Goal: Task Accomplishment & Management: Use online tool/utility

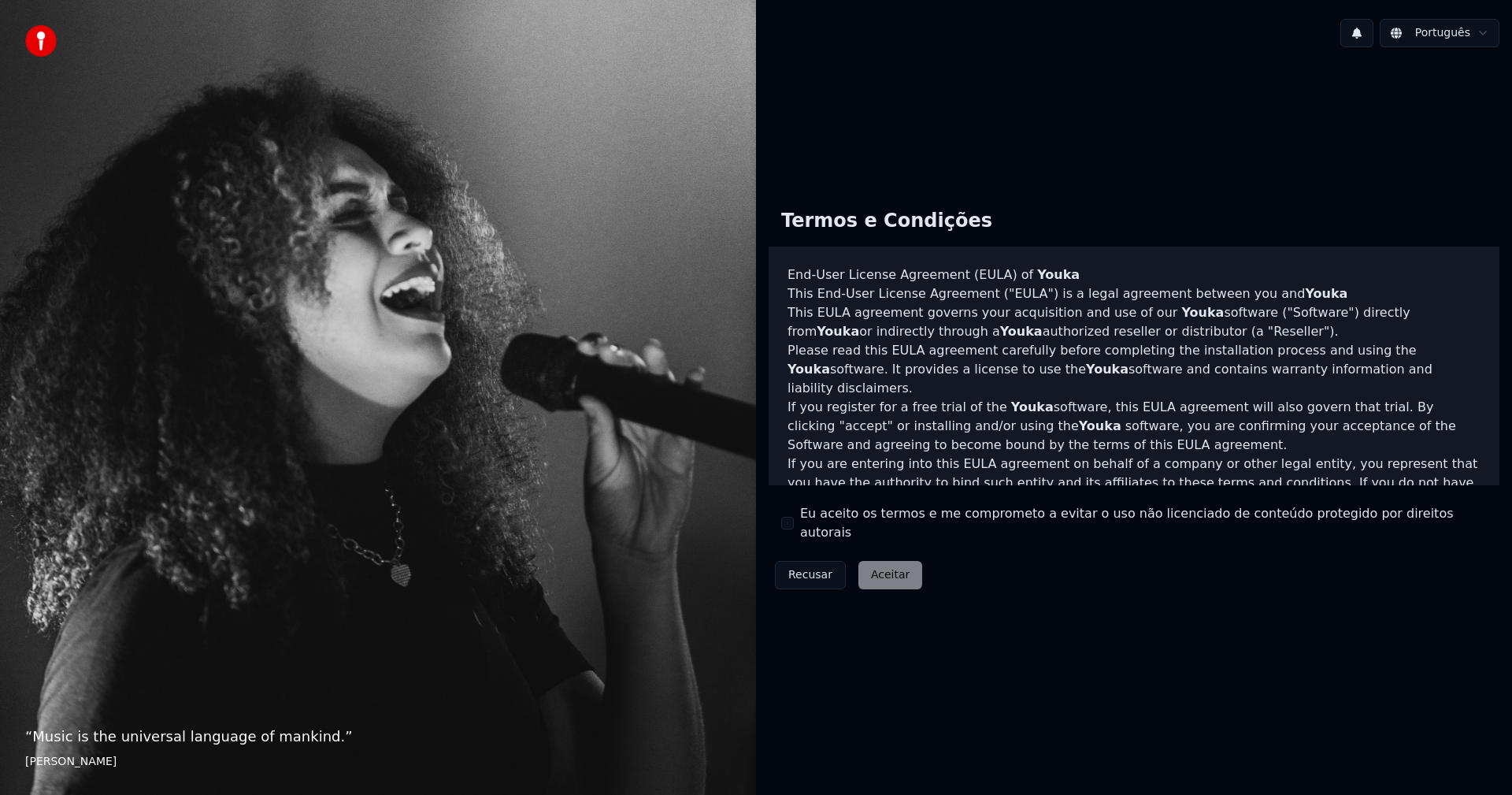
click at [800, 528] on label "Eu aceito os termos e me comprometo a evitar o uso não licenciado de conteúdo p…" at bounding box center [1144, 523] width 687 height 38
click at [794, 528] on button "Eu aceito os termos e me comprometo a evitar o uso não licenciado de conteúdo p…" at bounding box center [787, 522] width 12 height 12
click at [882, 566] on button "Aceitar" at bounding box center [890, 575] width 64 height 29
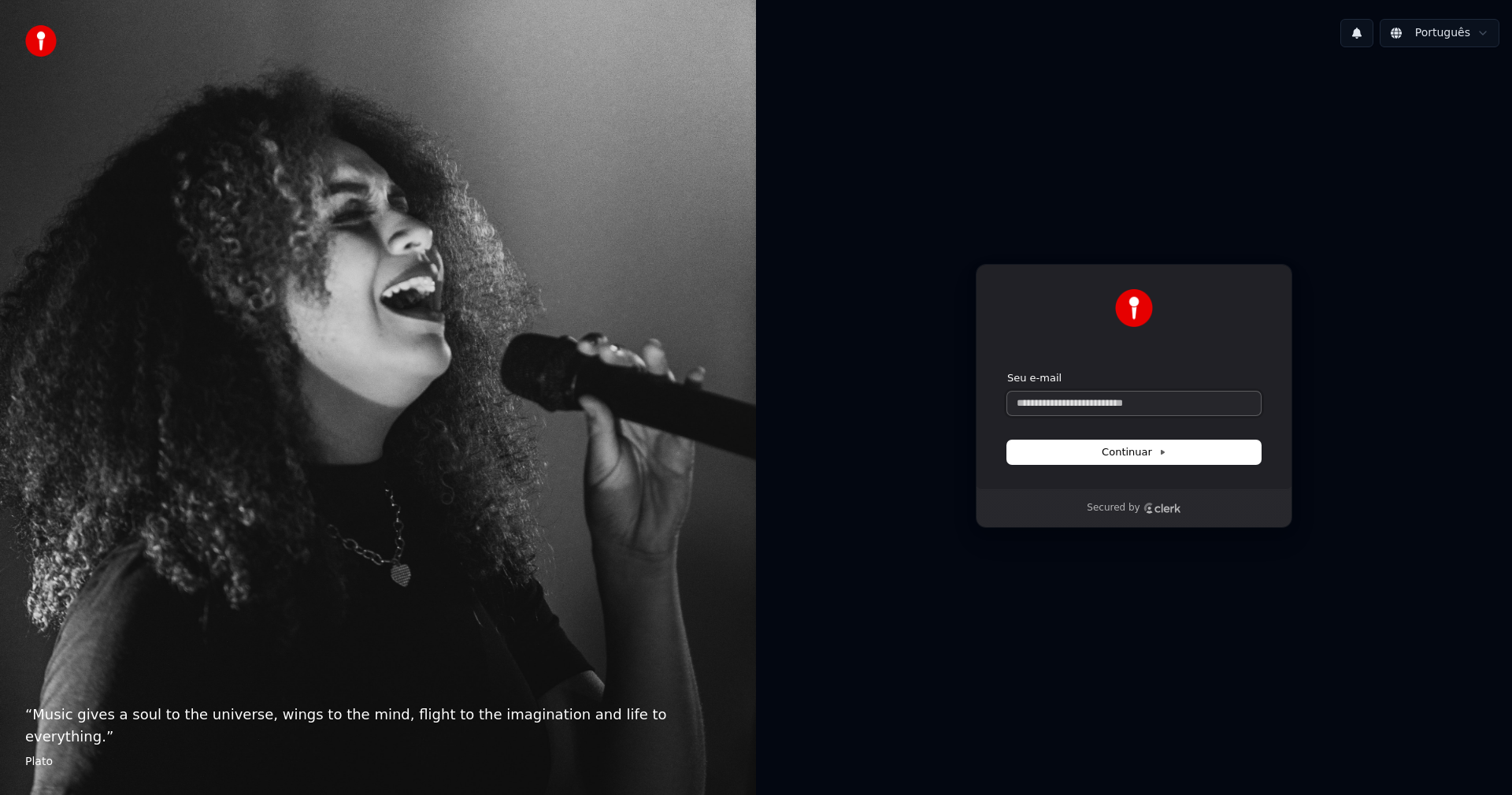
click at [1138, 408] on input "Seu e-mail" at bounding box center [1134, 403] width 254 height 24
click at [1174, 460] on button "Continuar" at bounding box center [1134, 451] width 254 height 24
type input "**********"
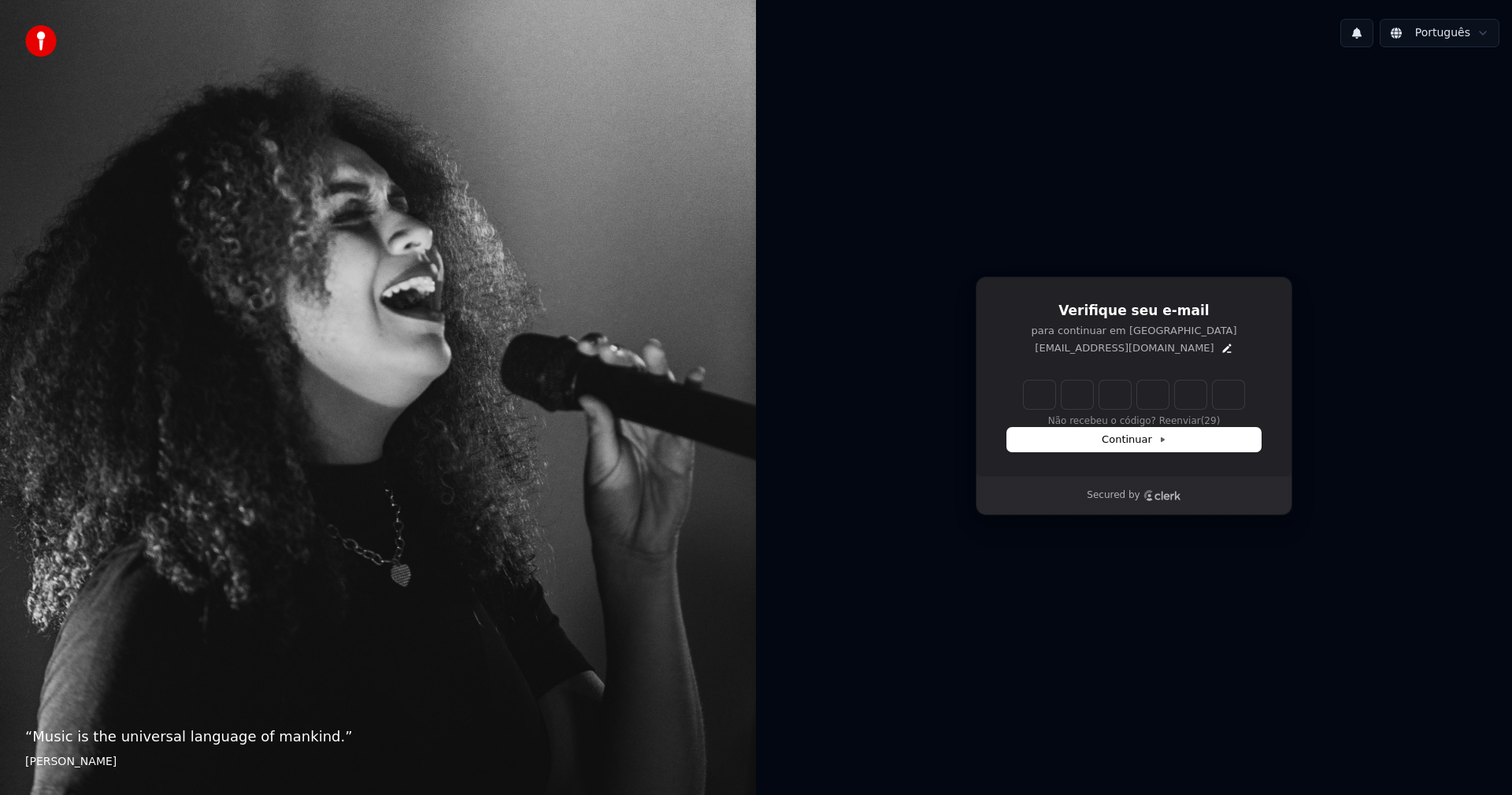
click at [1027, 396] on input "Enter verification code" at bounding box center [1133, 395] width 220 height 29
paste input "******"
type input "******"
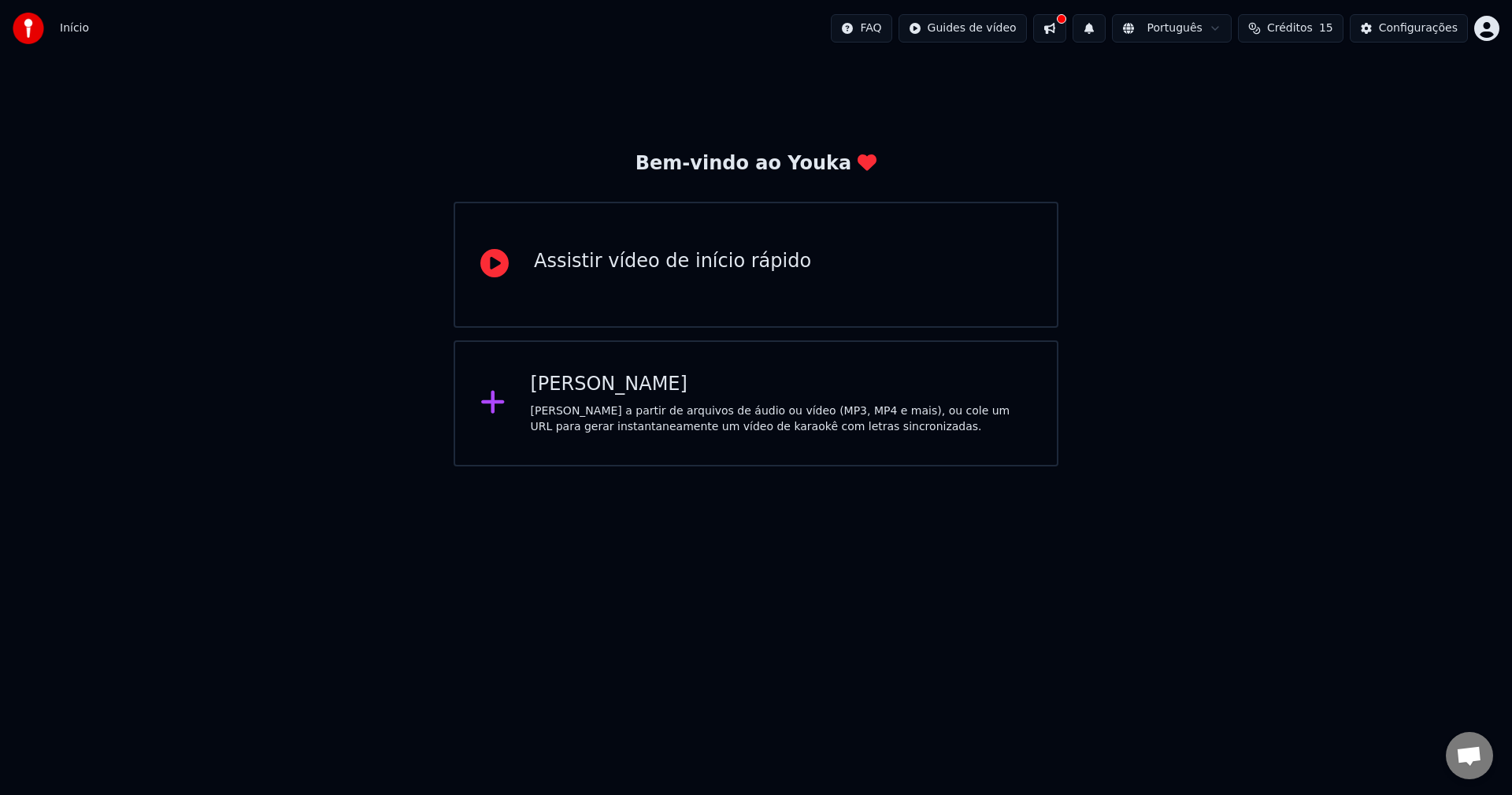
click at [678, 407] on div "Crie karaokê a partir de arquivos de áudio ou vídeo (MP3, MP4 e mais), ou cole …" at bounding box center [781, 419] width 502 height 31
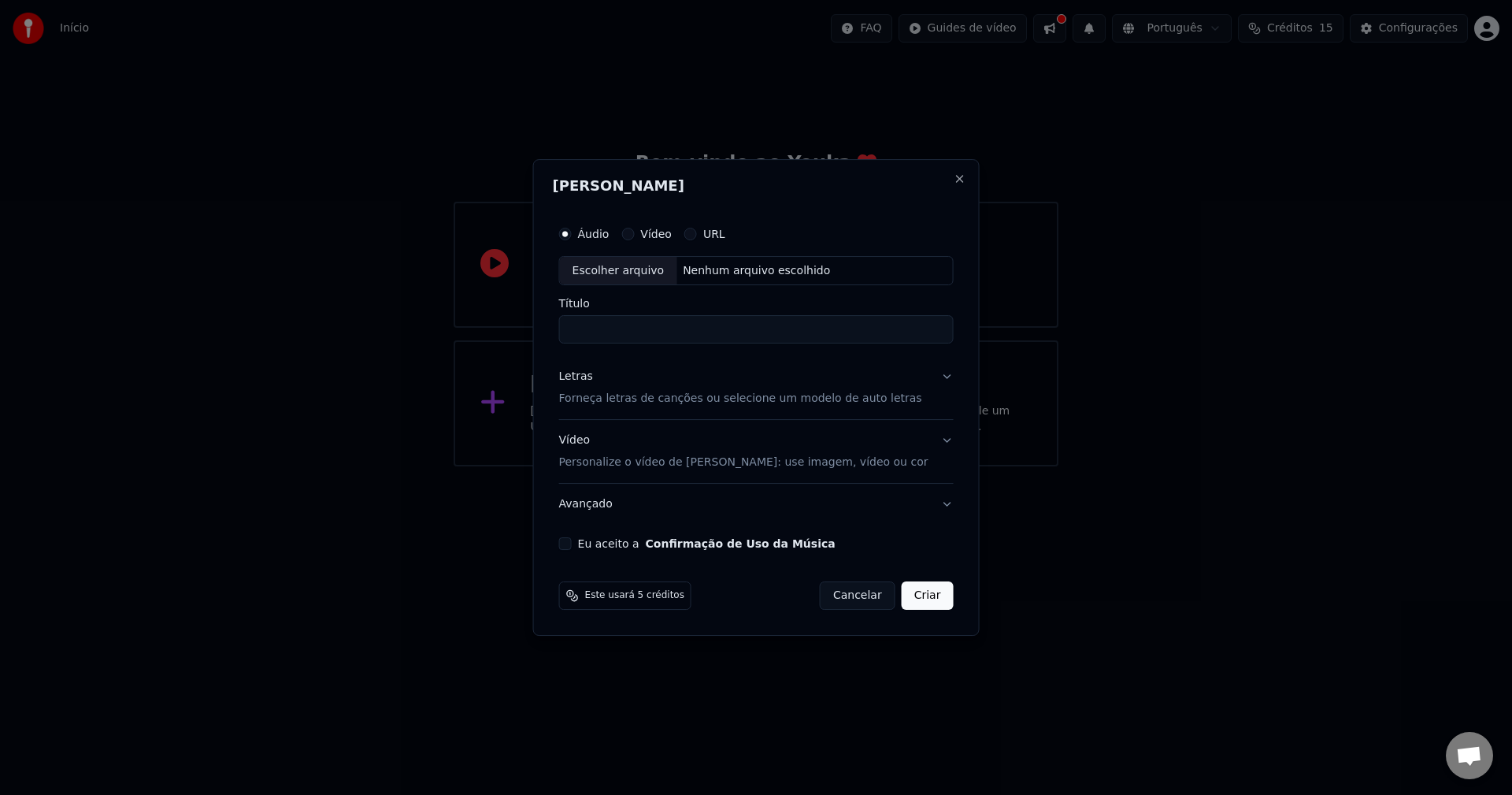
click at [633, 234] on button "Vídeo" at bounding box center [627, 234] width 12 height 12
paste input "**********"
type input "**********"
click at [848, 396] on p "Forneça letras de canções ou selecione um modelo de auto letras" at bounding box center [740, 399] width 362 height 16
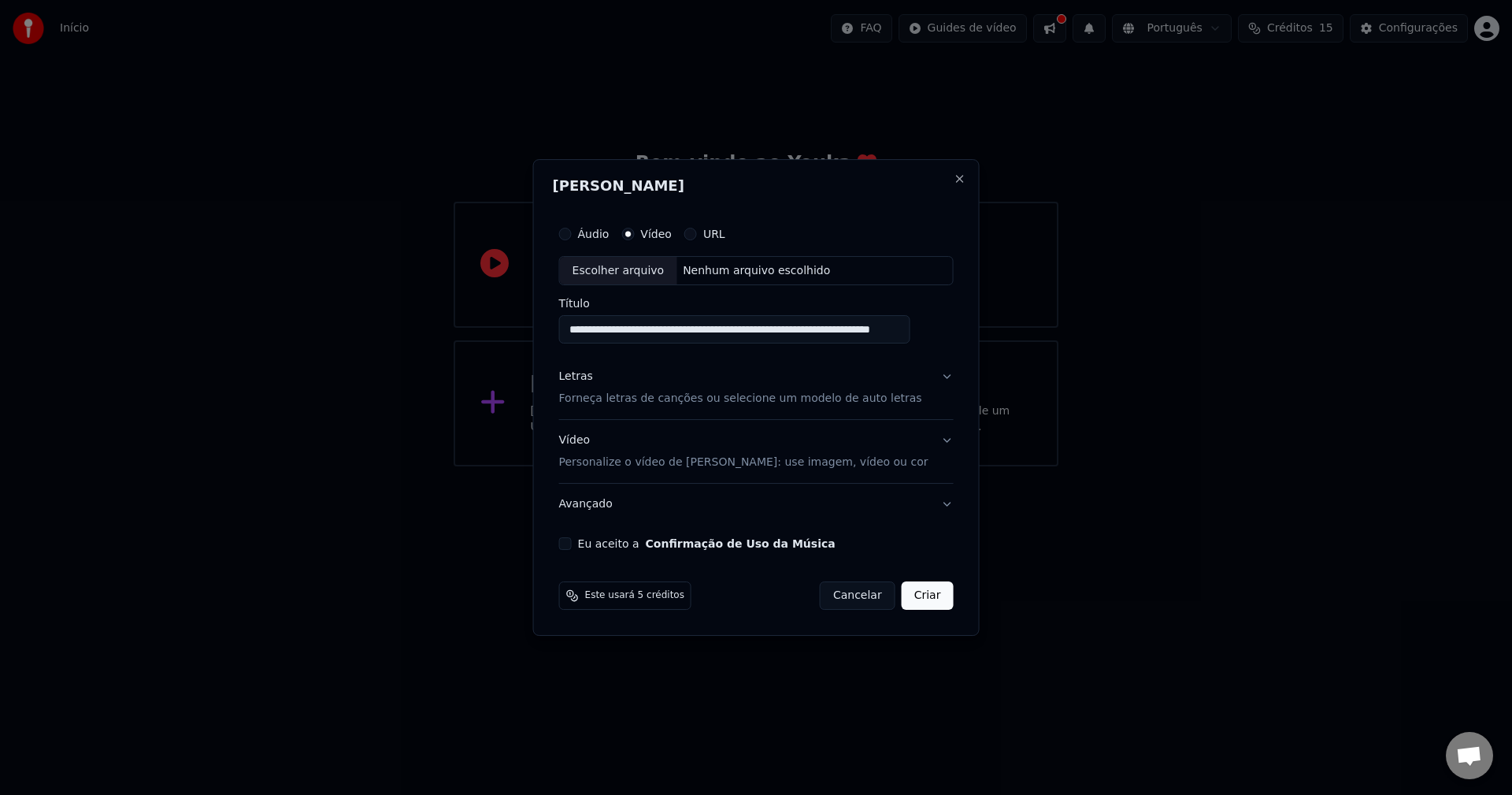
scroll to position [0, 0]
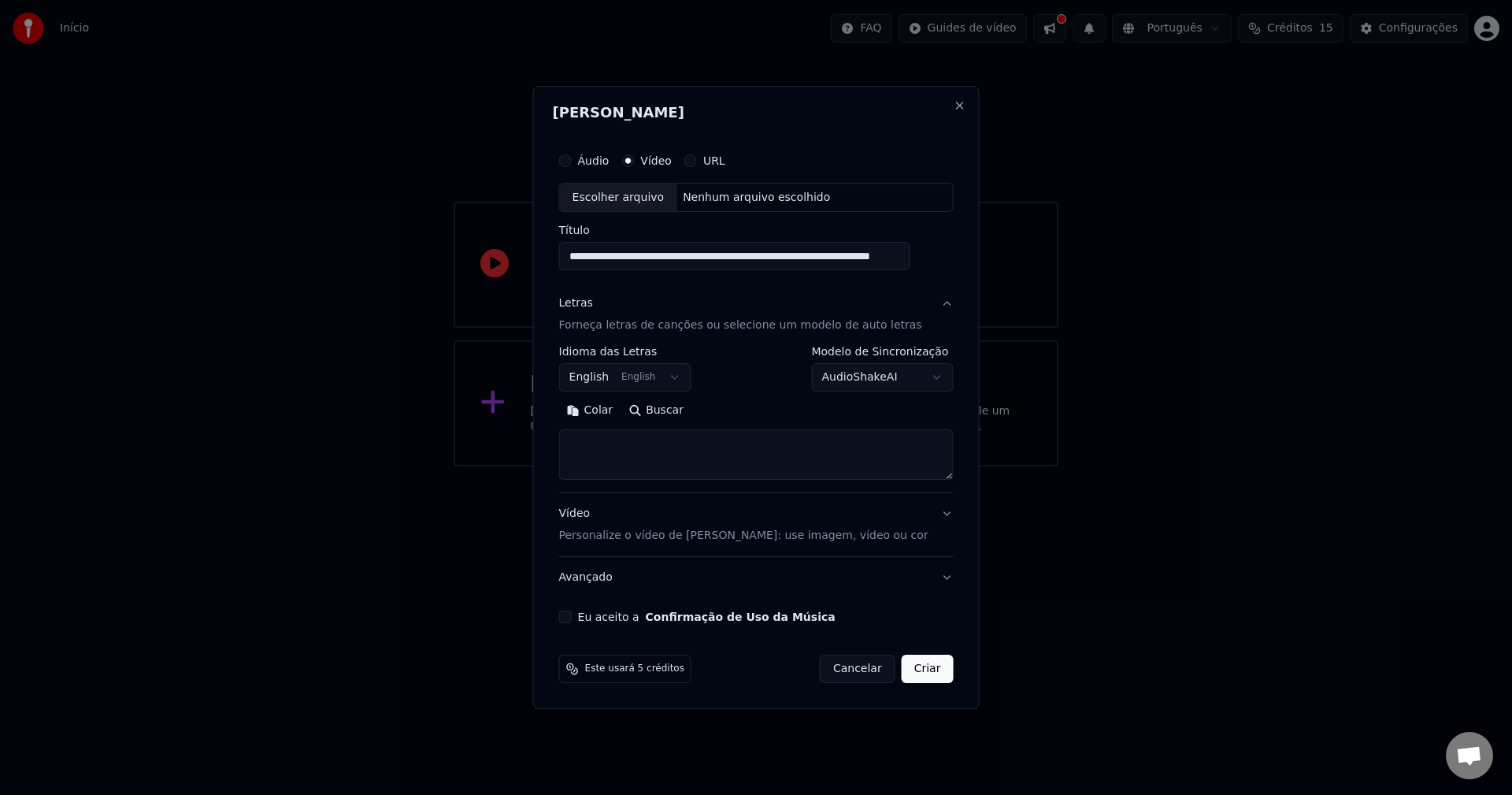
click at [688, 381] on button "English English" at bounding box center [625, 378] width 133 height 29
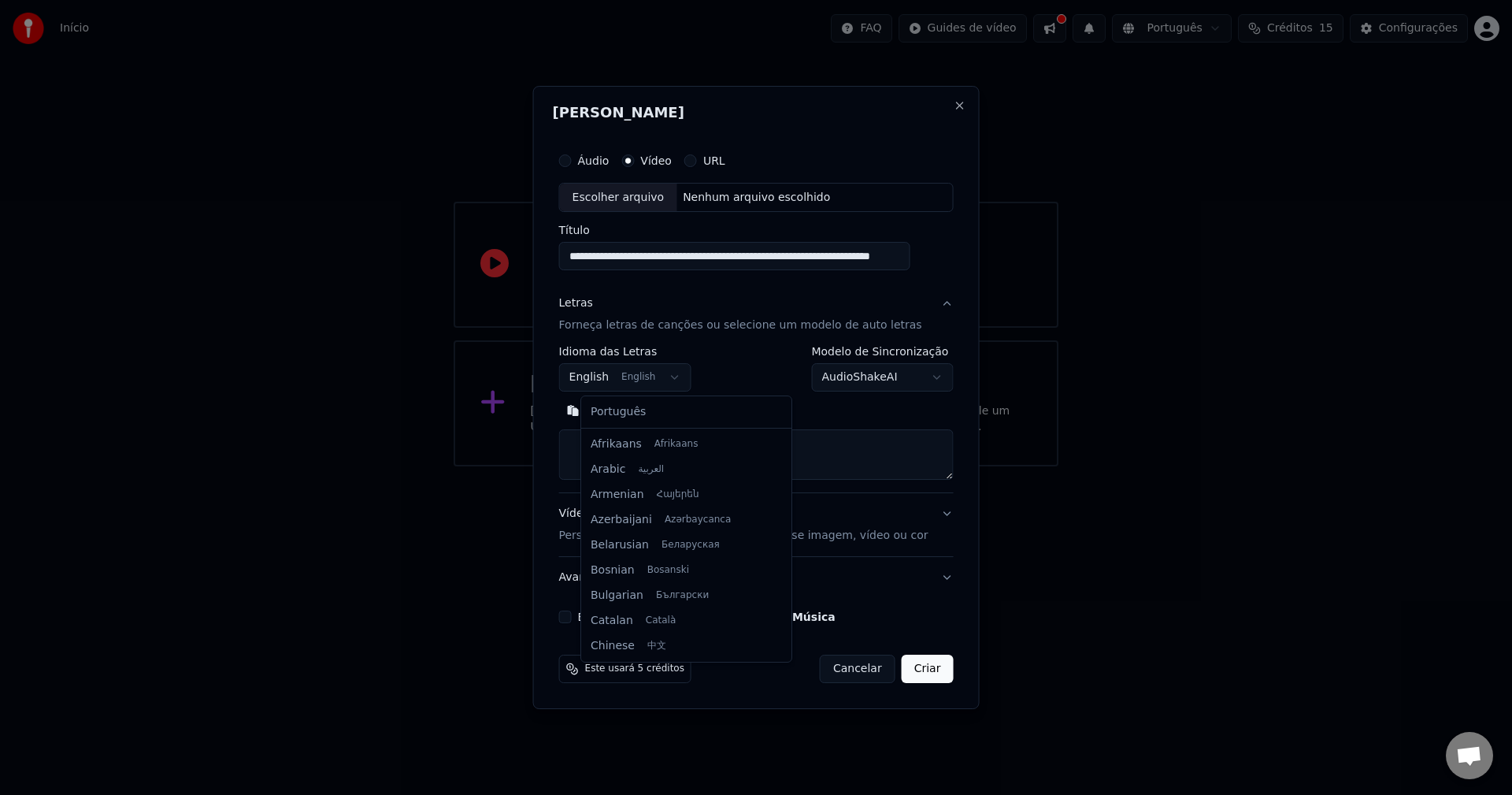
scroll to position [126, 0]
select select "**"
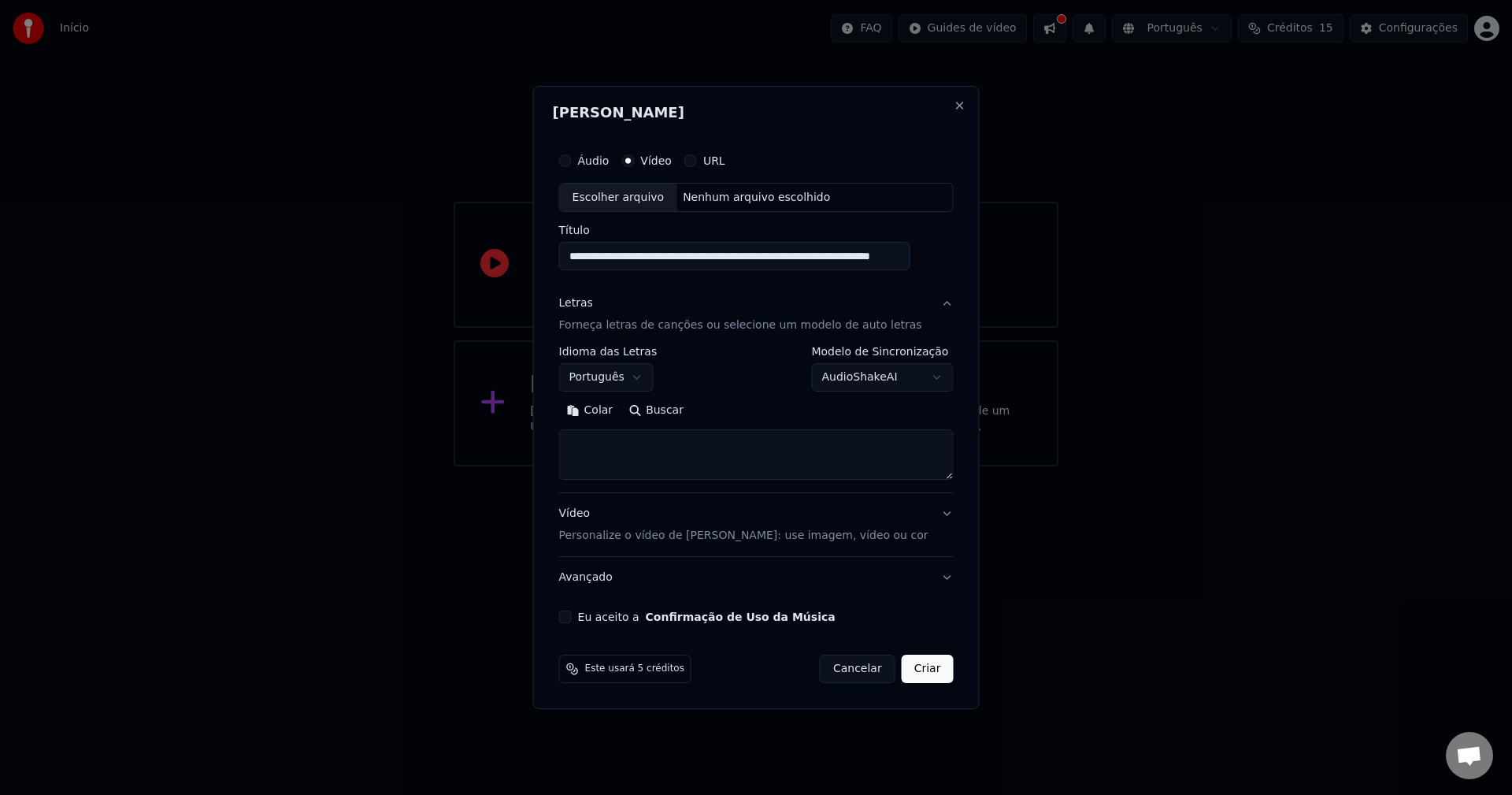
click at [630, 453] on textarea at bounding box center [756, 455] width 394 height 51
click at [618, 417] on button "Colar" at bounding box center [590, 411] width 62 height 25
click at [903, 521] on button "Vídeo Personalize o vídeo de karaokê: use imagem, vídeo ou cor" at bounding box center [756, 525] width 394 height 63
type textarea "**********"
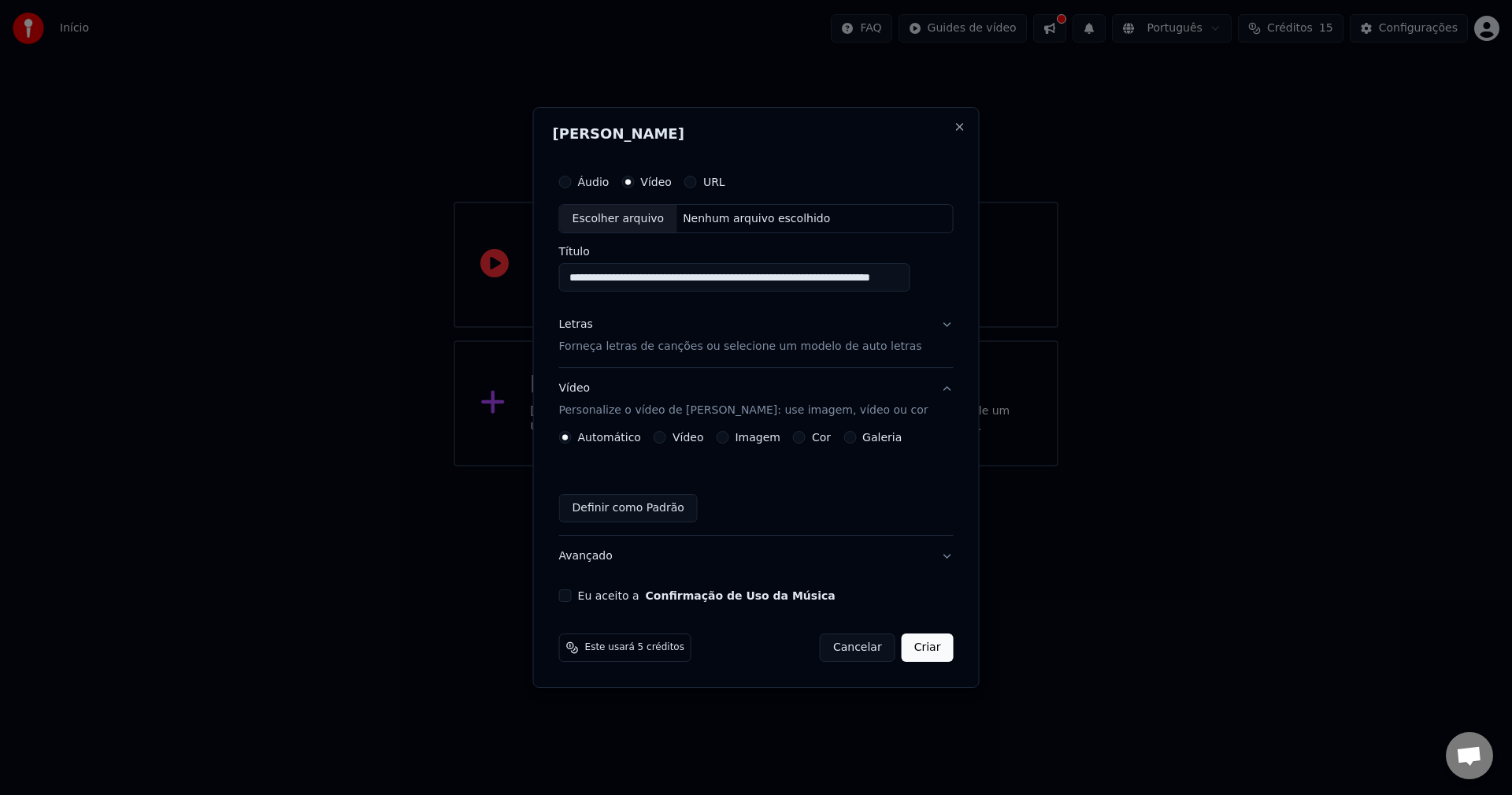
click at [662, 597] on button "Confirmação de Uso da Música" at bounding box center [740, 596] width 190 height 11
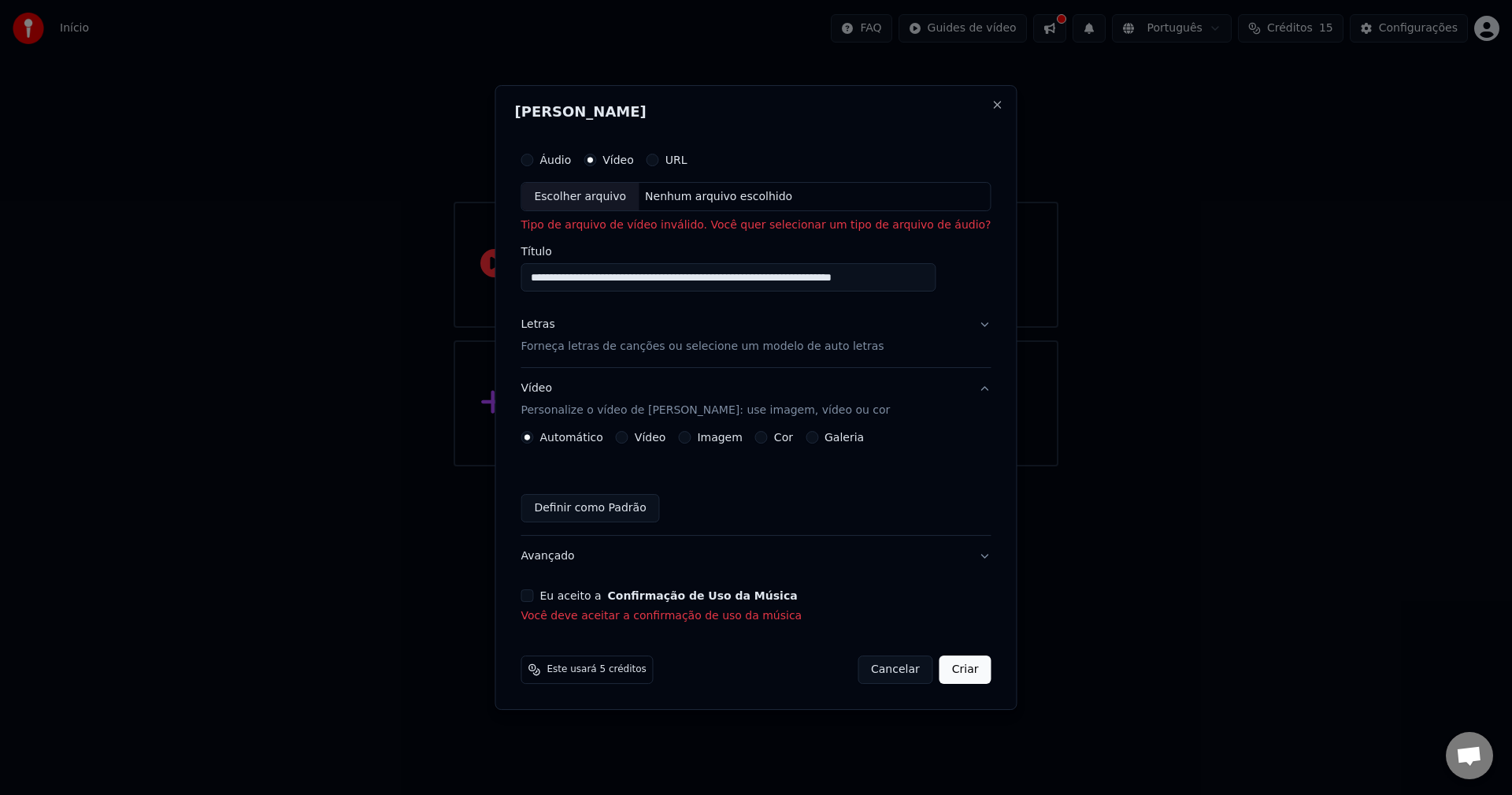
click at [533, 600] on button "Eu aceito a Confirmação de Uso da Música" at bounding box center [527, 595] width 12 height 12
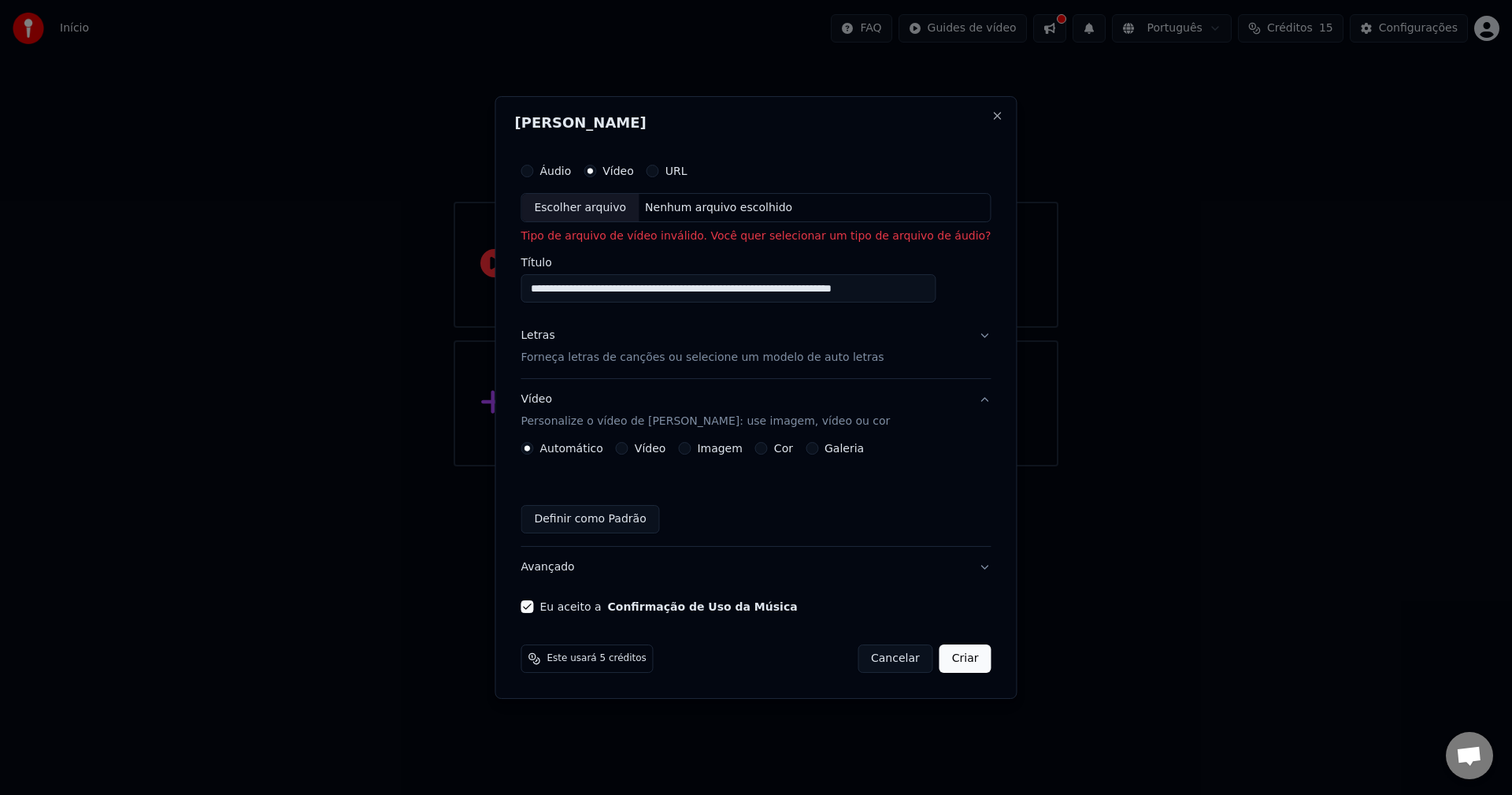
click at [659, 171] on button "URL" at bounding box center [652, 170] width 12 height 12
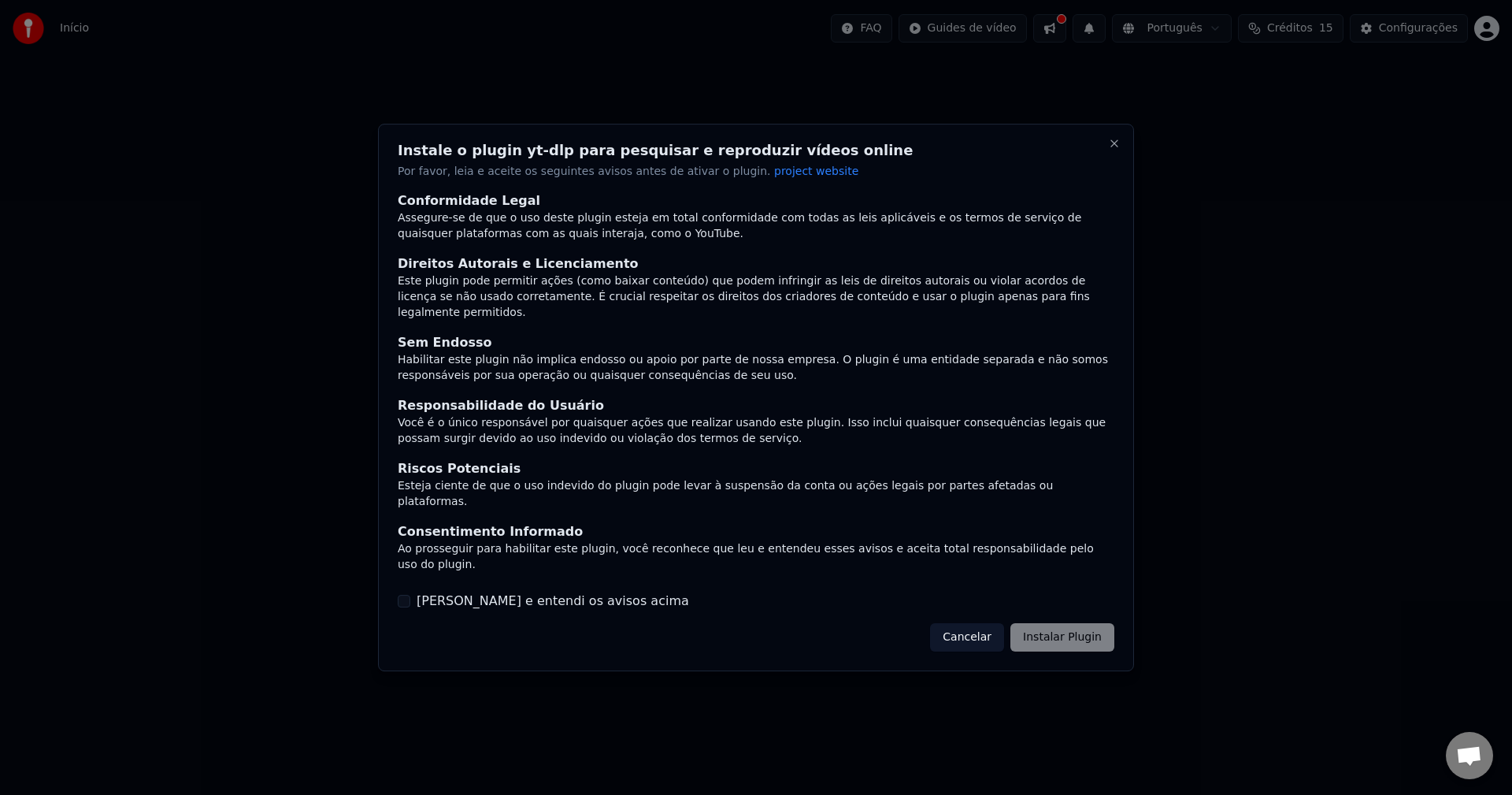
click at [1065, 623] on div "Cancelar Instalar Plugin" at bounding box center [1022, 638] width 184 height 29
click at [404, 595] on button "Li e entendi os avisos acima" at bounding box center [404, 600] width 12 height 12
click at [1063, 623] on button "Instalar Plugin" at bounding box center [1062, 638] width 104 height 29
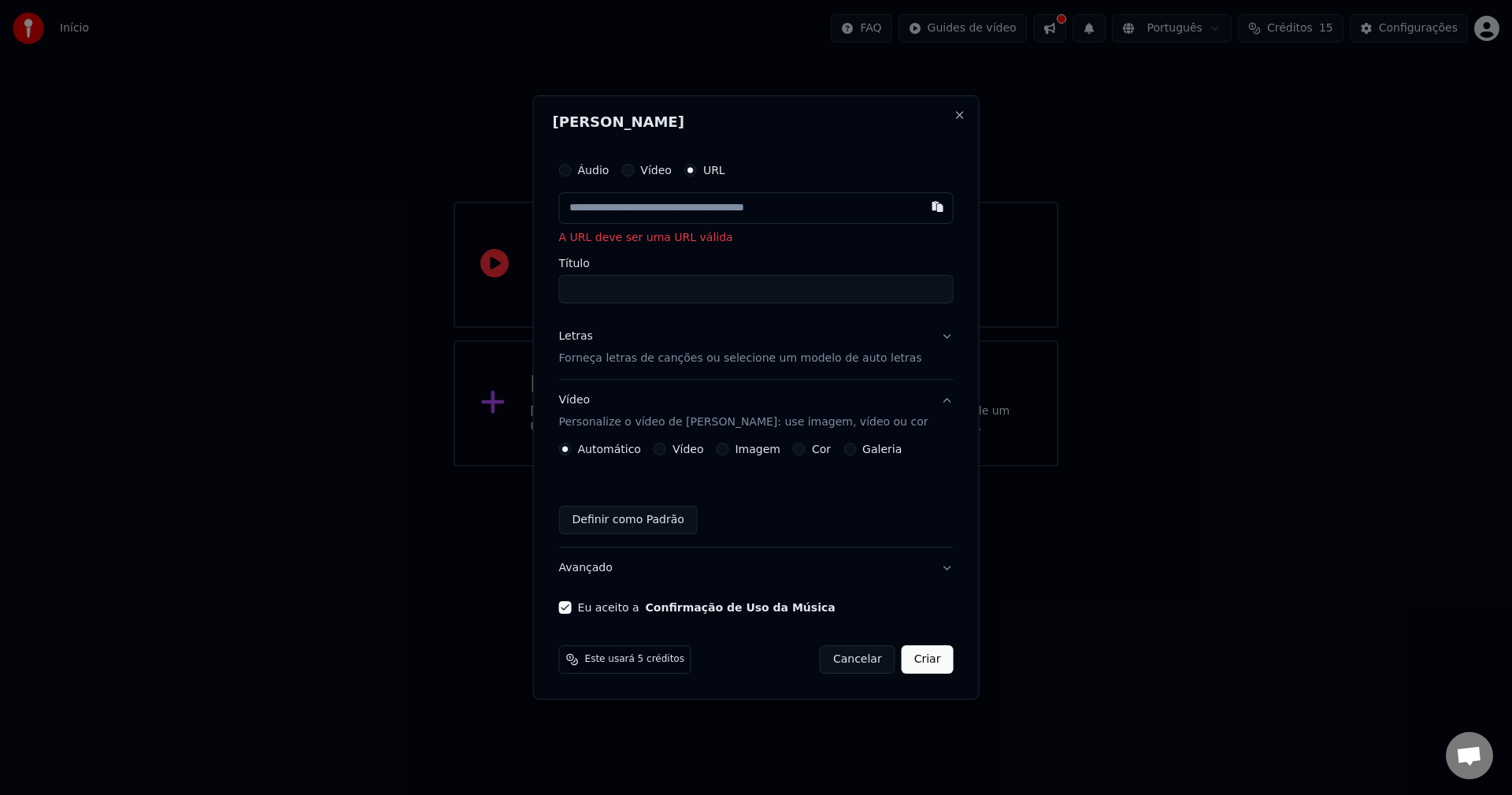
click at [664, 213] on input "text" at bounding box center [756, 207] width 394 height 31
click at [671, 205] on input "text" at bounding box center [756, 207] width 394 height 31
paste input "**********"
type input "**********"
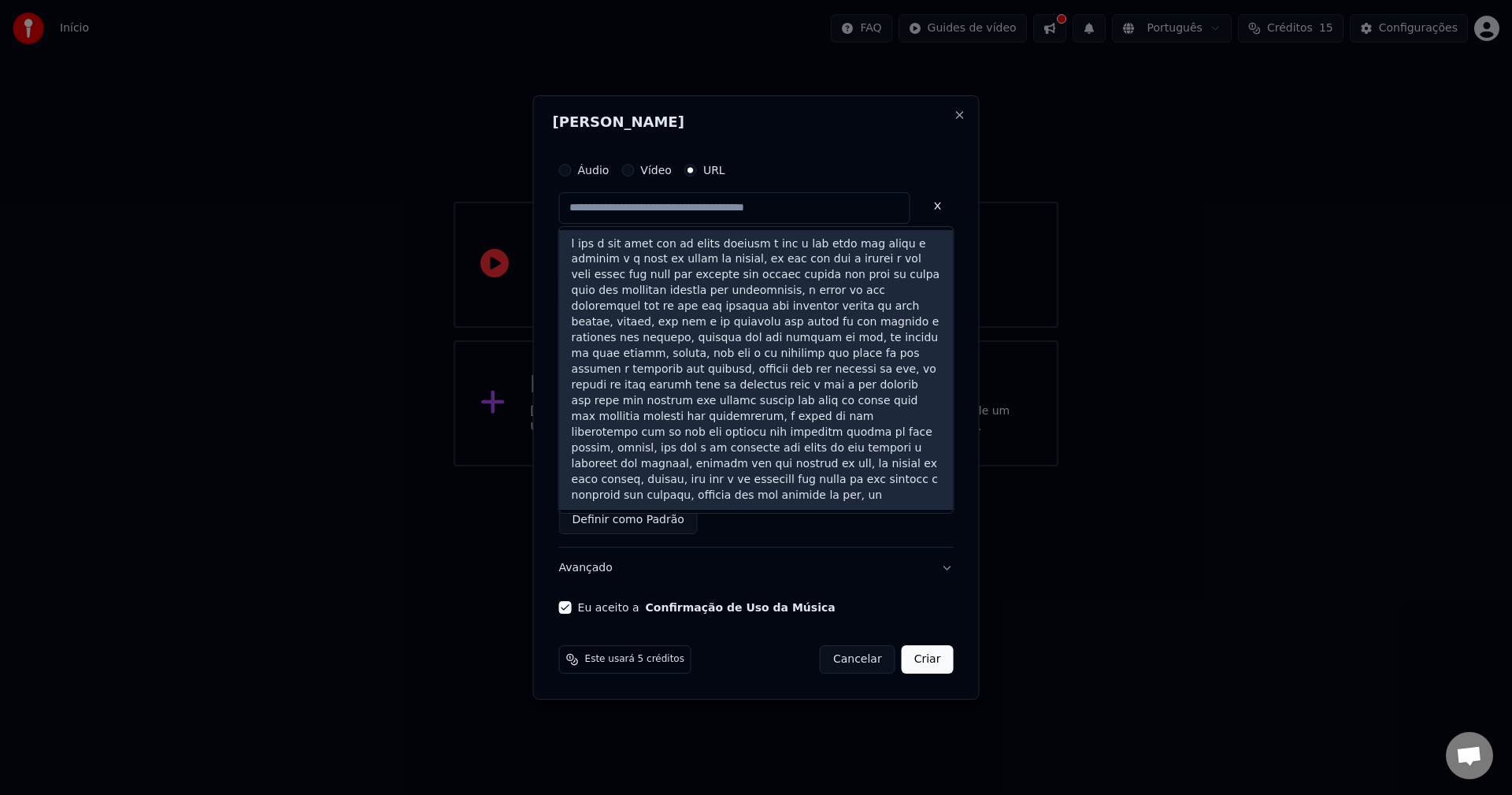
scroll to position [0, 0]
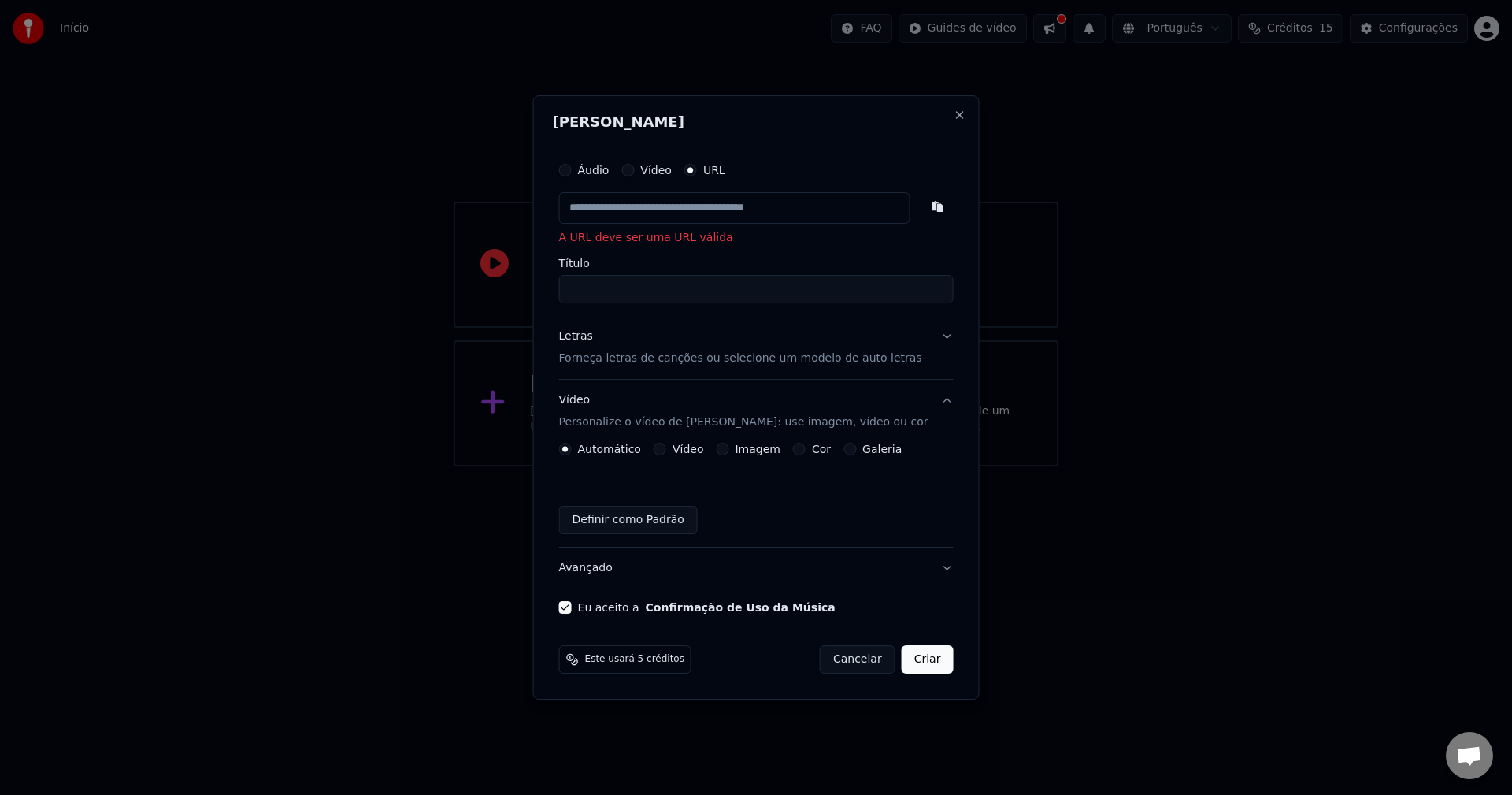
click at [635, 209] on input "text" at bounding box center [735, 207] width 351 height 31
paste input "**********"
type input "**********"
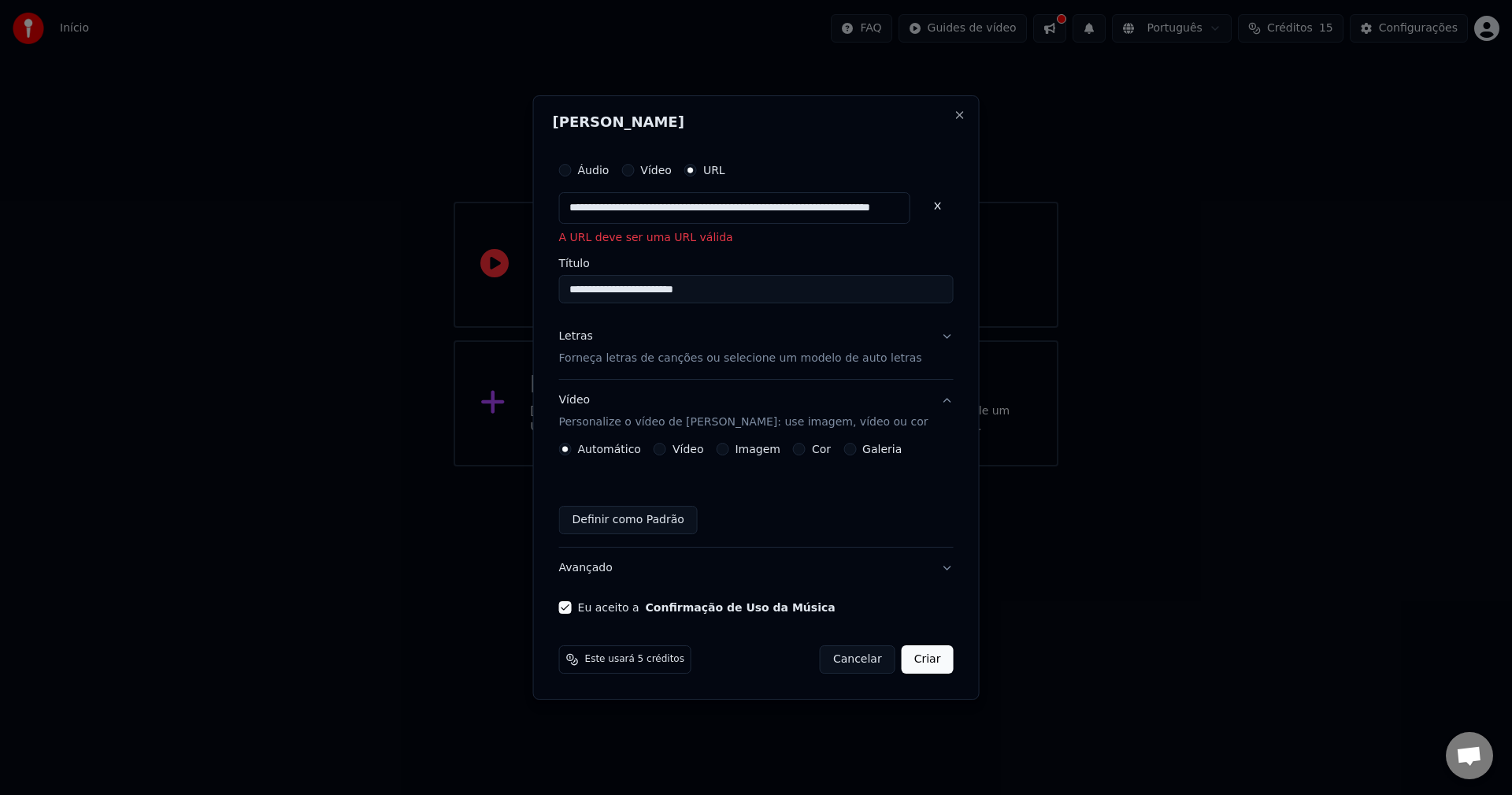
click at [645, 287] on input "**********" at bounding box center [756, 290] width 394 height 29
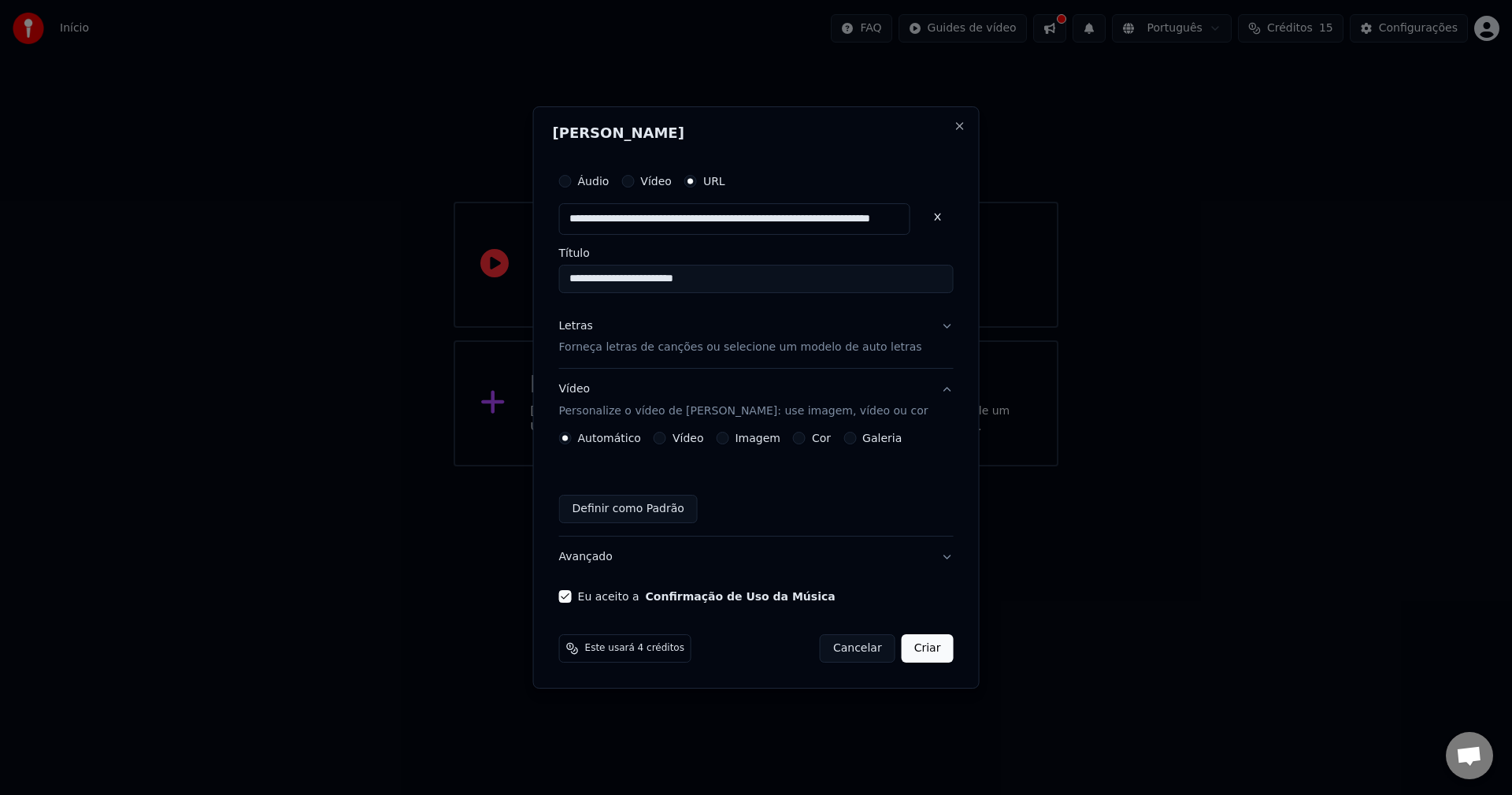
scroll to position [0, 0]
click at [761, 337] on div "Letras Forneça letras de canções ou selecione um modelo de auto letras" at bounding box center [740, 337] width 362 height 38
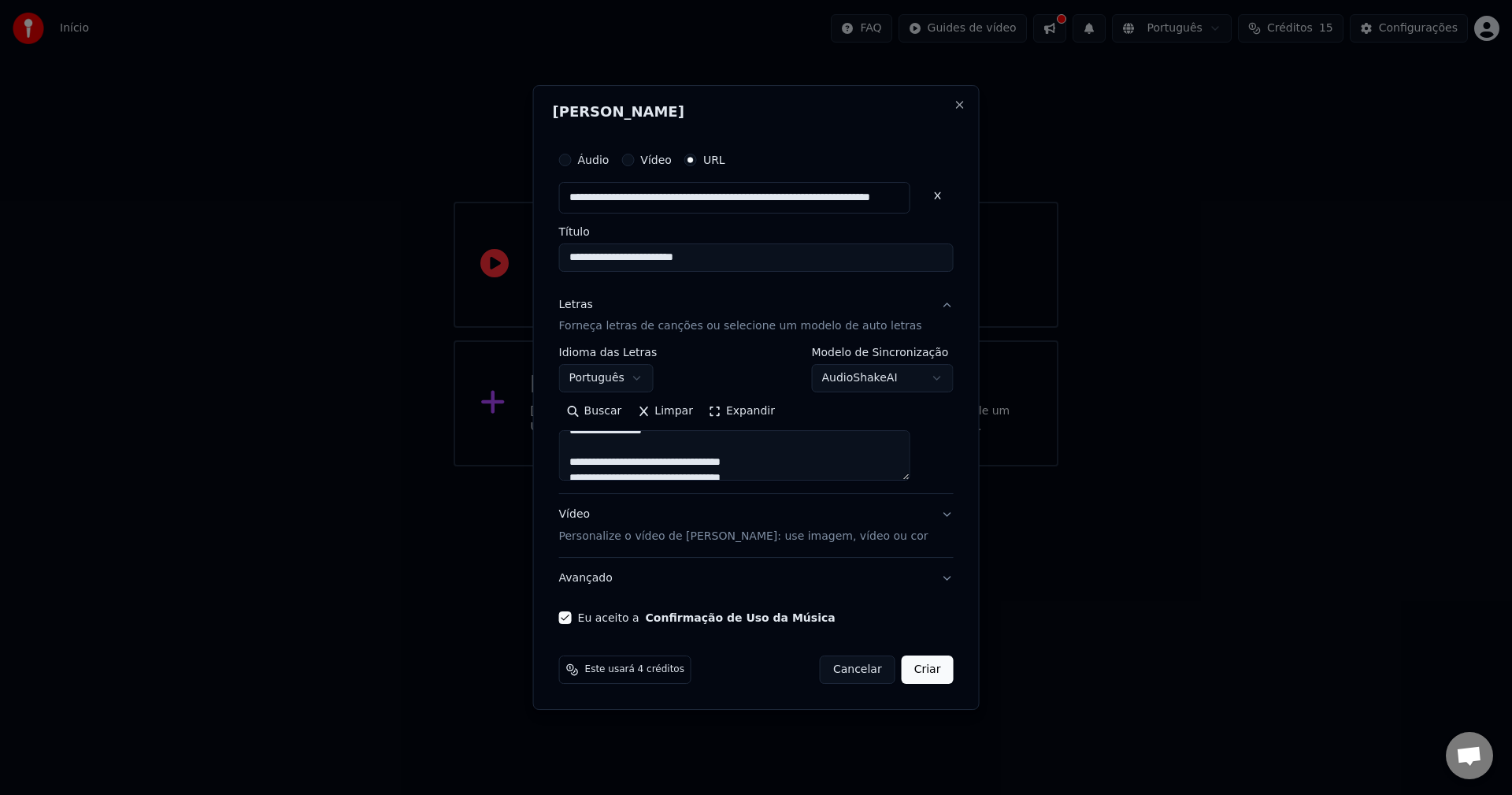
scroll to position [546, 0]
click at [894, 373] on body "**********" at bounding box center [756, 233] width 1512 height 467
click at [895, 372] on body "**********" at bounding box center [756, 233] width 1512 height 467
click at [913, 670] on button "Criar" at bounding box center [927, 670] width 52 height 29
type textarea "**********"
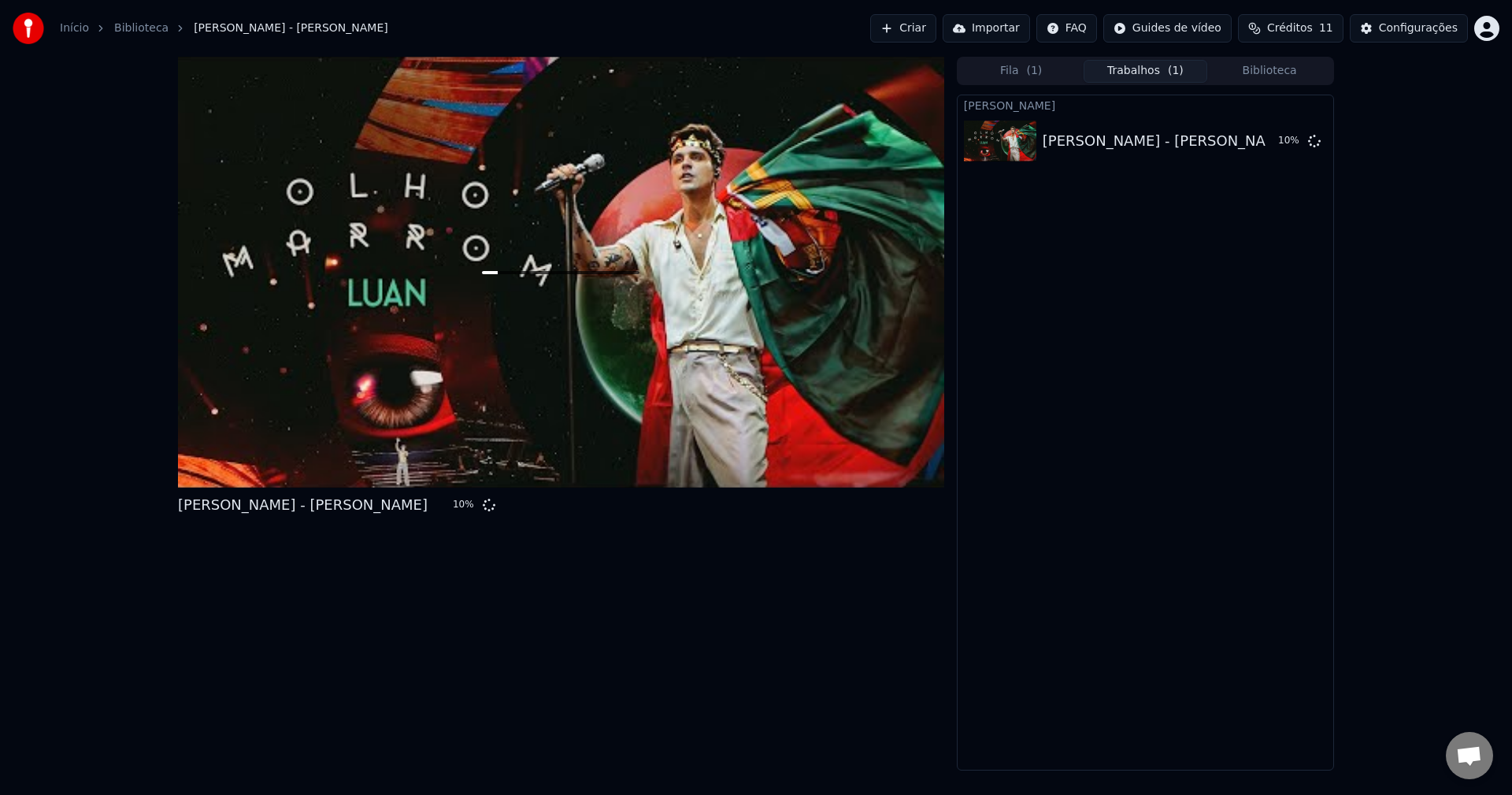
click at [1459, 283] on div "Luan Santana - OLHO MARROM 10 % Fila ( 1 ) Trabalhos ( 1 ) Biblioteca Criar Kar…" at bounding box center [756, 413] width 1512 height 714
click at [1410, 27] on div "Configurações" at bounding box center [1418, 28] width 79 height 16
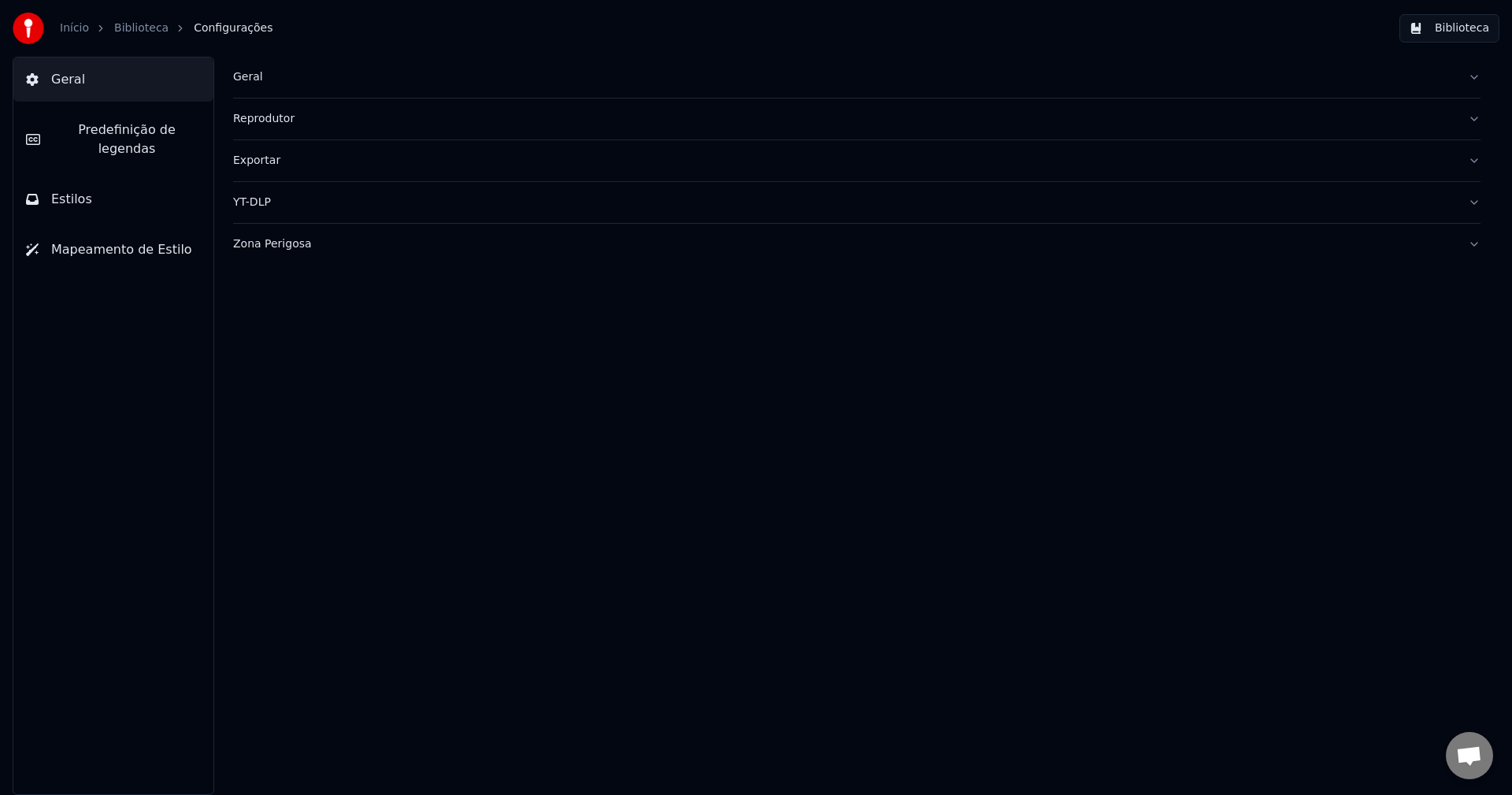
click at [399, 53] on div "Início Biblioteca Configurações Biblioteca" at bounding box center [756, 28] width 1512 height 56
click at [245, 73] on div "Geral" at bounding box center [843, 77] width 1222 height 16
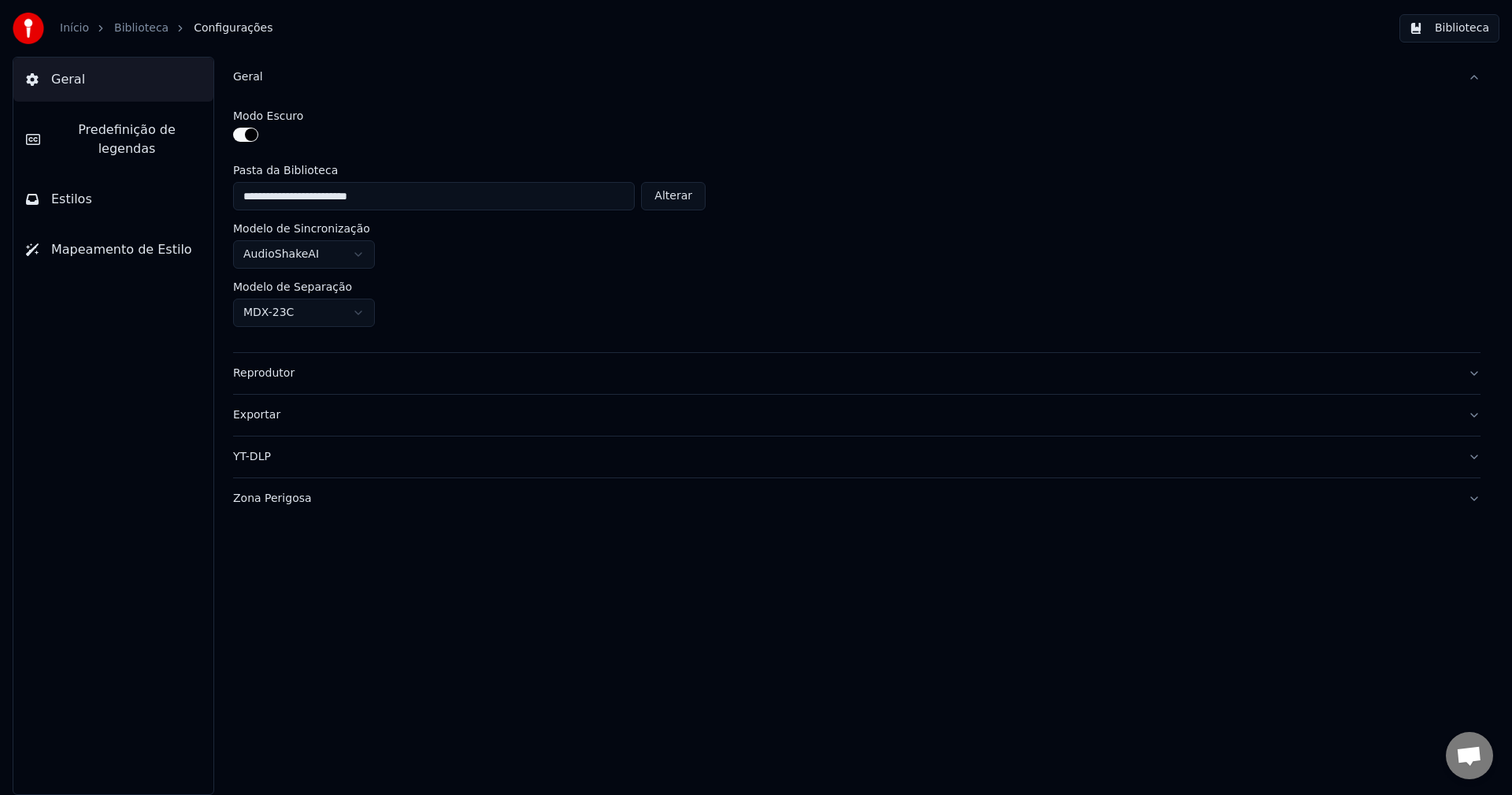
click at [313, 369] on div "Reprodutor" at bounding box center [843, 373] width 1222 height 16
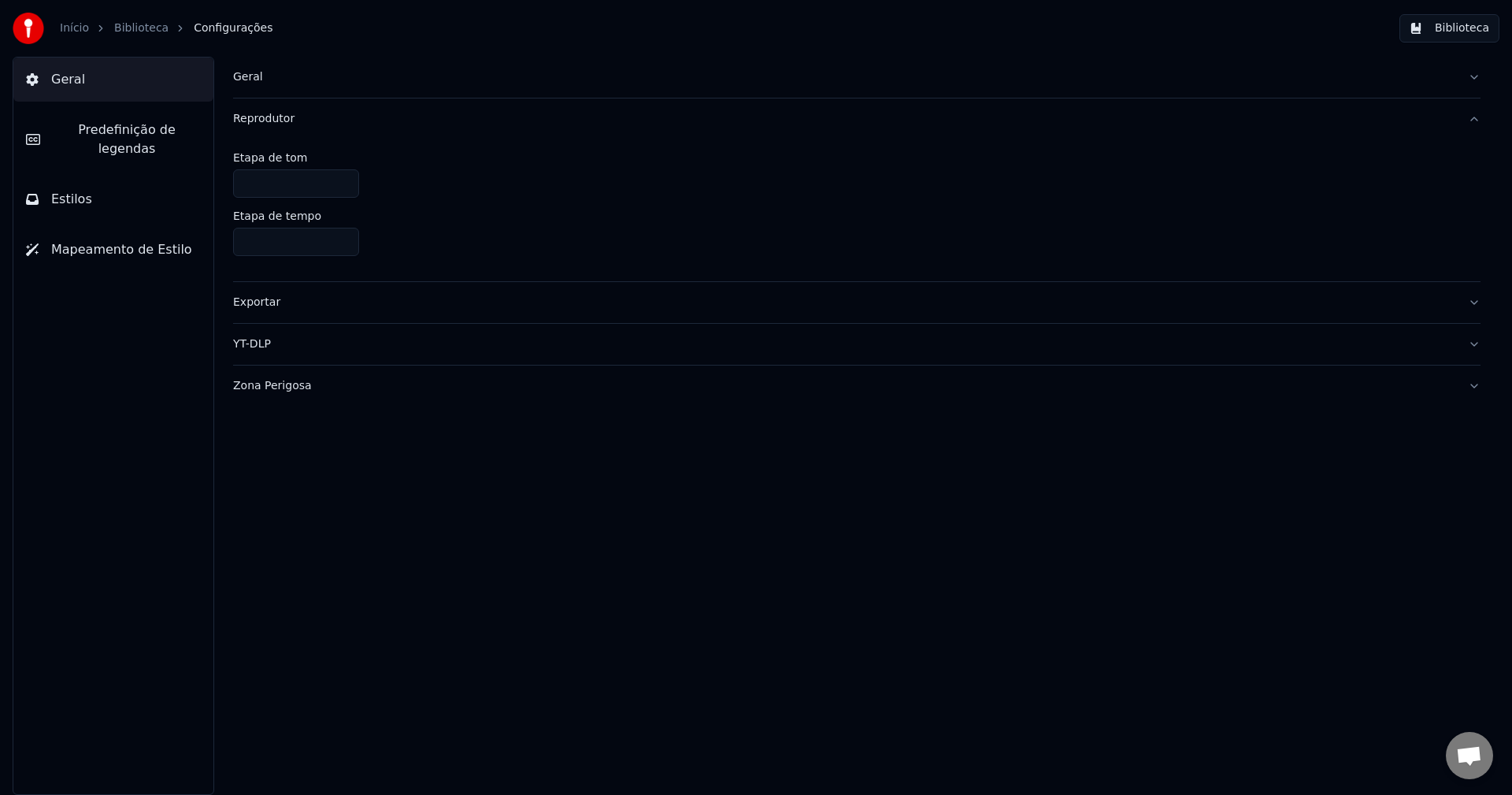
click at [349, 297] on div "Exportar" at bounding box center [843, 303] width 1222 height 16
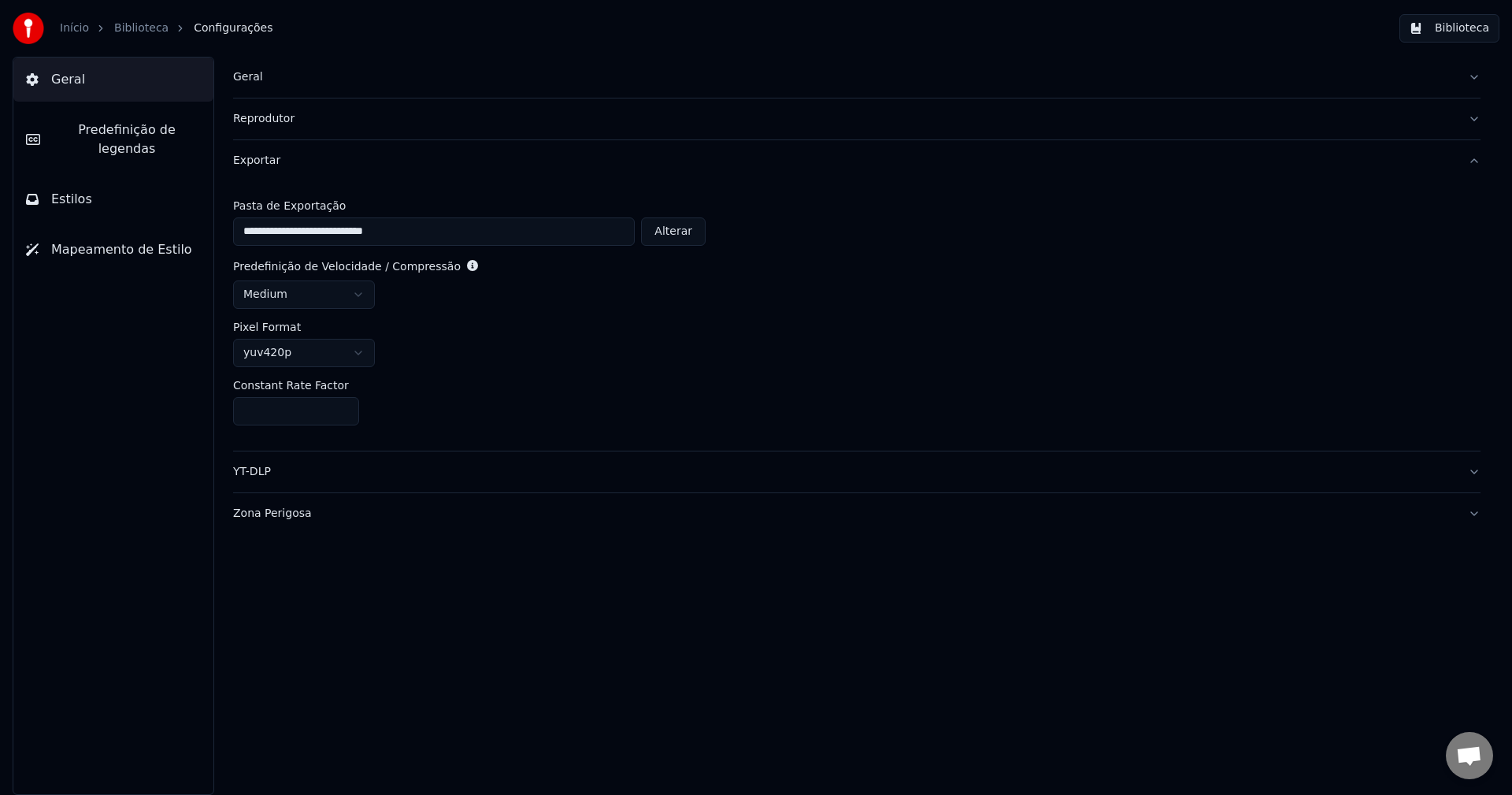
click at [332, 467] on div "YT-DLP" at bounding box center [843, 471] width 1222 height 16
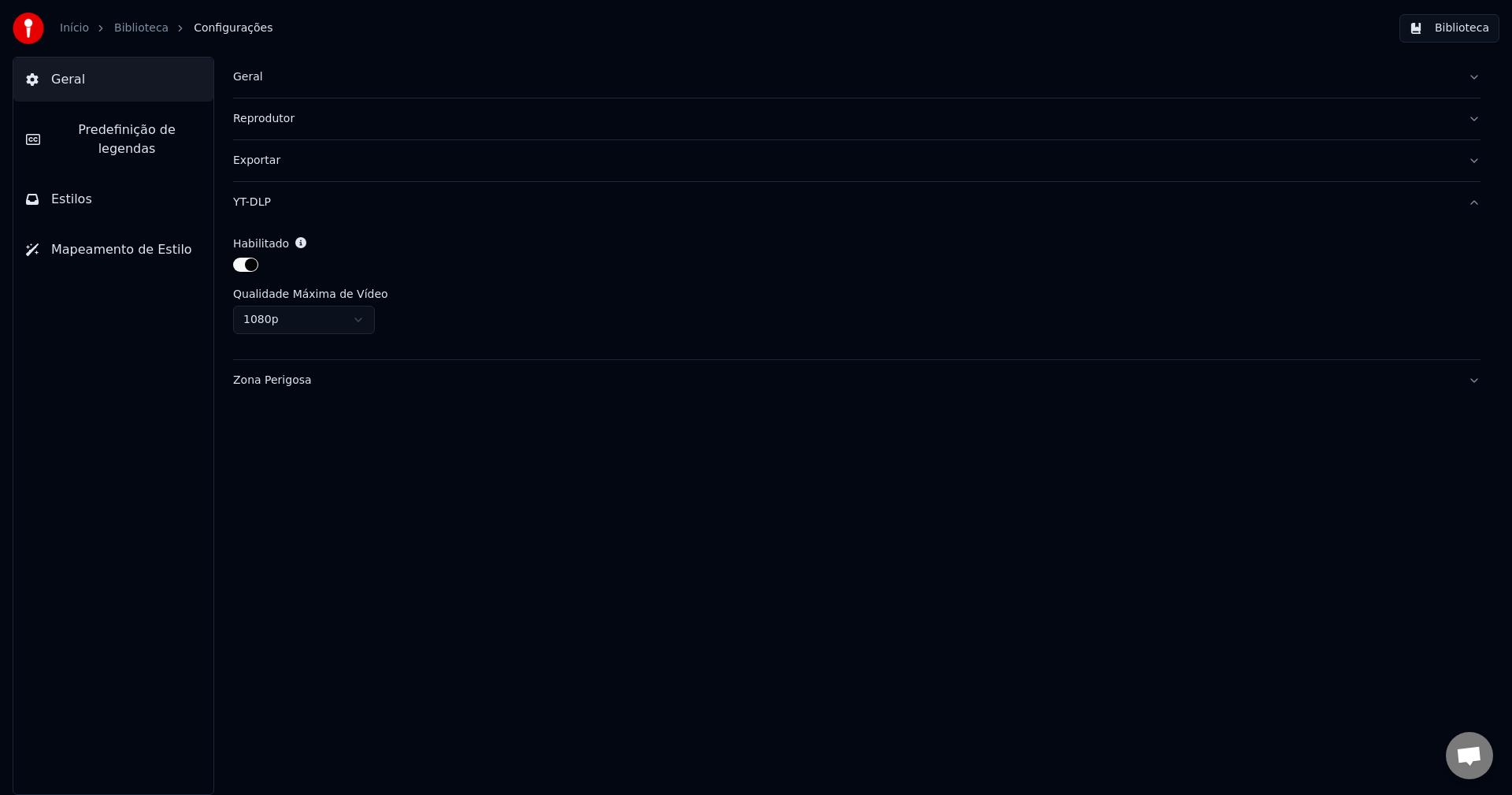
click at [355, 304] on html "Início Biblioteca Configurações Biblioteca Geral Predefinição de legendas Estil…" at bounding box center [756, 397] width 1512 height 795
click at [481, 303] on html "Início Biblioteca Configurações Biblioteca Geral Predefinição de legendas Estil…" at bounding box center [756, 397] width 1512 height 795
click at [341, 378] on div "Zona Perigosa" at bounding box center [843, 380] width 1222 height 16
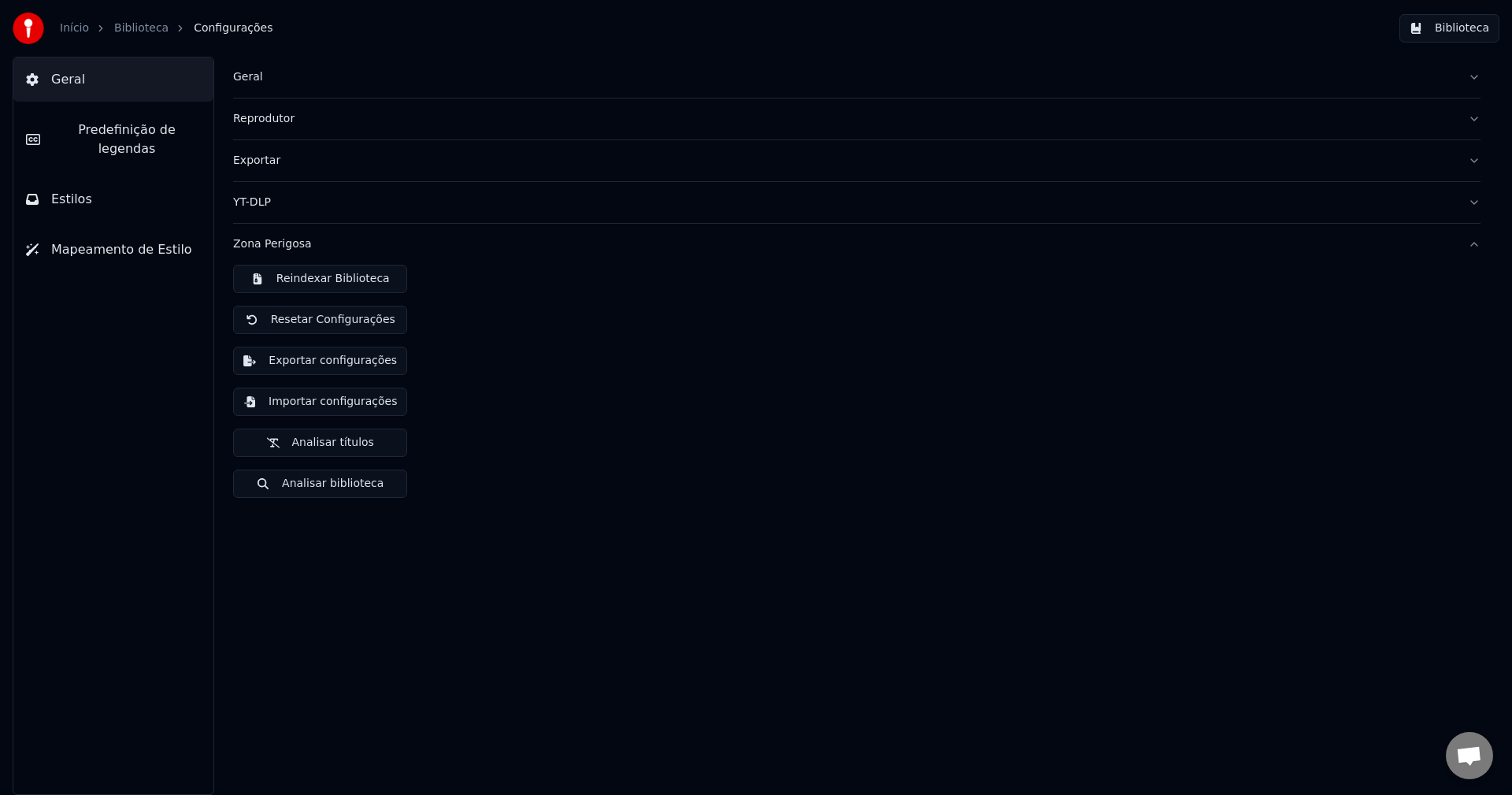
click at [104, 129] on span "Predefinição de legendas" at bounding box center [126, 139] width 148 height 38
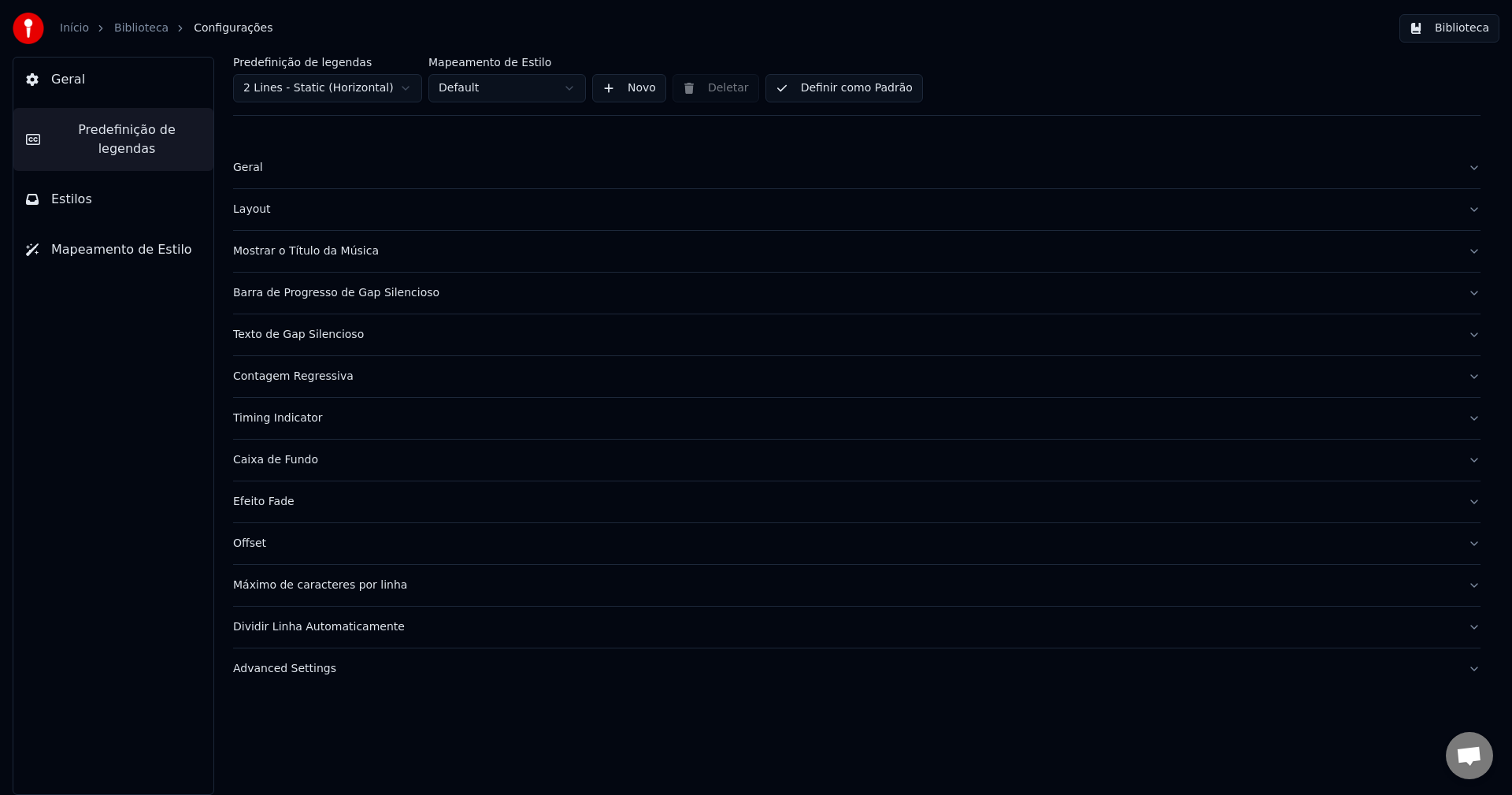
click at [505, 88] on html "Início Biblioteca Configurações Biblioteca Geral Predefinição de legendas Estil…" at bounding box center [756, 397] width 1512 height 795
click at [345, 151] on html "Início Biblioteca Configurações Biblioteca Geral Predefinição de legendas Estil…" at bounding box center [756, 397] width 1512 height 795
click at [308, 167] on div "Geral" at bounding box center [843, 168] width 1222 height 16
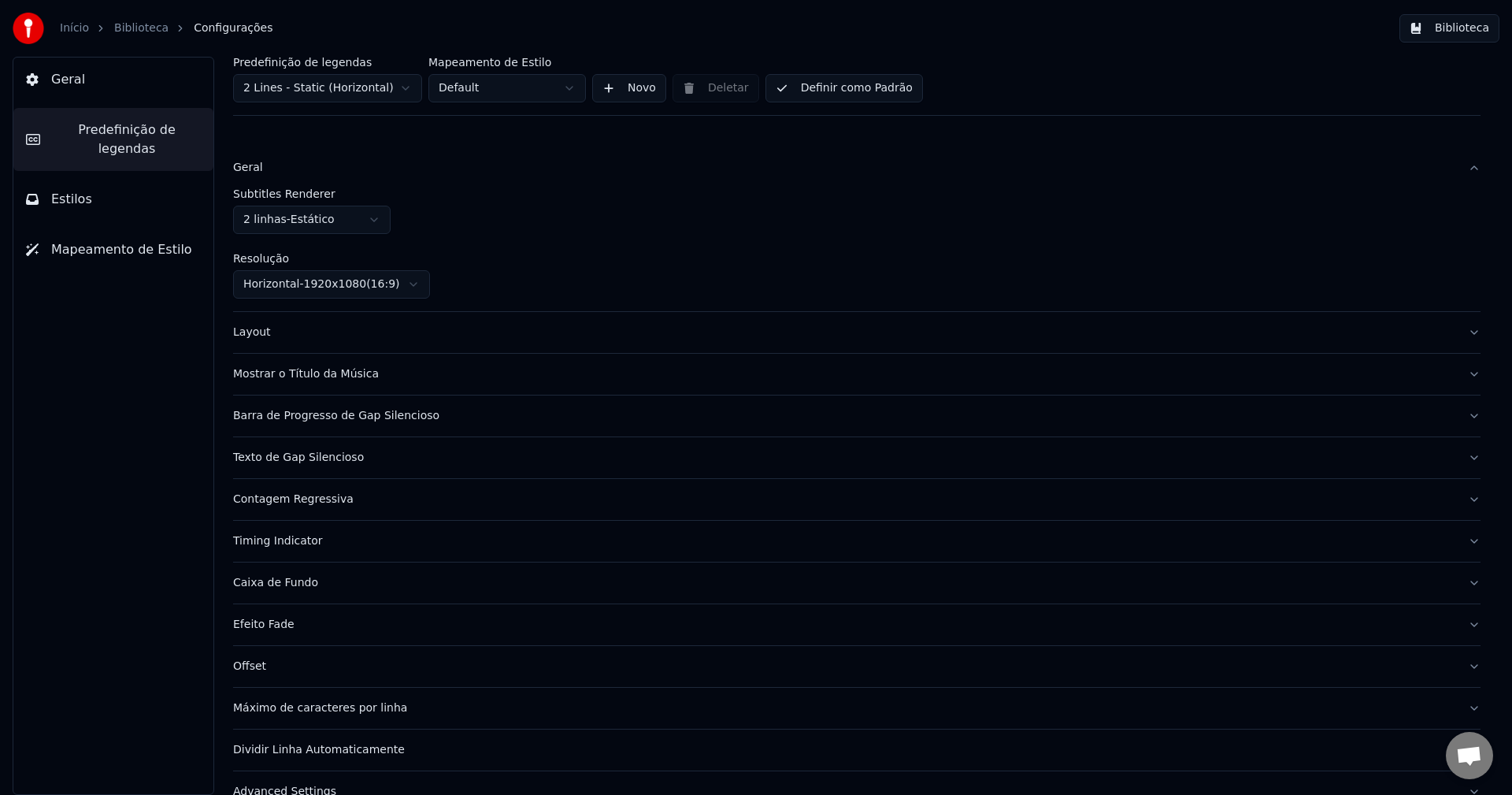
click at [339, 337] on div "Layout" at bounding box center [843, 332] width 1222 height 16
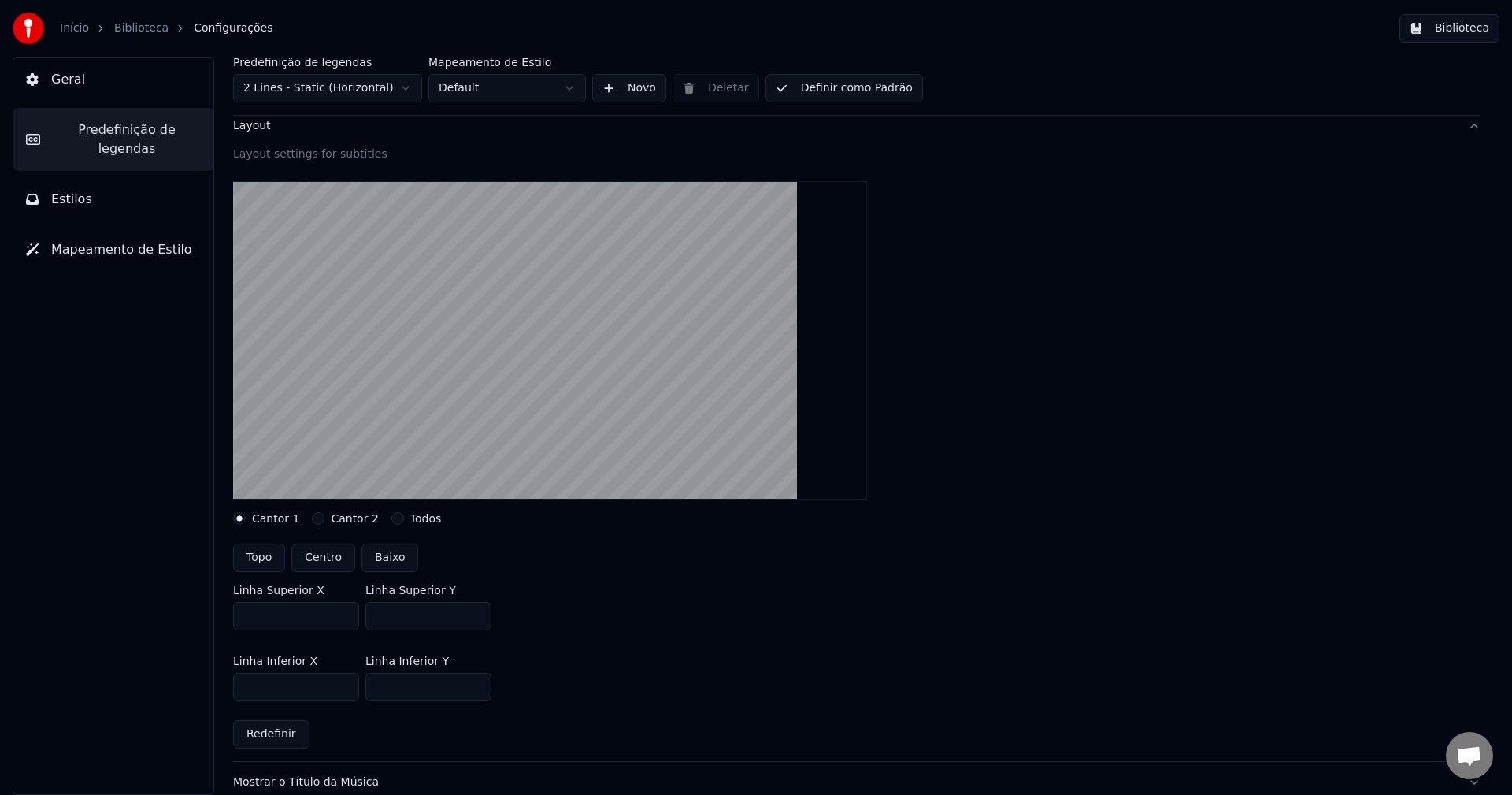
scroll to position [79, 0]
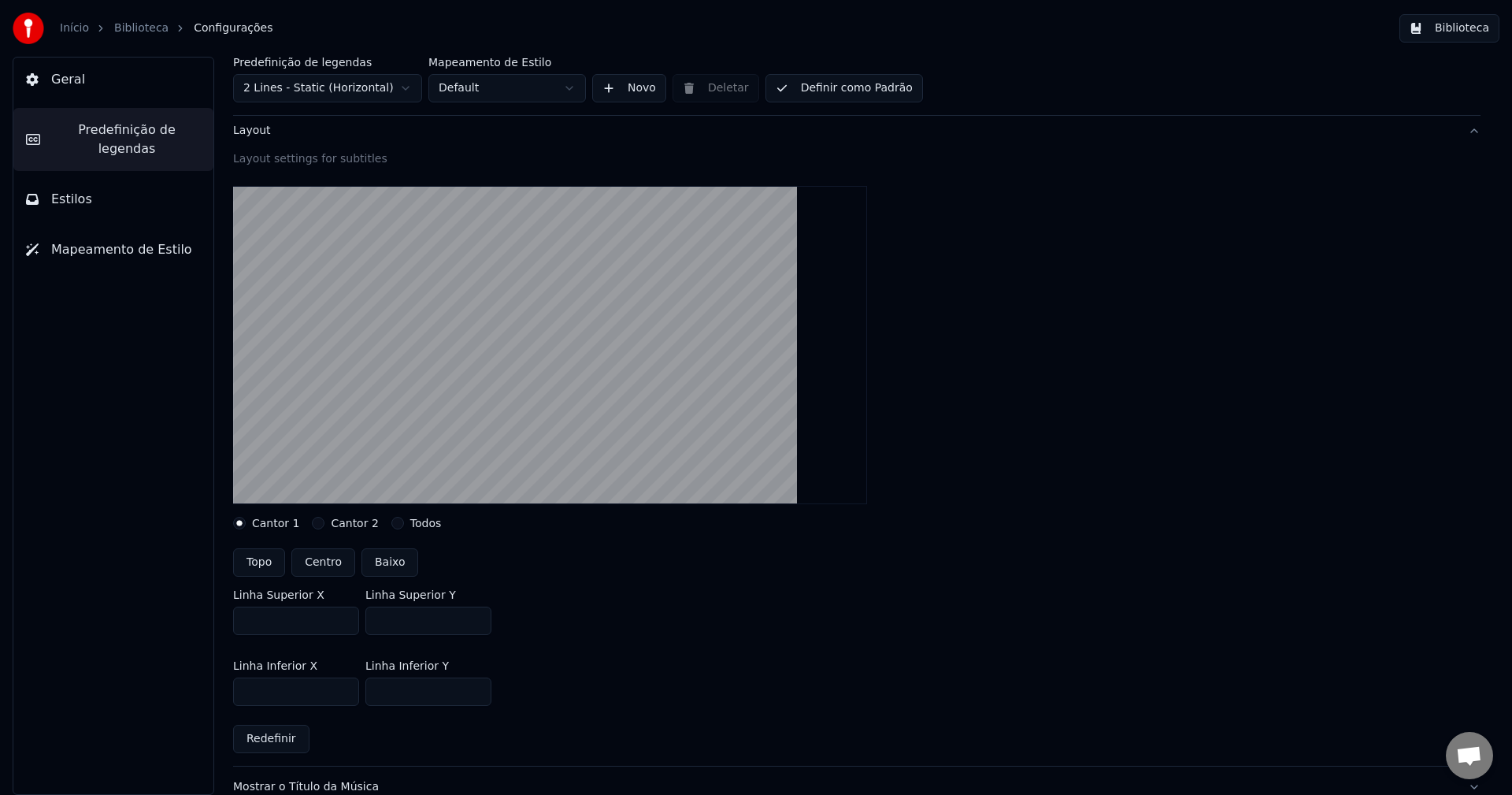
click at [314, 521] on button "Cantor 2" at bounding box center [318, 522] width 12 height 12
click at [410, 522] on label "Todos" at bounding box center [425, 523] width 31 height 11
click at [403, 522] on button "Todos" at bounding box center [397, 522] width 12 height 12
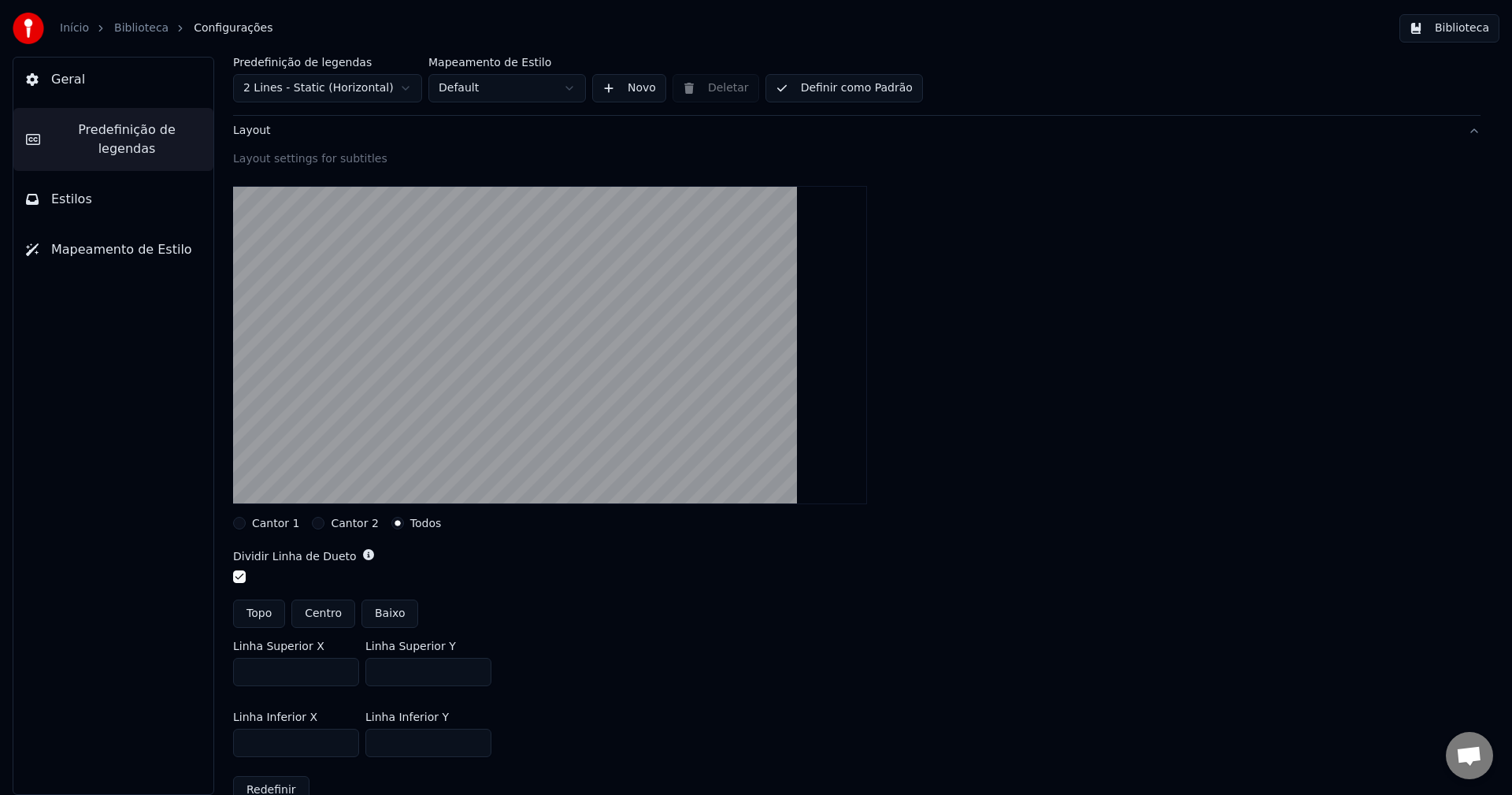
click at [244, 526] on button "Cantor 1" at bounding box center [238, 522] width 12 height 12
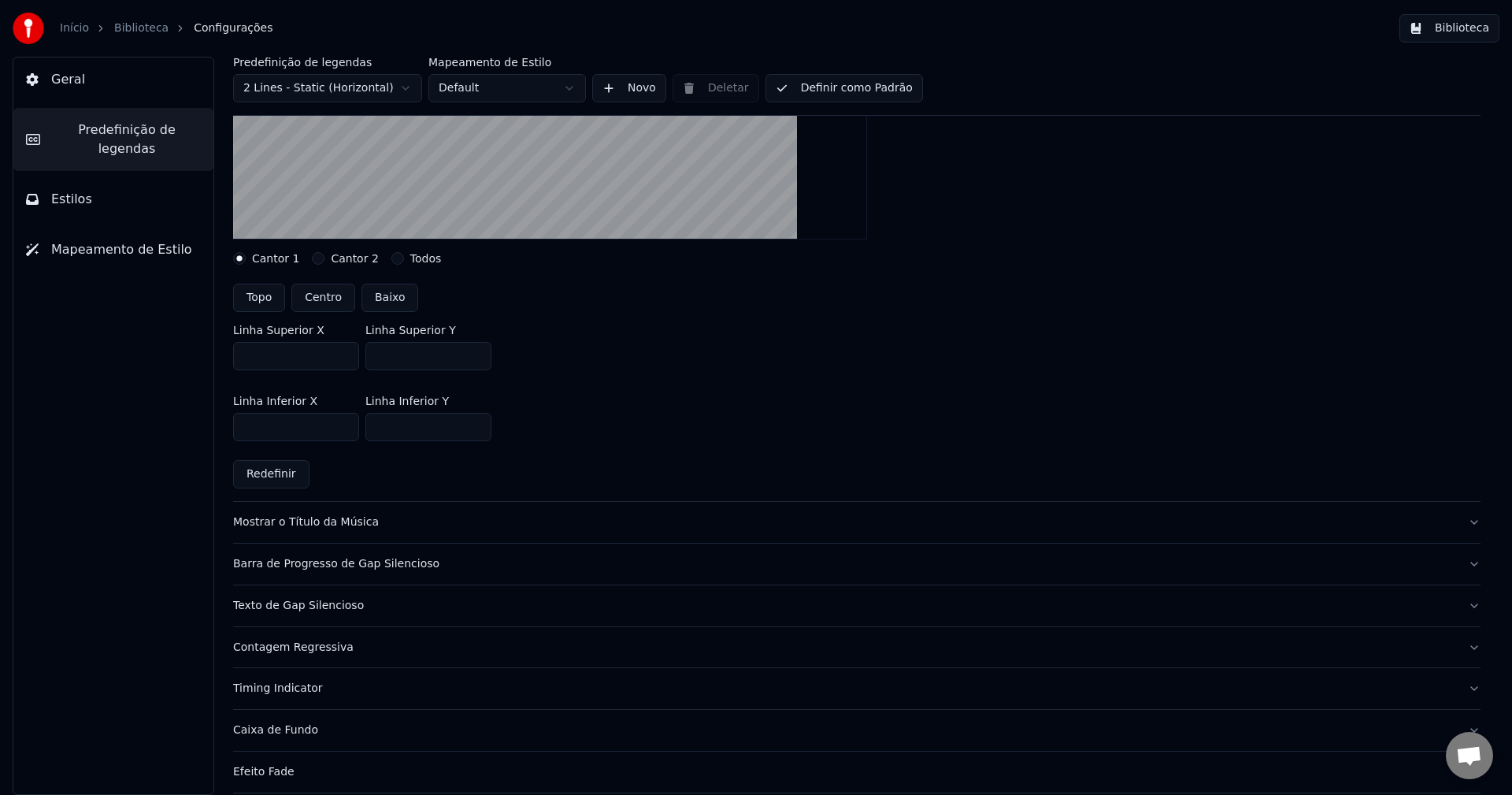
scroll to position [315, 0]
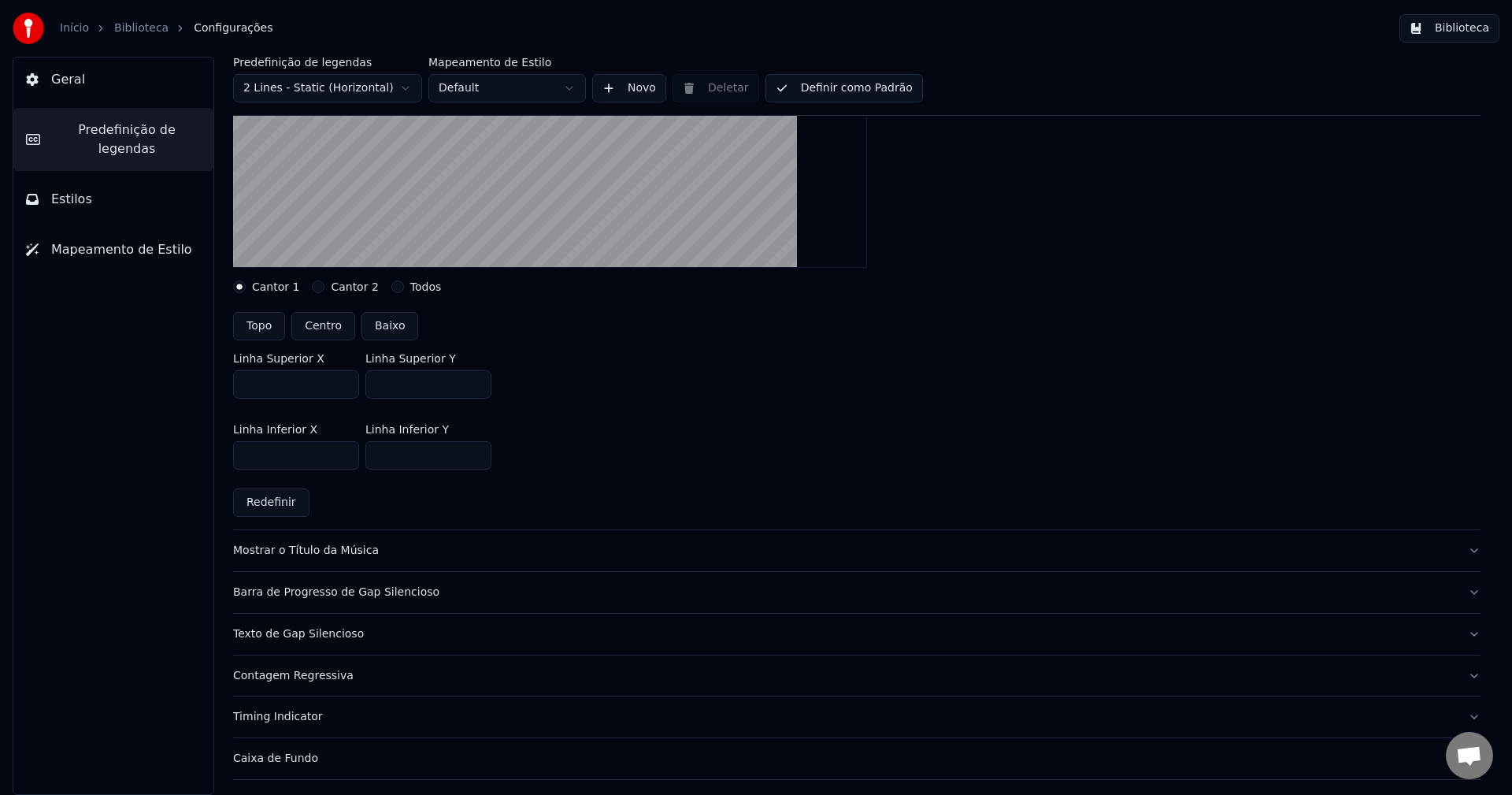
click at [366, 551] on div "Mostrar o Título da Música" at bounding box center [843, 551] width 1222 height 16
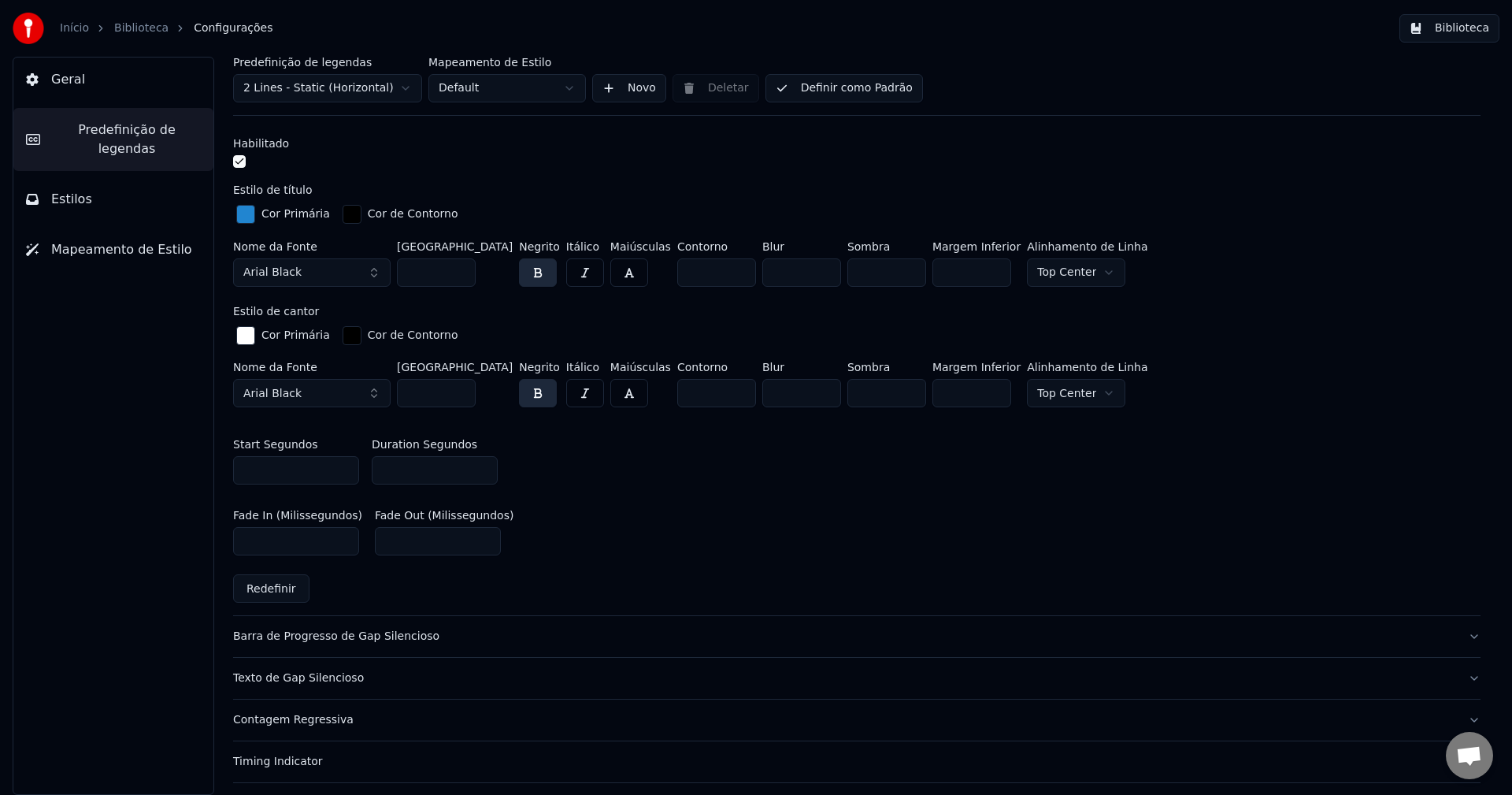
scroll to position [709, 0]
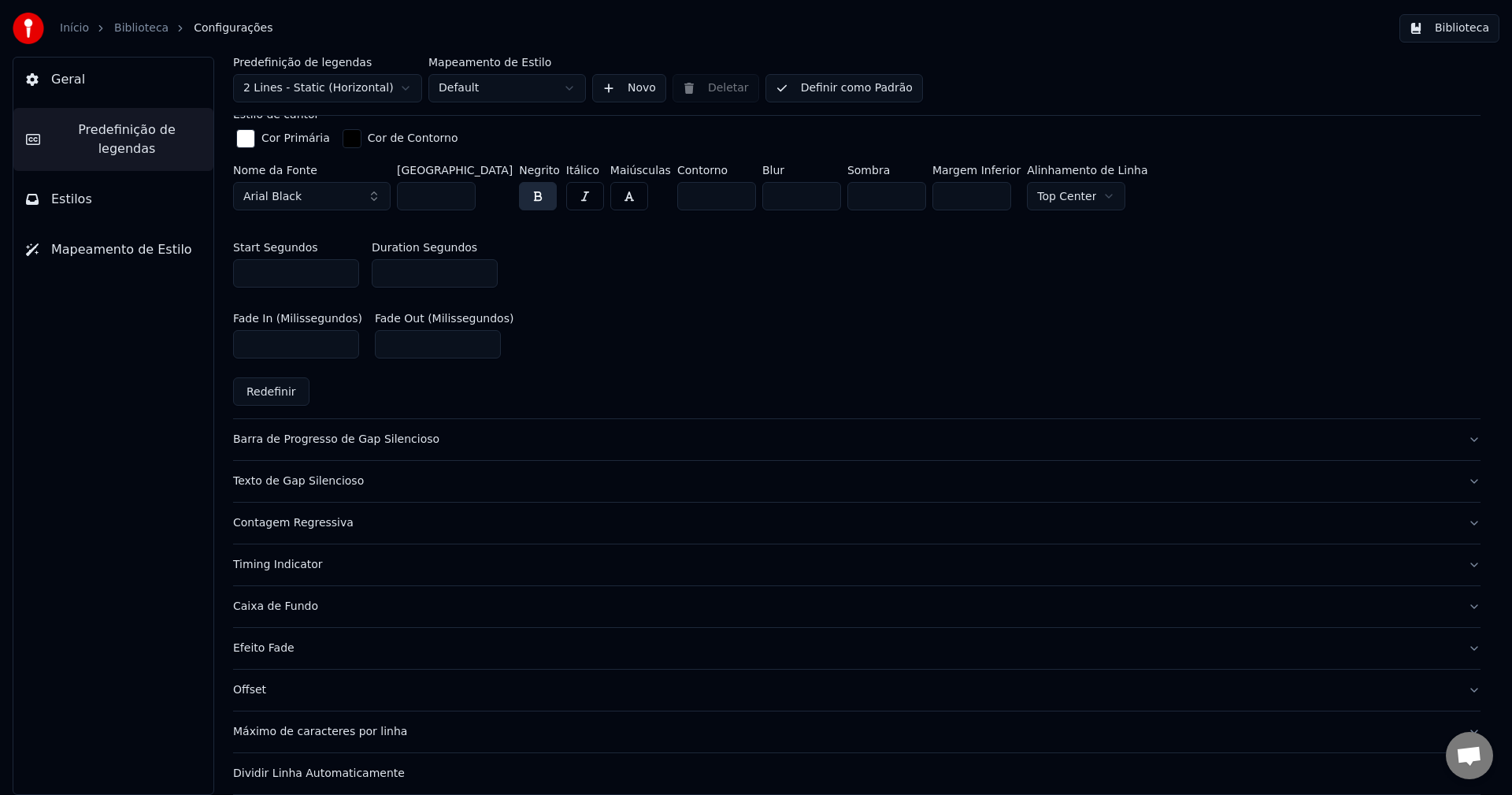
click at [364, 447] on button "Barra de Progresso de Gap Silencioso" at bounding box center [856, 439] width 1247 height 41
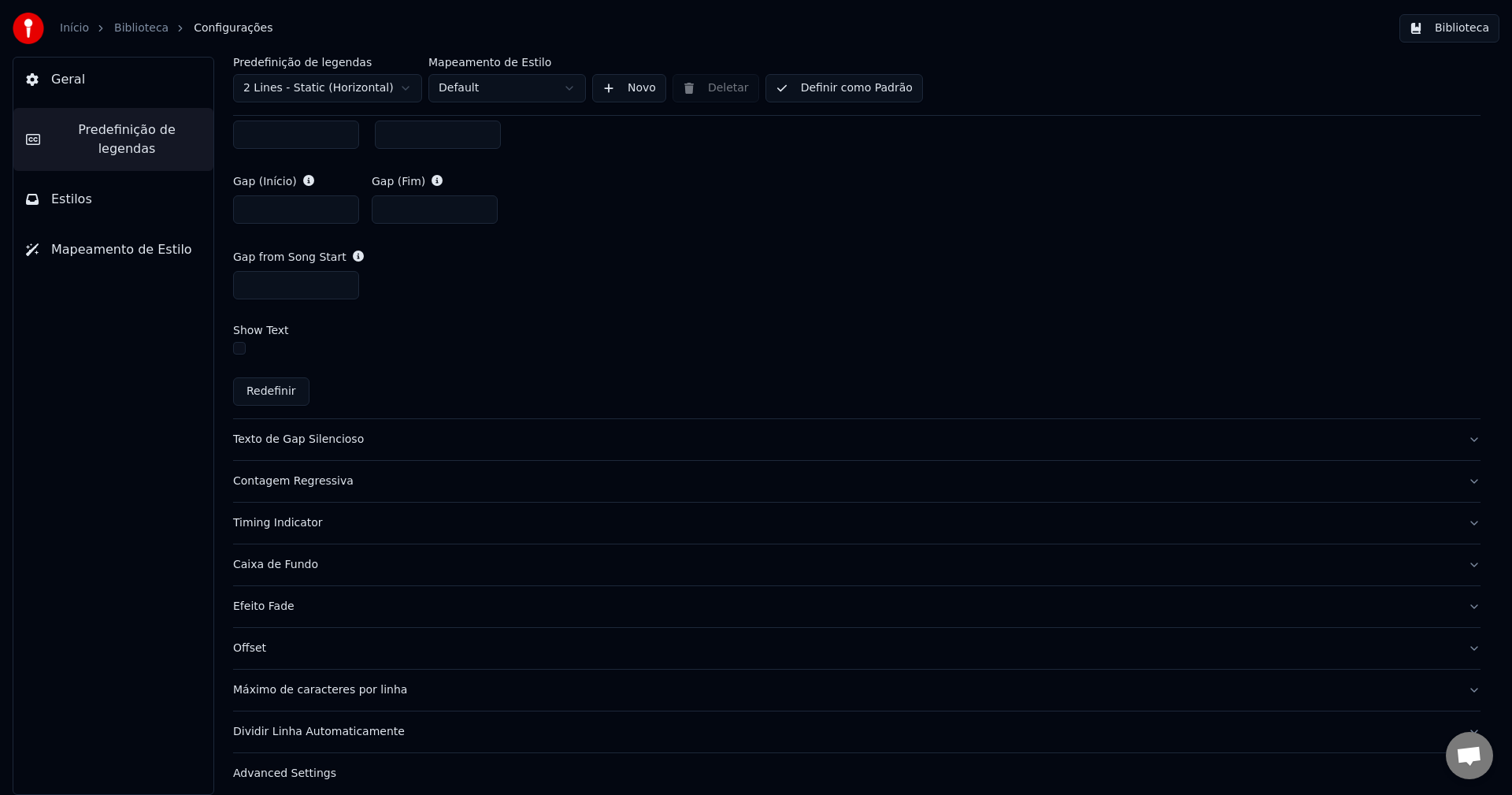
scroll to position [907, 0]
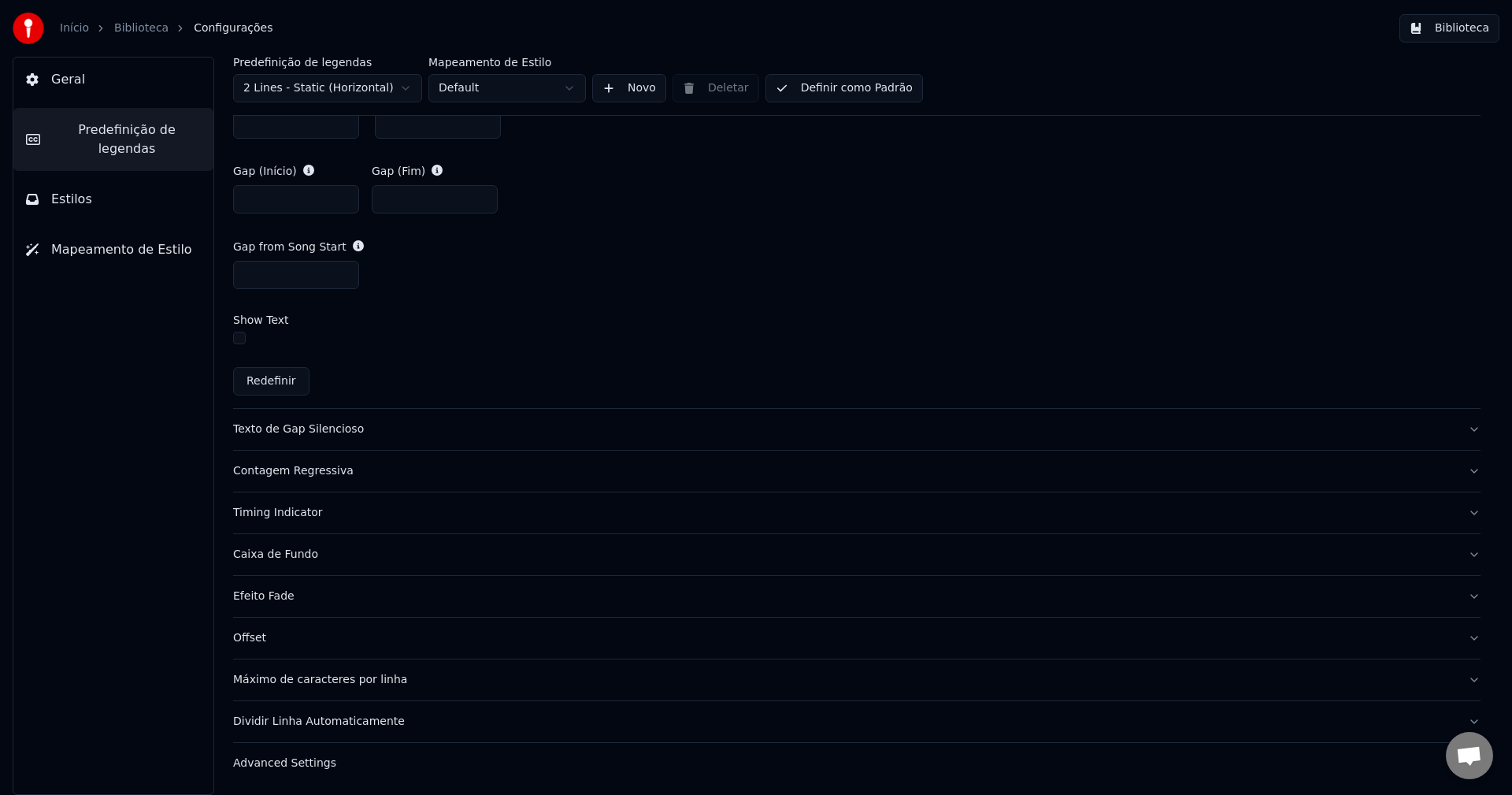
click at [386, 433] on div "Texto de Gap Silencioso" at bounding box center [843, 429] width 1222 height 16
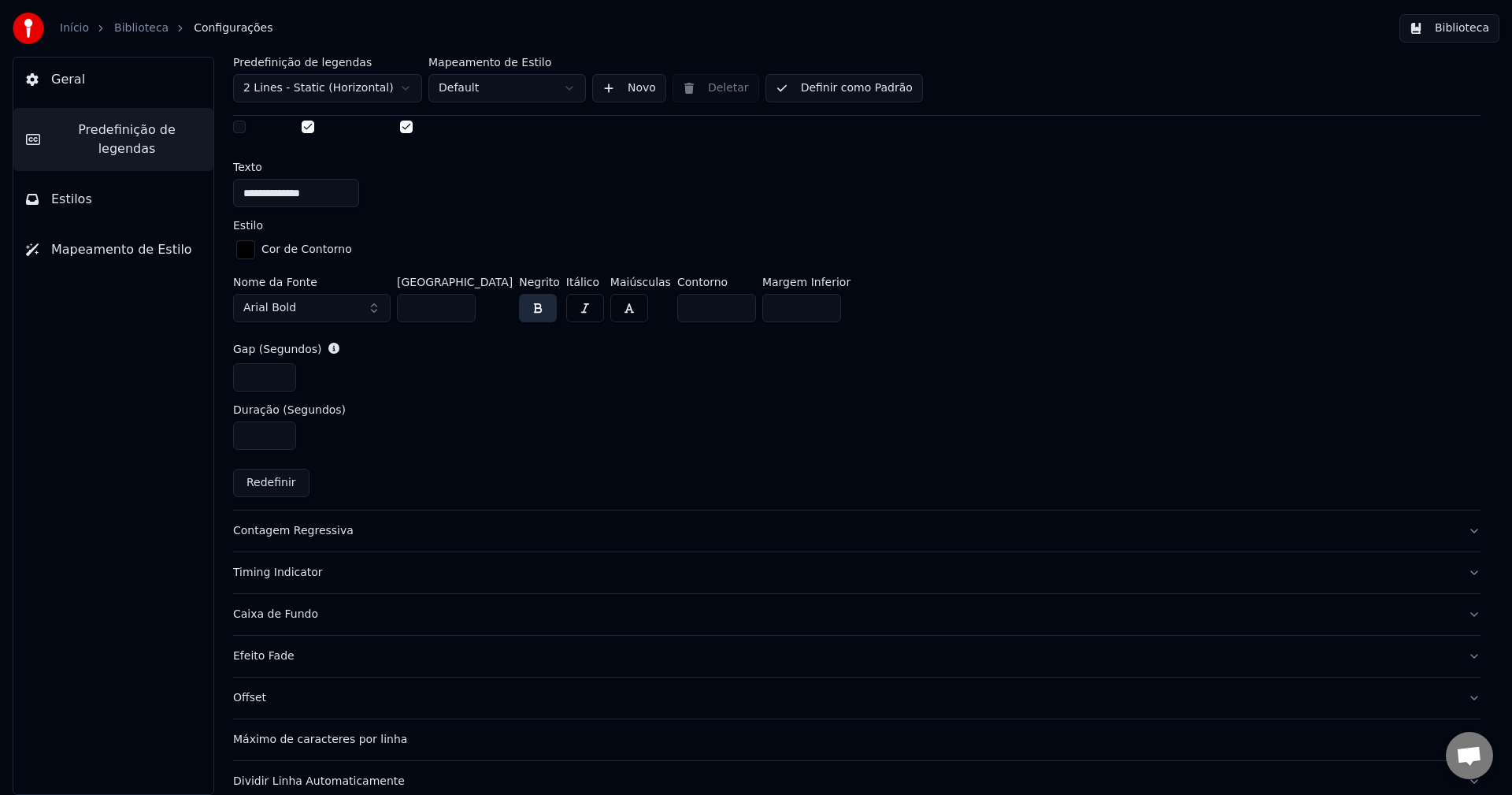
scroll to position [690, 0]
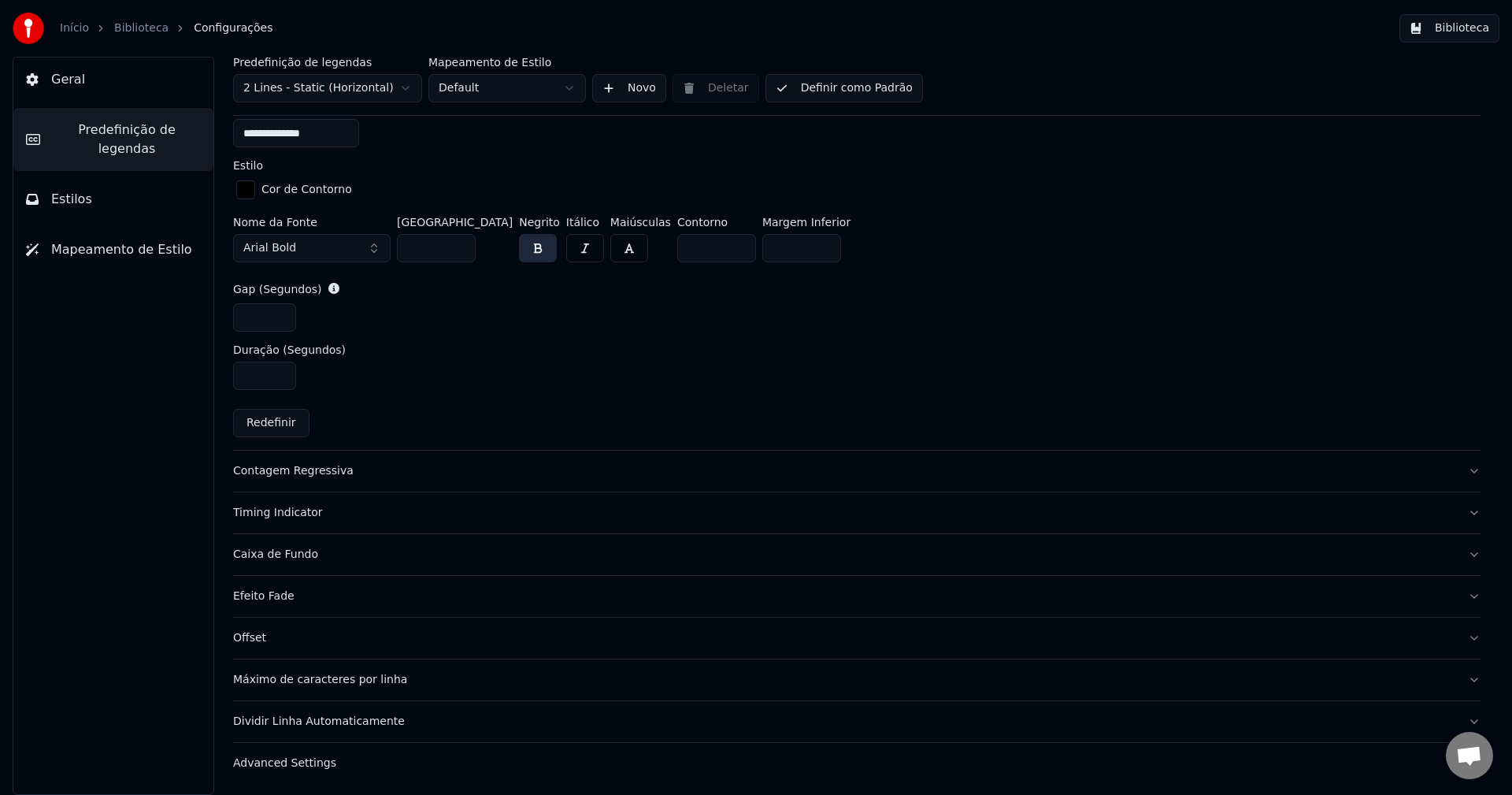
click at [300, 555] on div "Caixa de Fundo" at bounding box center [843, 554] width 1222 height 16
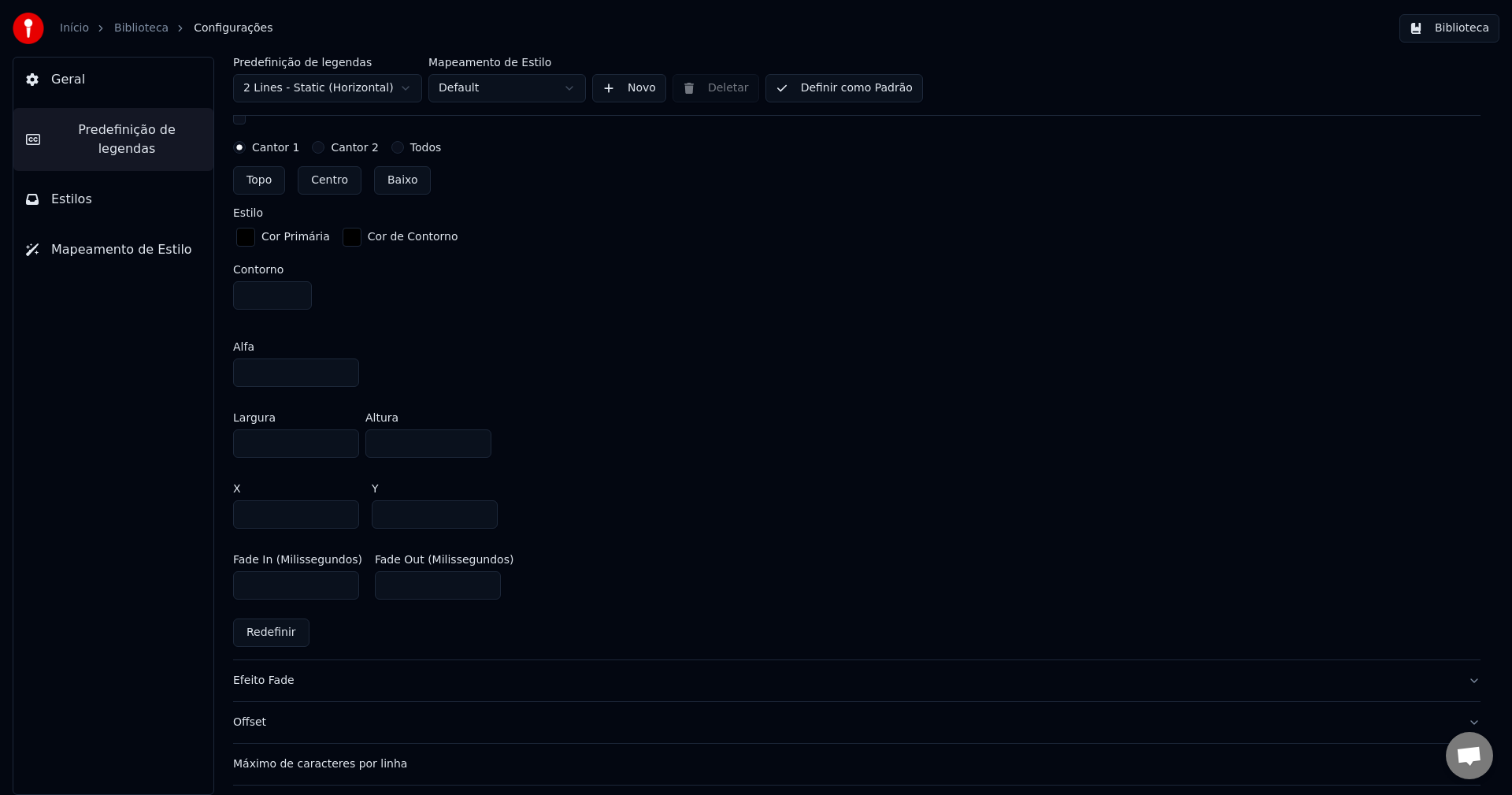
scroll to position [847, 0]
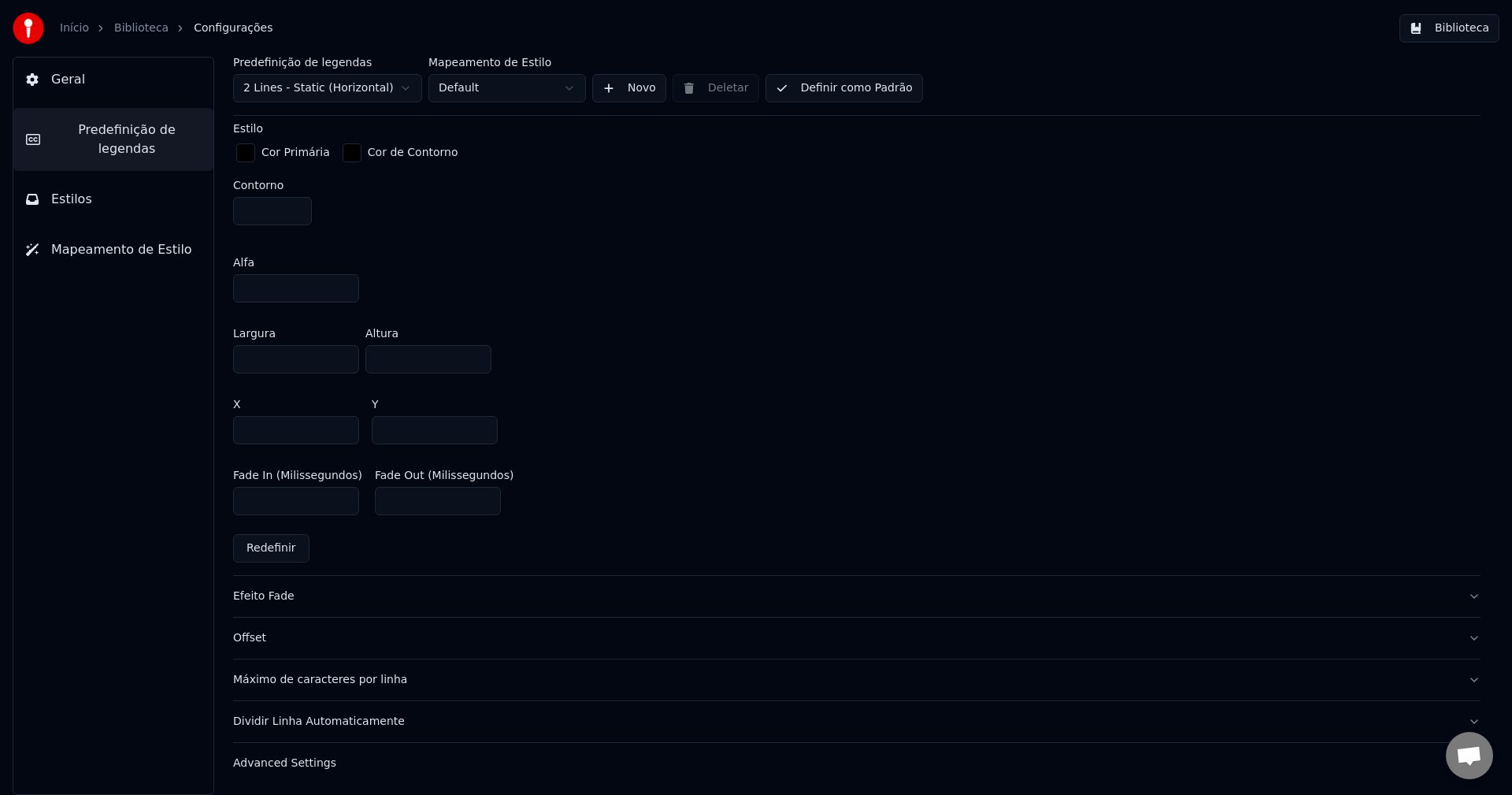
click at [297, 761] on div "Advanced Settings" at bounding box center [843, 764] width 1222 height 16
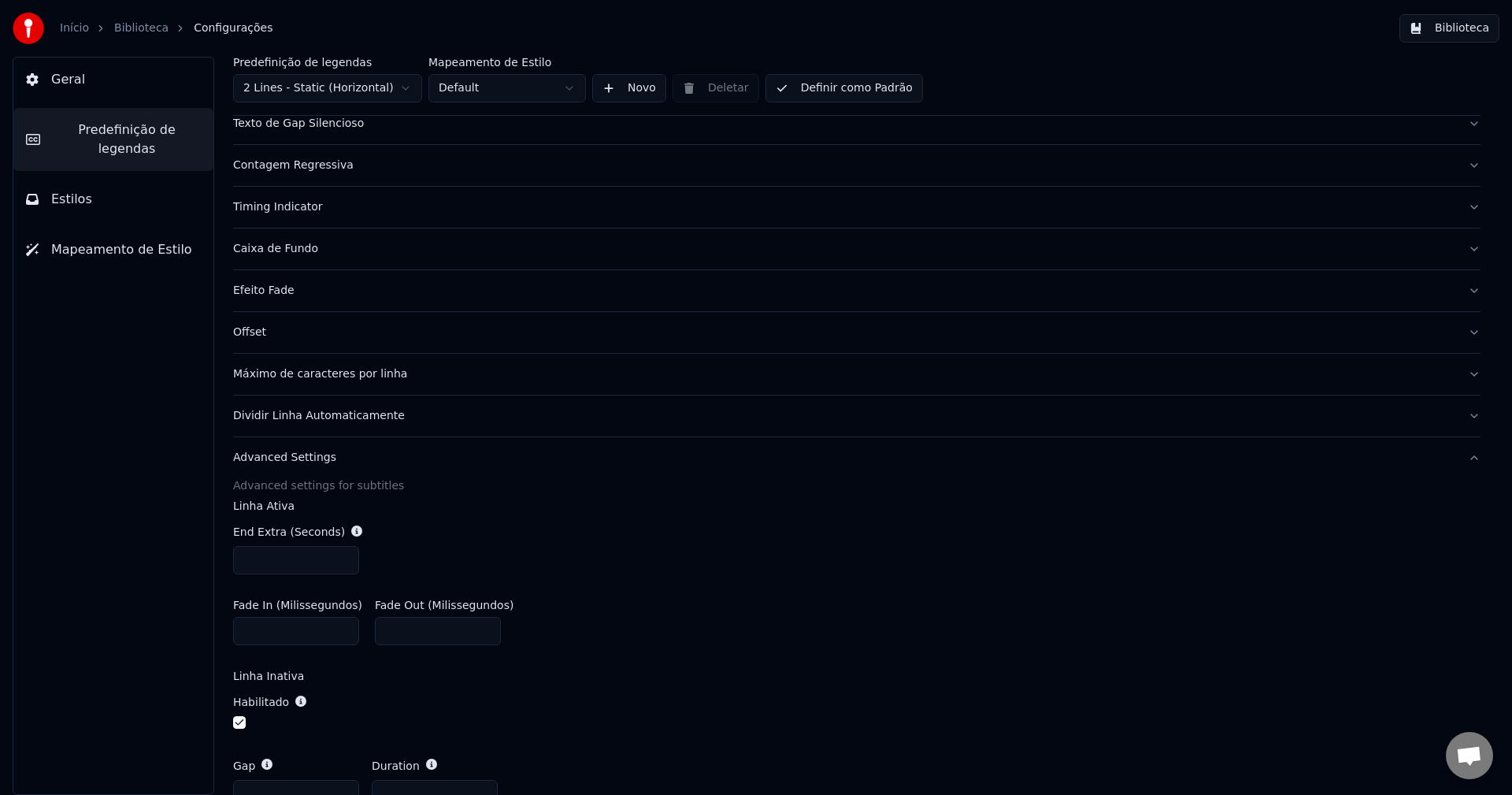
scroll to position [367, 0]
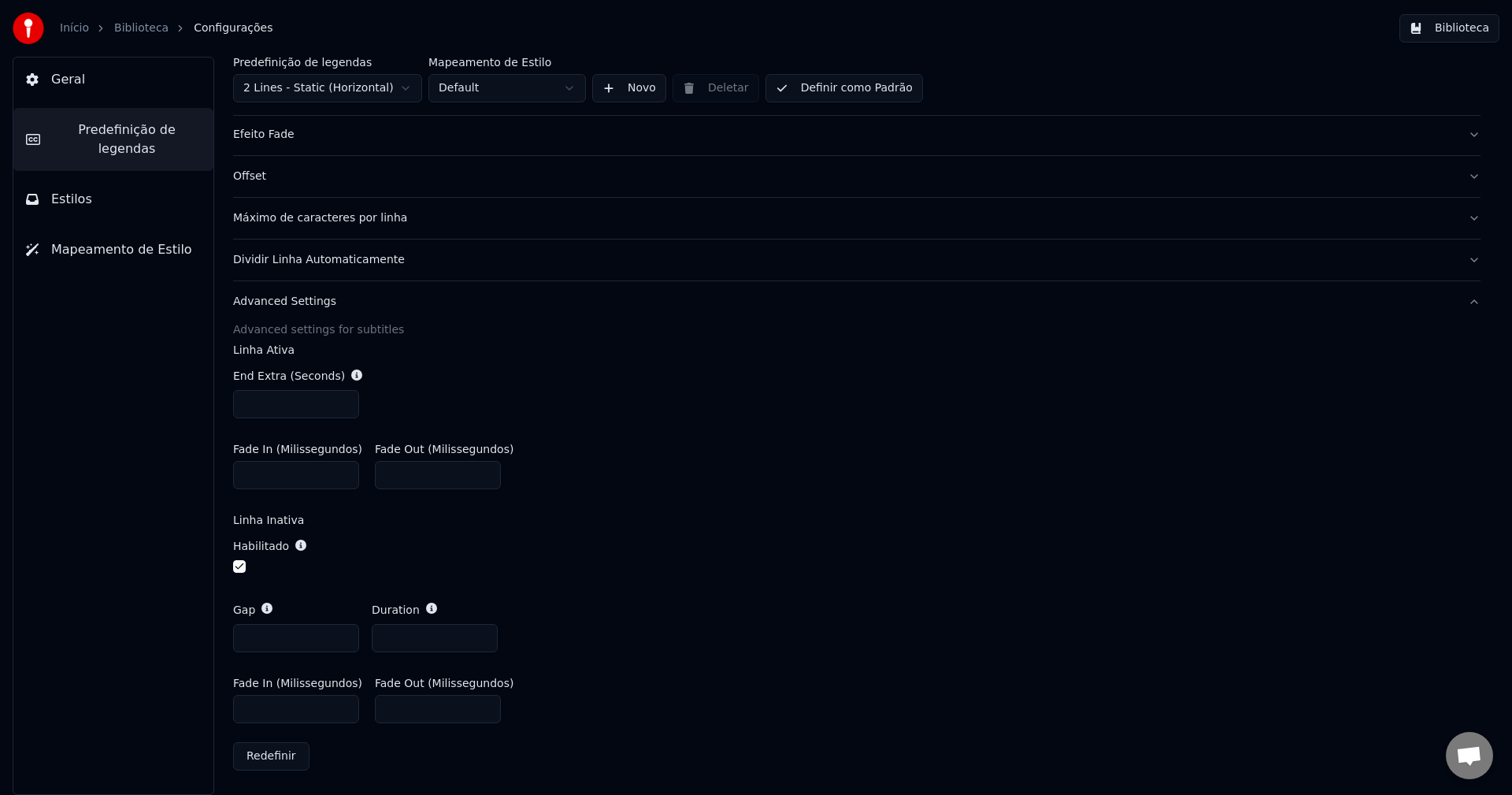
click at [69, 190] on span "Estilos" at bounding box center [72, 199] width 41 height 19
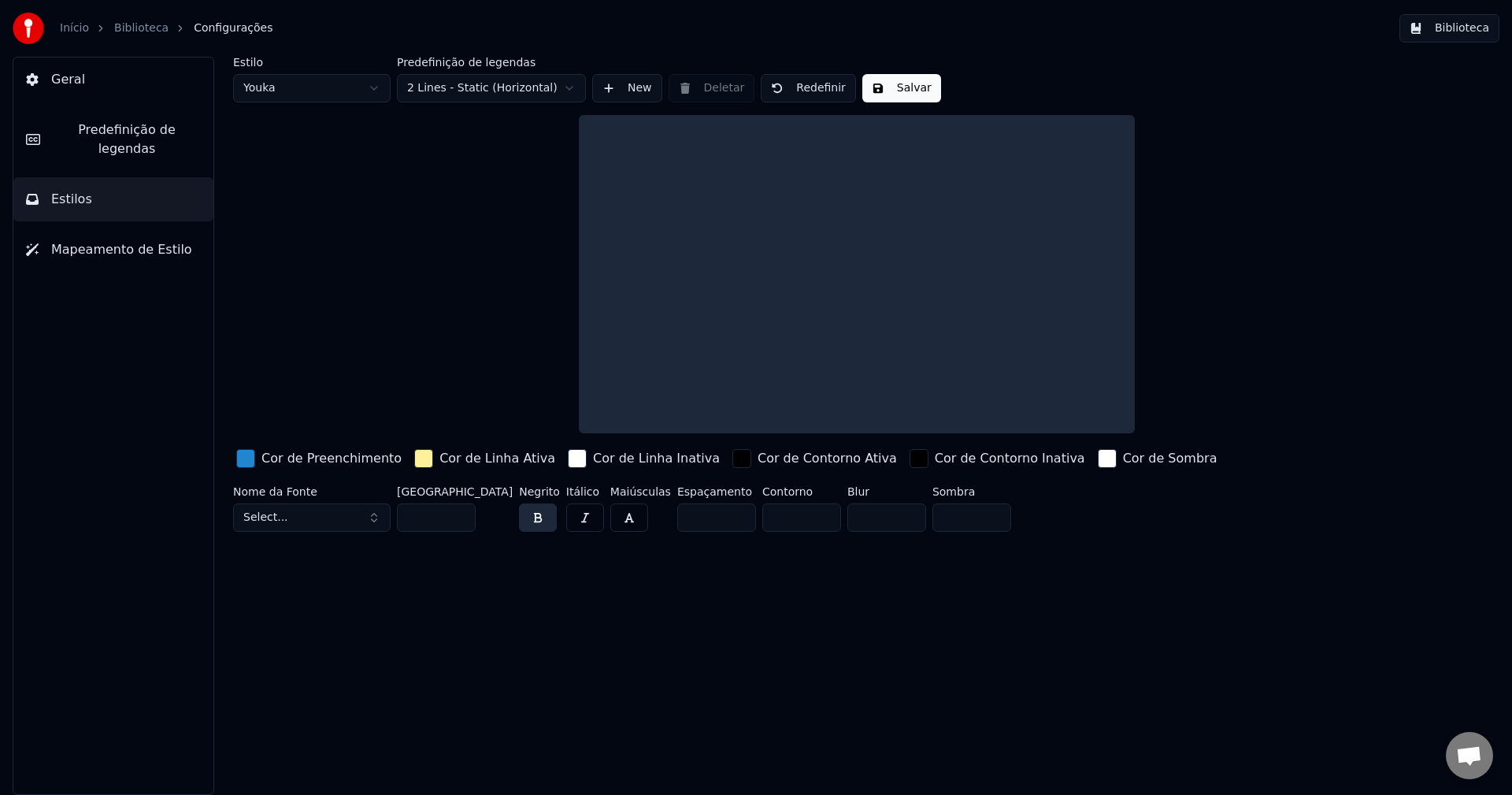
scroll to position [0, 0]
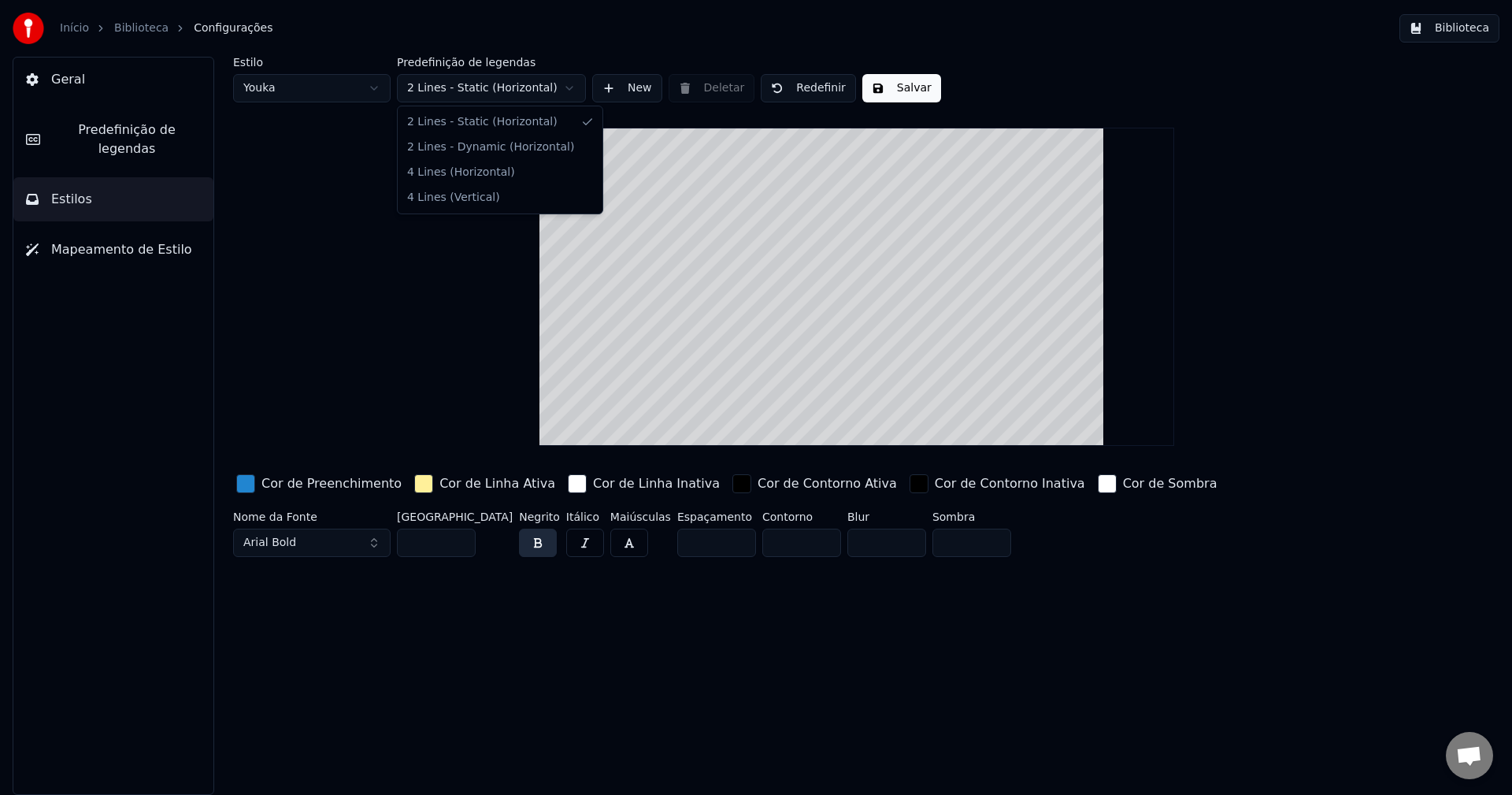
click at [515, 88] on html "Início Biblioteca Configurações Biblioteca Geral Predefinição de legendas Estil…" at bounding box center [756, 397] width 1512 height 795
click at [335, 73] on html "Início Biblioteca Configurações Biblioteca Geral Predefinição de legendas Estil…" at bounding box center [756, 397] width 1512 height 795
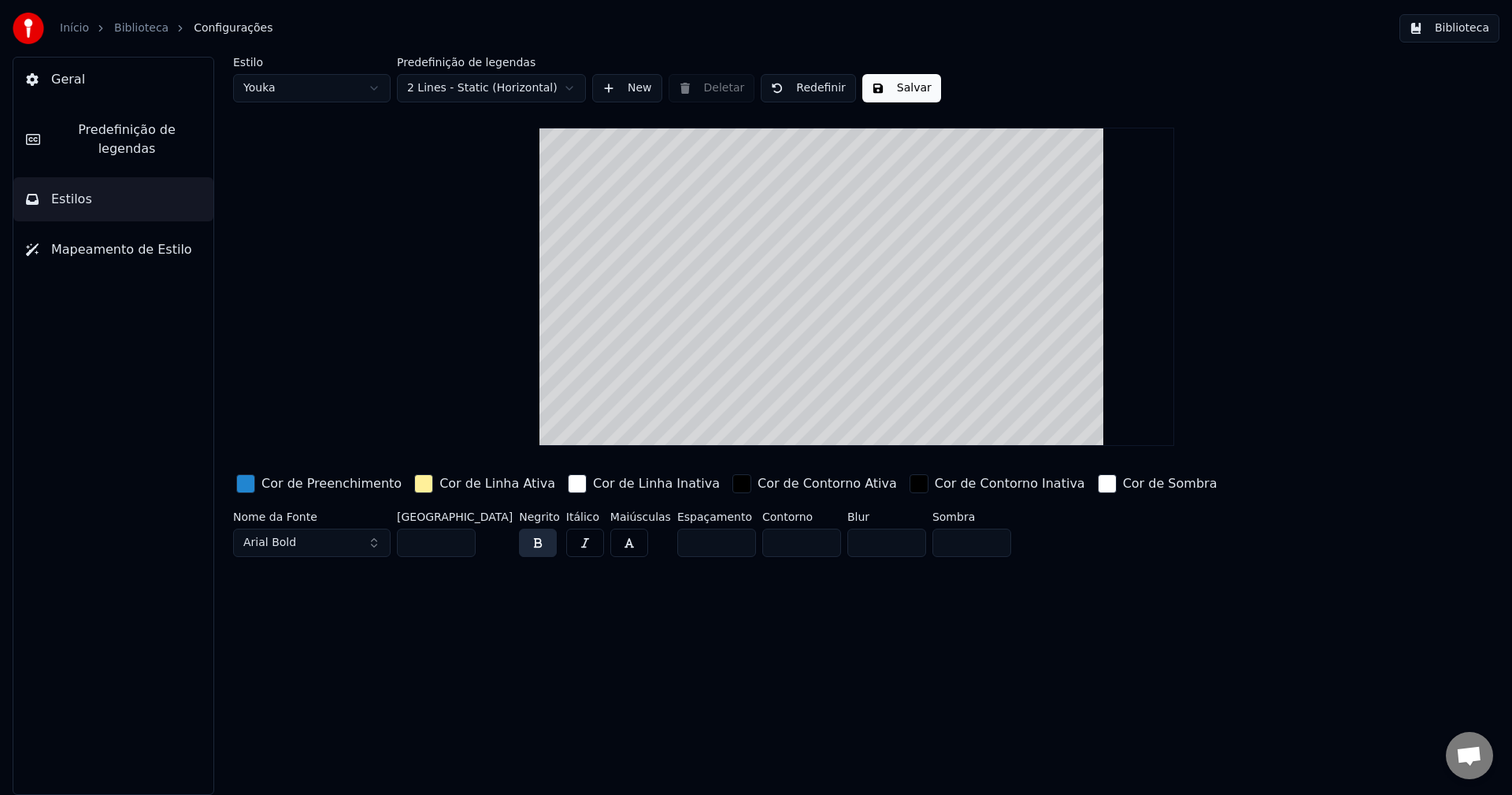
click at [331, 86] on html "Início Biblioteca Configurações Biblioteca Geral Predefinição de legendas Estil…" at bounding box center [756, 397] width 1512 height 795
click at [315, 90] on html "Início Biblioteca Configurações Biblioteca Geral Predefinição de legendas Estil…" at bounding box center [756, 397] width 1512 height 795
click at [305, 89] on html "Início Biblioteca Configurações Biblioteca Geral Predefinição de legendas Estil…" at bounding box center [756, 397] width 1512 height 795
click at [92, 241] on span "Mapeamento de Estilo" at bounding box center [122, 250] width 141 height 19
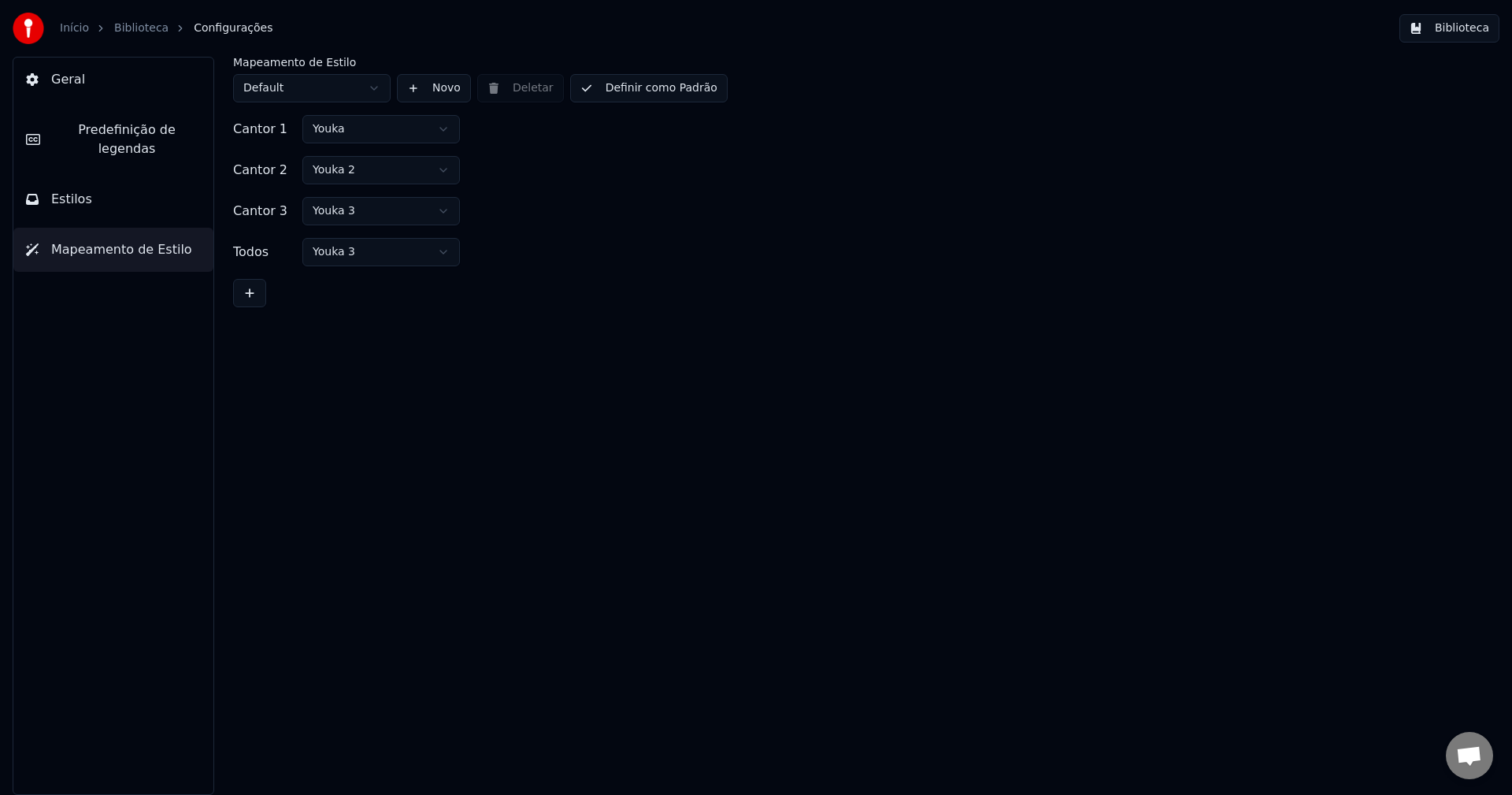
click at [35, 81] on icon at bounding box center [31, 79] width 11 height 12
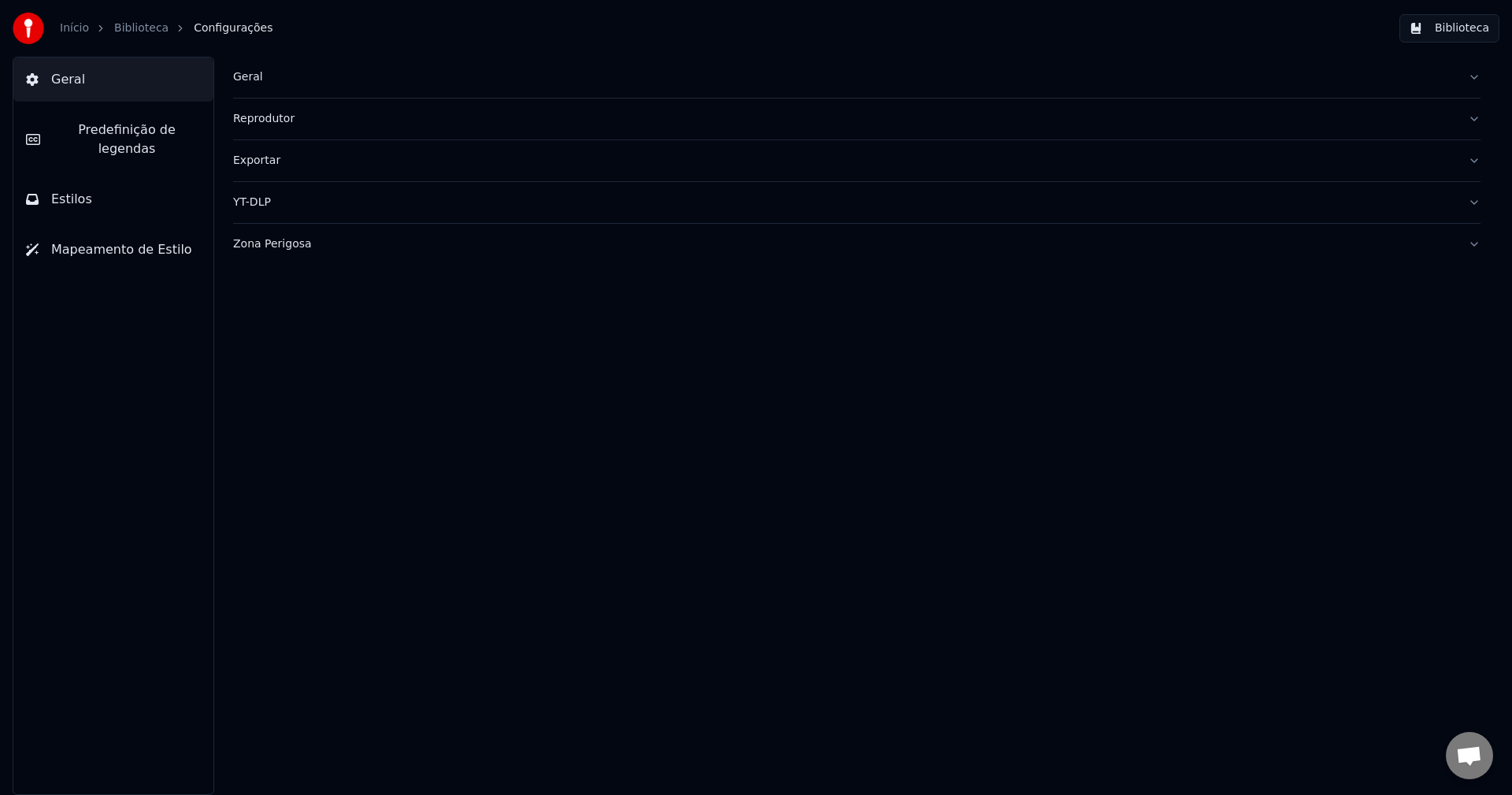
click at [68, 30] on link "Início" at bounding box center [74, 28] width 30 height 16
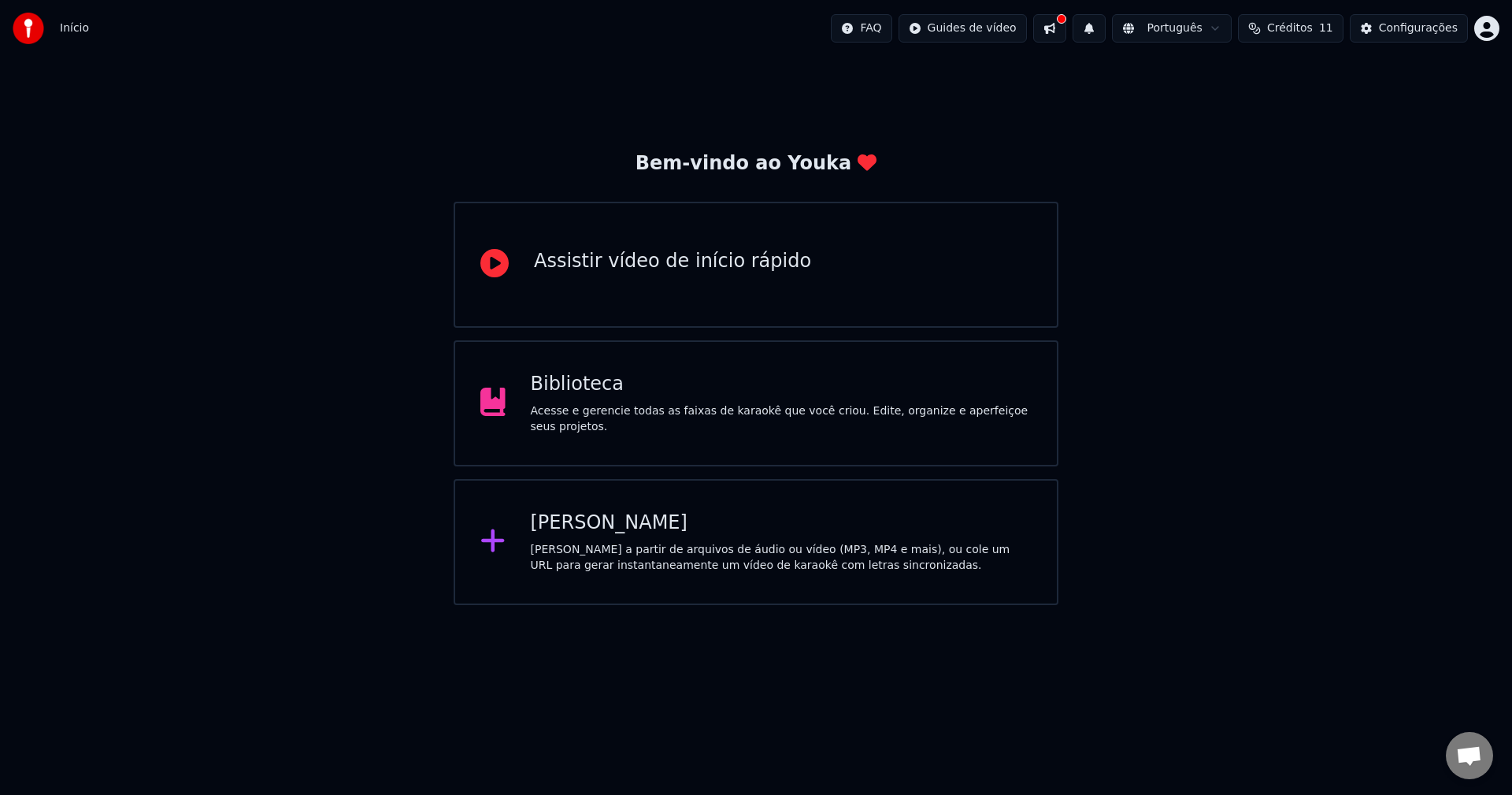
click at [653, 419] on div "Acesse e gerencie todas as faixas de karaokê que você criou. Edite, organize e …" at bounding box center [781, 419] width 502 height 31
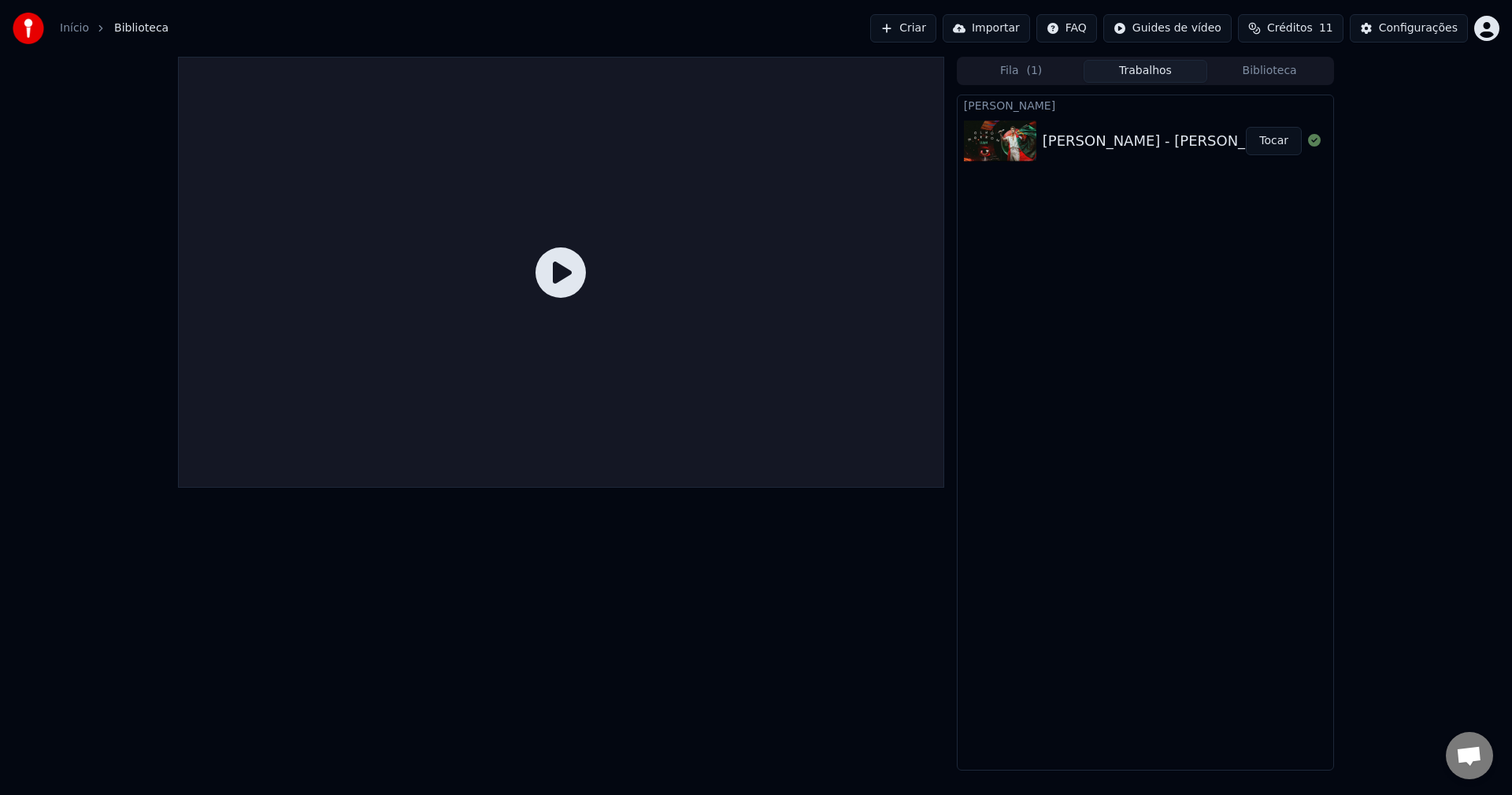
click at [1268, 140] on button "Tocar" at bounding box center [1274, 141] width 56 height 29
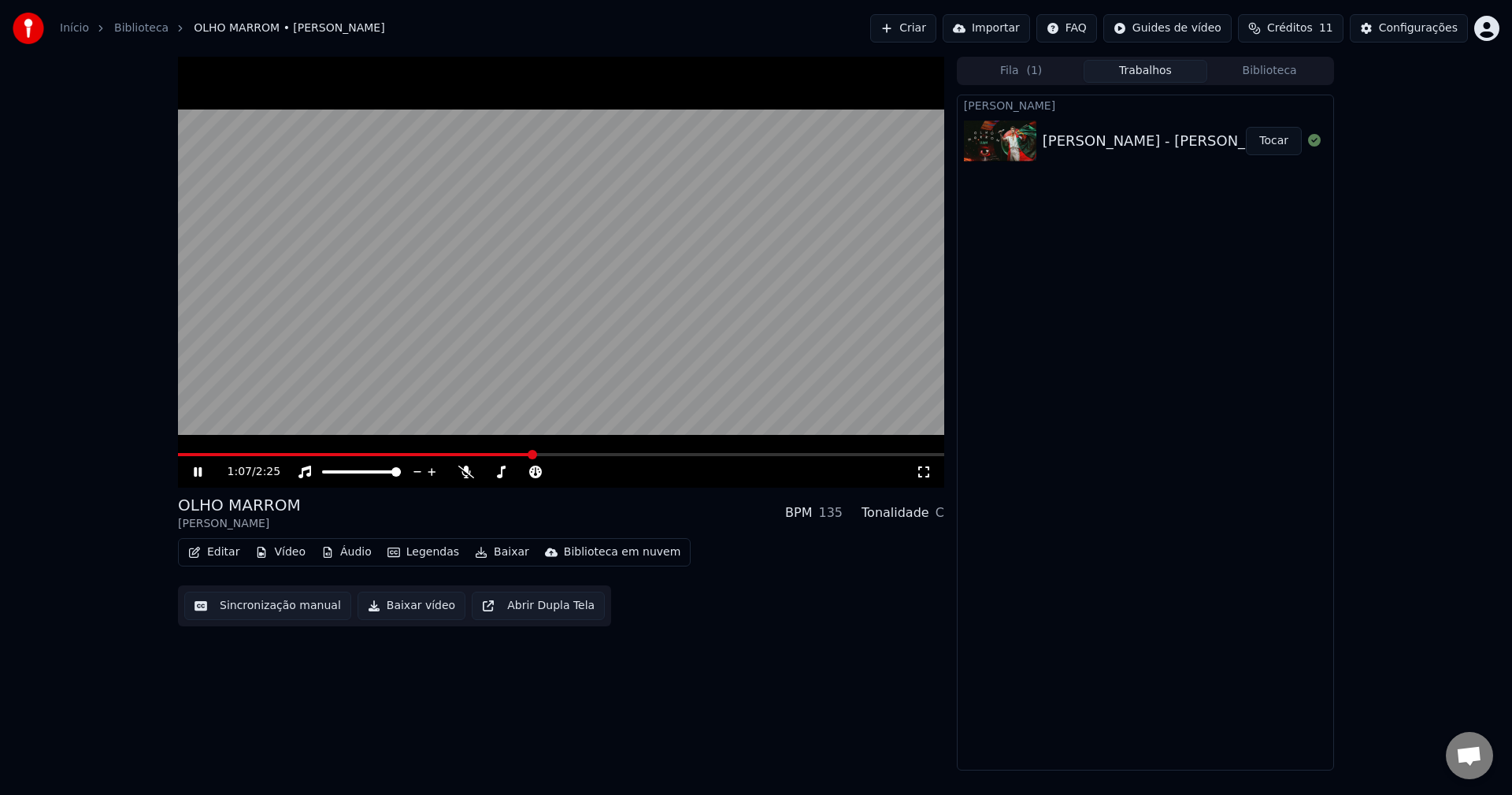
click at [204, 474] on icon at bounding box center [209, 471] width 37 height 12
click at [905, 516] on div "Tonalidade" at bounding box center [895, 513] width 68 height 19
click at [940, 513] on div "C" at bounding box center [940, 513] width 9 height 19
click at [941, 514] on div "C" at bounding box center [940, 513] width 9 height 19
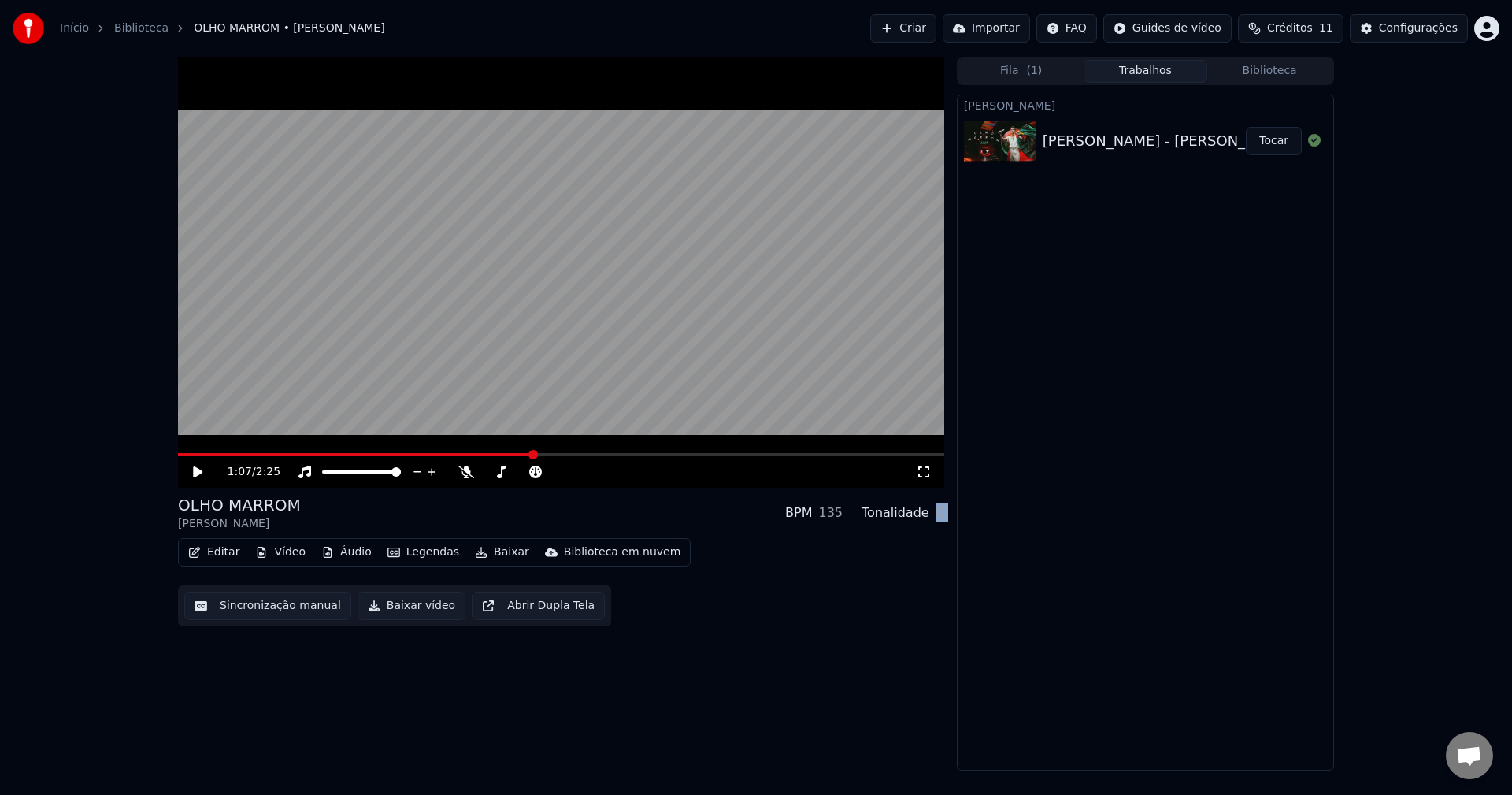
click at [941, 514] on div "C" at bounding box center [940, 513] width 9 height 19
click at [901, 520] on div "Tonalidade" at bounding box center [895, 513] width 68 height 19
click at [823, 518] on div "BPM 135" at bounding box center [814, 513] width 57 height 19
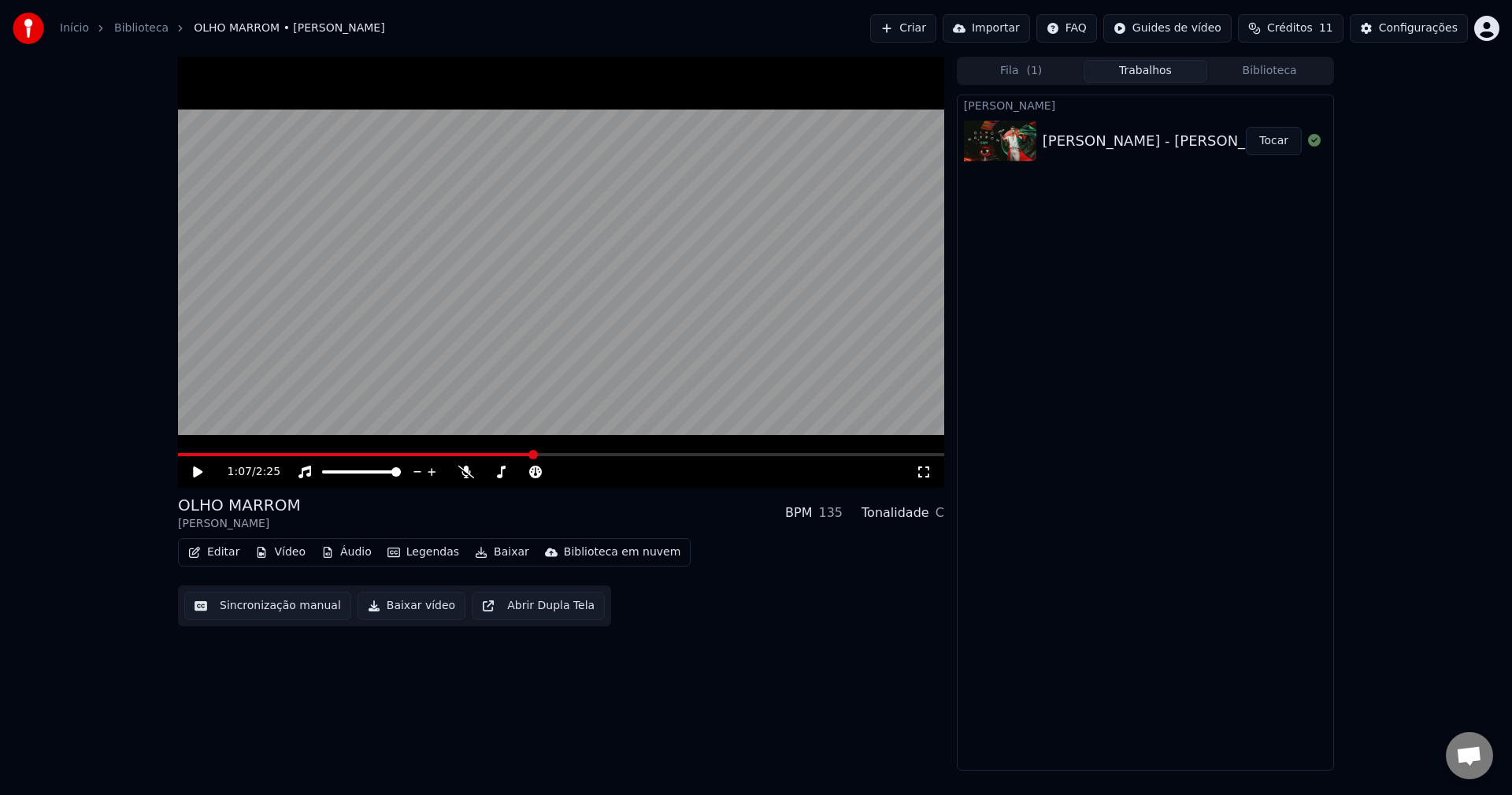
click at [805, 513] on div "BPM" at bounding box center [798, 513] width 27 height 19
drag, startPoint x: 805, startPoint y: 513, endPoint x: 819, endPoint y: 513, distance: 14.0
click at [812, 513] on div "BPM" at bounding box center [798, 513] width 27 height 19
drag, startPoint x: 839, startPoint y: 513, endPoint x: 853, endPoint y: 504, distance: 16.6
click at [853, 504] on div "BPM 135 Tonalidade C" at bounding box center [864, 513] width 159 height 19
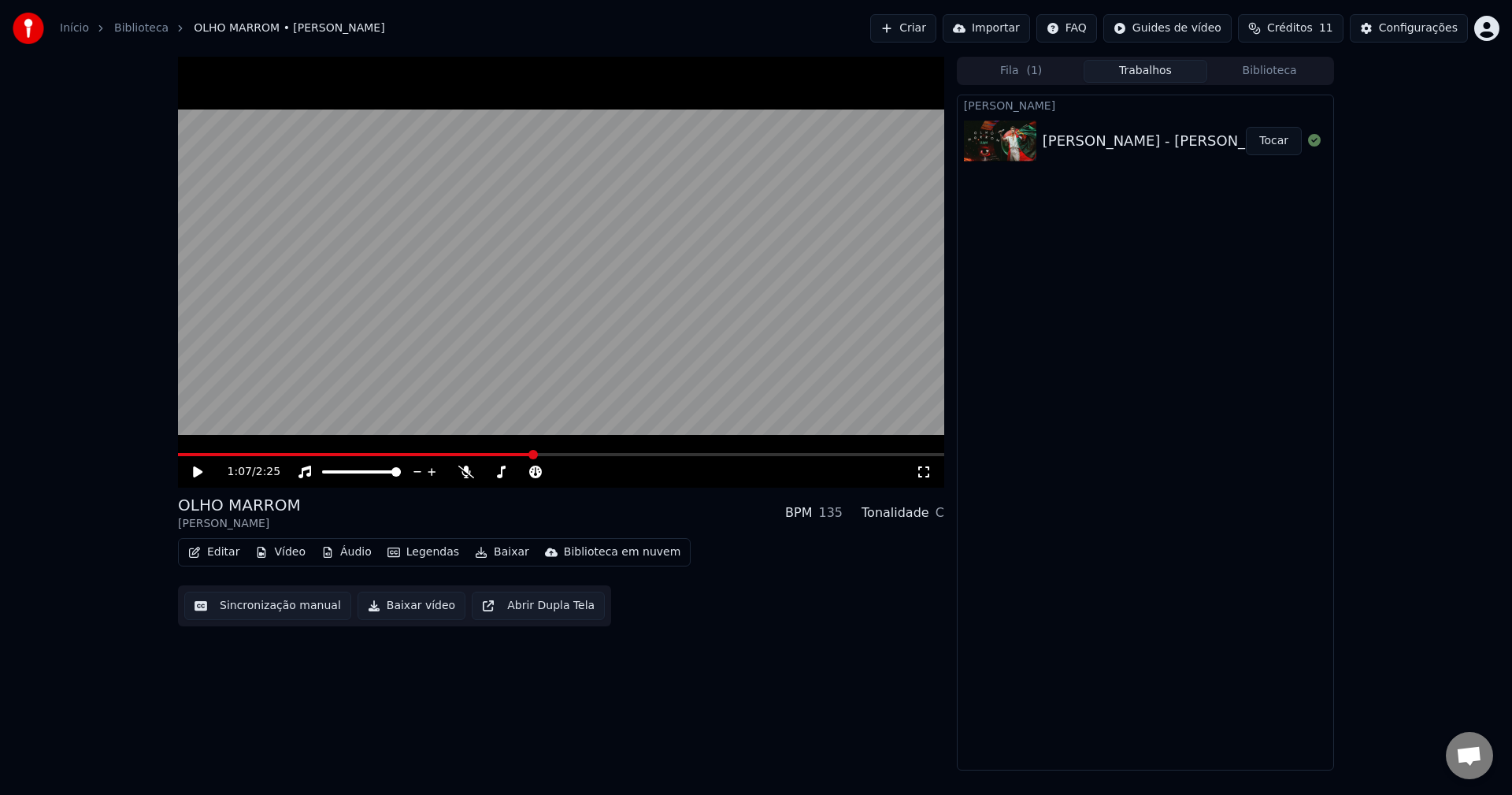
click at [905, 513] on div "Tonalidade" at bounding box center [895, 513] width 68 height 19
click at [205, 548] on button "Editar" at bounding box center [214, 552] width 64 height 22
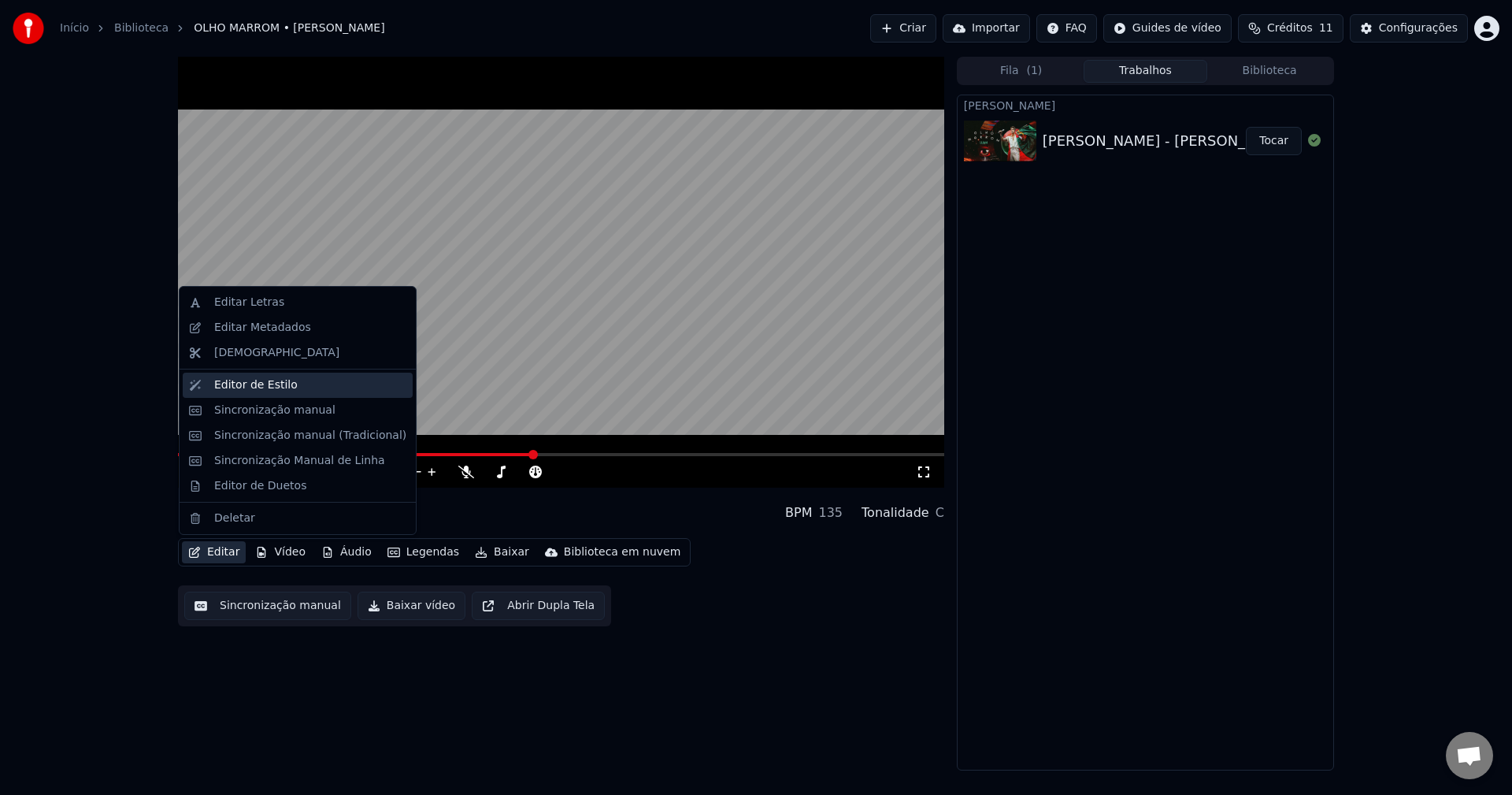
click at [259, 388] on div "Editor de Estilo" at bounding box center [255, 385] width 83 height 16
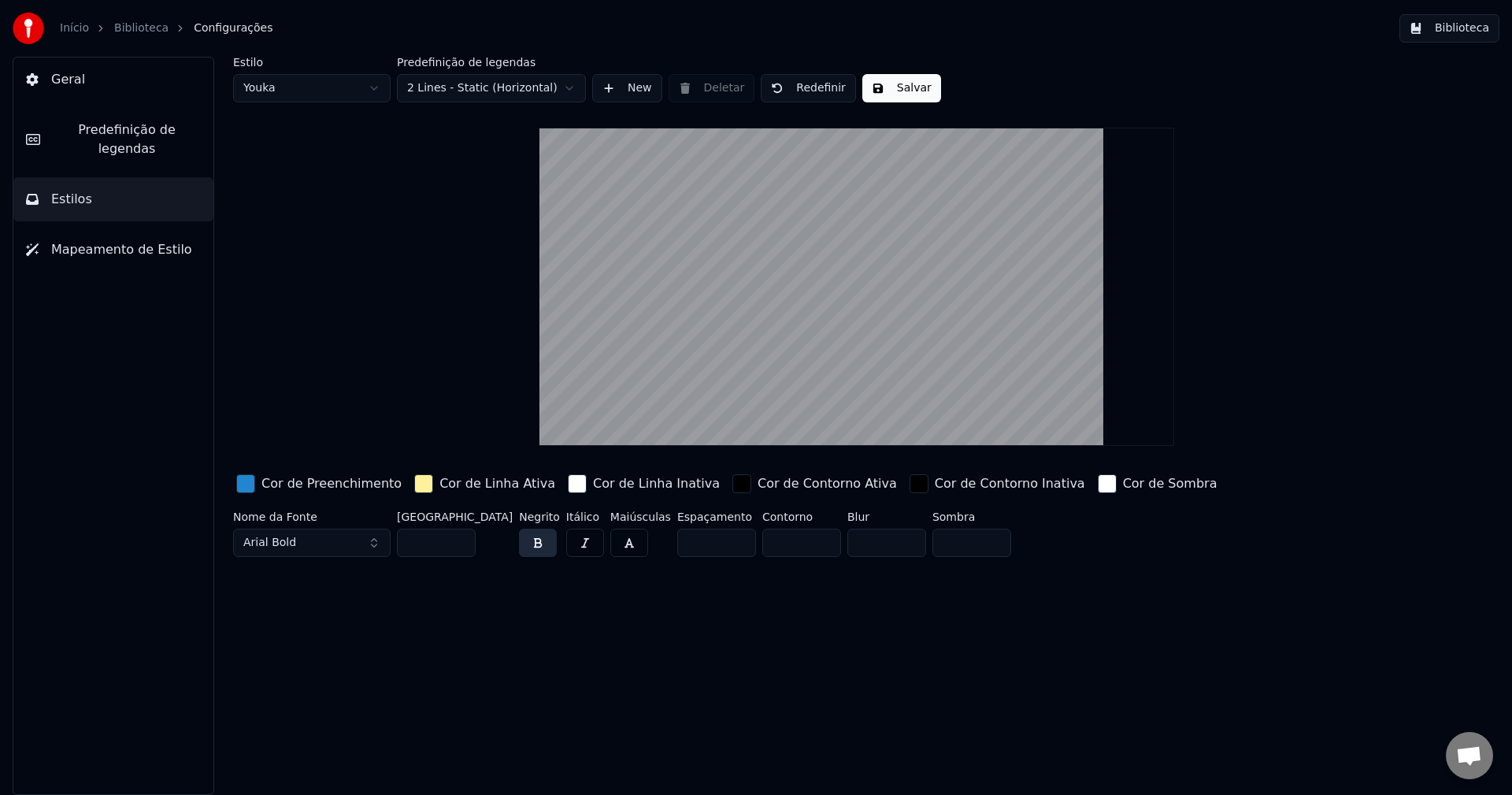
click at [114, 136] on span "Predefinição de legendas" at bounding box center [126, 139] width 148 height 38
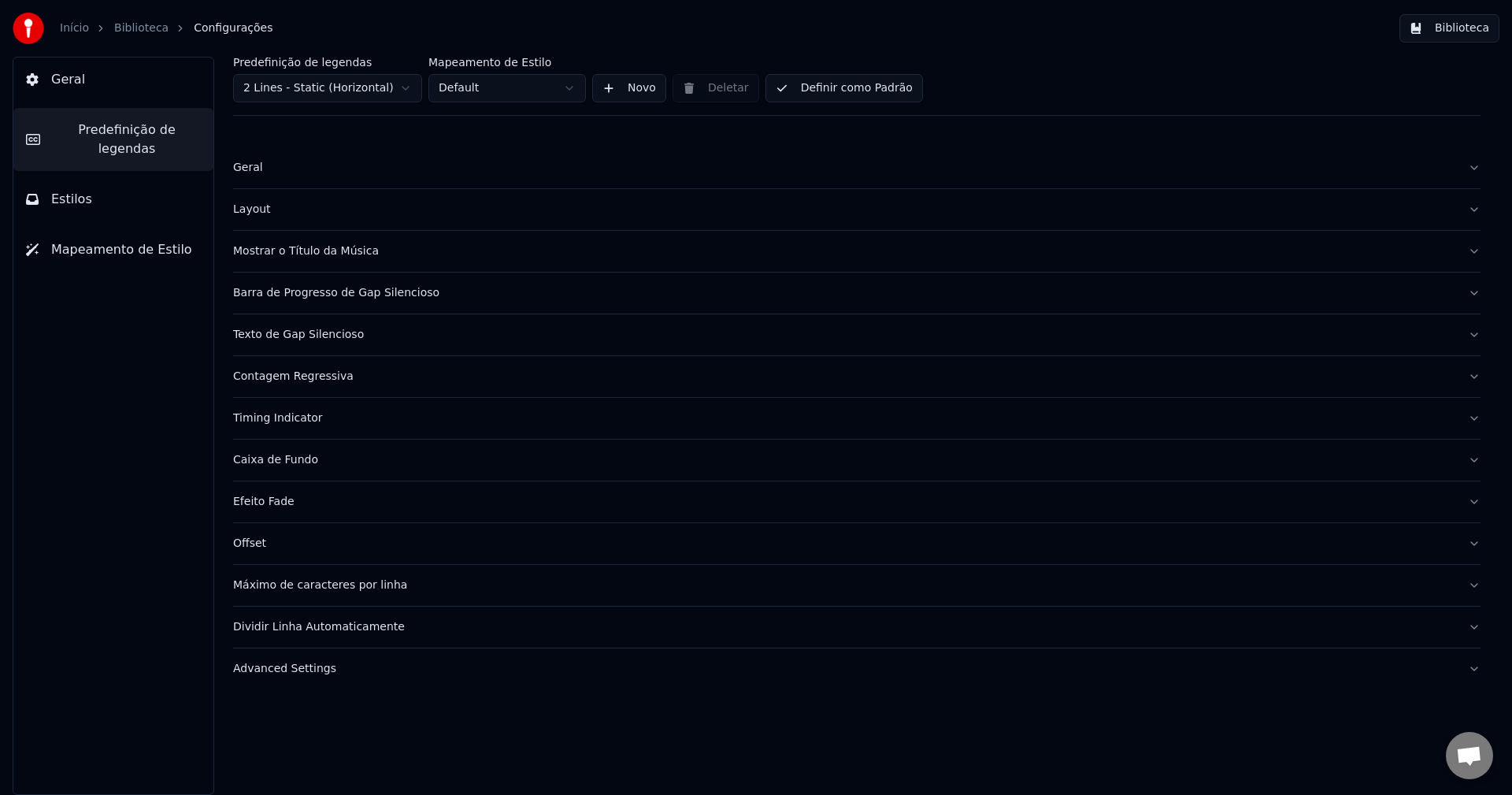
click at [84, 86] on button "Geral" at bounding box center [114, 79] width 200 height 44
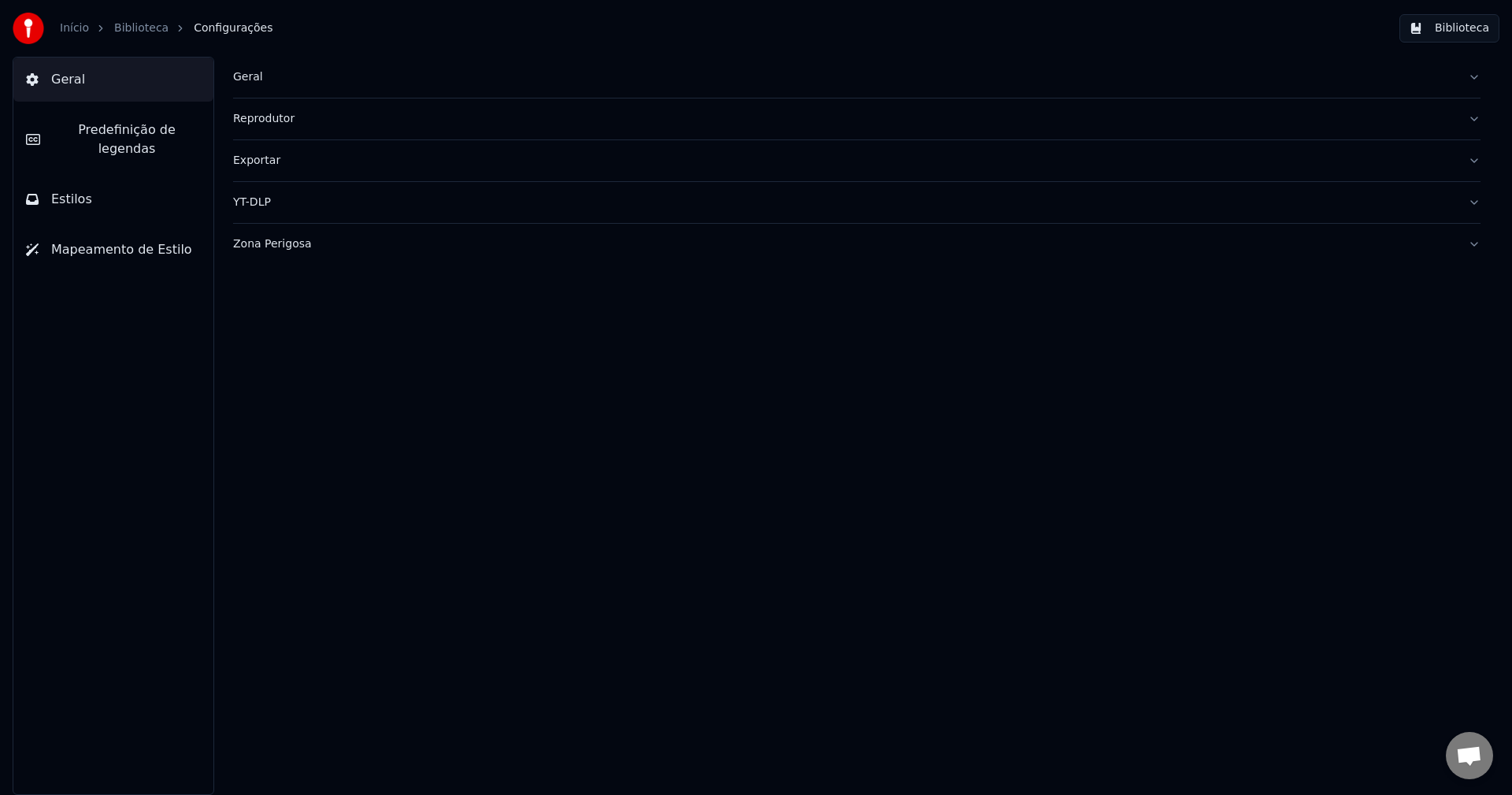
click at [247, 79] on div "Geral" at bounding box center [843, 77] width 1222 height 16
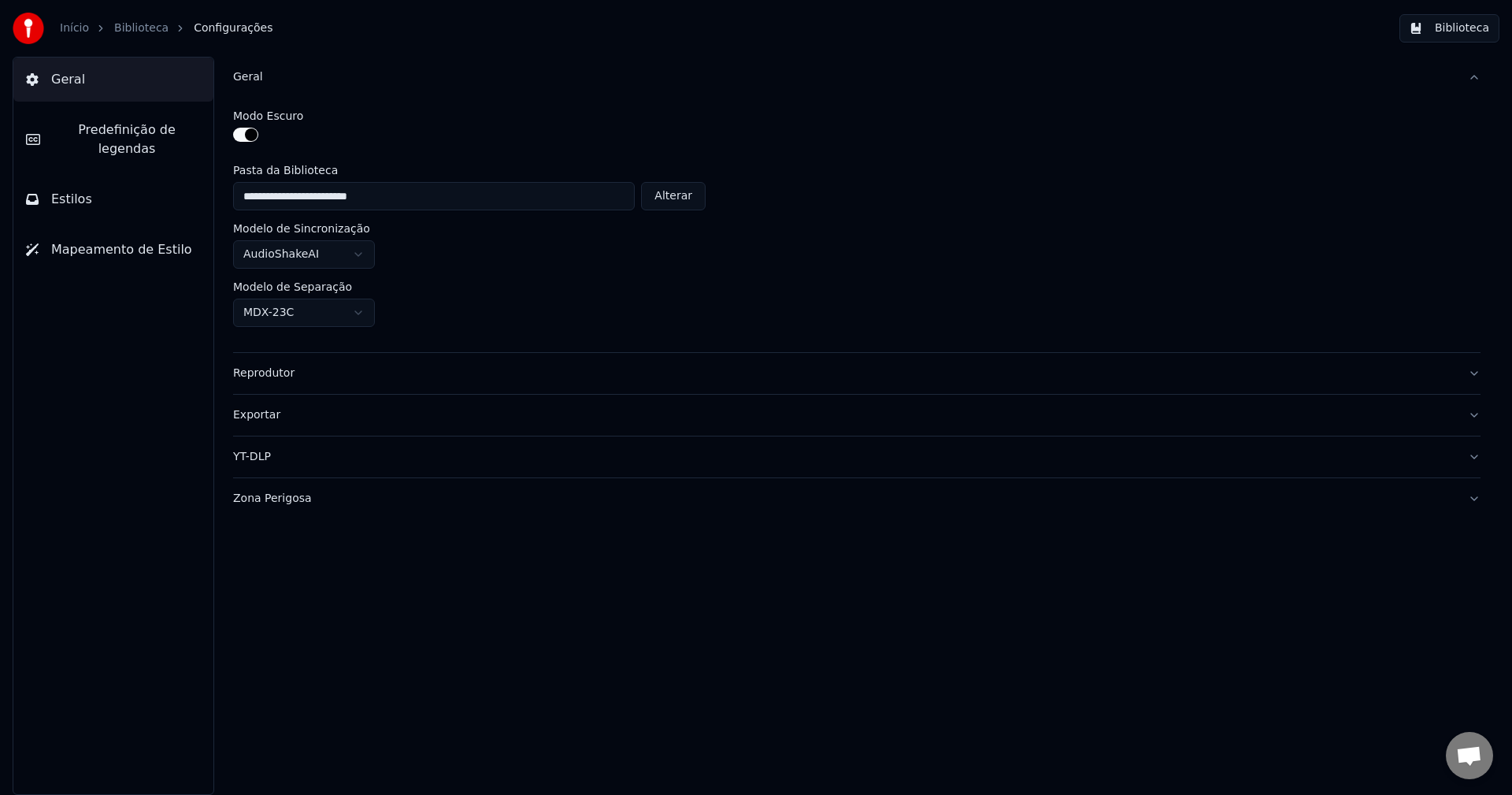
click at [247, 79] on div "Geral" at bounding box center [843, 77] width 1222 height 16
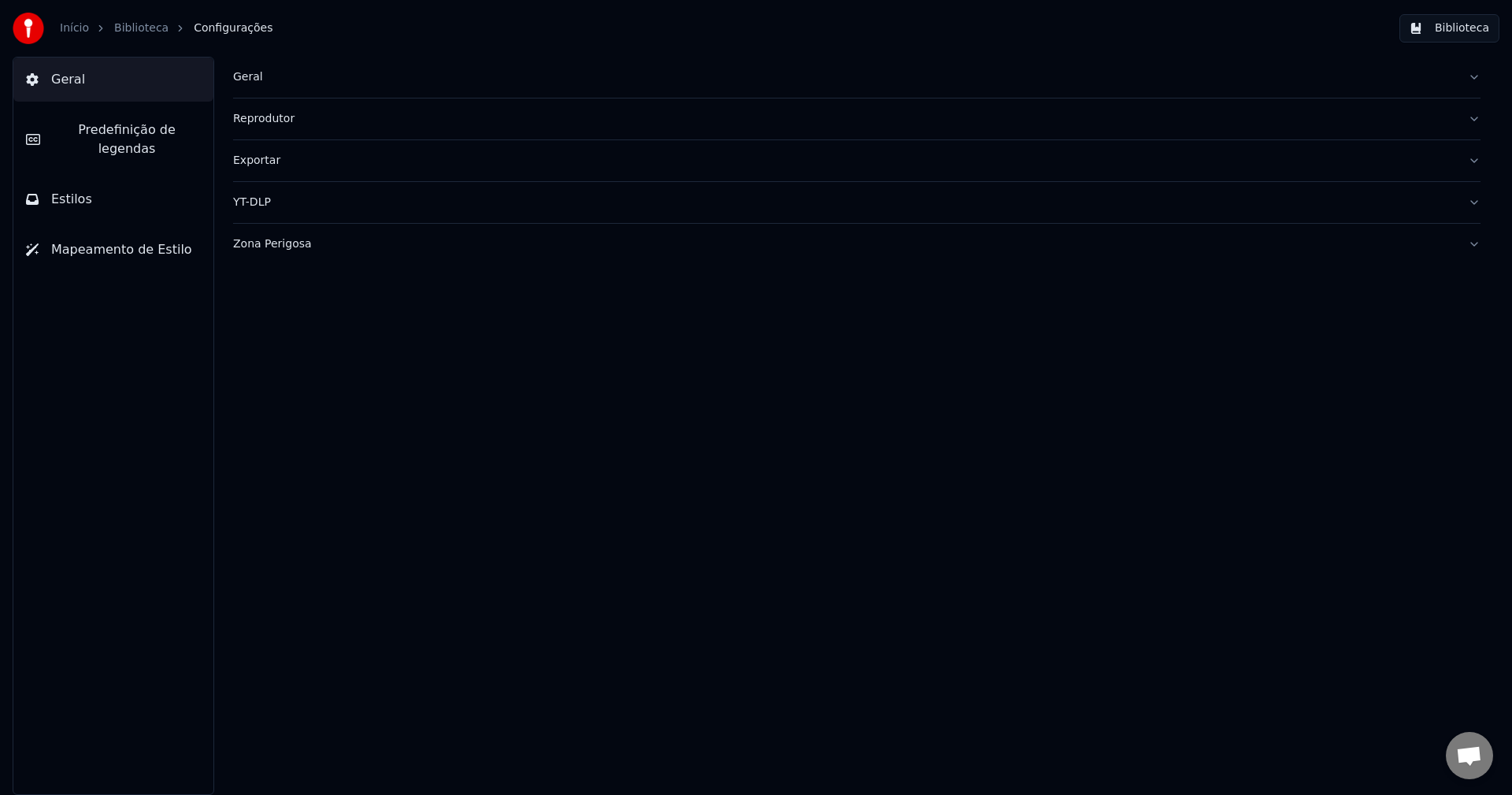
click at [298, 133] on button "Reprodutor" at bounding box center [856, 118] width 1247 height 41
click at [300, 127] on button "Reprodutor" at bounding box center [856, 118] width 1247 height 41
click at [295, 160] on div "Exportar" at bounding box center [843, 160] width 1222 height 16
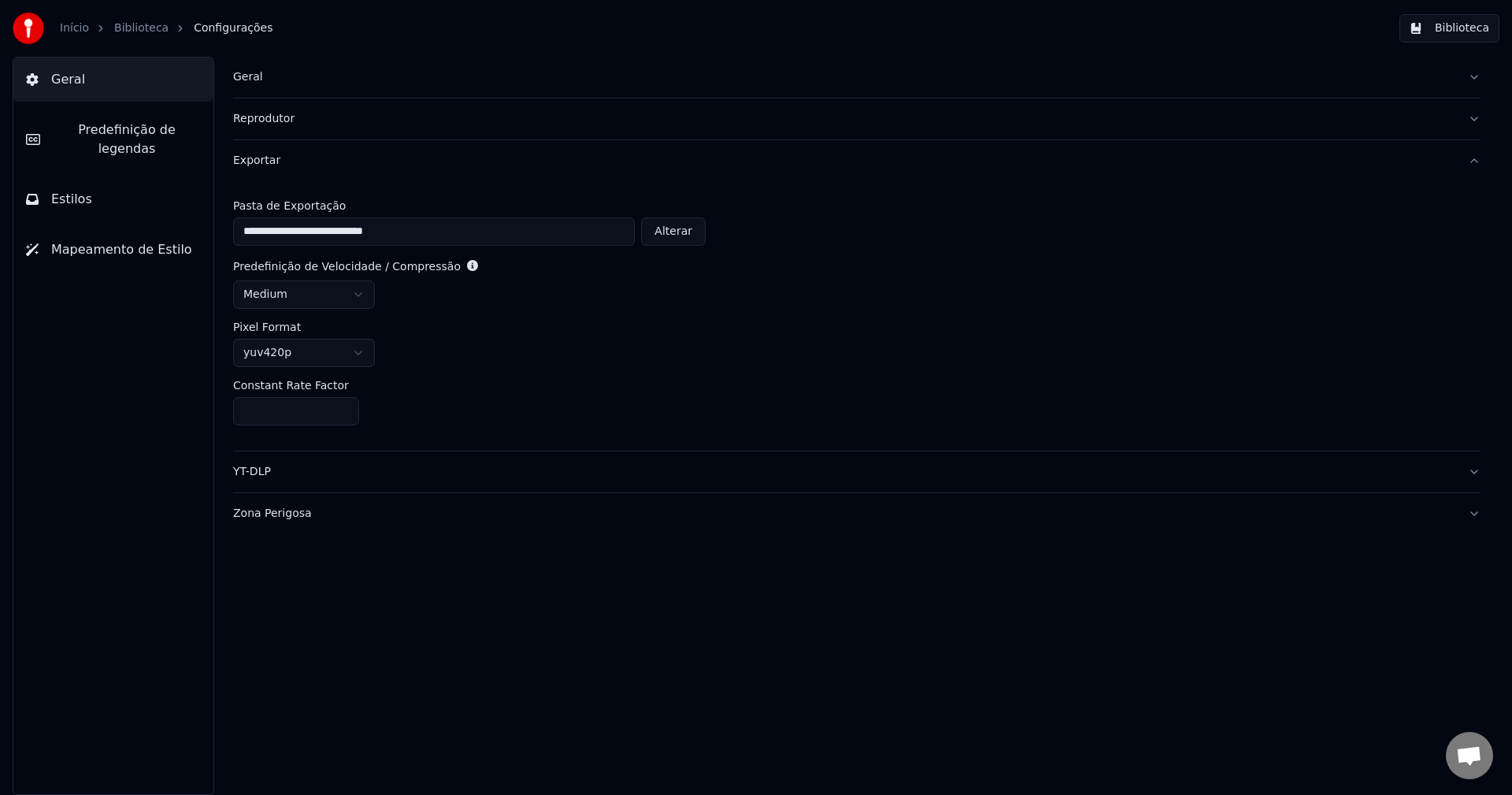
click at [295, 160] on div "Exportar" at bounding box center [843, 160] width 1222 height 16
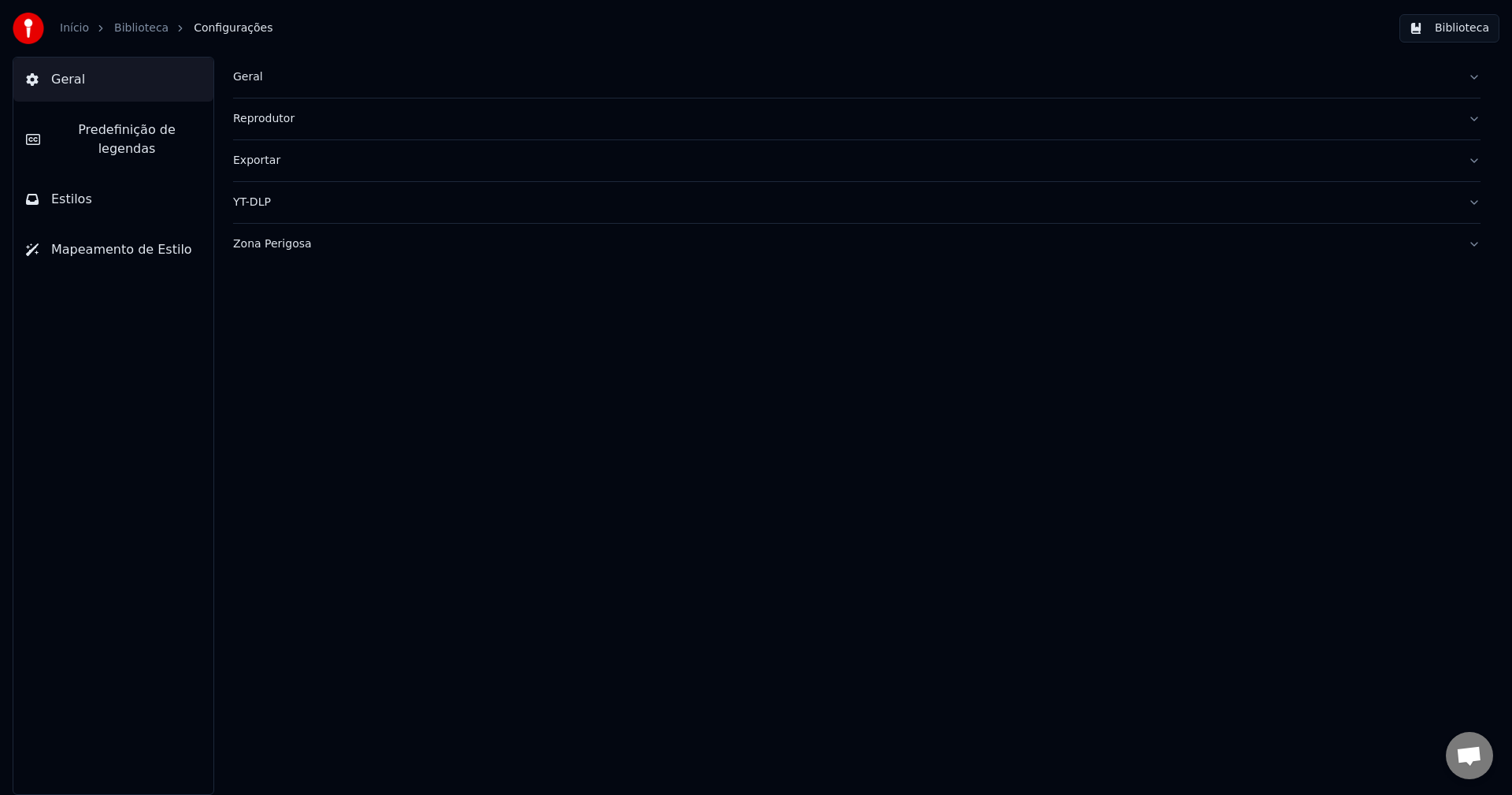
click at [281, 195] on div "YT-DLP" at bounding box center [843, 202] width 1222 height 16
click at [281, 200] on div "YT-DLP" at bounding box center [843, 202] width 1222 height 16
click at [296, 247] on div "Zona Perigosa" at bounding box center [843, 244] width 1222 height 16
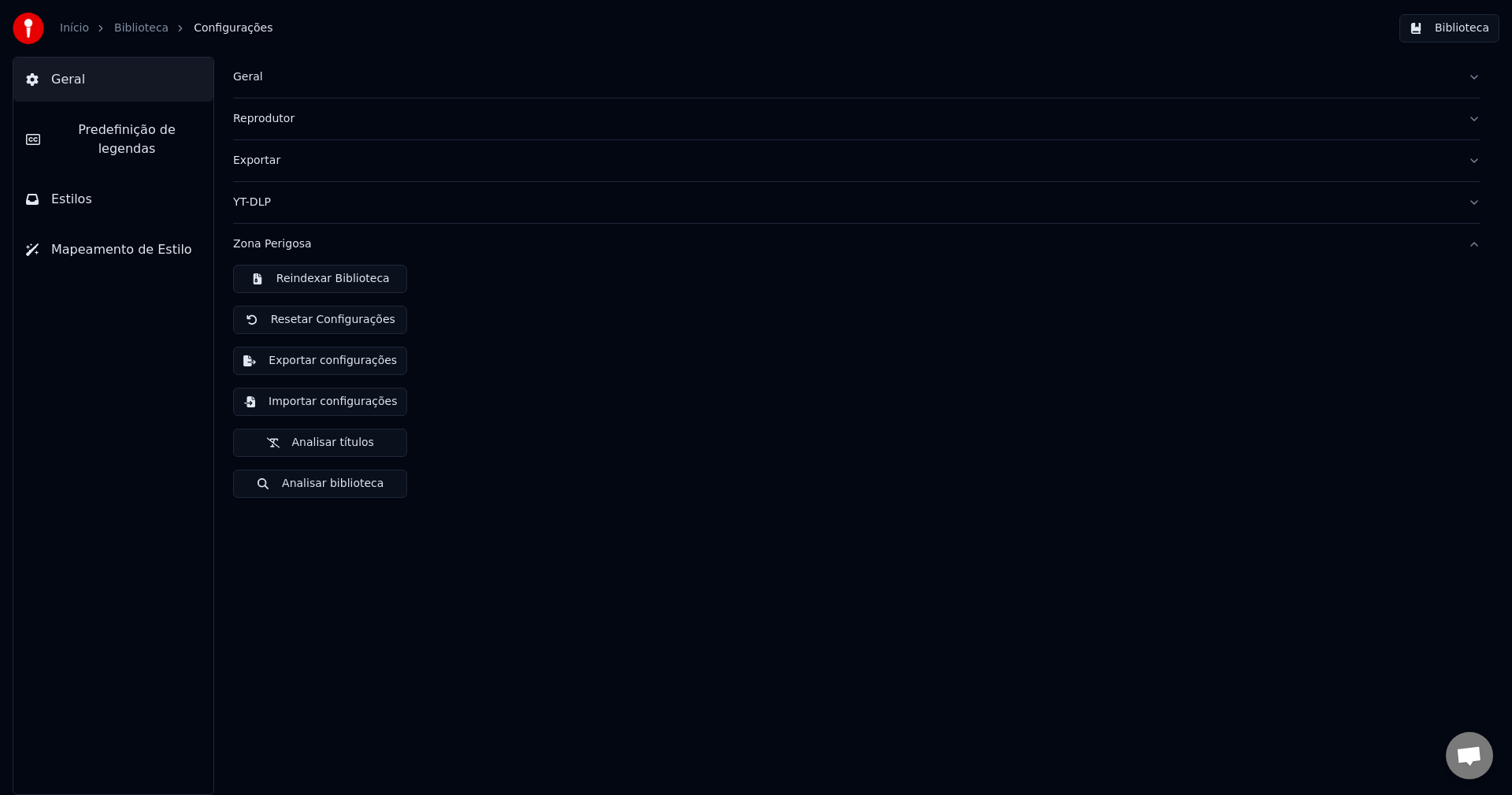
click at [296, 244] on div "Zona Perigosa" at bounding box center [843, 244] width 1222 height 16
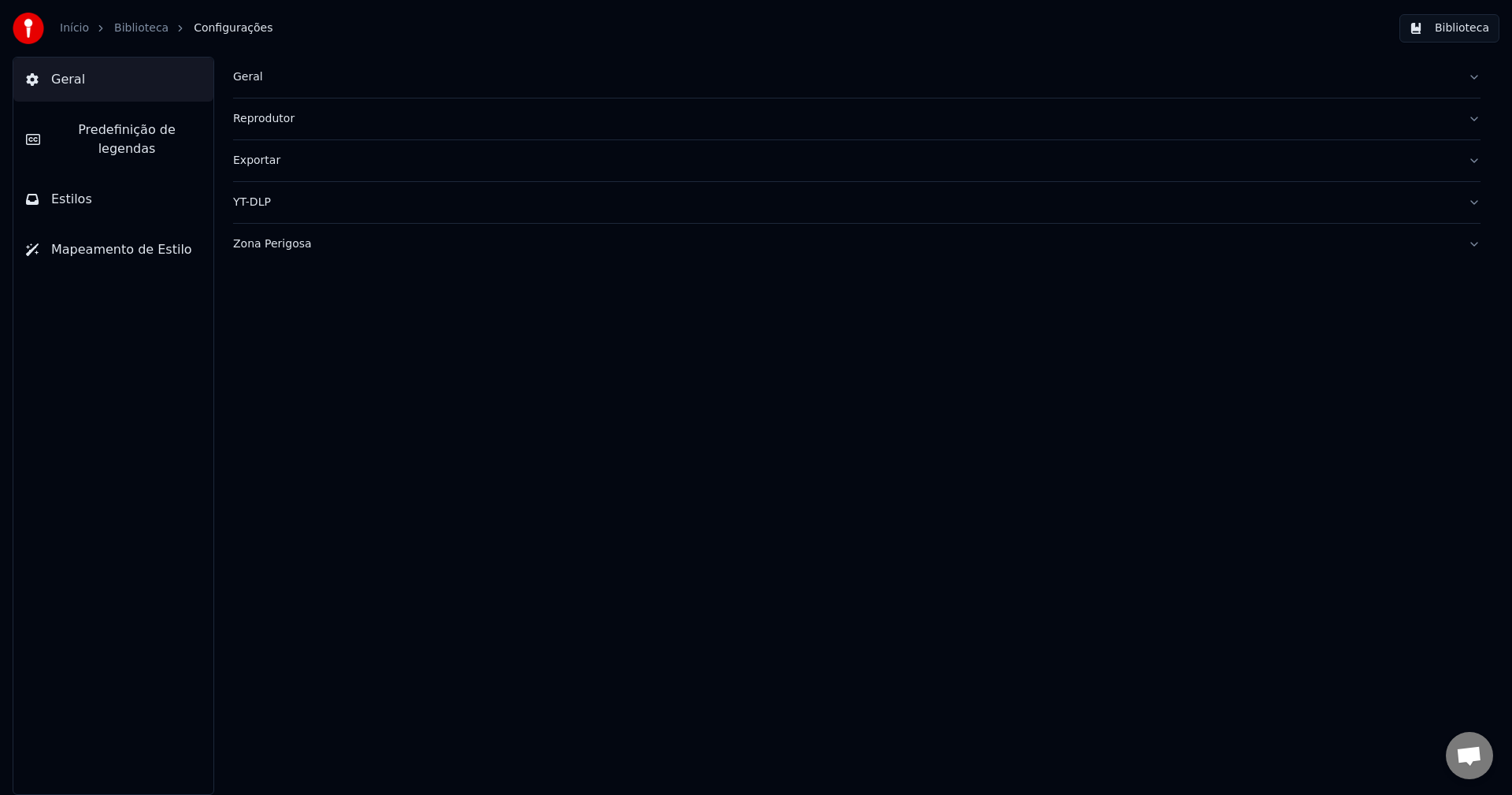
click at [109, 126] on span "Predefinição de legendas" at bounding box center [126, 139] width 148 height 38
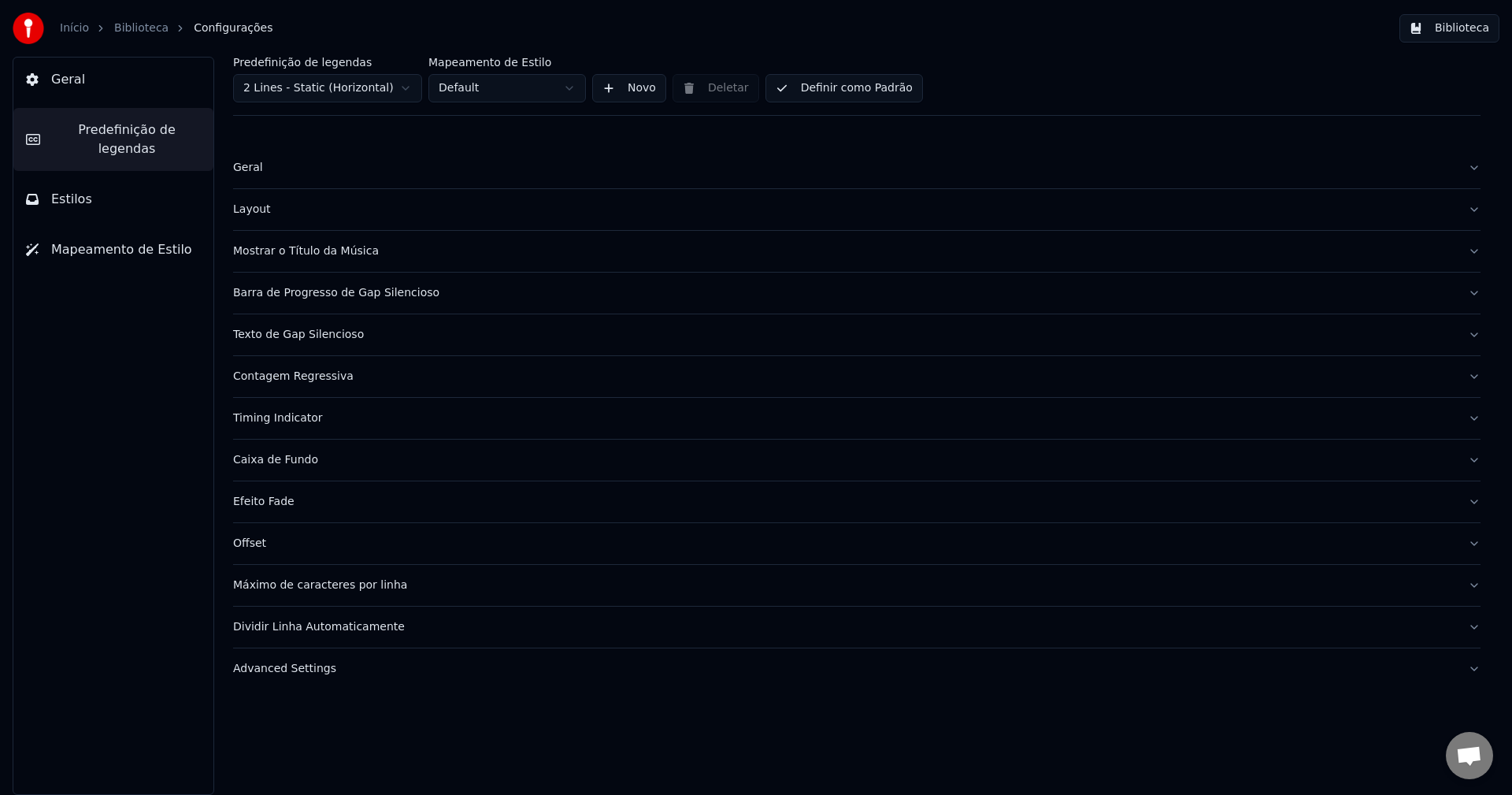
click at [61, 190] on span "Estilos" at bounding box center [72, 199] width 41 height 19
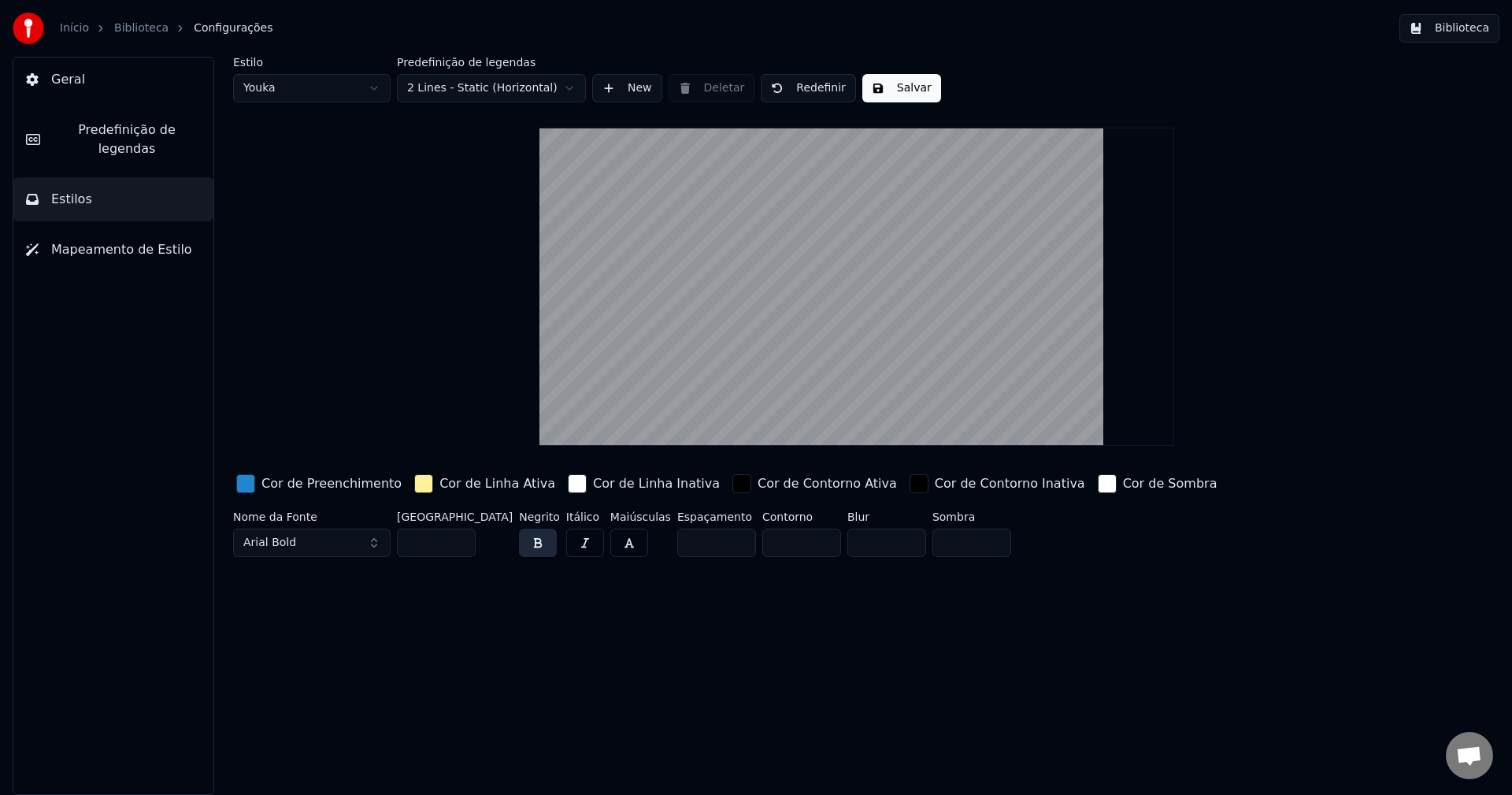
click at [106, 241] on button "Mapeamento de Estilo" at bounding box center [114, 250] width 200 height 44
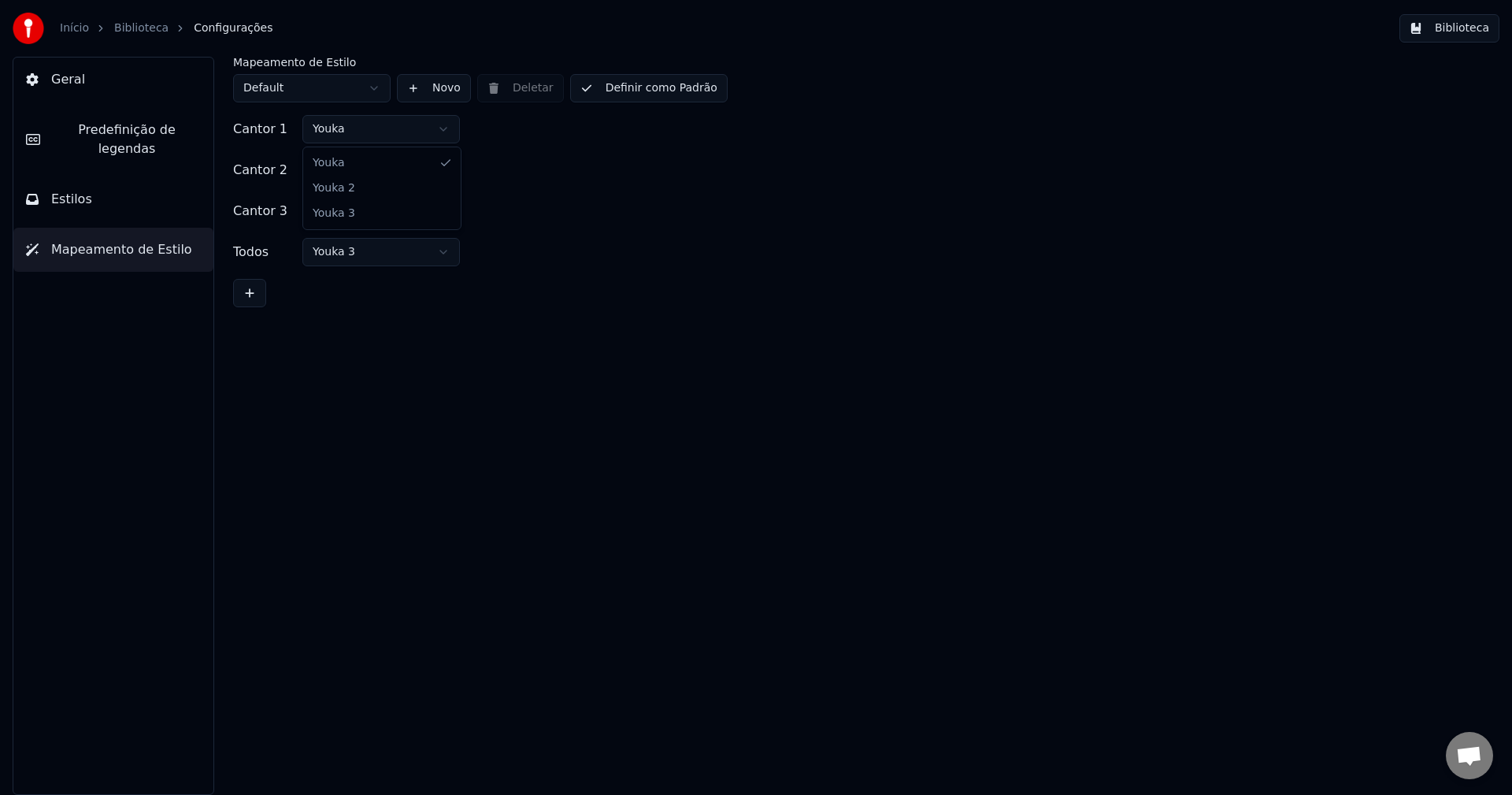
click at [386, 131] on html "Início Biblioteca Configurações Biblioteca Geral Predefinição de legendas Estil…" at bounding box center [756, 397] width 1512 height 795
click at [388, 129] on html "Início Biblioteca Configurações Biblioteca Geral Predefinição de legendas Estil…" at bounding box center [756, 397] width 1512 height 795
click at [412, 178] on html "Início Biblioteca Configurações Biblioteca Geral Predefinição de legendas Estil…" at bounding box center [756, 397] width 1512 height 795
click at [414, 173] on html "Início Biblioteca Configurações Biblioteca Geral Predefinição de legendas Estil…" at bounding box center [756, 397] width 1512 height 795
click at [421, 209] on html "Início Biblioteca Configurações Biblioteca Geral Predefinição de legendas Estil…" at bounding box center [756, 397] width 1512 height 795
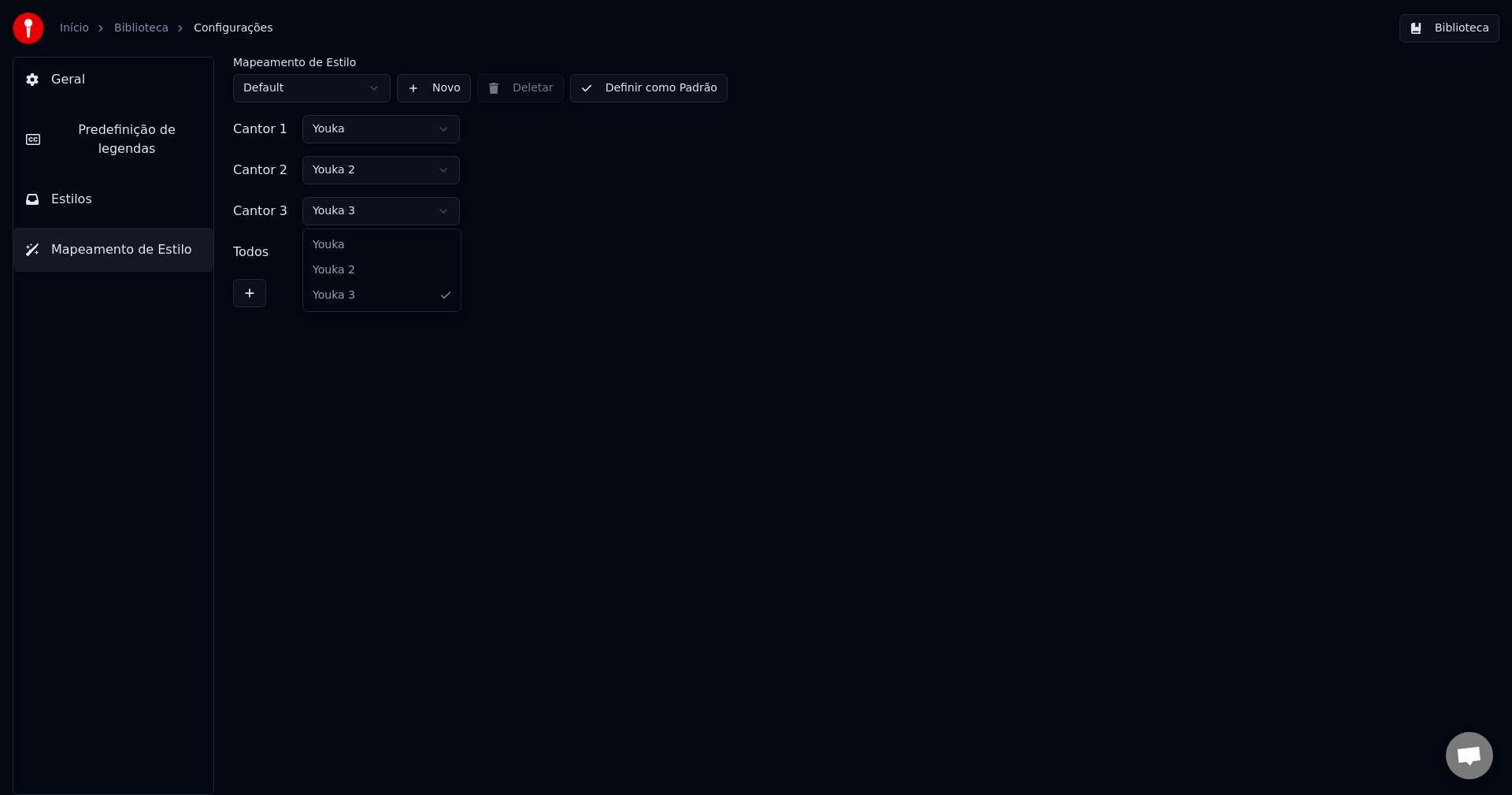
click at [421, 209] on html "Início Biblioteca Configurações Biblioteca Geral Predefinição de legendas Estil…" at bounding box center [756, 397] width 1512 height 795
click at [399, 244] on html "Início Biblioteca Configurações Biblioteca Geral Predefinição de legendas Estil…" at bounding box center [756, 397] width 1512 height 795
click at [399, 246] on html "Início Biblioteca Configurações Biblioteca Geral Predefinição de legendas Estil…" at bounding box center [756, 397] width 1512 height 795
click at [561, 241] on div "Todos Youka 3" at bounding box center [856, 252] width 1247 height 29
click at [94, 132] on span "Predefinição de legendas" at bounding box center [126, 139] width 148 height 38
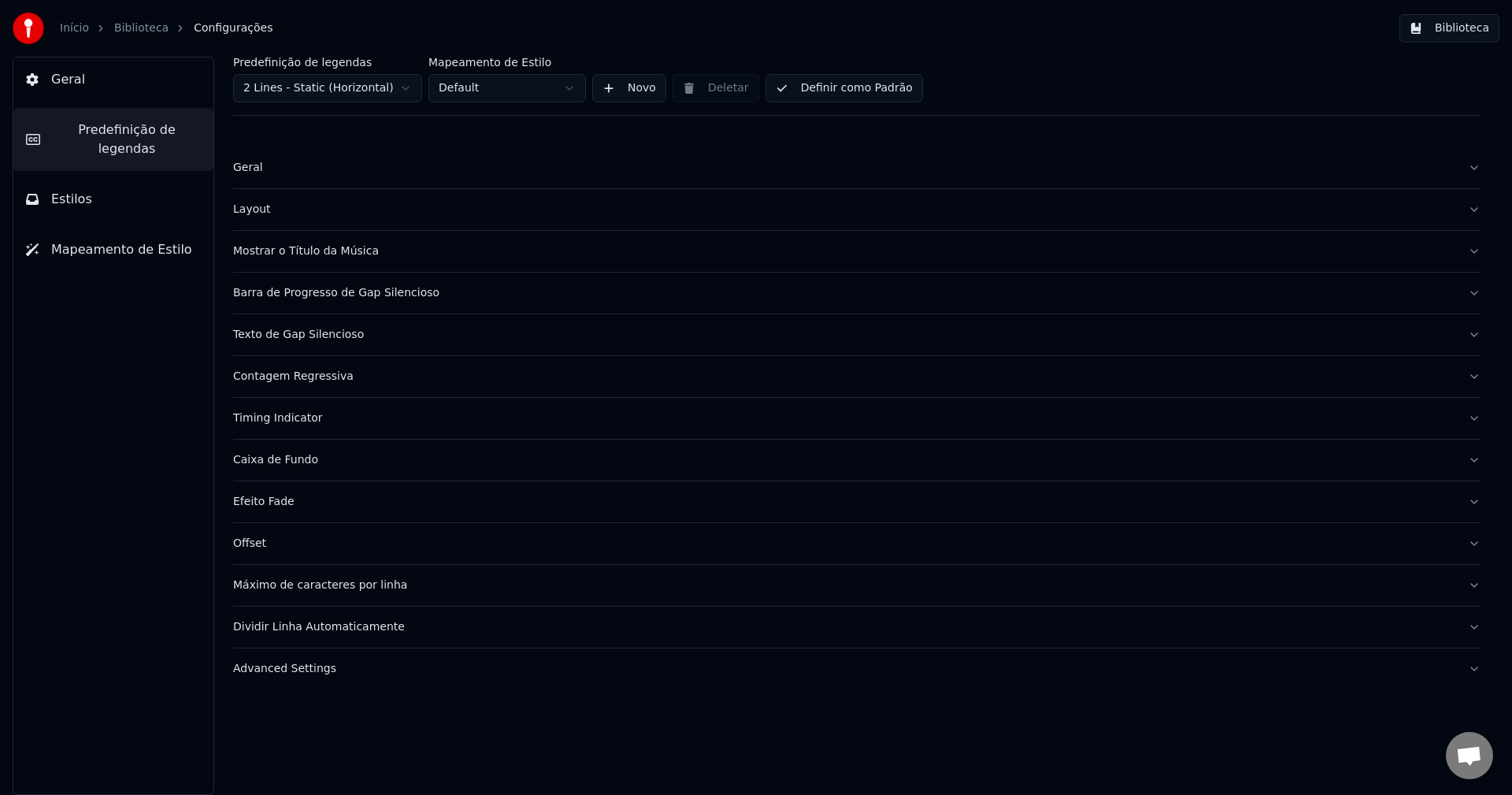
click at [90, 178] on button "Estilos" at bounding box center [114, 199] width 200 height 44
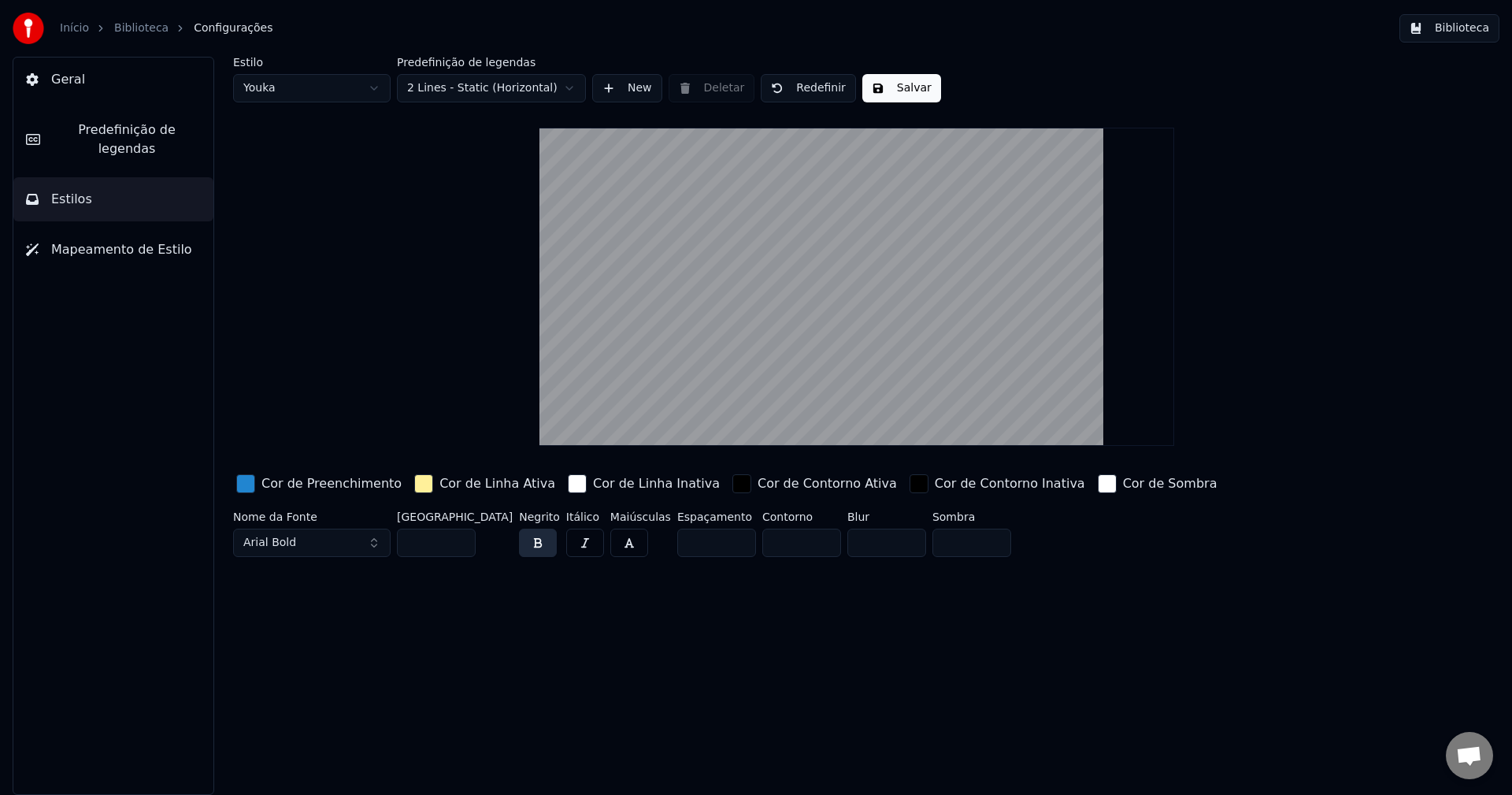
click at [88, 102] on div "Geral Predefinição de legendas Estilos Mapeamento de Estilo" at bounding box center [113, 425] width 201 height 738
click at [88, 81] on button "Geral" at bounding box center [114, 79] width 200 height 44
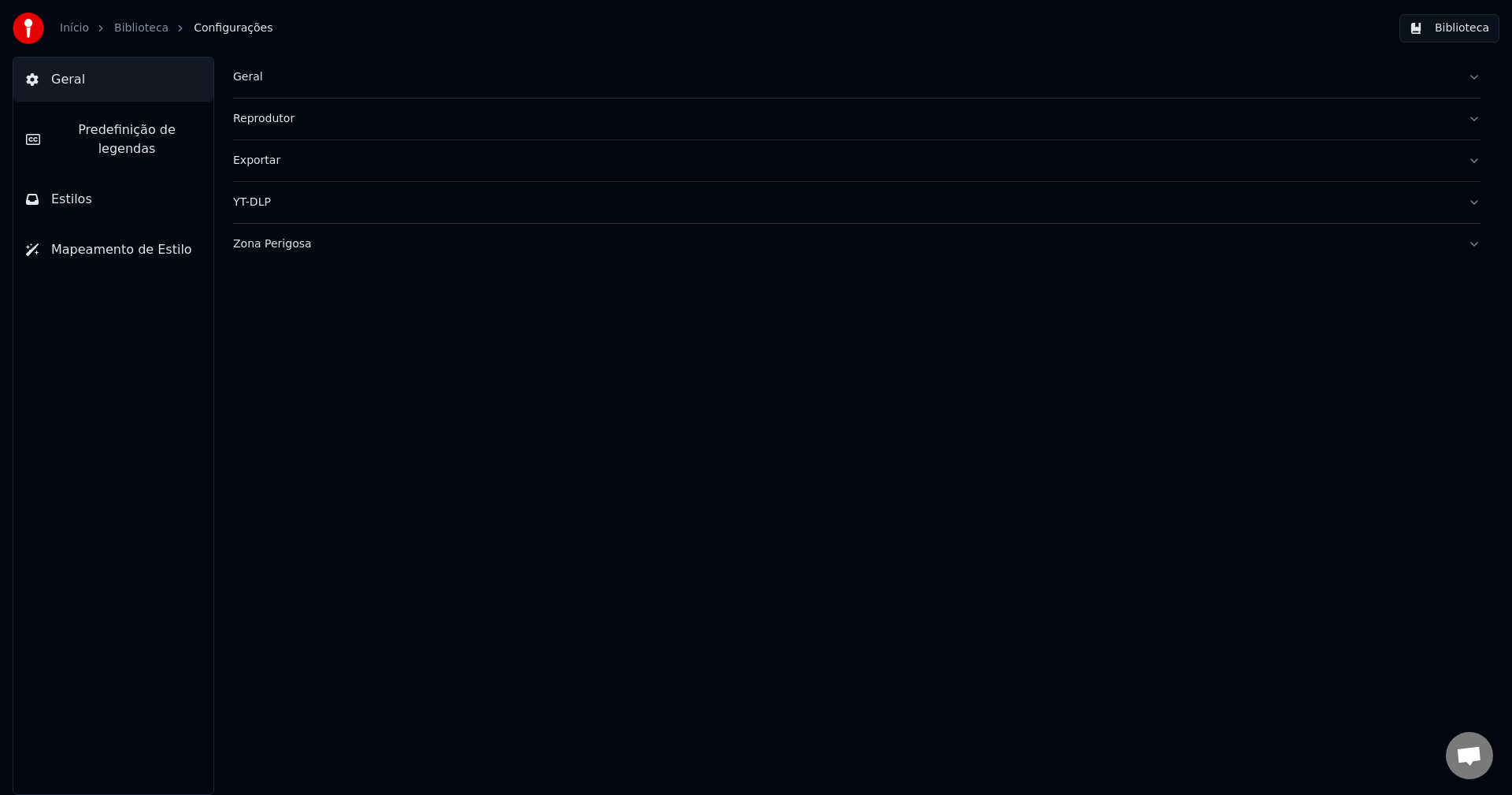
click at [69, 27] on link "Início" at bounding box center [74, 28] width 30 height 16
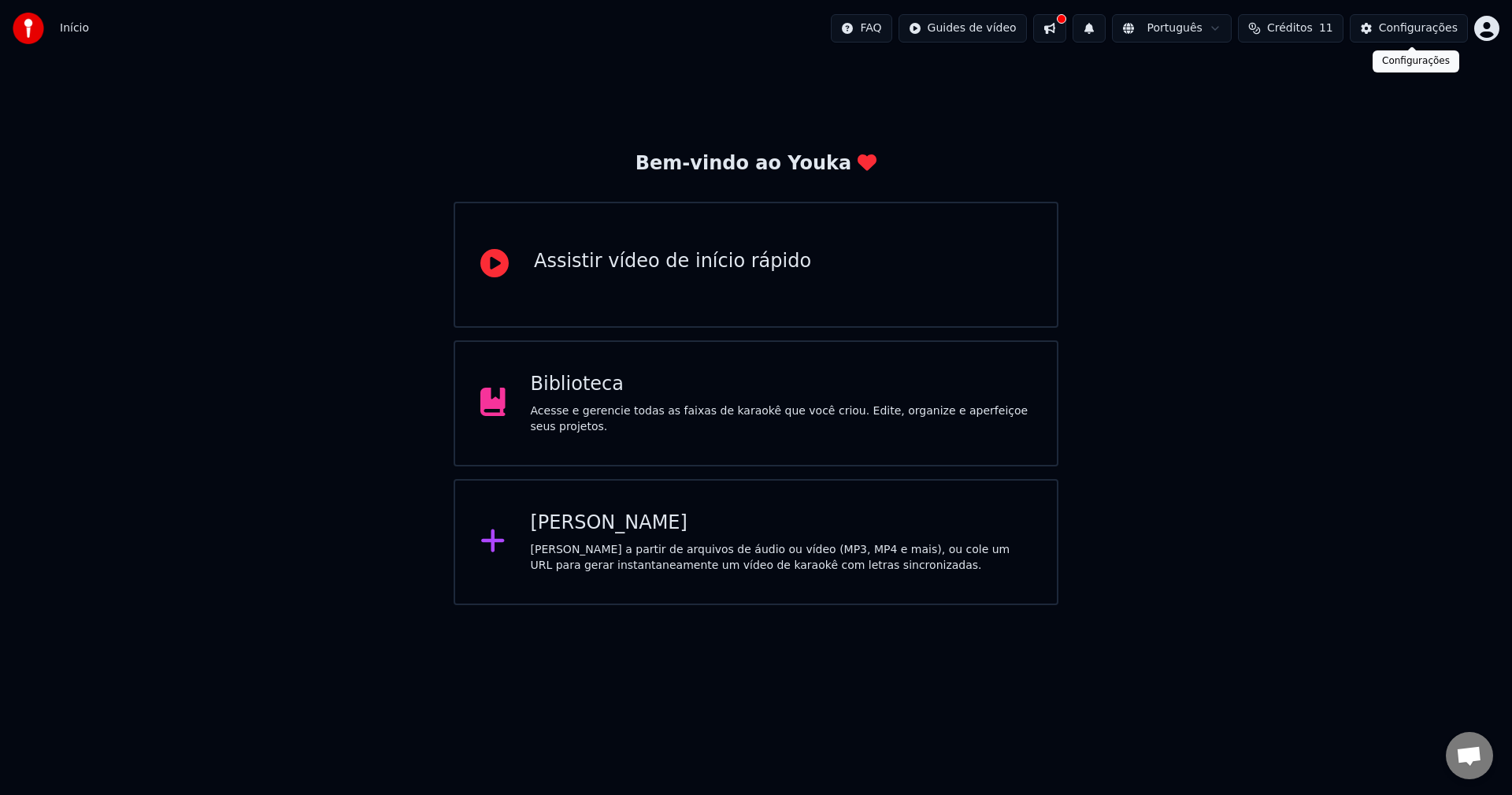
click at [1445, 29] on div "Configurações" at bounding box center [1418, 28] width 79 height 16
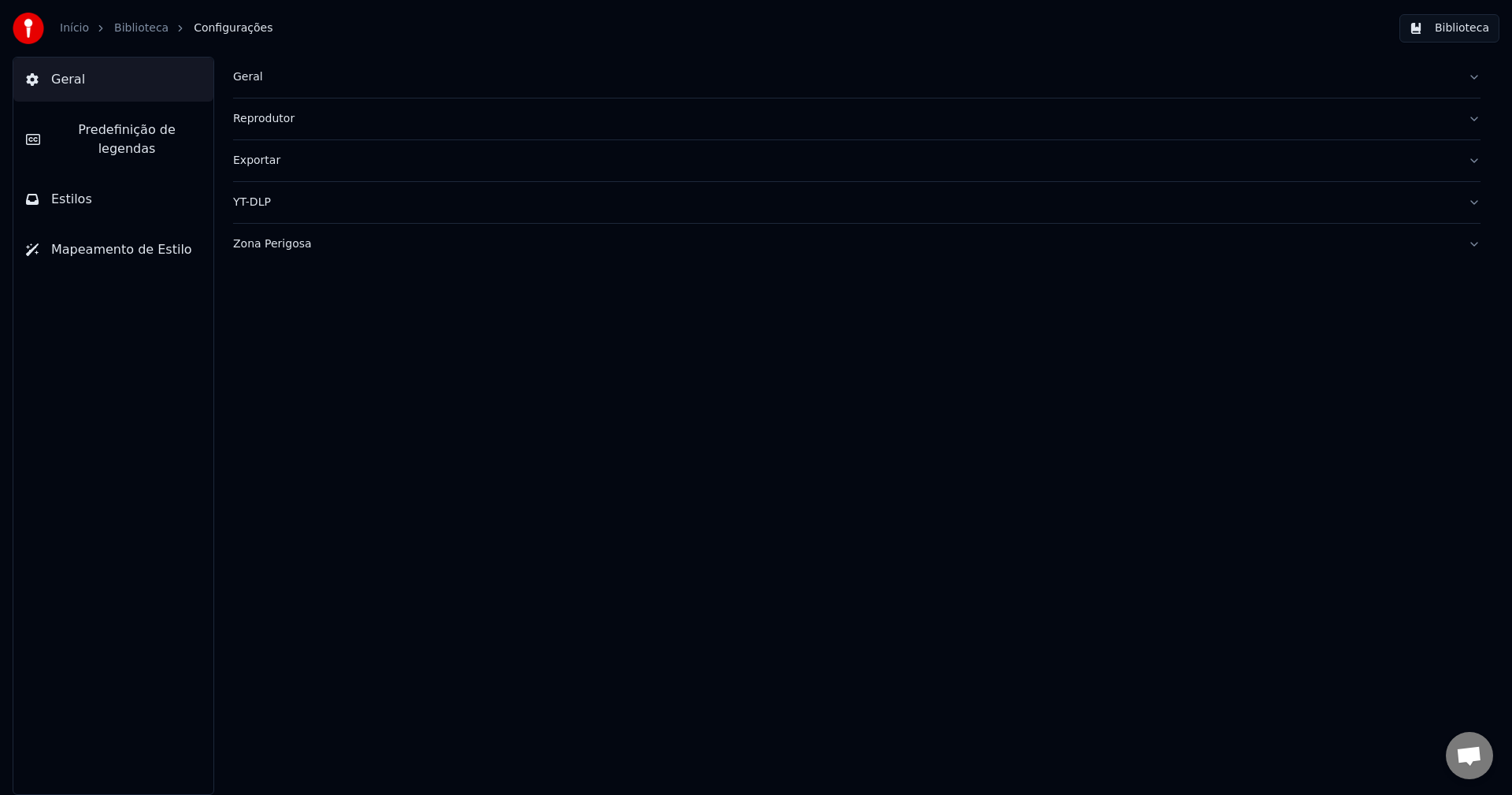
click at [77, 30] on link "Início" at bounding box center [74, 28] width 30 height 16
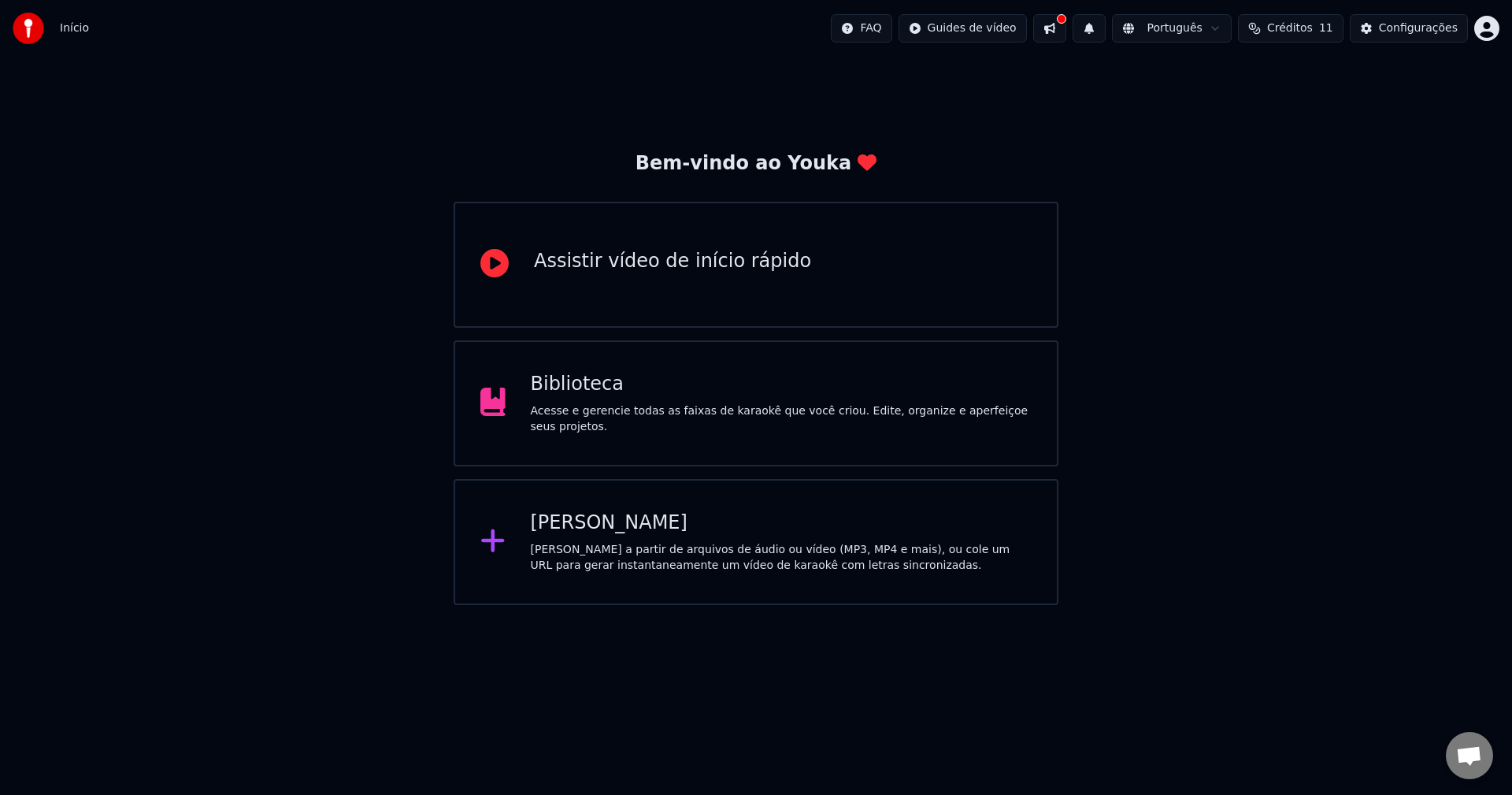
click at [1067, 29] on button at bounding box center [1049, 29] width 33 height 29
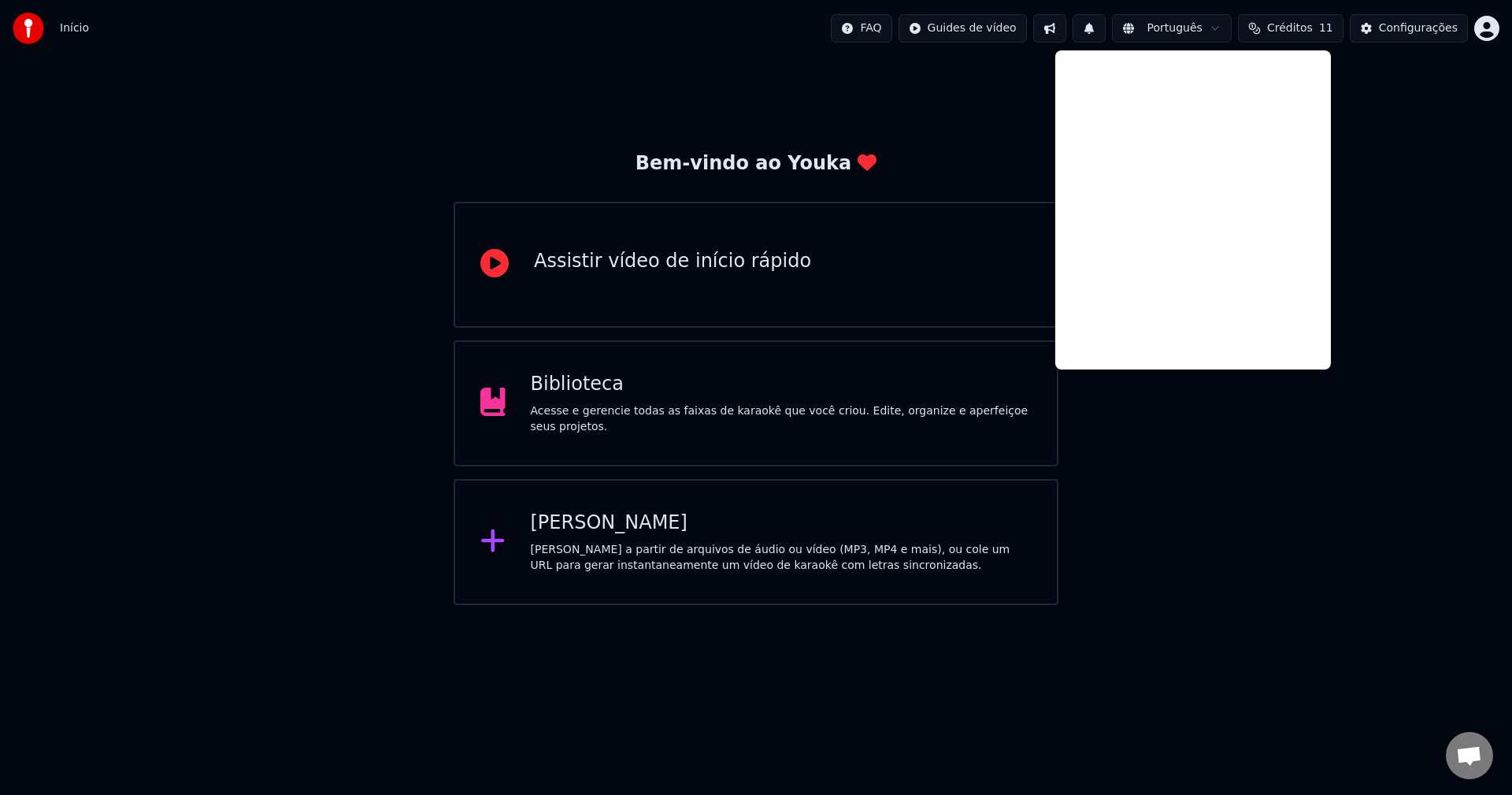
click at [1404, 257] on div "Bem-vindo ao Youka Assistir vídeo de início rápido Biblioteca Acesse e gerencie…" at bounding box center [756, 330] width 1512 height 548
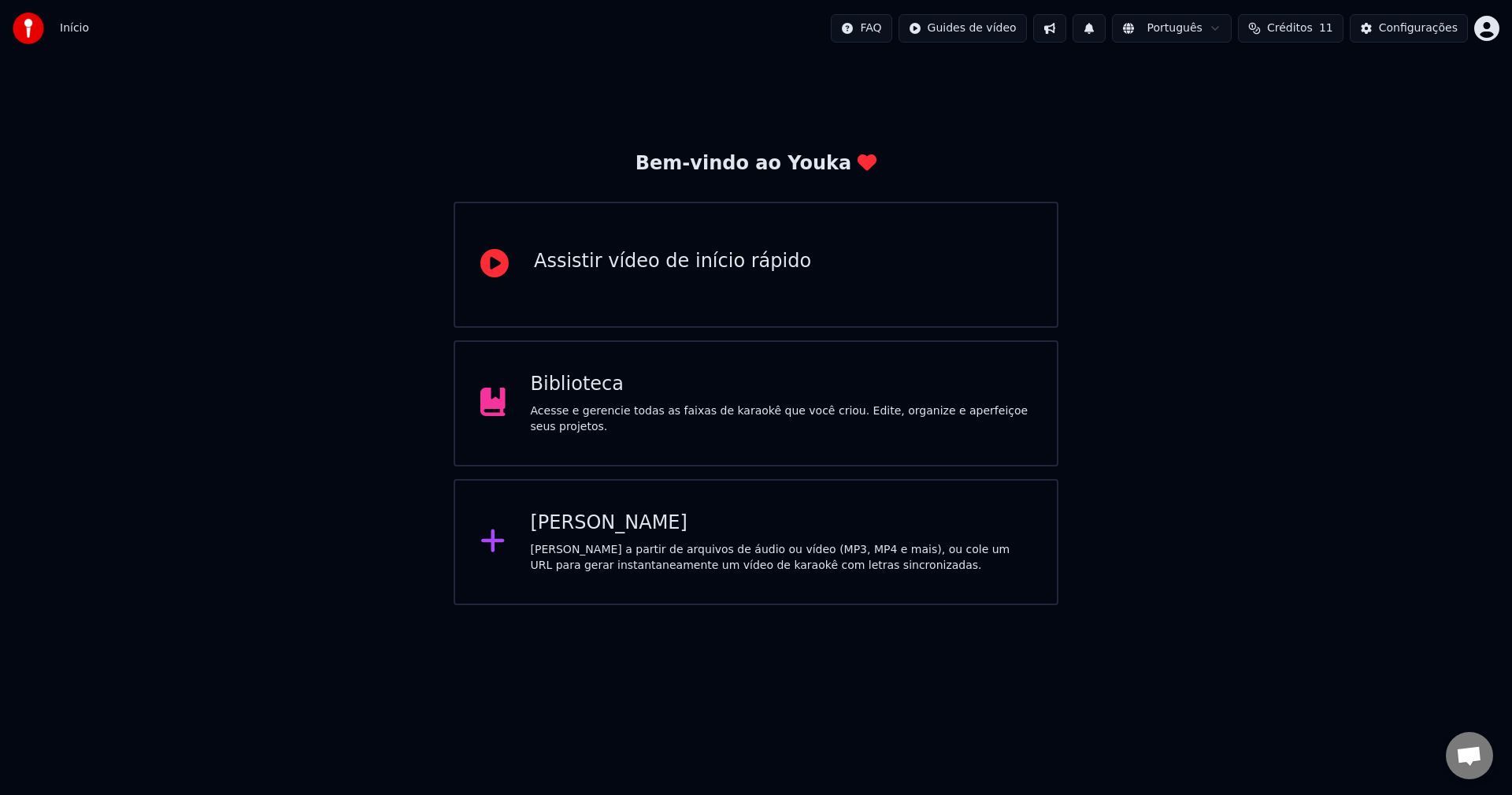
click at [1489, 31] on html "Início FAQ Guides de vídeo Português Créditos 11 Configurações Bem-vindo ao You…" at bounding box center [756, 303] width 1512 height 605
click at [1383, 94] on div "Faturamento" at bounding box center [1418, 101] width 181 height 25
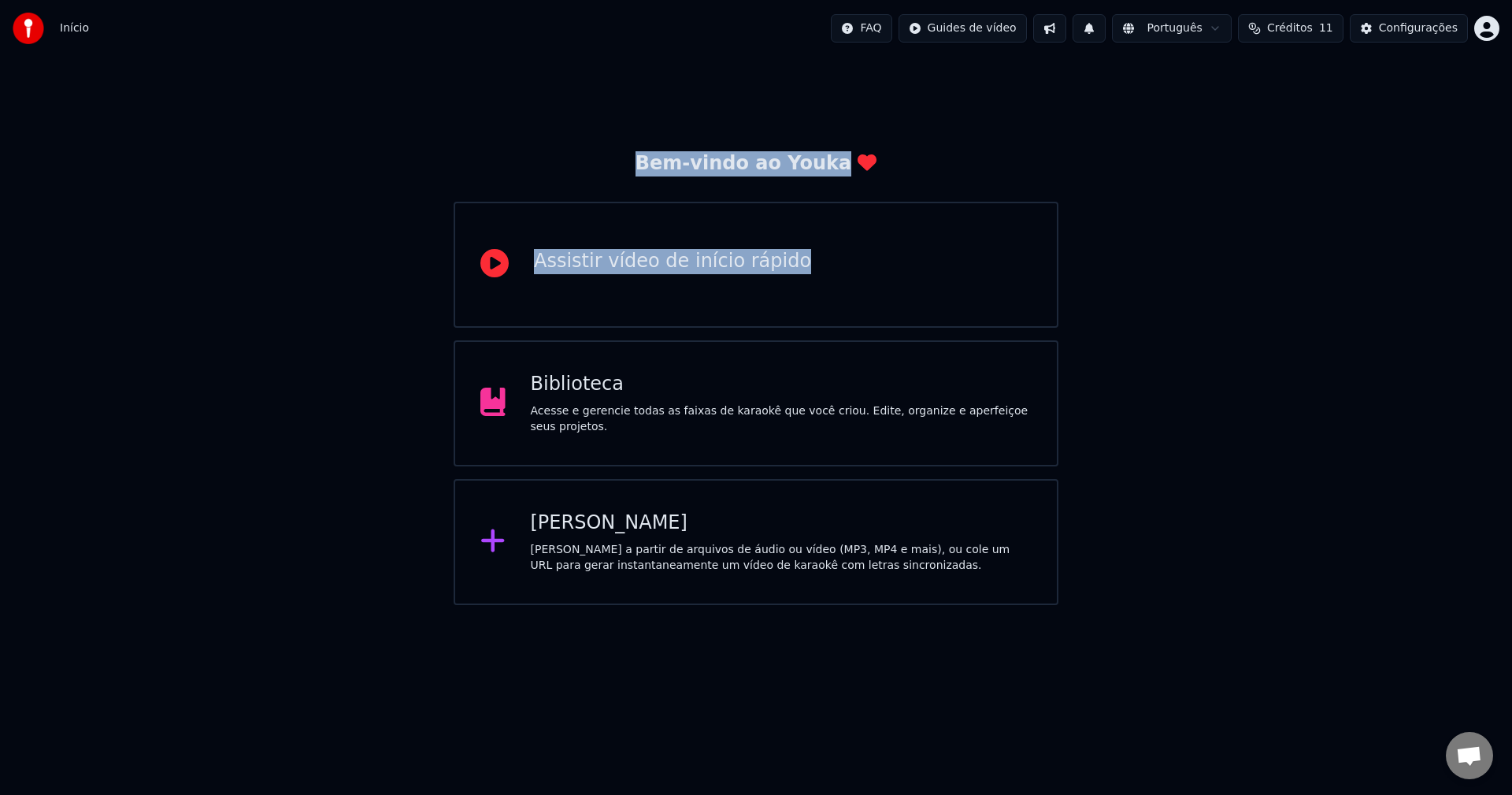
drag, startPoint x: 710, startPoint y: 162, endPoint x: 963, endPoint y: 162, distance: 253.0
click at [963, 162] on div "Bem-vindo ao Youka Assistir vídeo de início rápido Biblioteca Acesse e gerencie…" at bounding box center [756, 377] width 605 height 453
click at [1099, 160] on div "Bem-vindo ao Youka Assistir vídeo de início rápido Biblioteca Acesse e gerencie…" at bounding box center [756, 330] width 1512 height 548
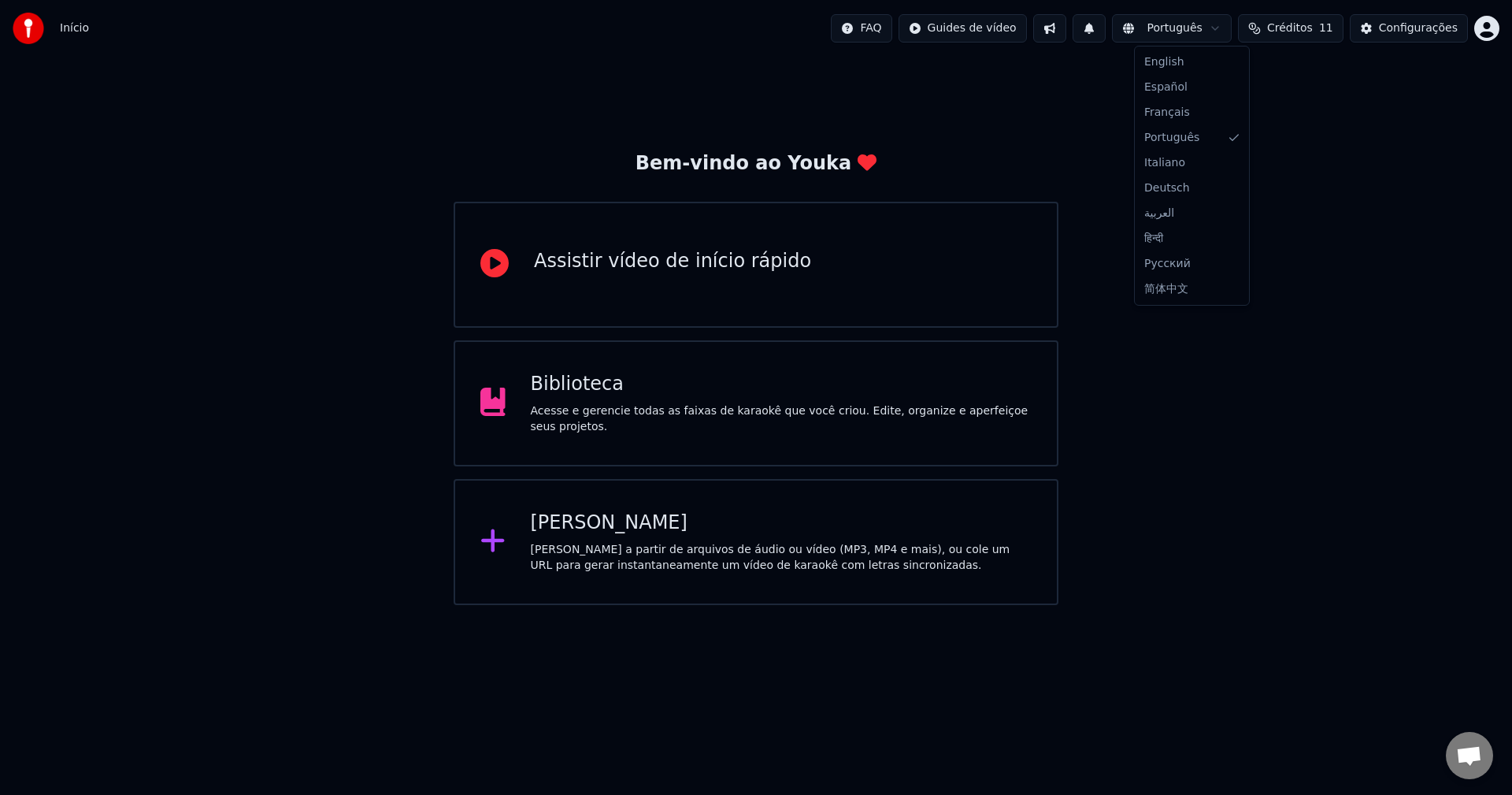
click at [1219, 33] on html "Início FAQ Guides de vídeo Português Créditos 11 Configurações Bem-vindo ao You…" at bounding box center [756, 303] width 1512 height 605
click at [1425, 33] on div "Configurações" at bounding box center [1418, 28] width 79 height 16
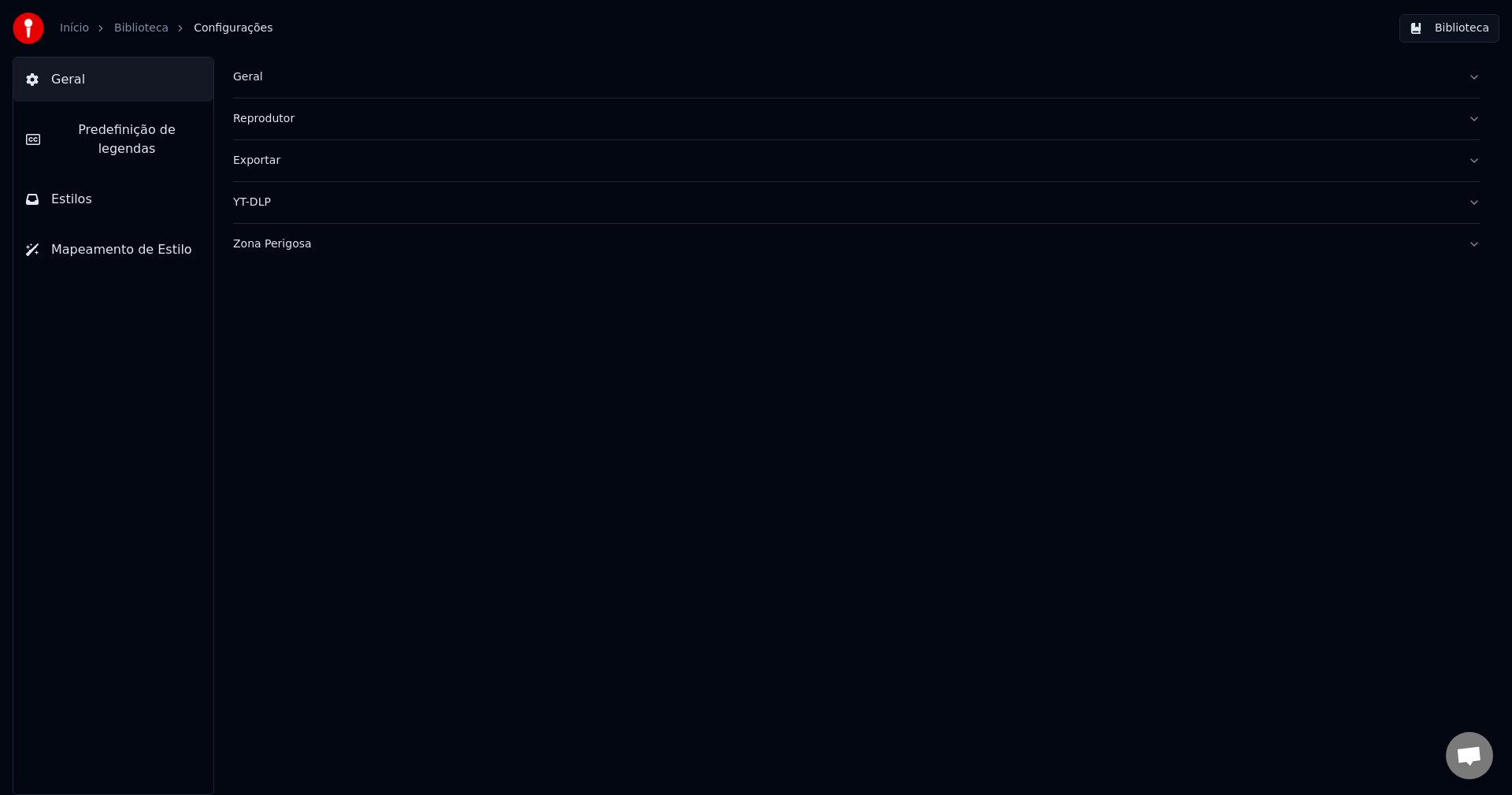
click at [103, 241] on span "Mapeamento de Estilo" at bounding box center [122, 250] width 141 height 19
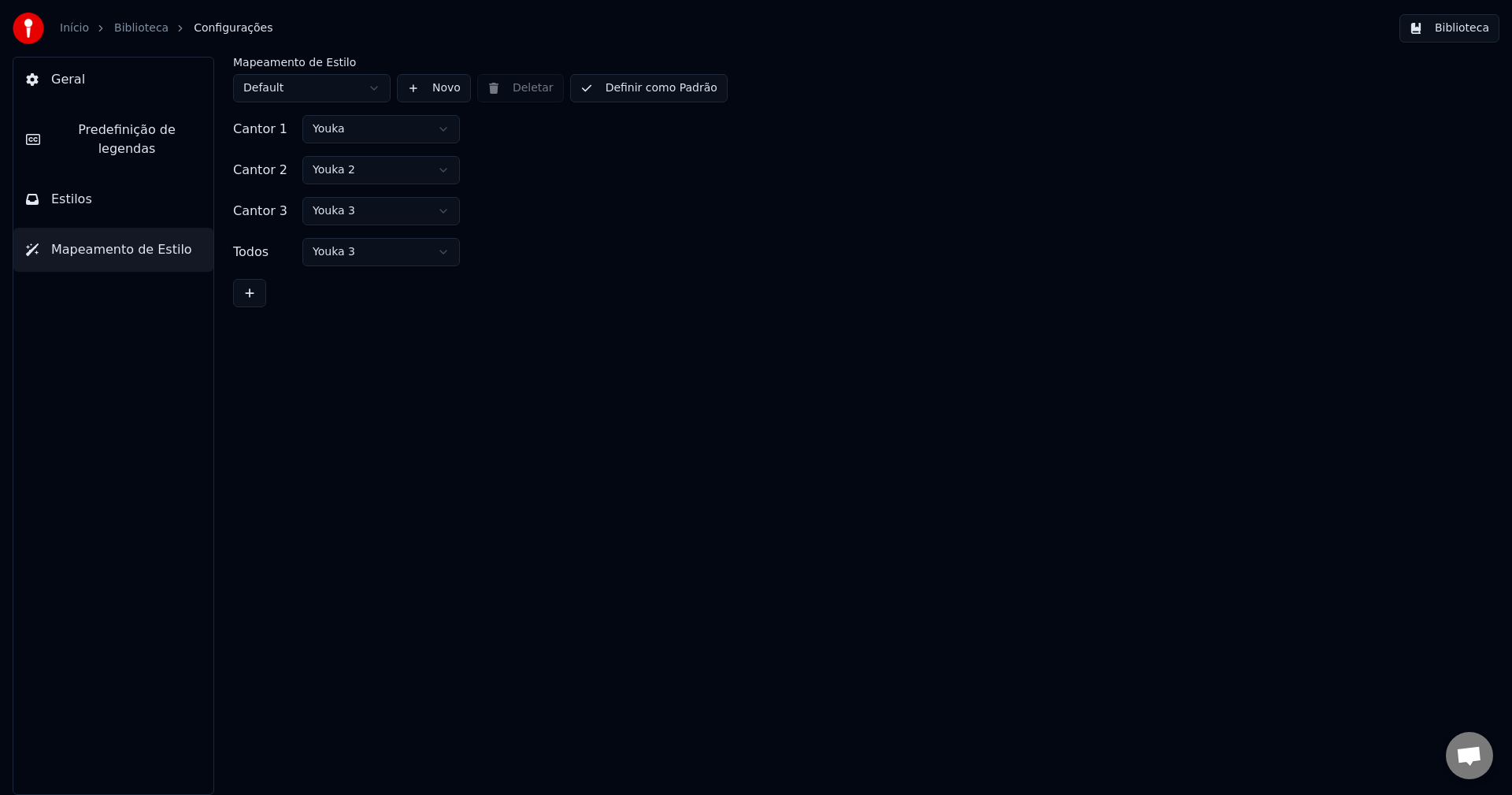
click at [315, 84] on html "Início Biblioteca Configurações Biblioteca Geral Predefinição de legendas Estil…" at bounding box center [756, 397] width 1512 height 795
click at [103, 181] on button "Estilos" at bounding box center [114, 199] width 200 height 44
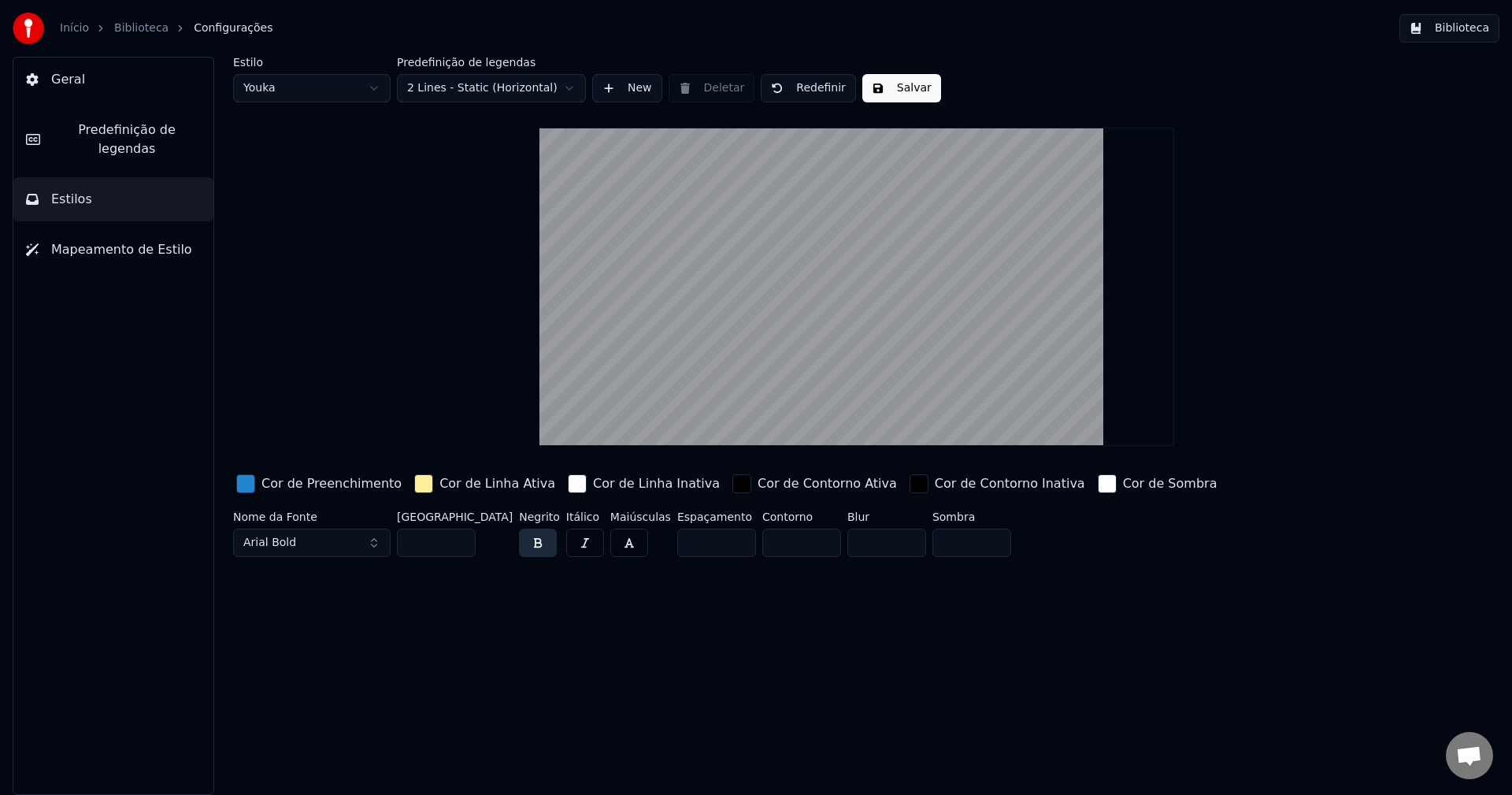
click at [111, 140] on button "Predefinição de legendas" at bounding box center [114, 139] width 200 height 63
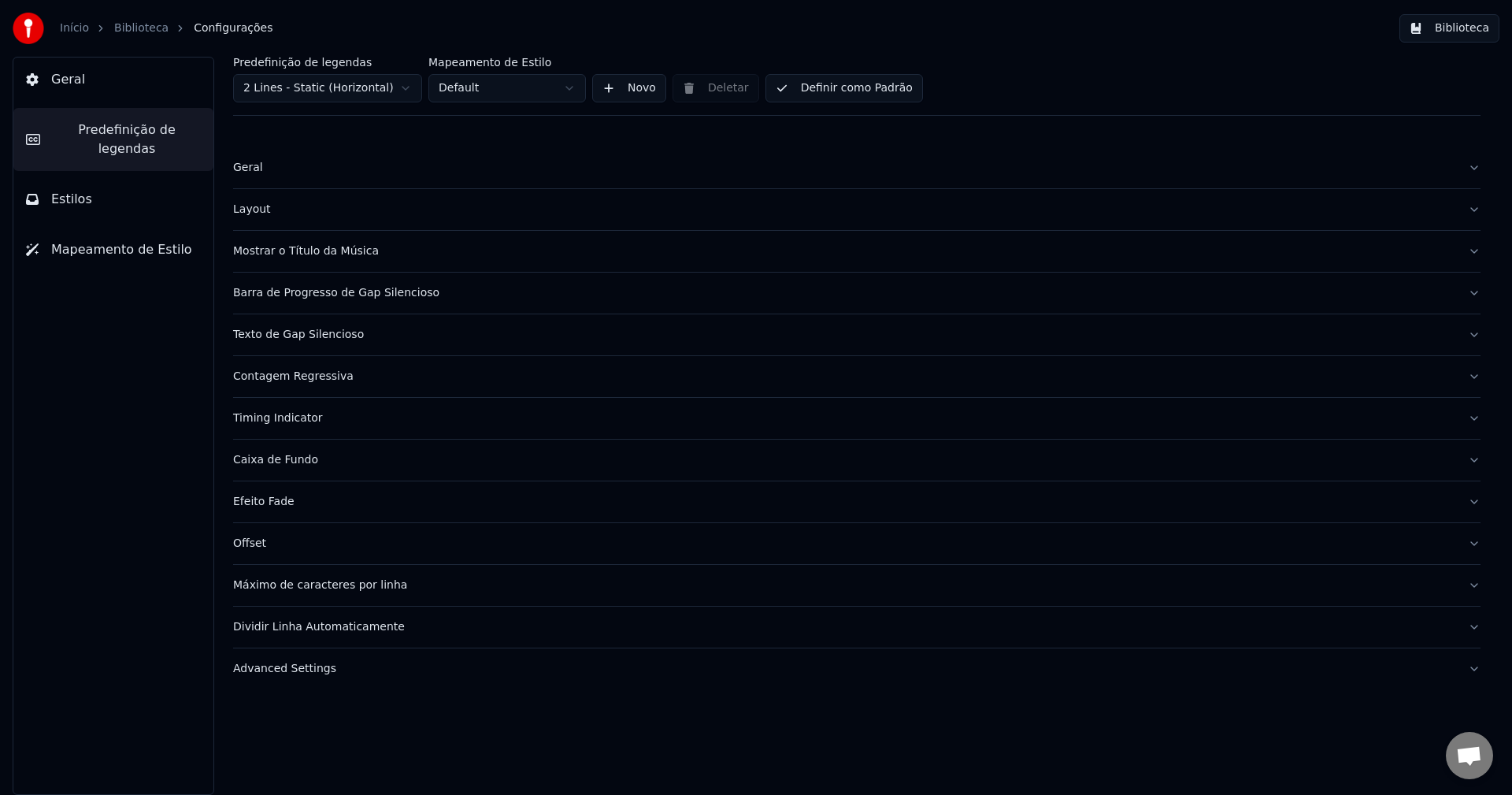
click at [314, 255] on div "Mostrar o Título da Música" at bounding box center [843, 251] width 1222 height 16
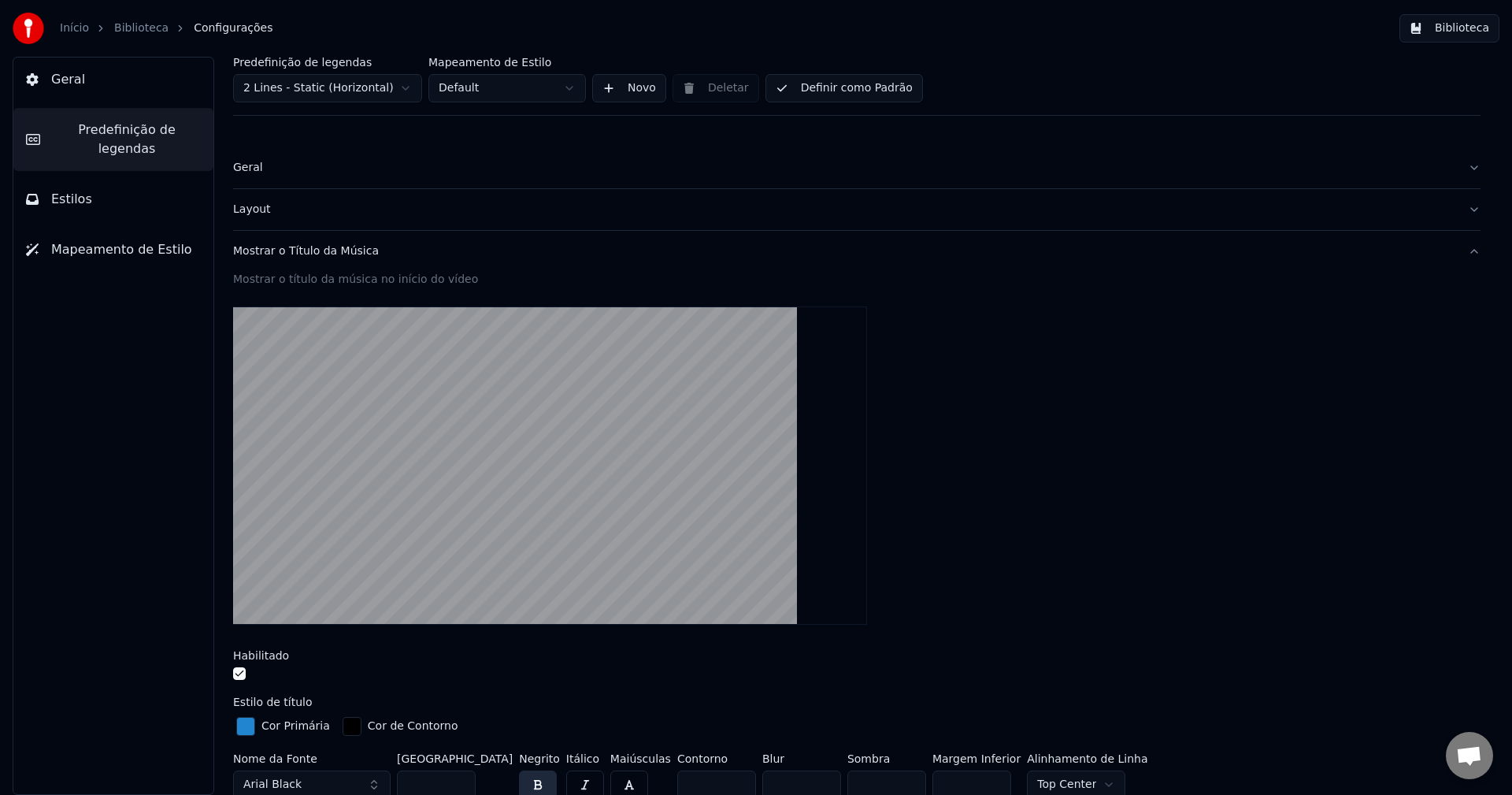
click at [315, 255] on div "Mostrar o Título da Música" at bounding box center [843, 251] width 1222 height 16
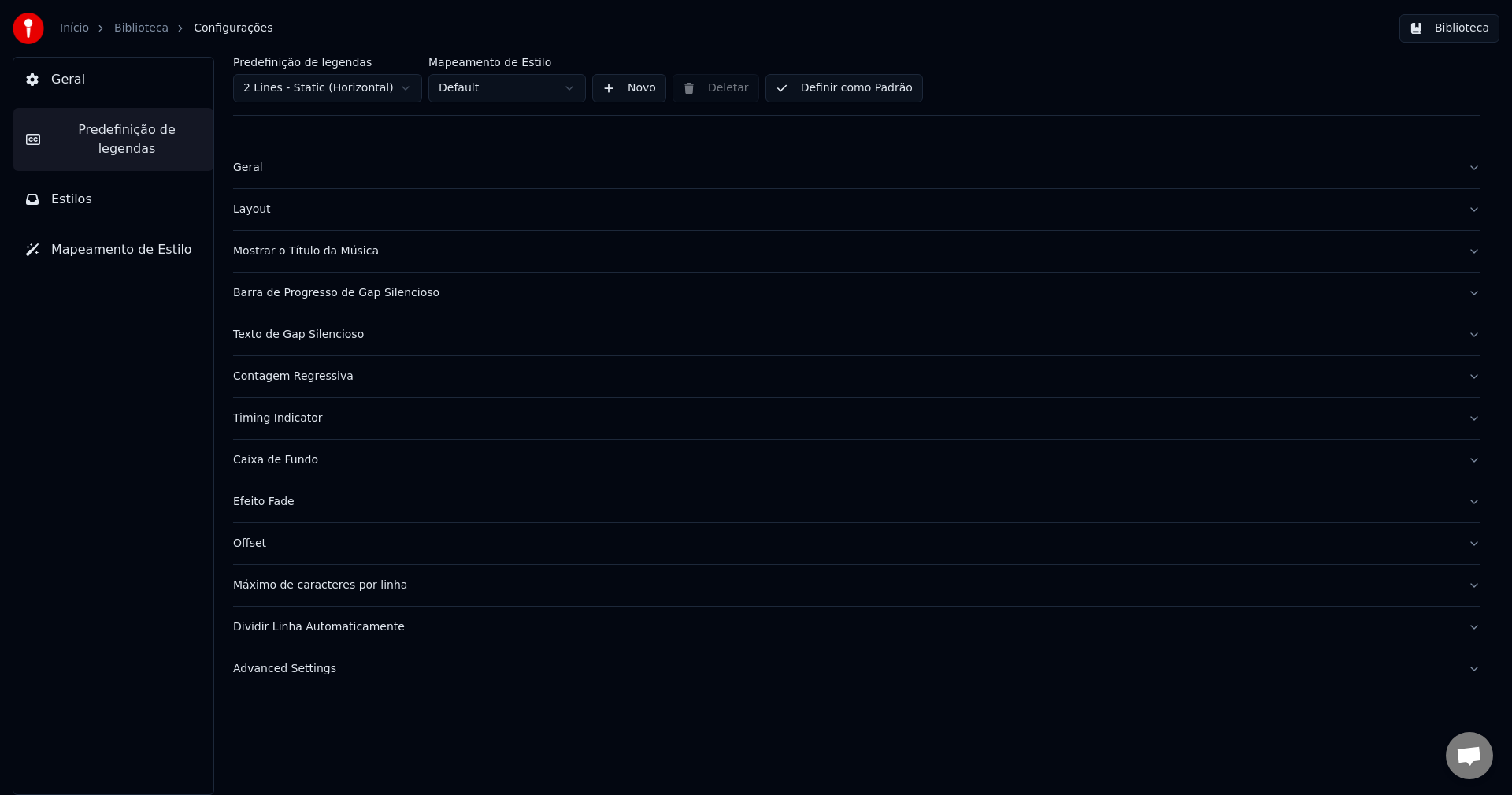
click at [256, 214] on div "Layout" at bounding box center [843, 209] width 1222 height 16
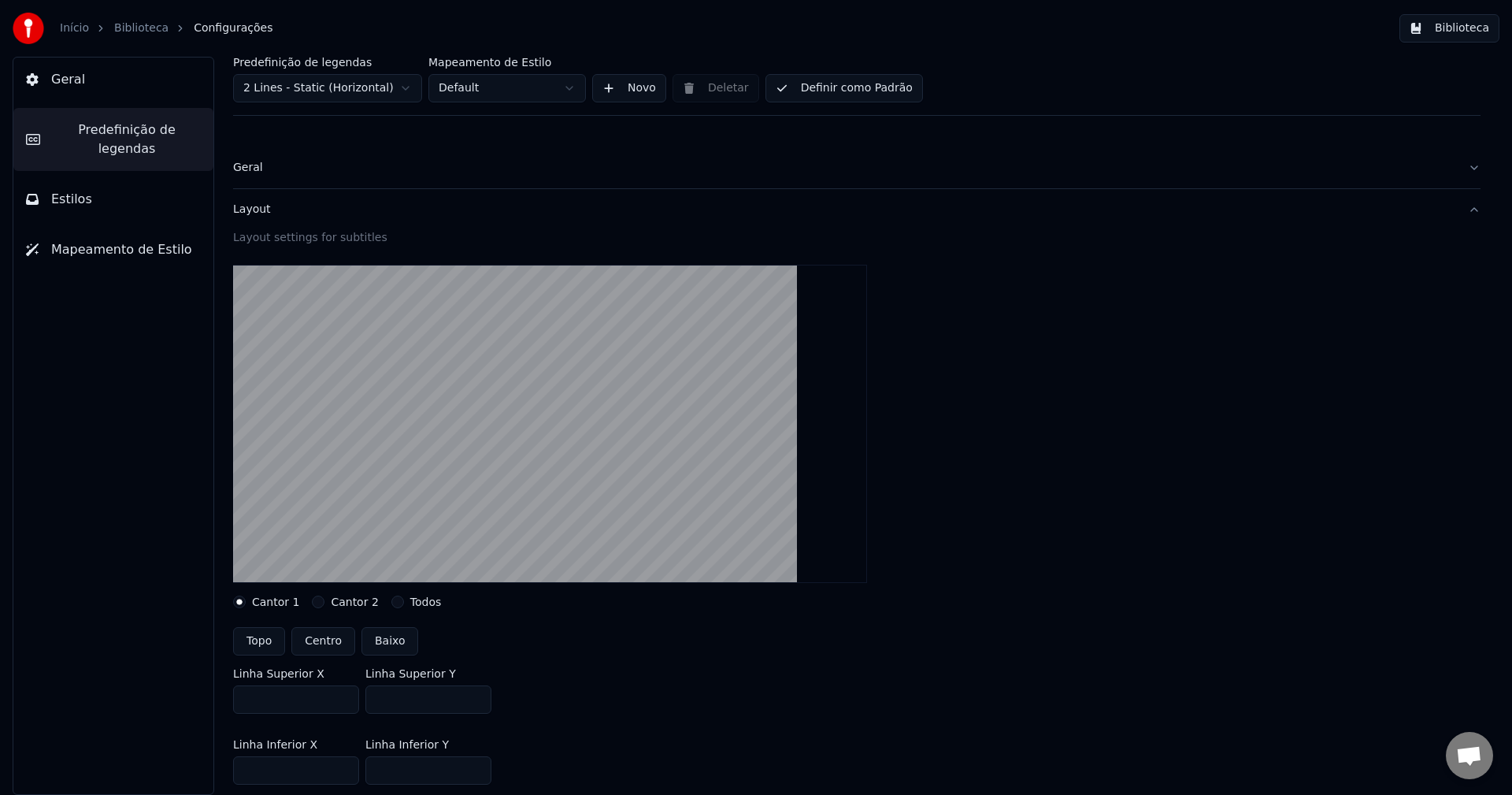
click at [256, 213] on div "Layout" at bounding box center [843, 209] width 1222 height 16
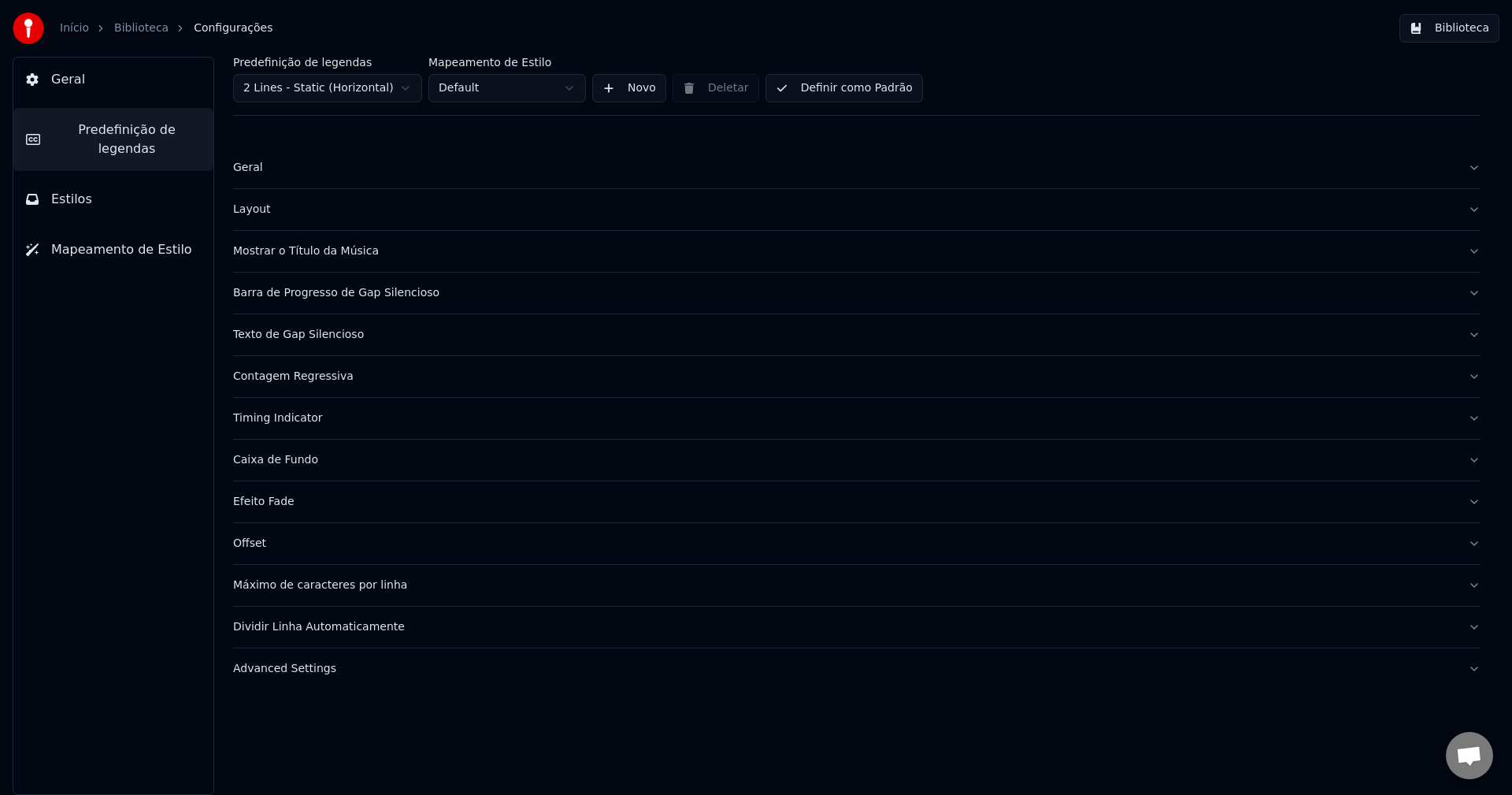
click at [265, 498] on div "Efeito Fade" at bounding box center [843, 501] width 1222 height 16
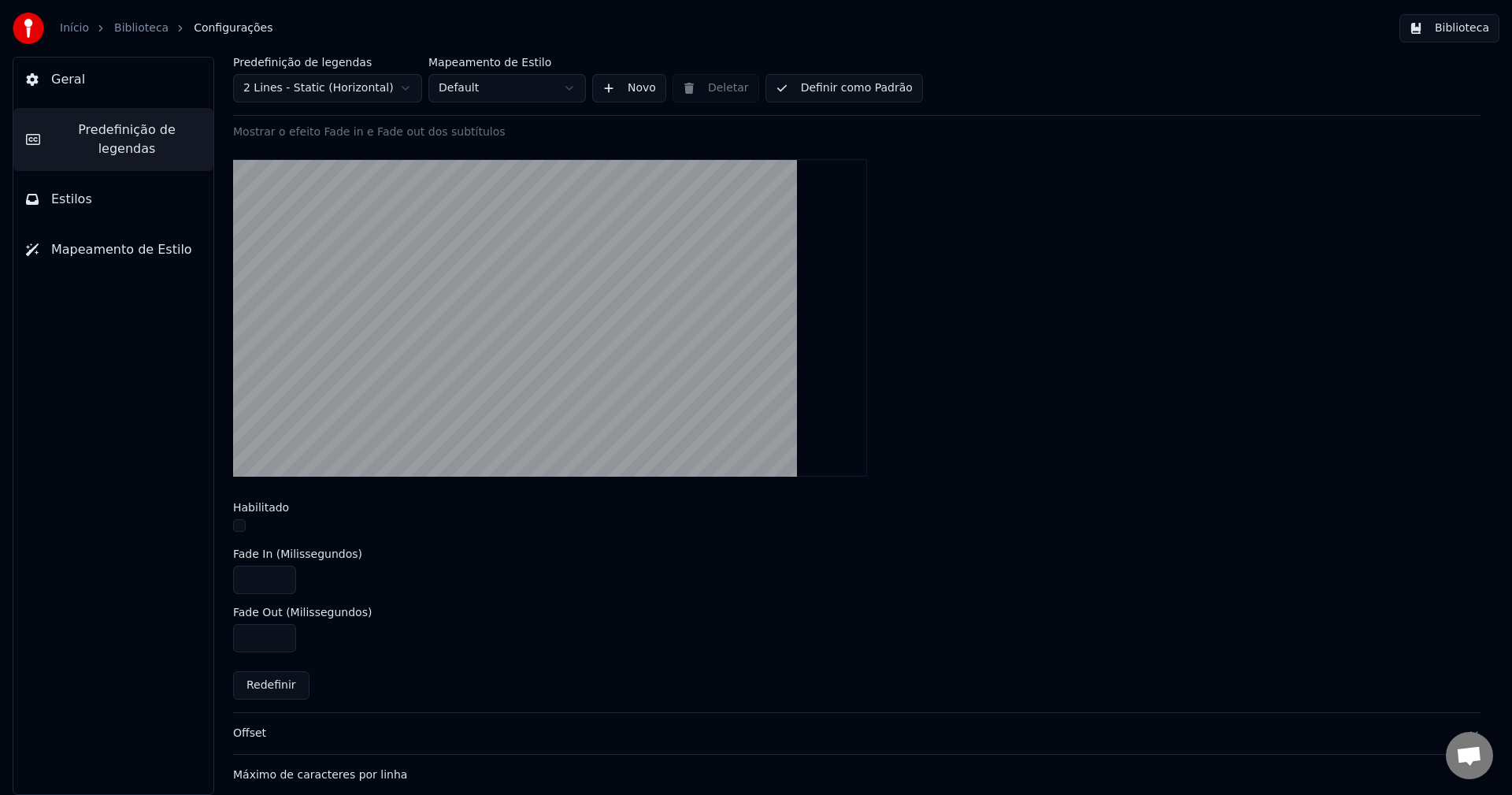
scroll to position [472, 0]
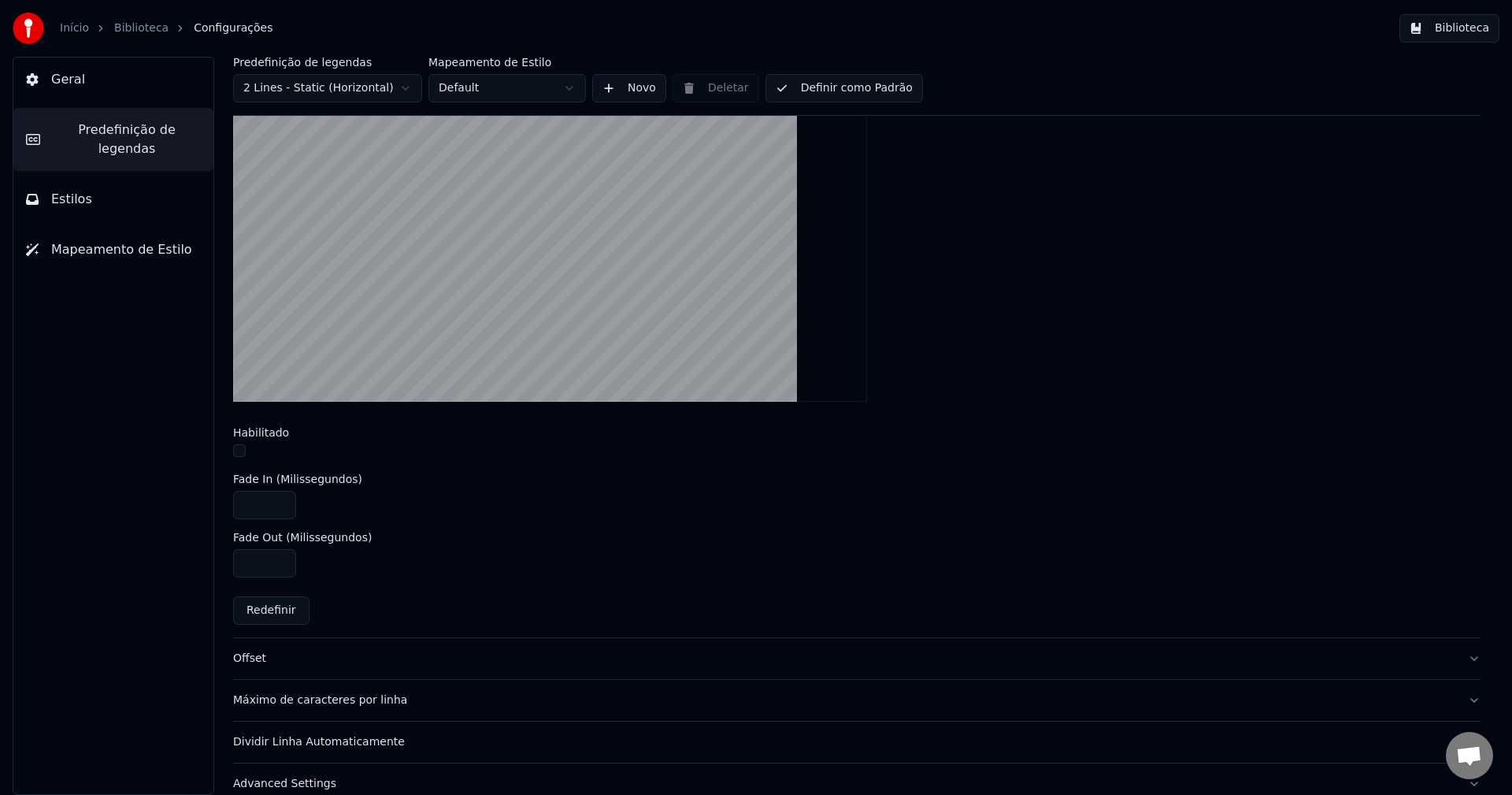
click at [234, 446] on button "button" at bounding box center [238, 450] width 12 height 12
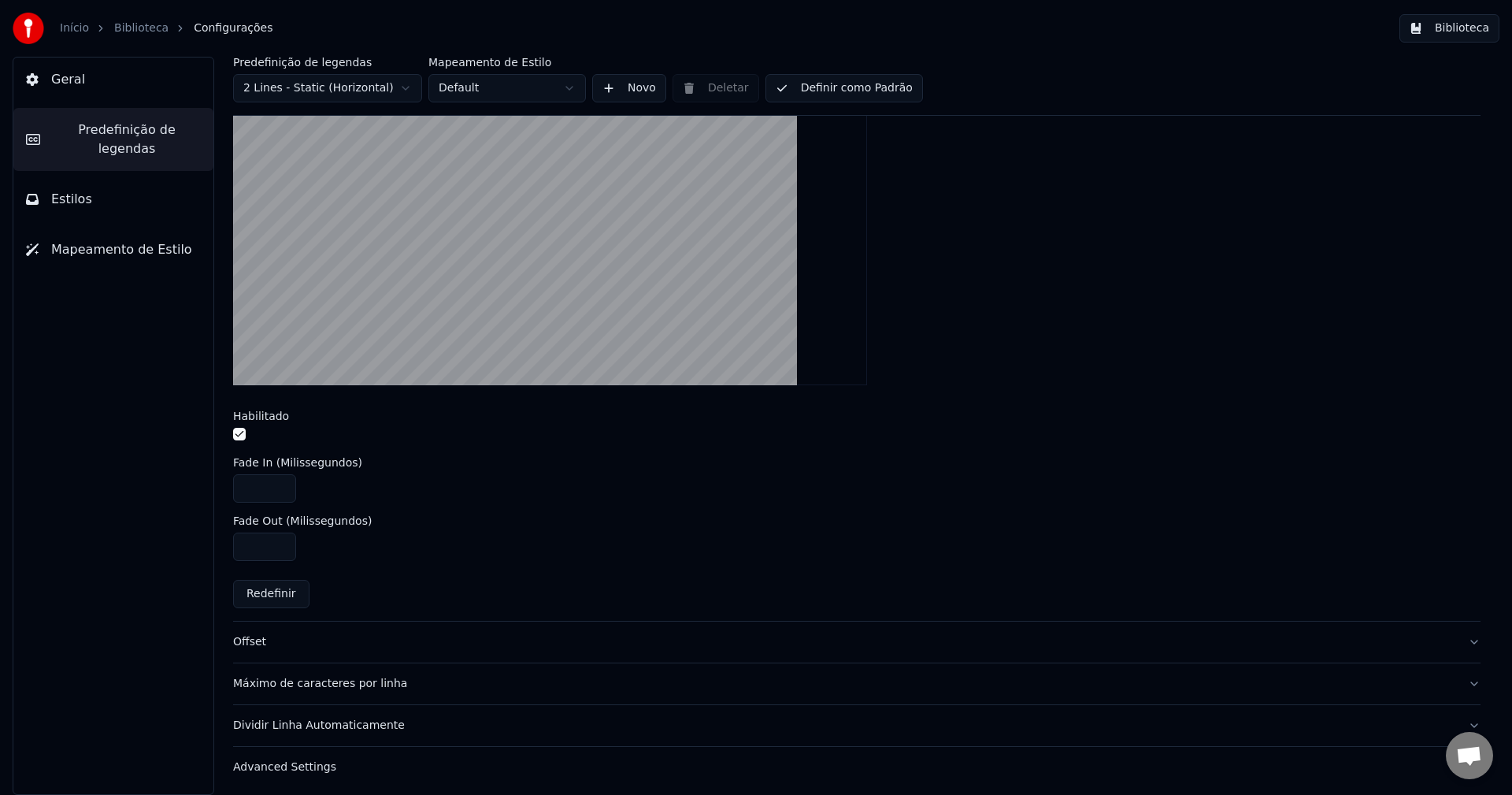
scroll to position [493, 0]
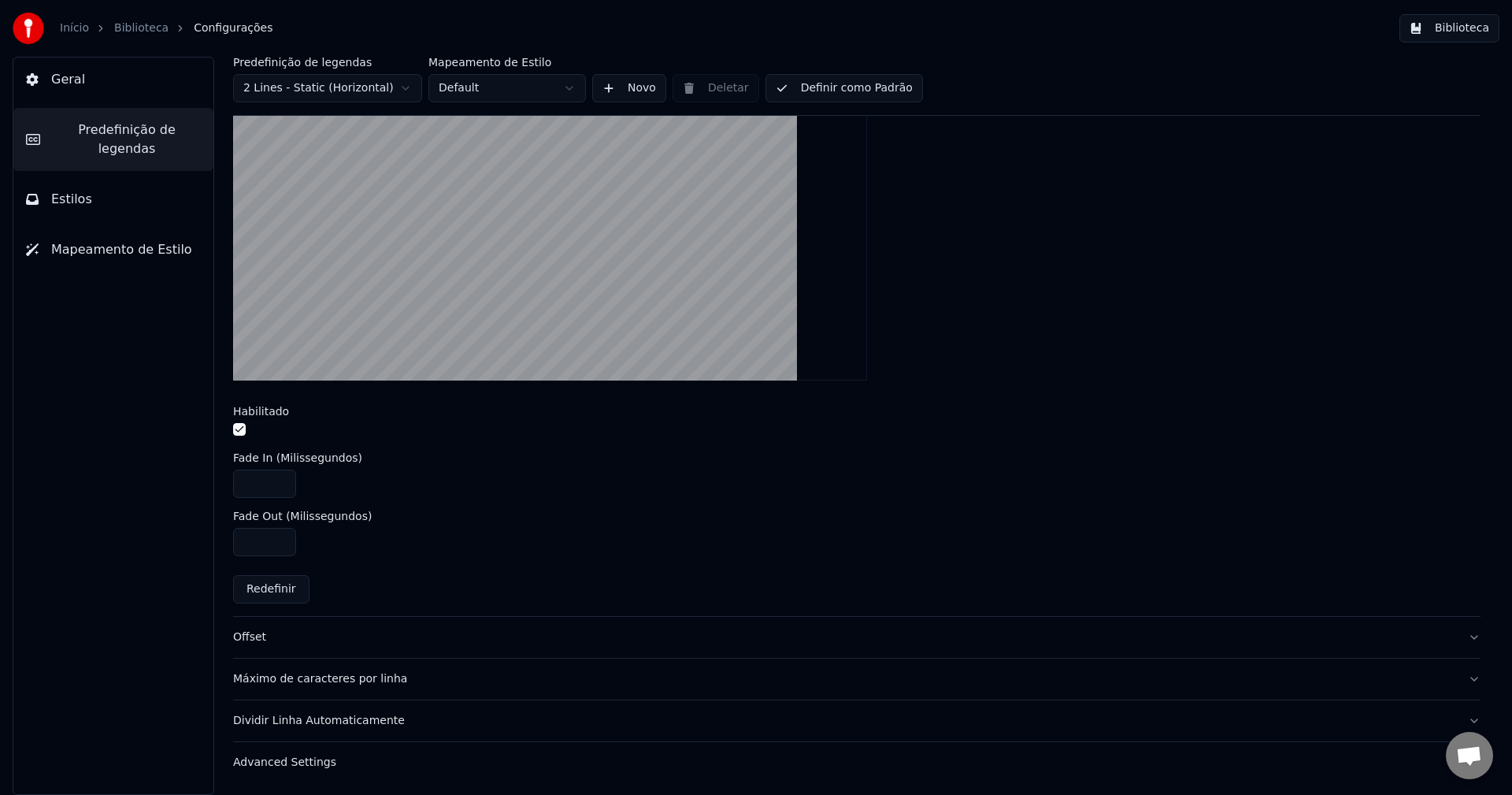
click at [278, 625] on button "Offset" at bounding box center [856, 637] width 1247 height 41
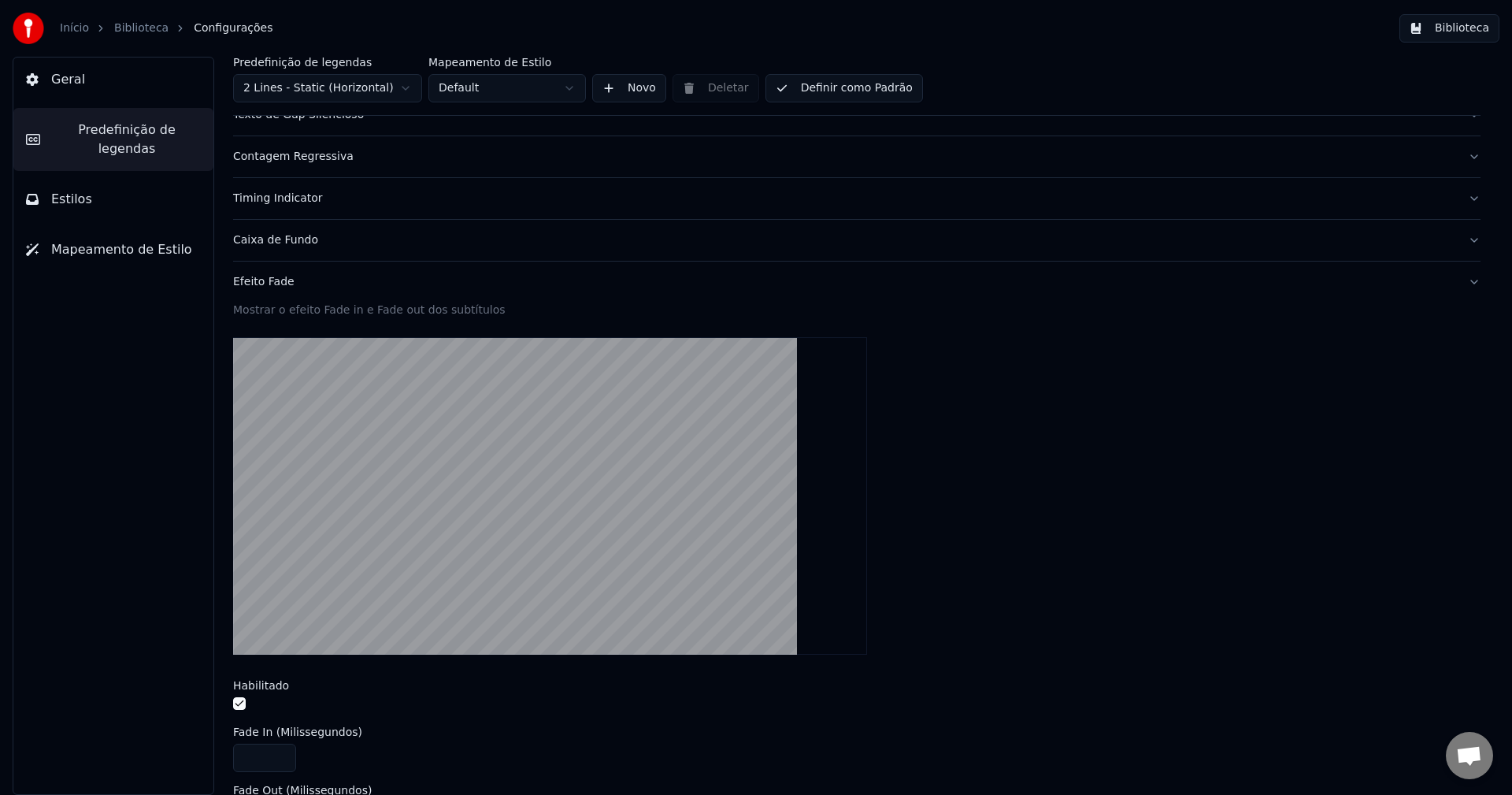
scroll to position [93, 0]
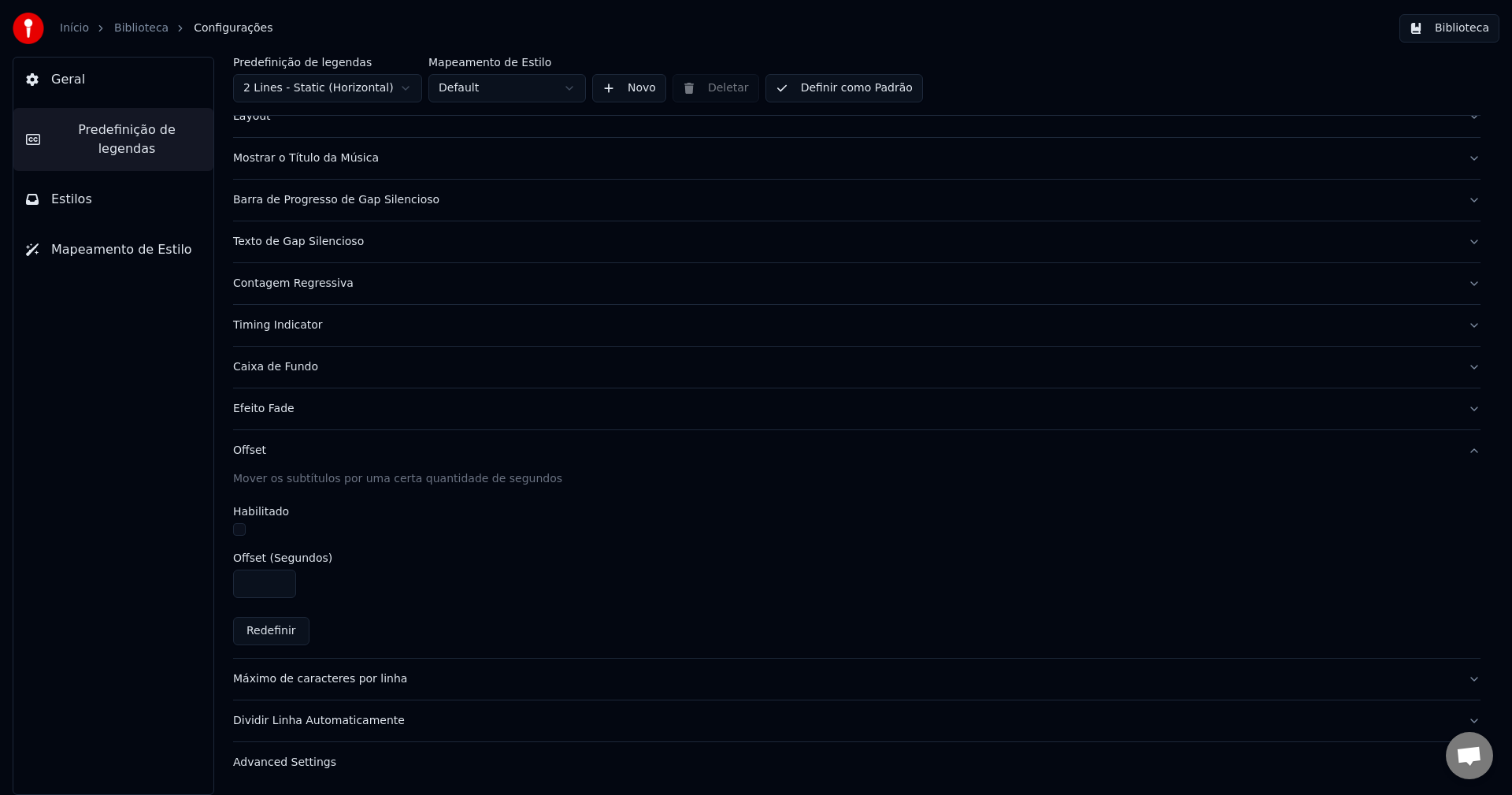
click at [351, 692] on button "Máximo de caracteres por linha" at bounding box center [856, 679] width 1247 height 41
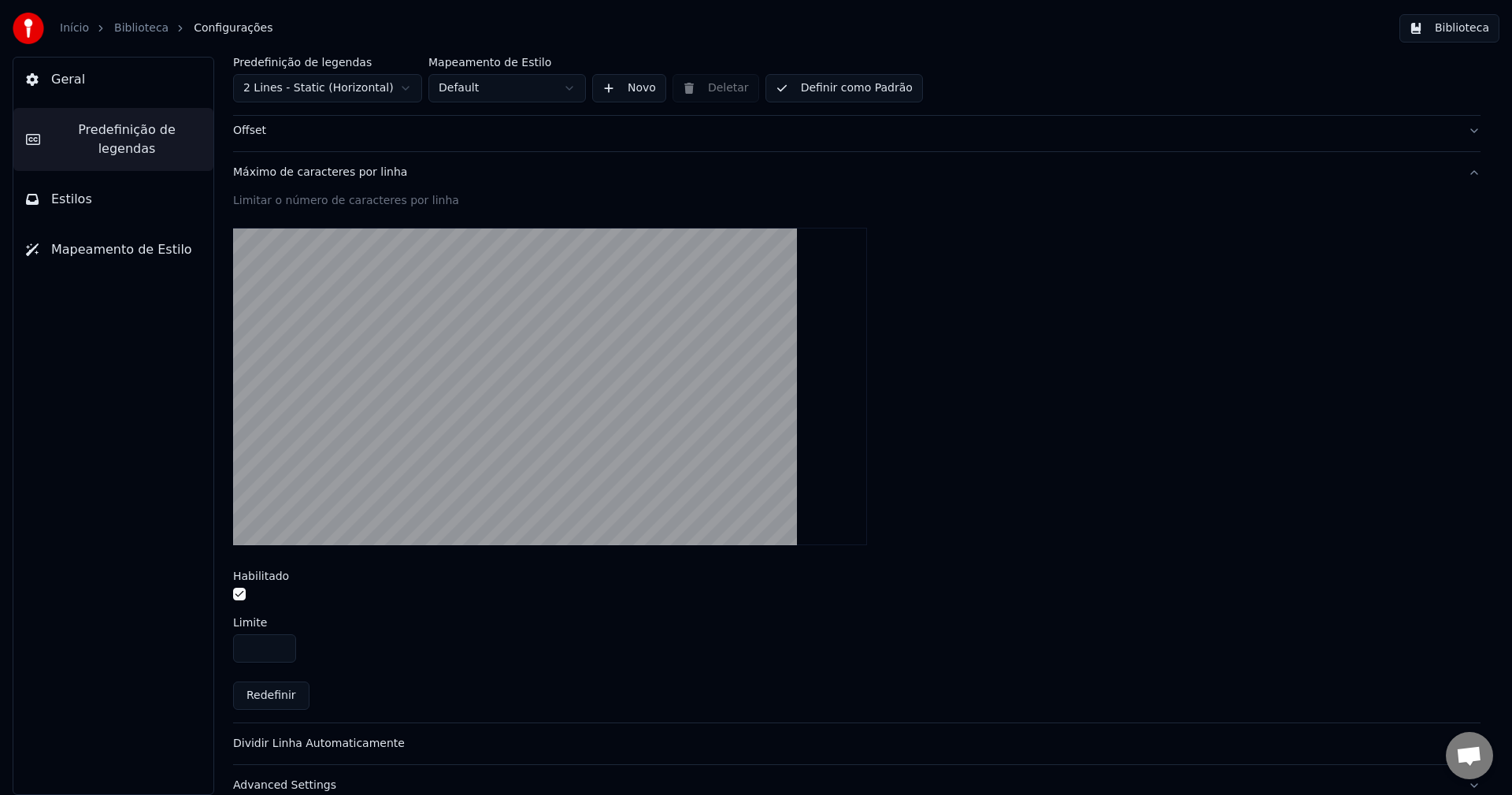
scroll to position [435, 0]
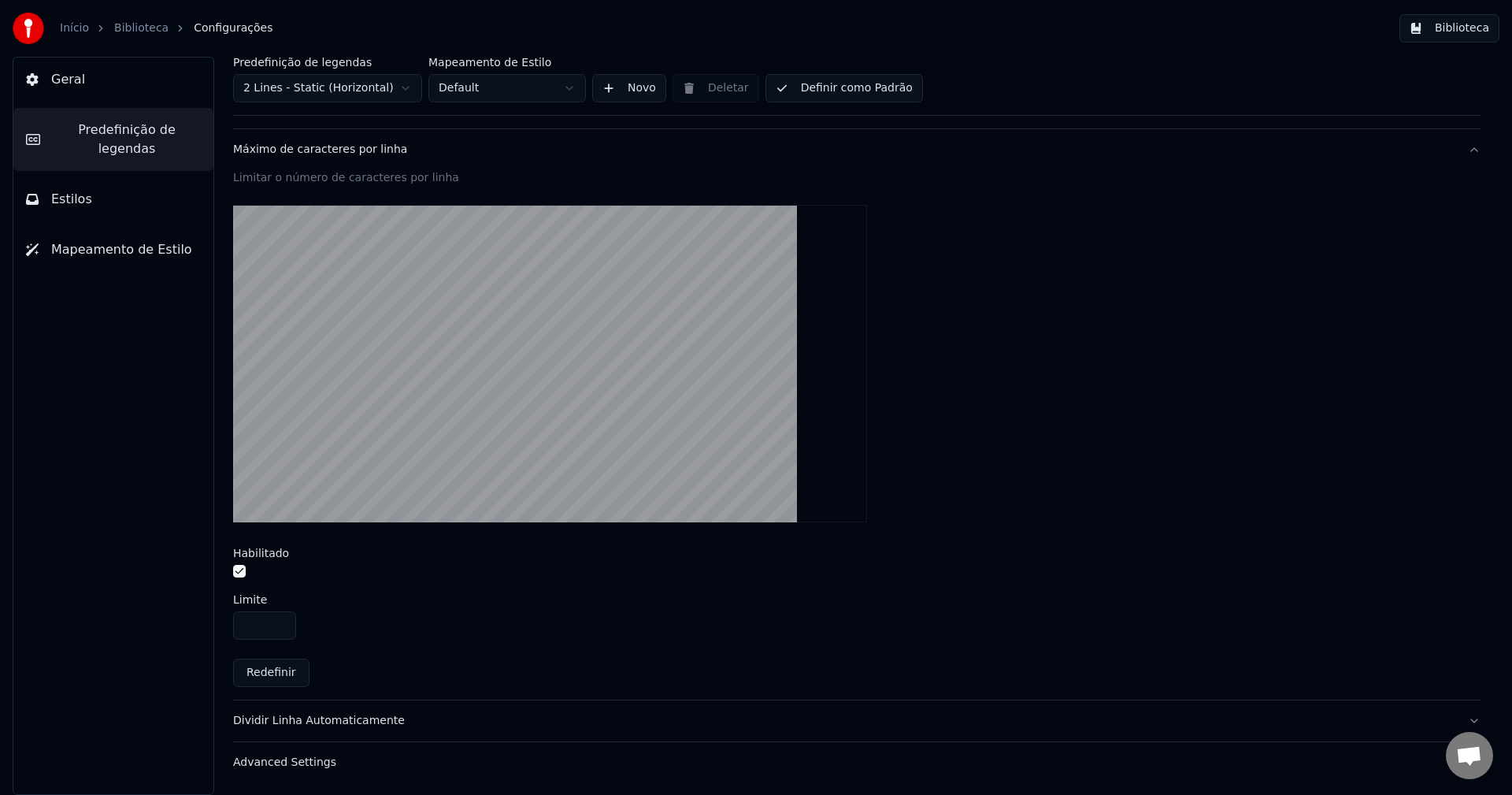
click at [317, 715] on div "Dividir Linha Automaticamente" at bounding box center [843, 721] width 1222 height 16
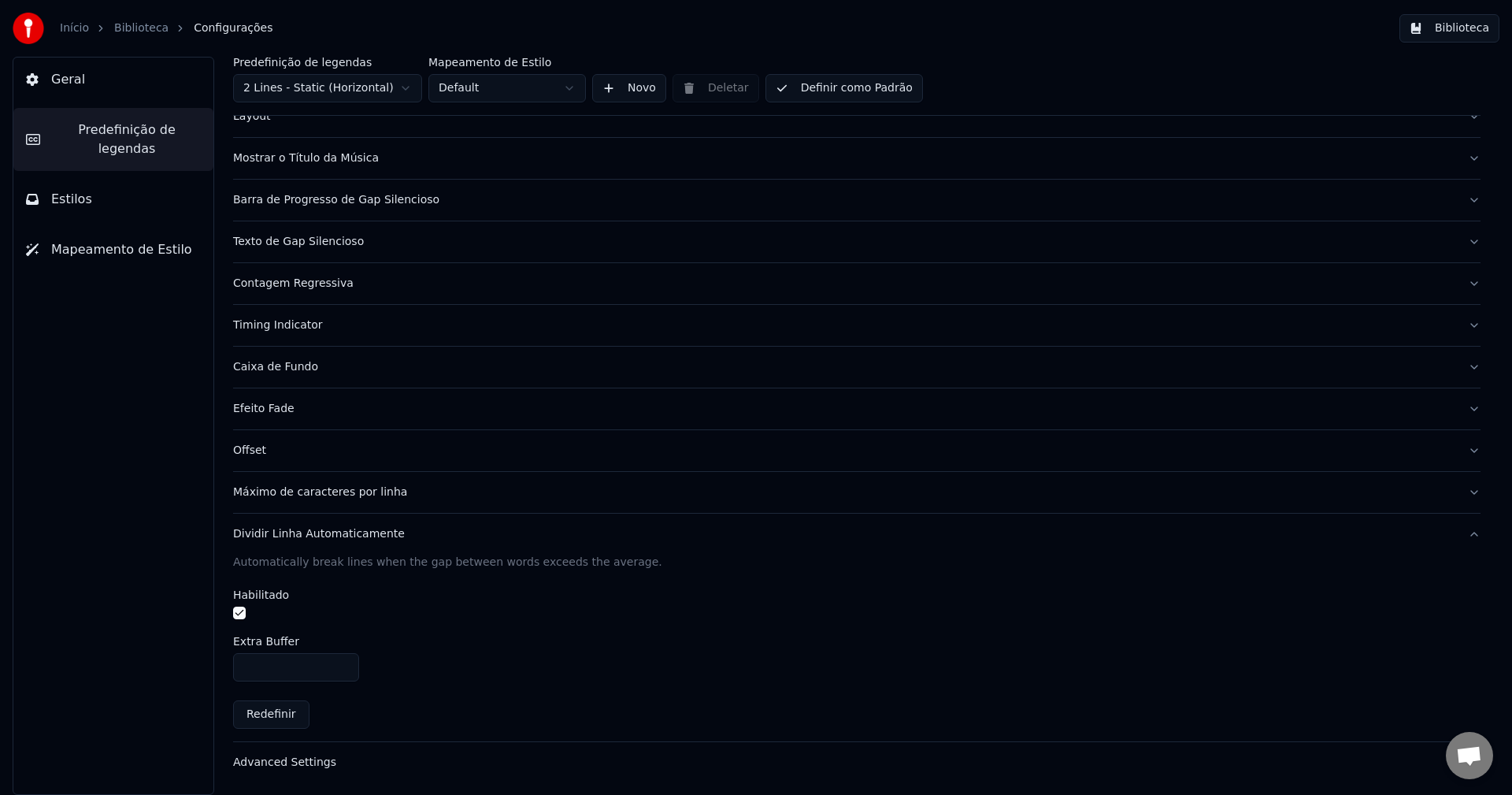
click at [278, 766] on div "Advanced Settings" at bounding box center [843, 763] width 1222 height 16
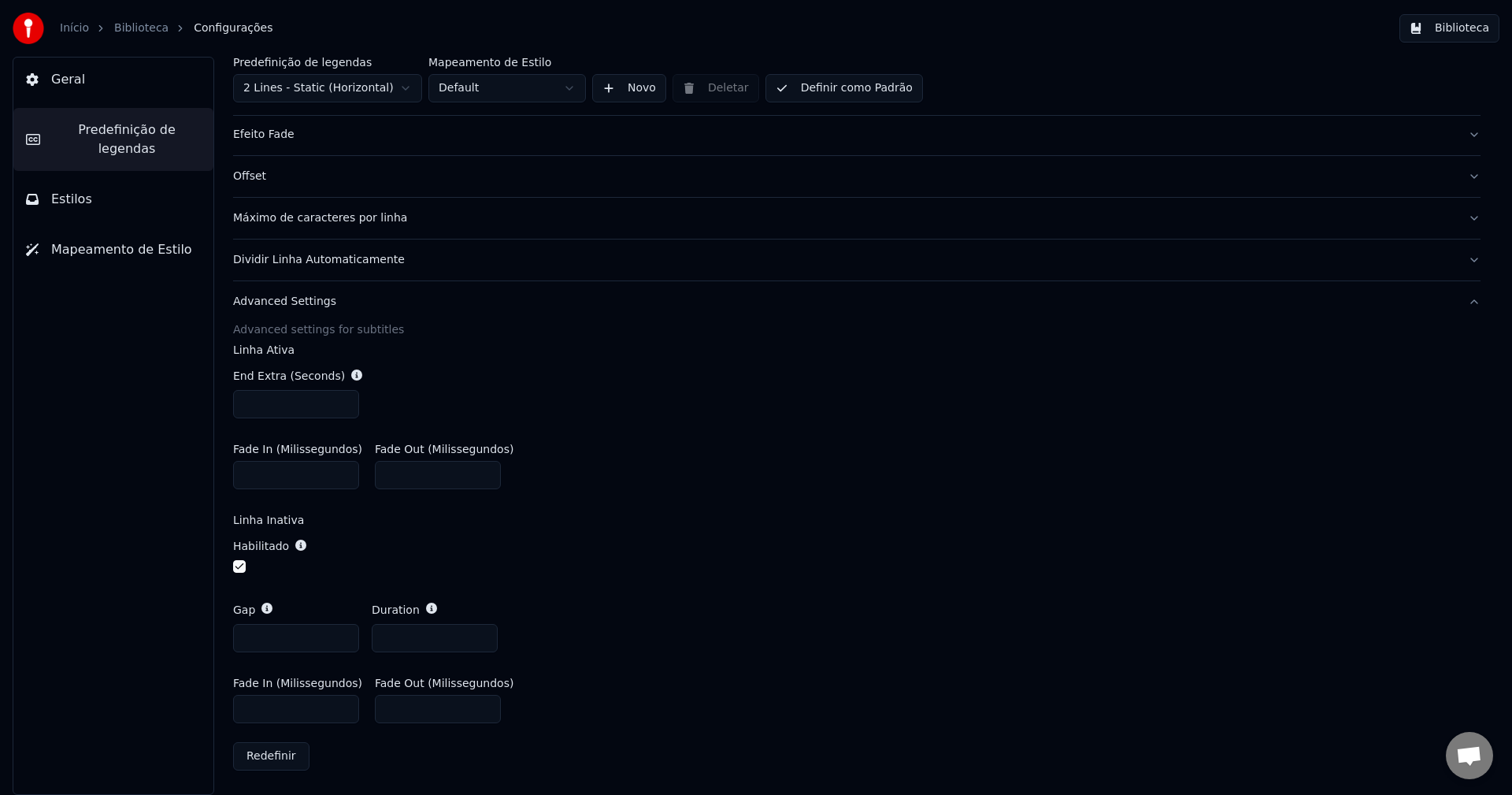
scroll to position [0, 0]
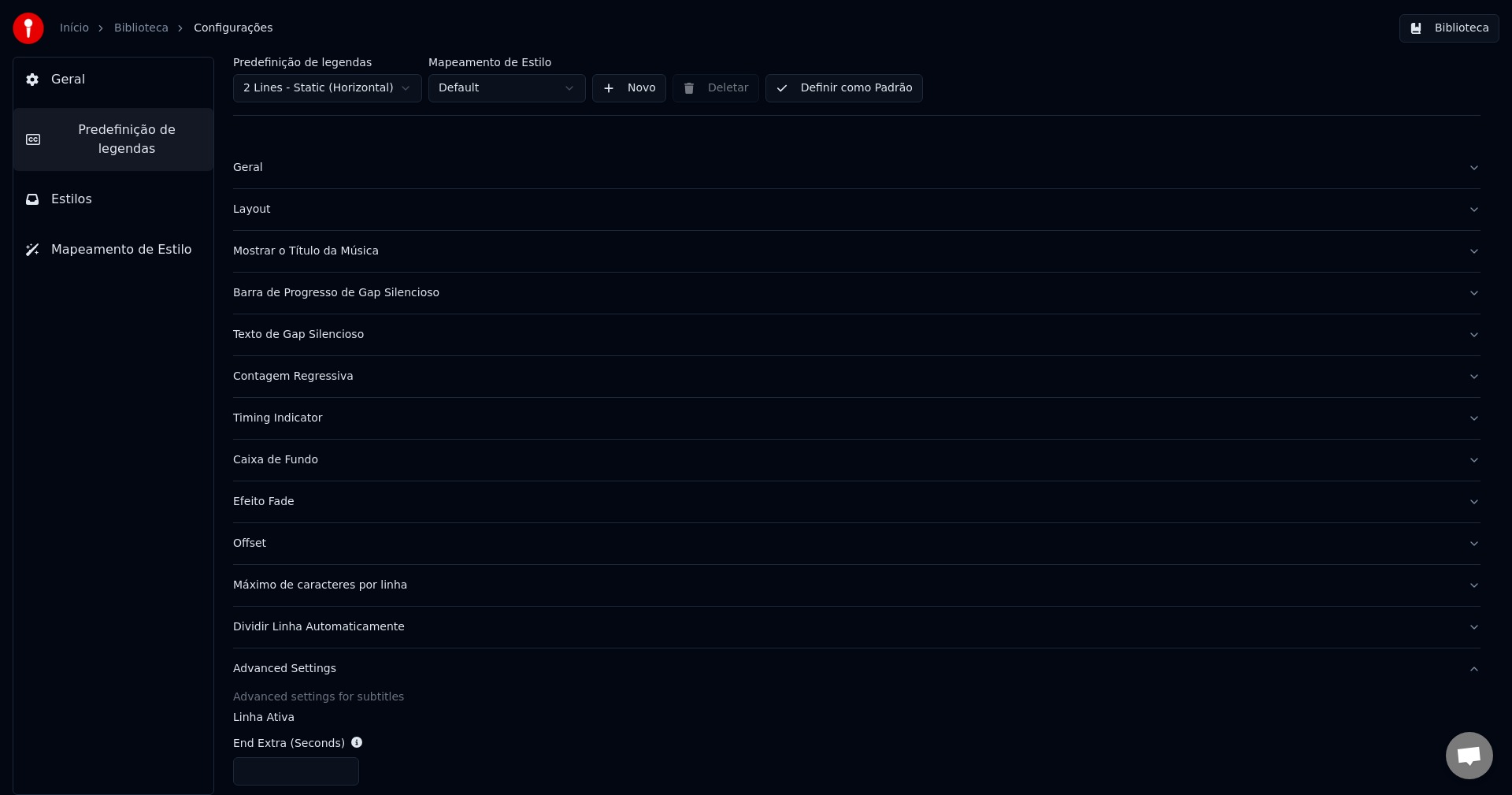
click at [60, 190] on span "Estilos" at bounding box center [72, 199] width 41 height 19
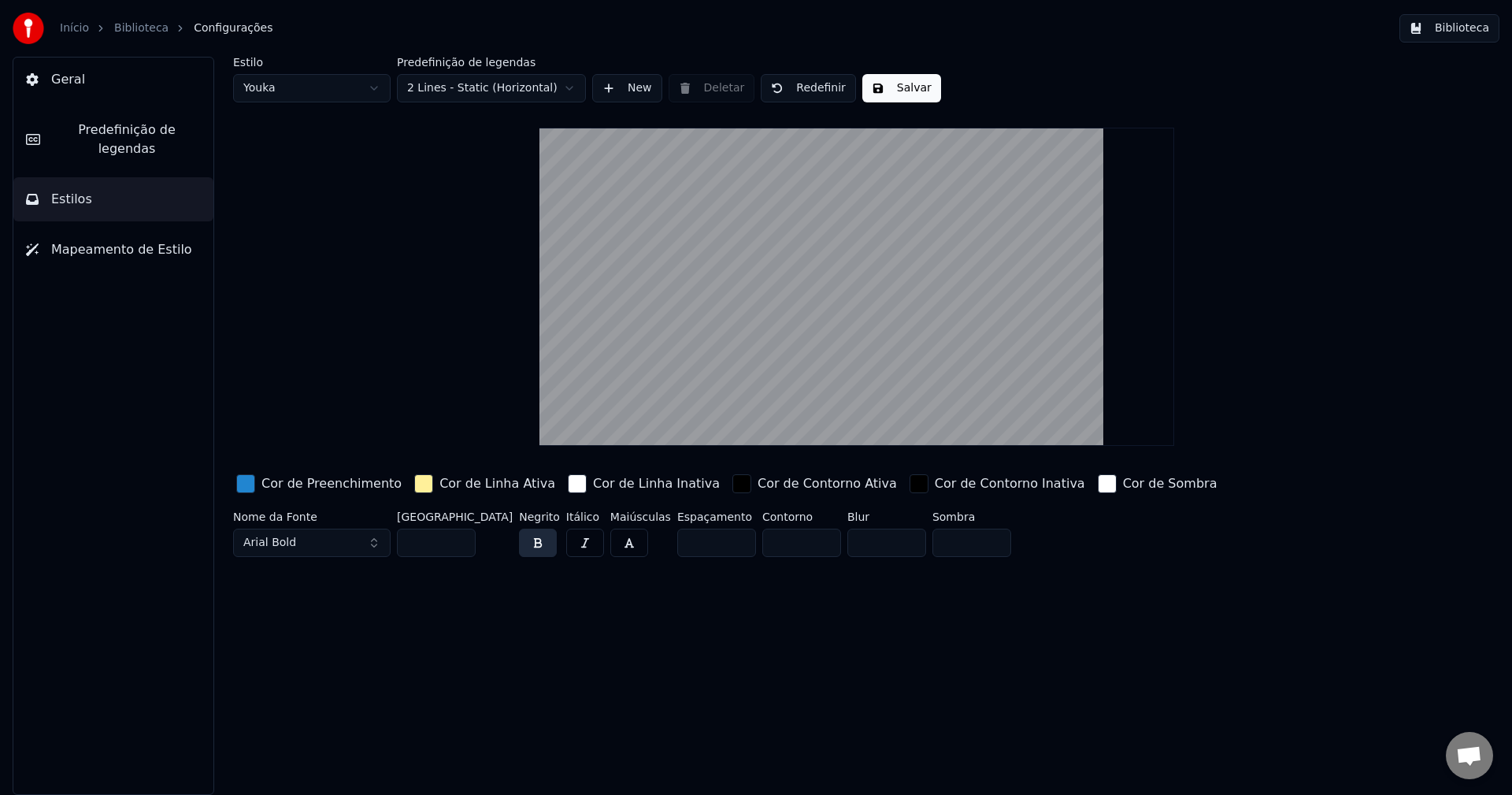
click at [115, 91] on button "Geral" at bounding box center [114, 79] width 200 height 44
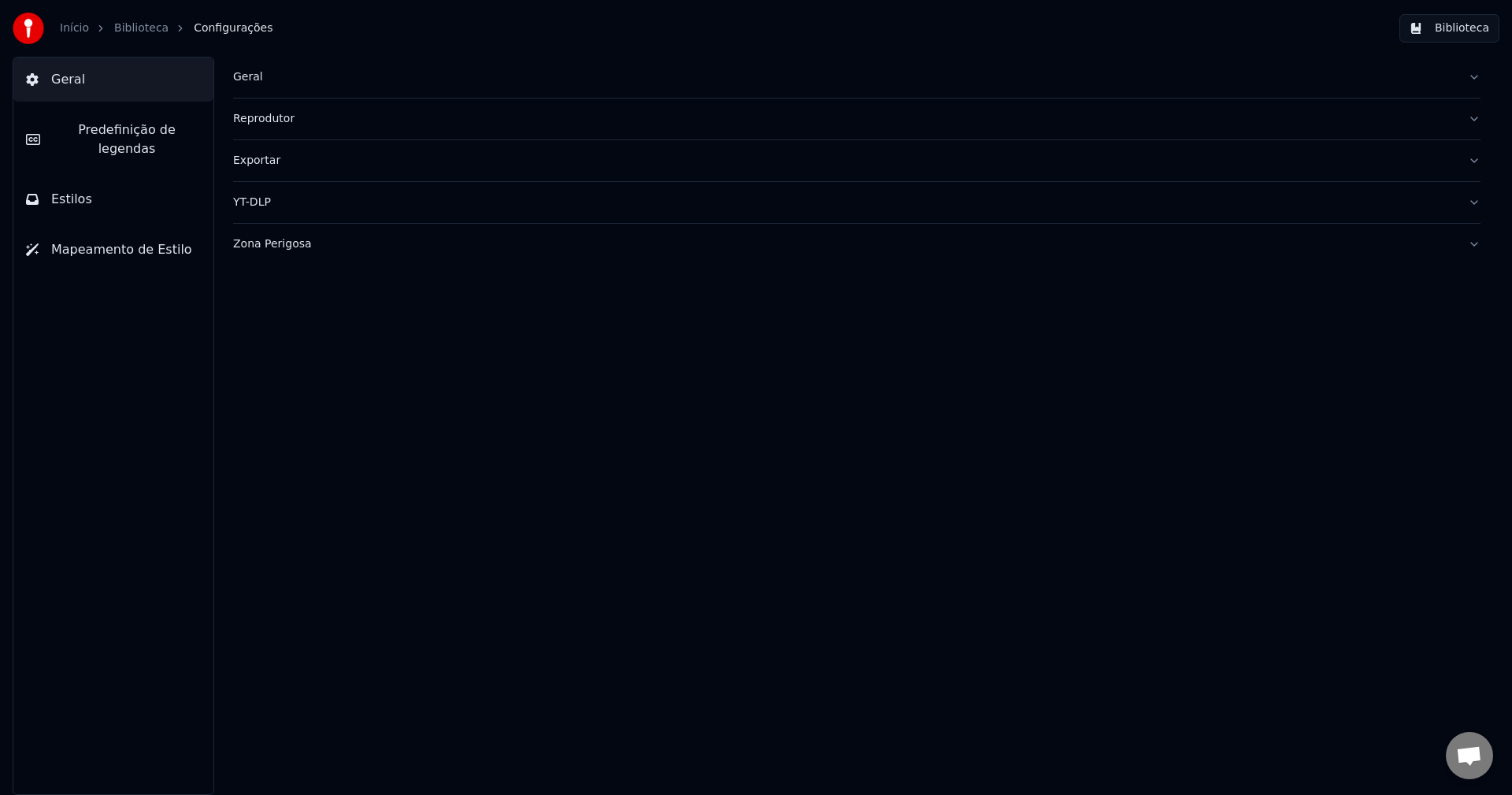
click at [284, 119] on div "Reprodutor" at bounding box center [843, 118] width 1222 height 16
click at [279, 153] on div "Exportar" at bounding box center [843, 160] width 1222 height 16
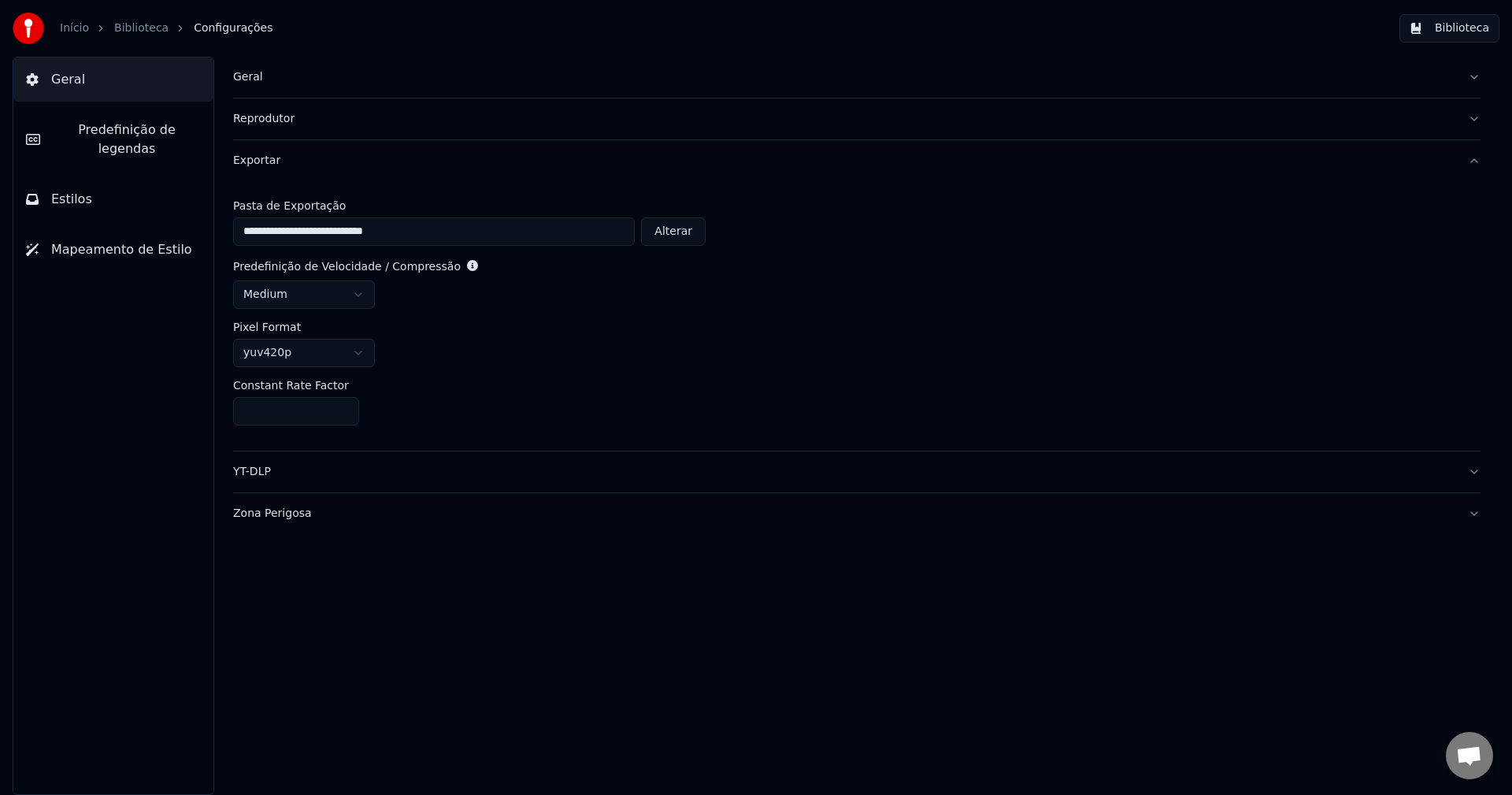
click at [276, 157] on div "Exportar" at bounding box center [843, 160] width 1222 height 16
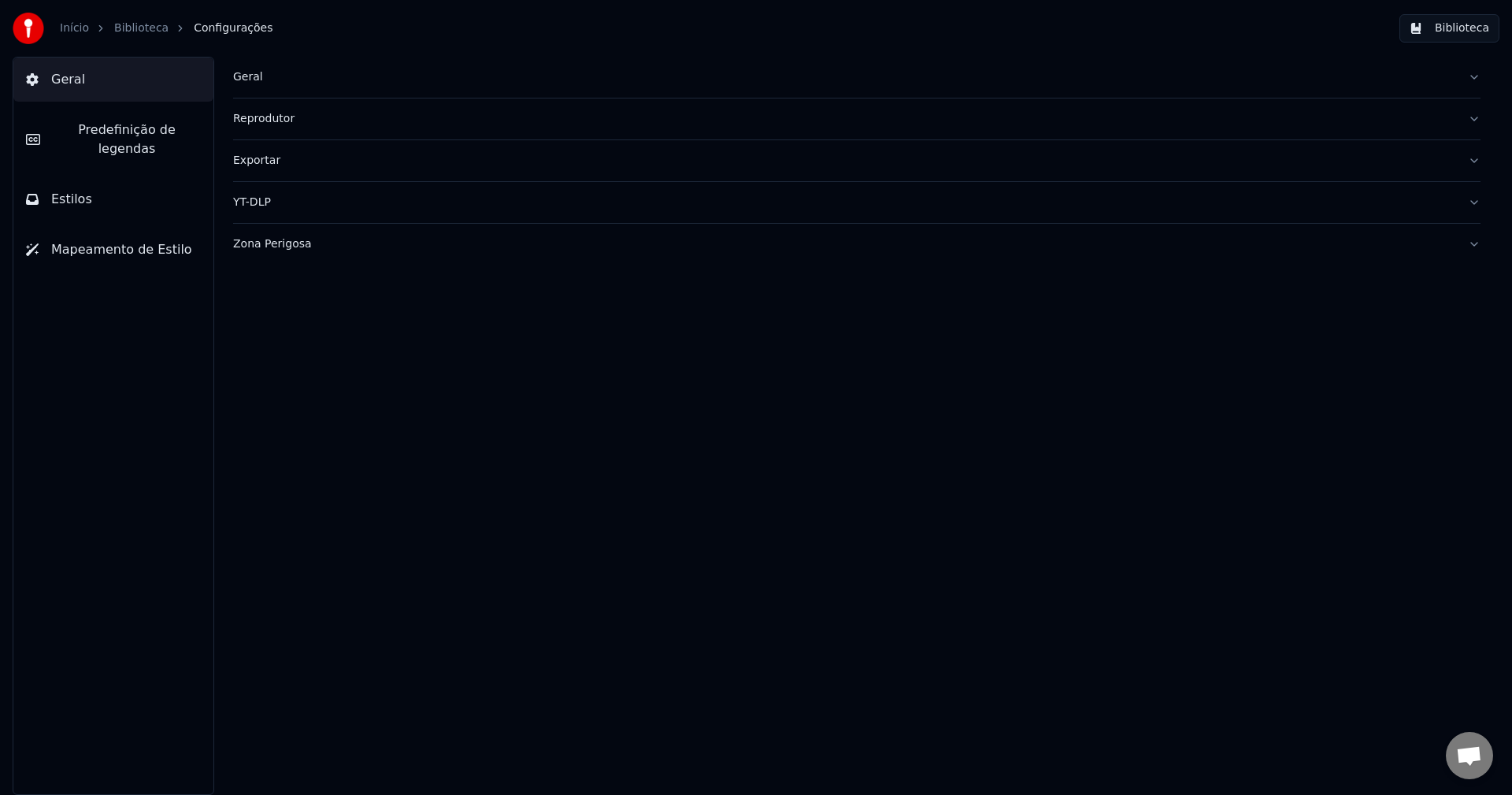
click at [281, 189] on button "YT-DLP" at bounding box center [856, 202] width 1247 height 41
click at [305, 381] on div "Zona Perigosa" at bounding box center [843, 380] width 1222 height 16
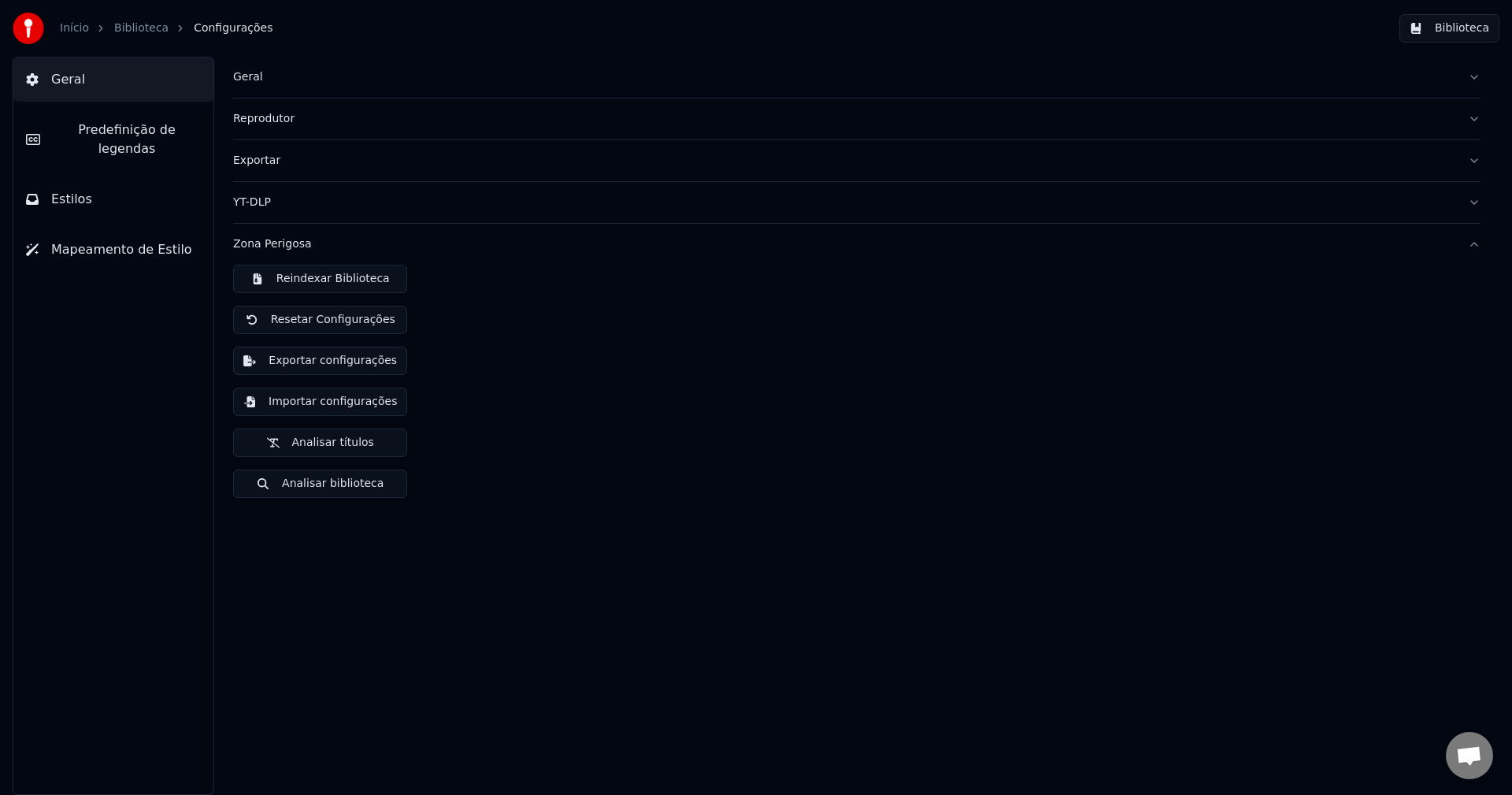
click at [261, 63] on button "Geral" at bounding box center [856, 76] width 1247 height 41
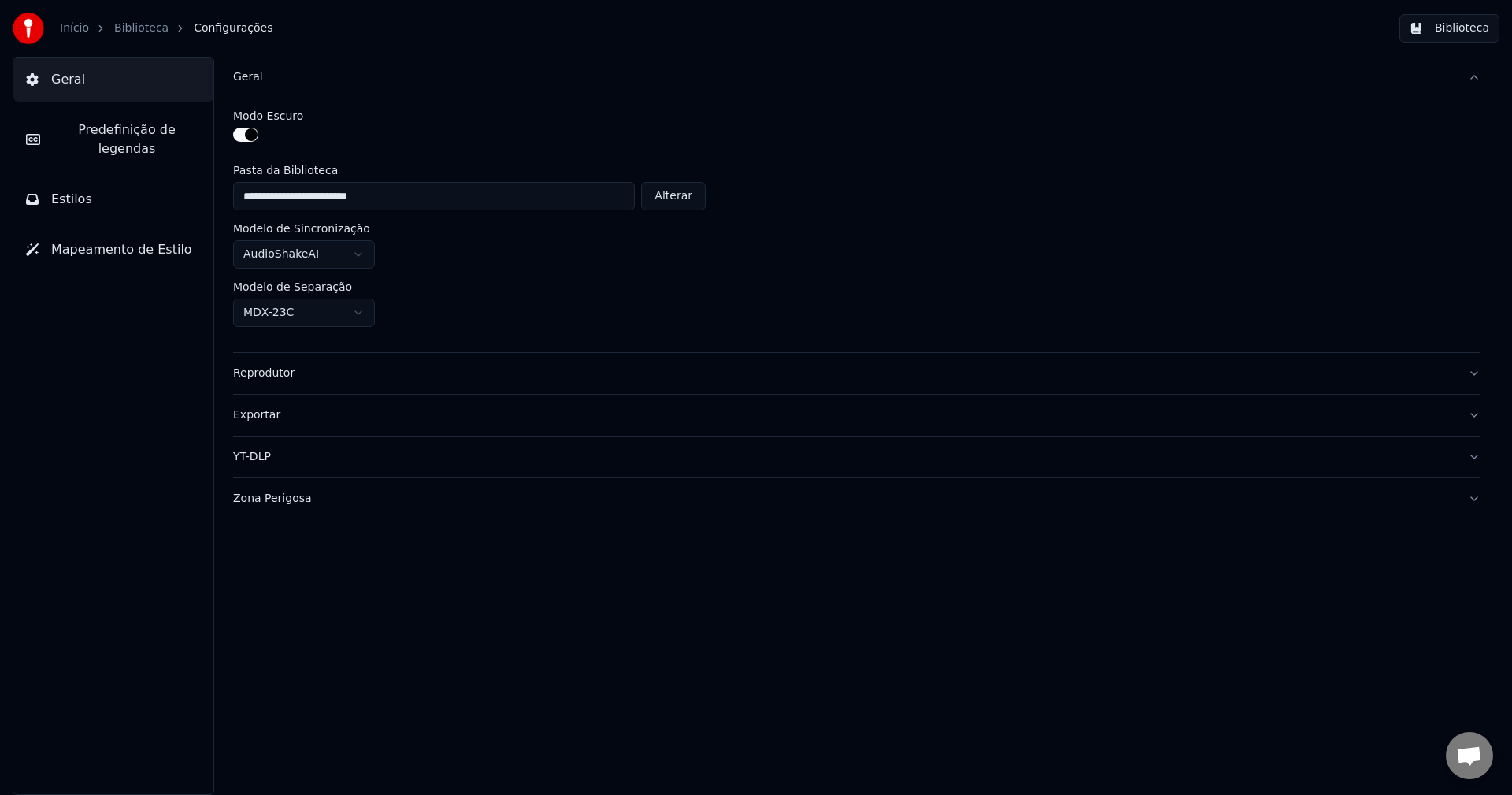
click at [79, 31] on link "Início" at bounding box center [74, 28] width 30 height 16
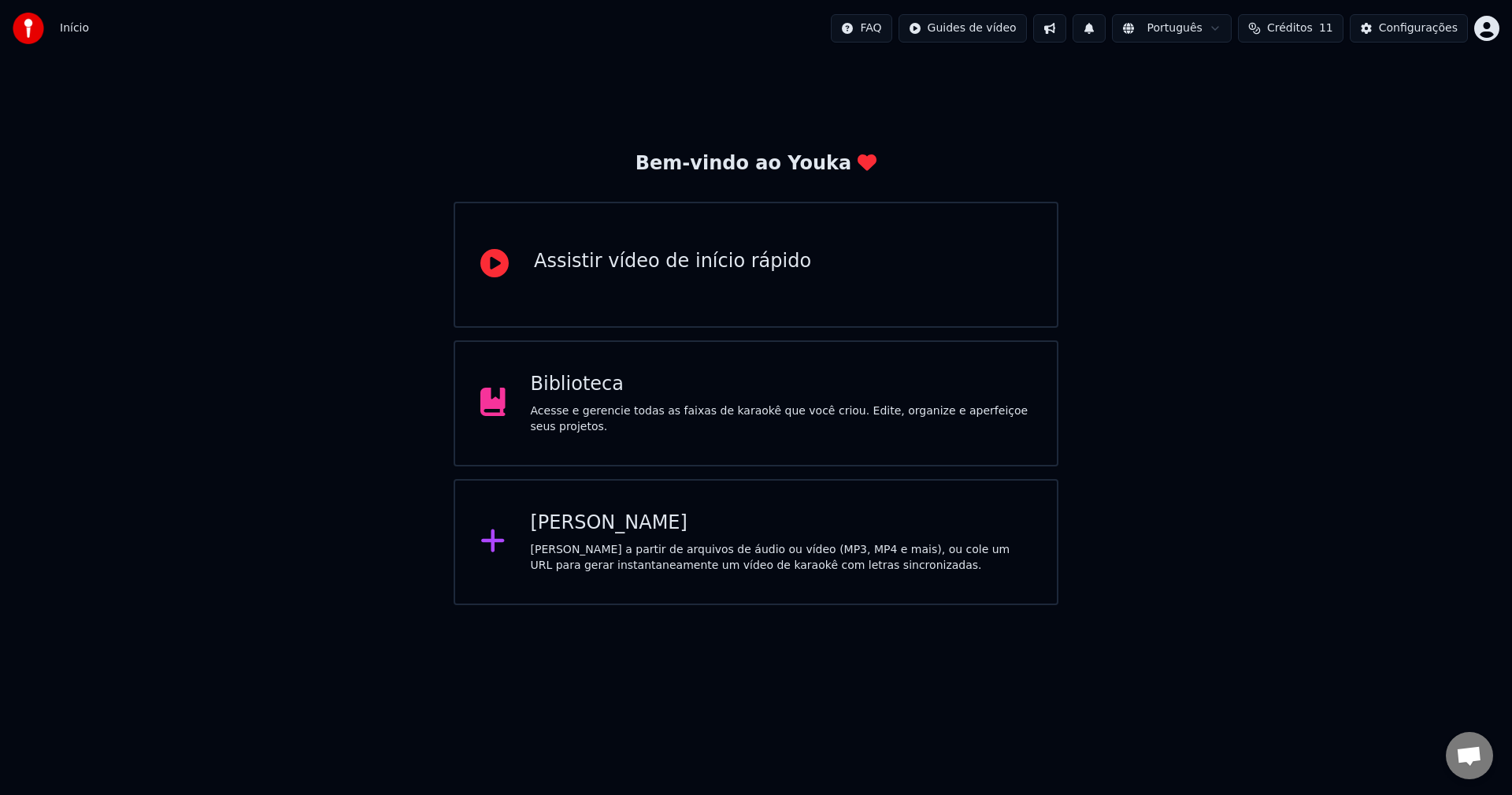
click at [1111, 205] on div "Bem-vindo ao Youka Assistir vídeo de início rápido Biblioteca Acesse e gerencie…" at bounding box center [756, 330] width 1512 height 548
click at [1067, 25] on button at bounding box center [1049, 29] width 33 height 29
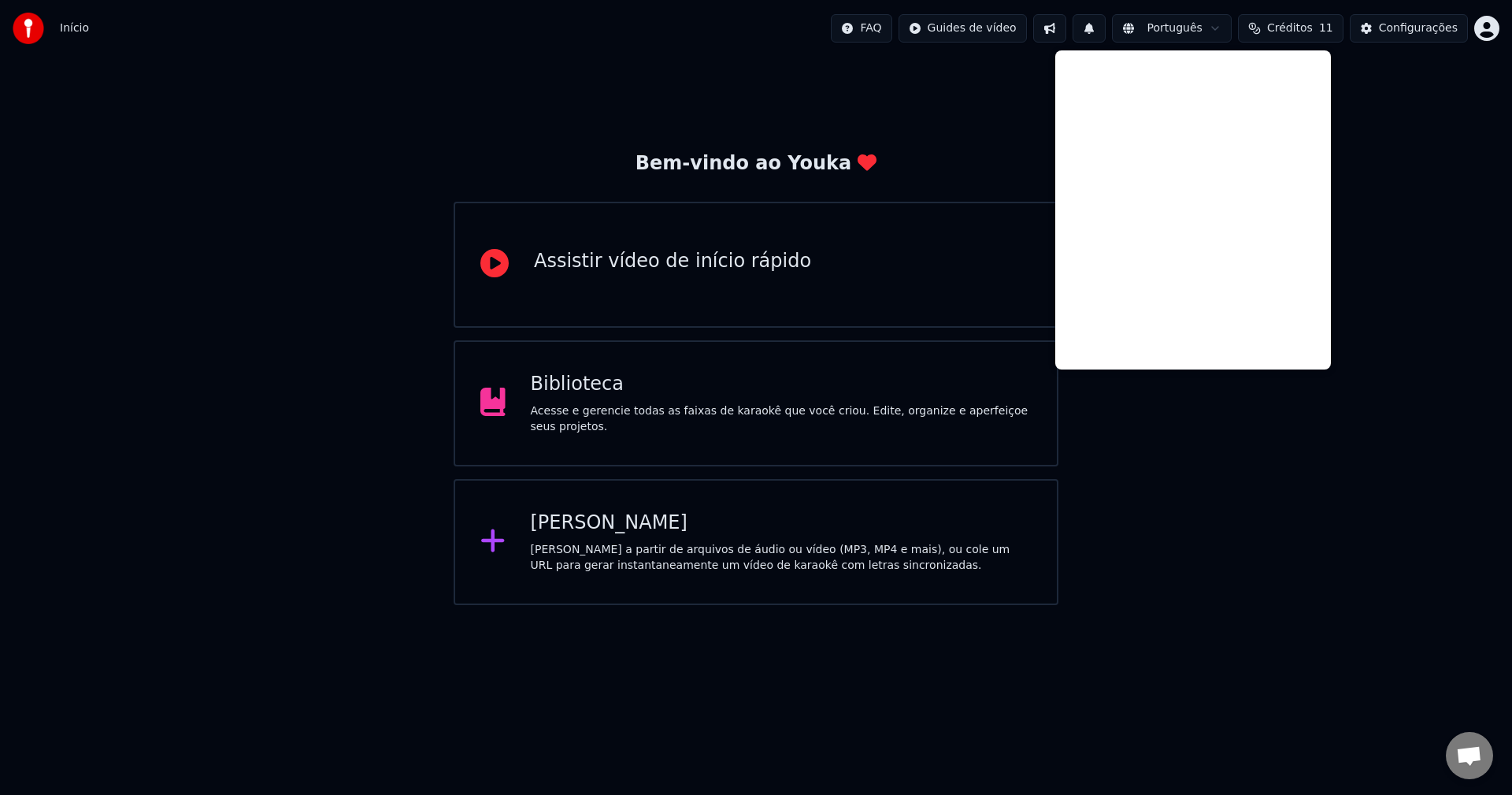
click at [1067, 25] on button at bounding box center [1049, 29] width 33 height 29
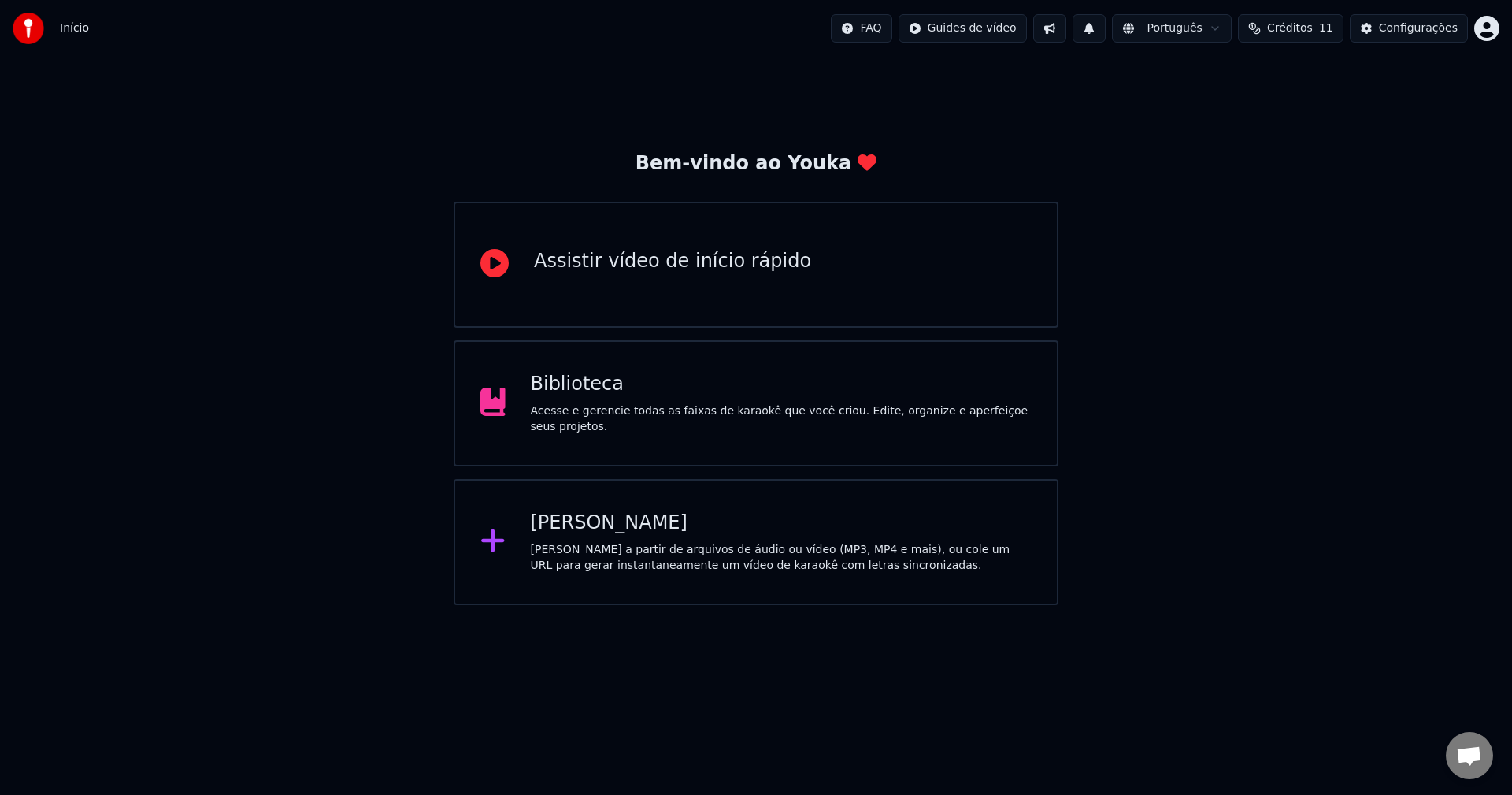
click at [546, 605] on html "Início FAQ Guides de vídeo Português Créditos 11 Configurações Bem-vindo ao You…" at bounding box center [756, 303] width 1512 height 605
click at [1236, 277] on div "Bem-vindo ao Youka Assistir vídeo de início rápido Biblioteca Acesse e gerencie…" at bounding box center [756, 330] width 1512 height 548
click at [233, 274] on div "Bem-vindo ao Youka Assistir vídeo de início rápido Biblioteca Acesse e gerencie…" at bounding box center [756, 330] width 1512 height 548
click at [20, 29] on img at bounding box center [28, 28] width 31 height 31
click at [693, 397] on div "Biblioteca" at bounding box center [781, 385] width 502 height 25
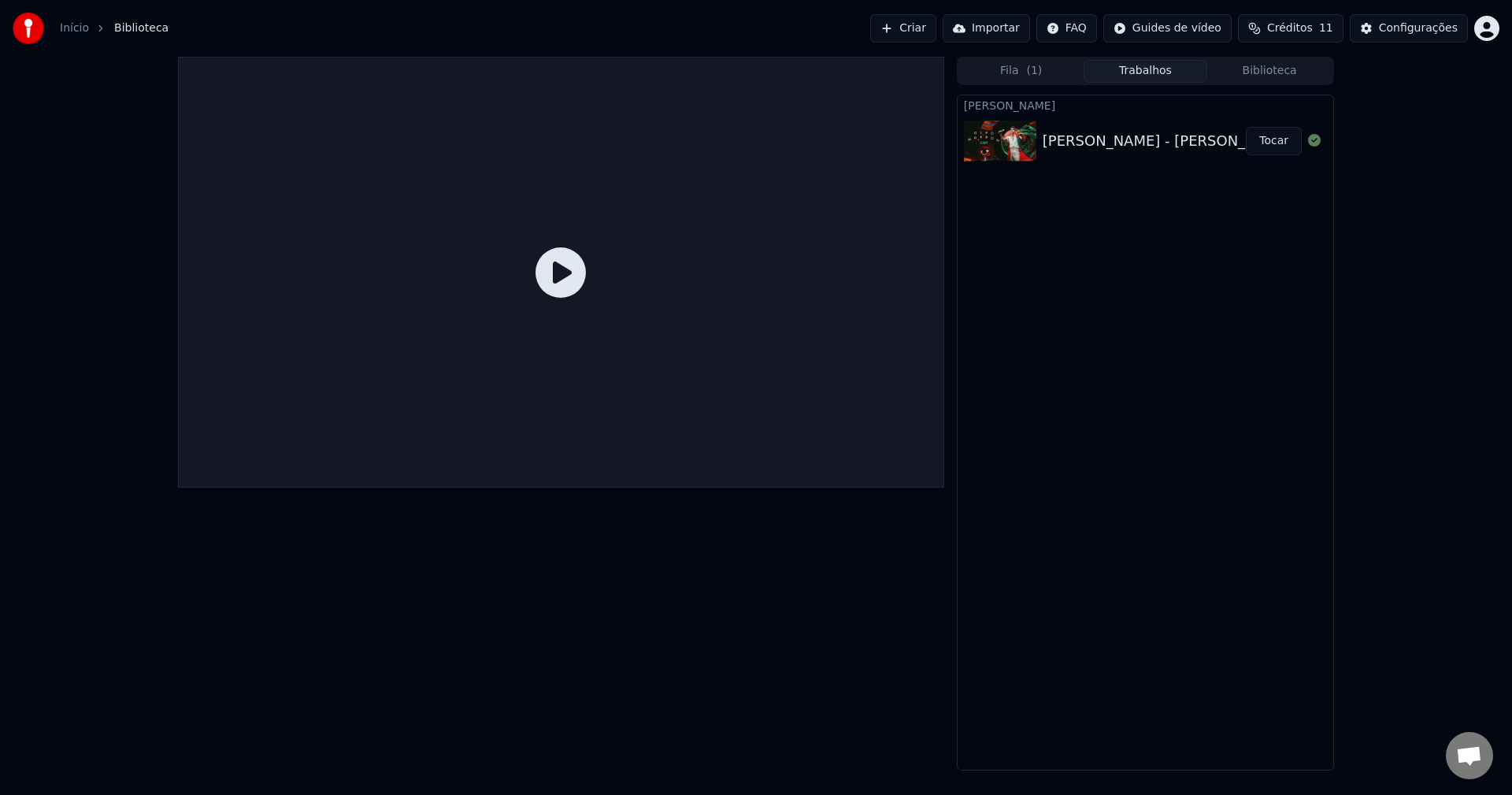
click at [1274, 142] on button "Tocar" at bounding box center [1274, 141] width 56 height 29
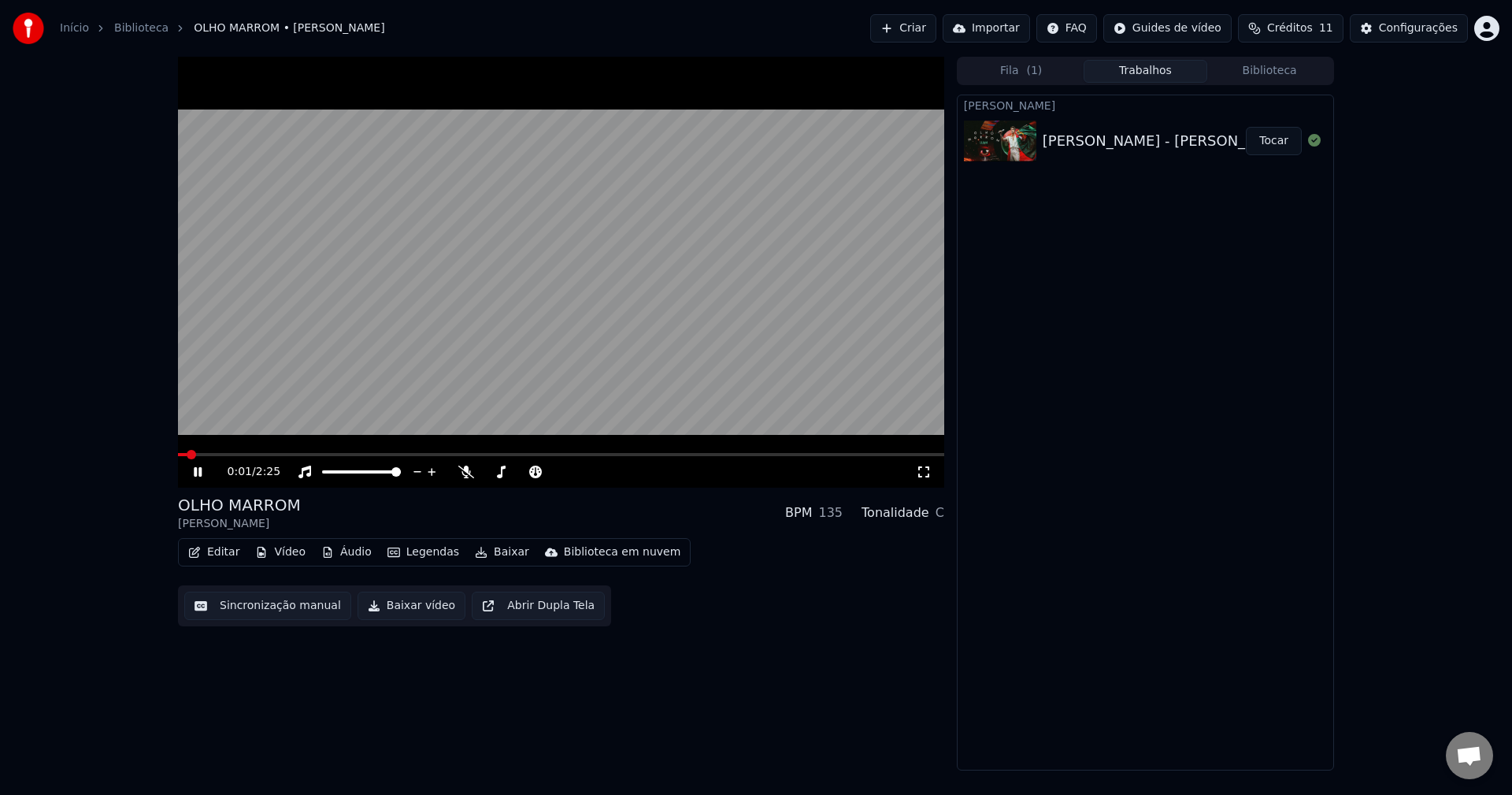
drag, startPoint x: 921, startPoint y: 513, endPoint x: 936, endPoint y: 512, distance: 15.0
click at [931, 512] on div "Tonalidade C" at bounding box center [902, 513] width 83 height 19
click at [939, 512] on div "C" at bounding box center [940, 513] width 9 height 19
click at [940, 512] on div "C" at bounding box center [940, 513] width 9 height 19
drag, startPoint x: 368, startPoint y: 469, endPoint x: 361, endPoint y: 472, distance: 7.6
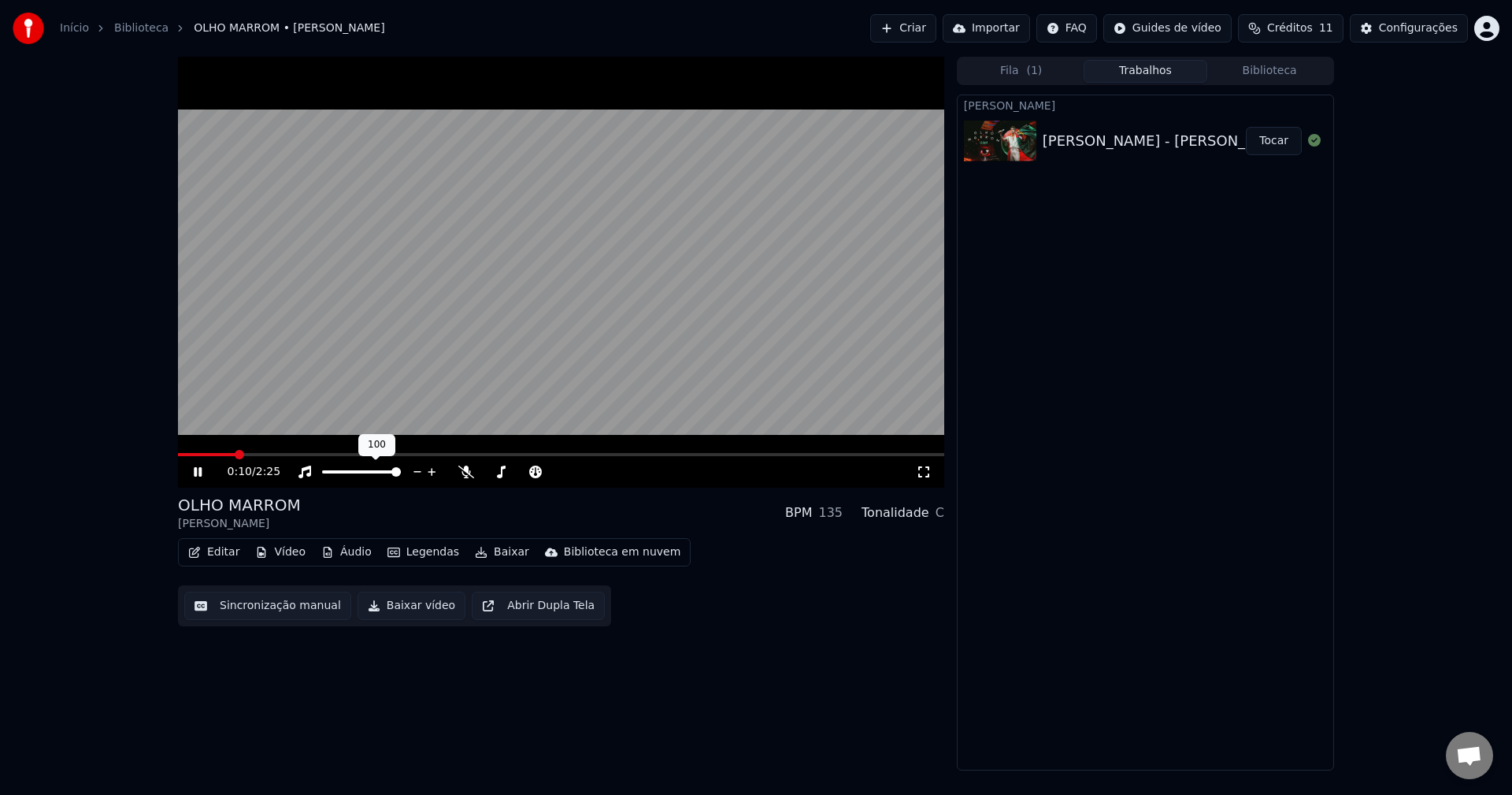
click at [348, 471] on div at bounding box center [376, 471] width 127 height 16
click at [347, 471] on span at bounding box center [349, 471] width 10 height 10
click at [372, 472] on span at bounding box center [371, 471] width 10 height 10
click at [467, 471] on icon at bounding box center [466, 471] width 16 height 12
click at [467, 471] on icon at bounding box center [466, 471] width 9 height 12
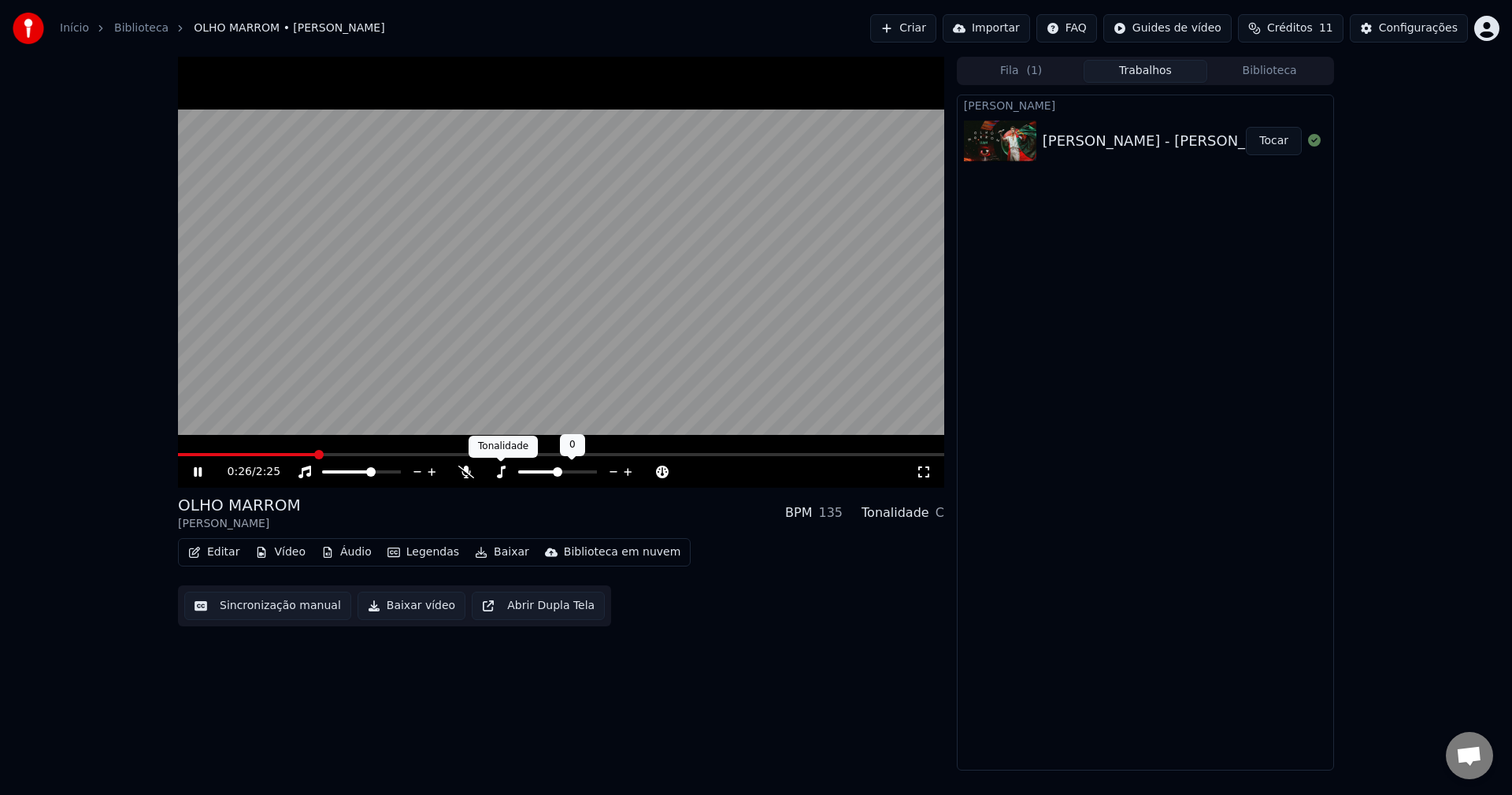
click at [495, 471] on icon at bounding box center [501, 471] width 16 height 12
click at [507, 471] on icon at bounding box center [501, 471] width 16 height 12
click at [542, 470] on span at bounding box center [546, 471] width 10 height 10
click at [531, 473] on span at bounding box center [534, 471] width 10 height 10
click at [484, 471] on span at bounding box center [488, 471] width 10 height 10
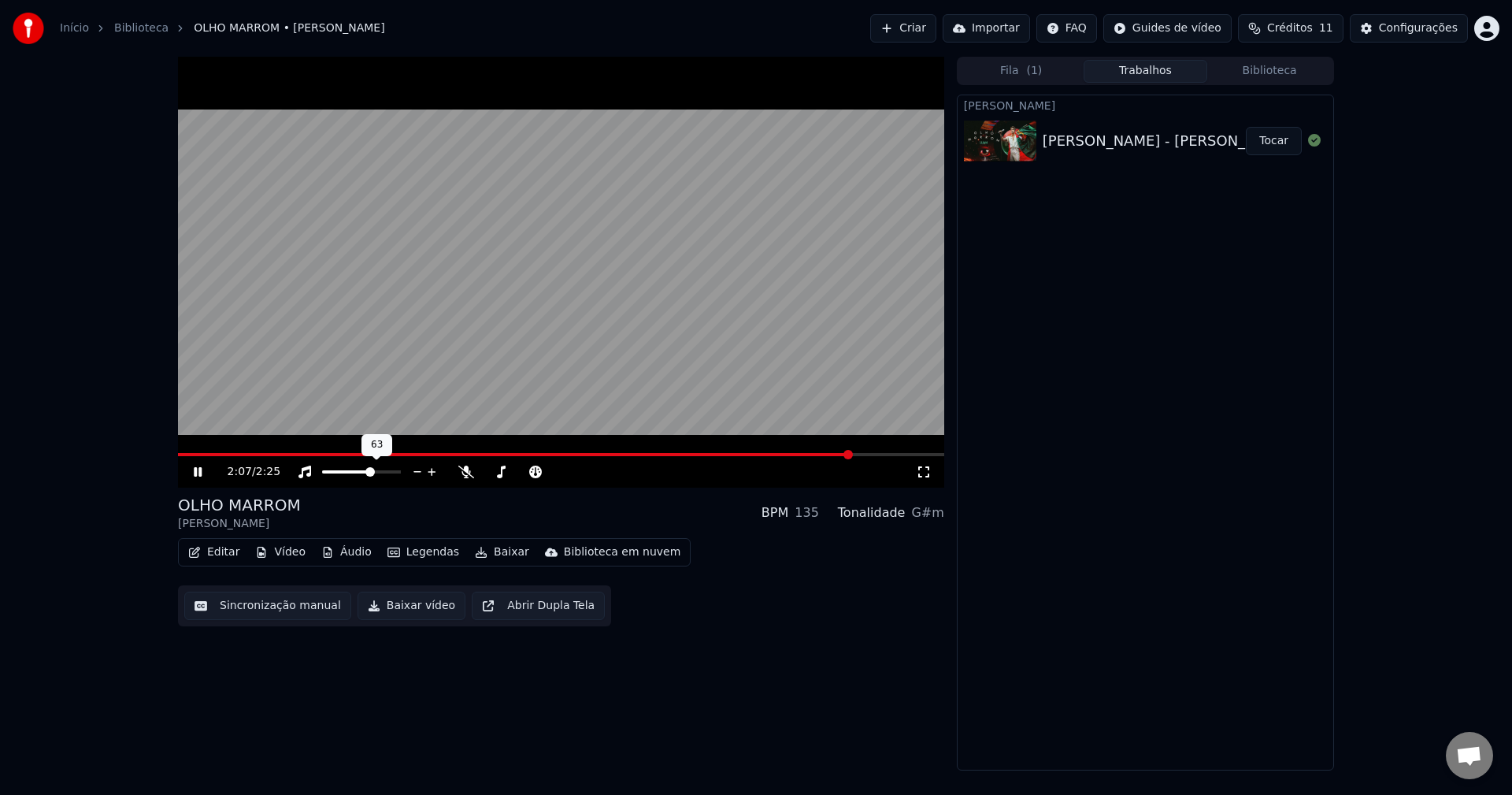
click at [372, 470] on span at bounding box center [370, 471] width 10 height 10
click at [579, 470] on span at bounding box center [580, 471] width 10 height 10
click at [212, 450] on video at bounding box center [561, 271] width 766 height 430
click at [213, 455] on span at bounding box center [555, 454] width 755 height 3
click at [191, 471] on icon at bounding box center [209, 471] width 37 height 12
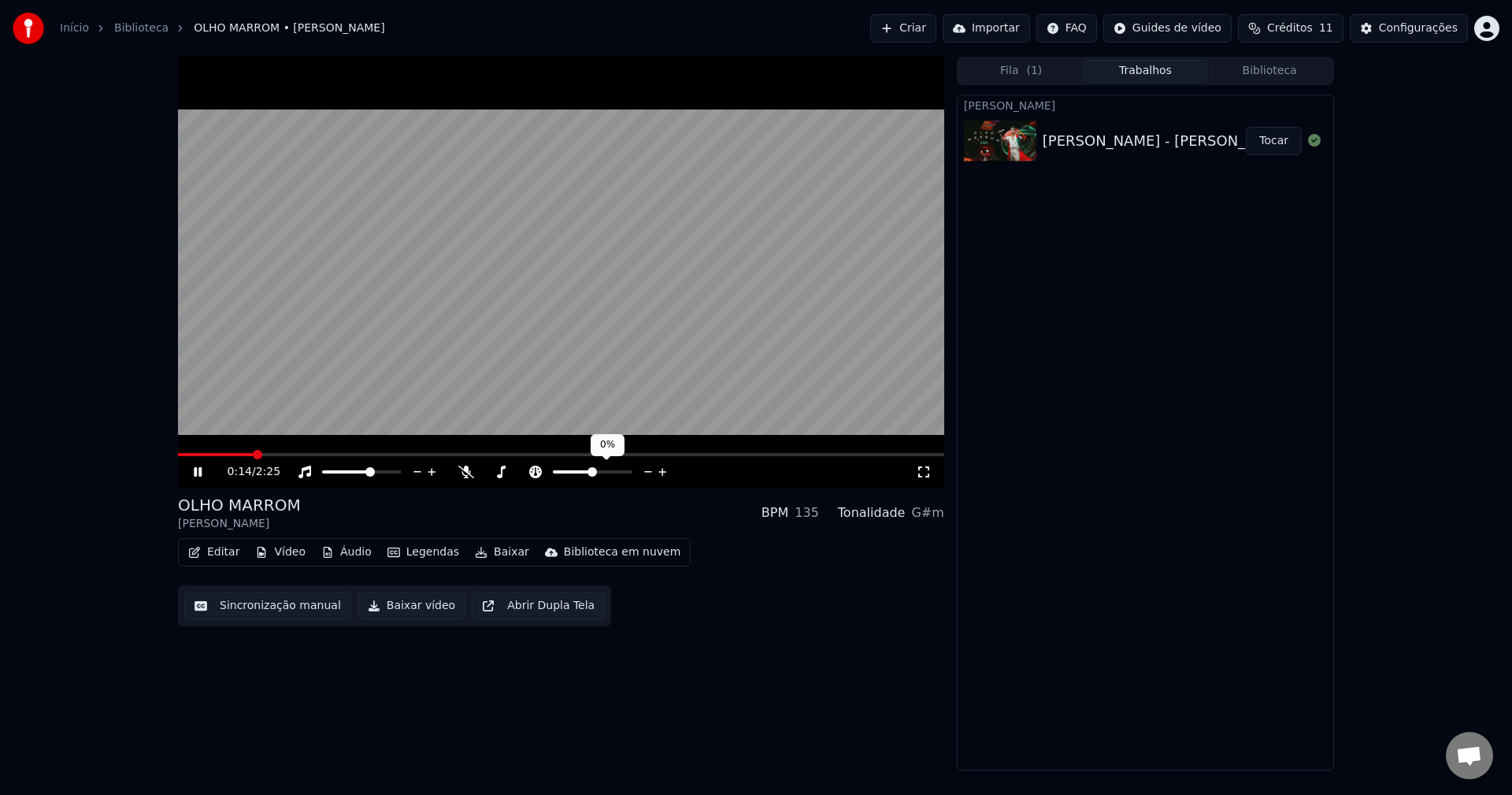
click at [592, 467] on span at bounding box center [592, 471] width 10 height 10
click at [526, 471] on span at bounding box center [528, 471] width 10 height 10
click at [729, 525] on div "OLHO MARROM Luan Santana BPM 135 Tonalidade Gm" at bounding box center [561, 513] width 766 height 38
click at [560, 471] on span at bounding box center [555, 471] width 10 height 10
click at [554, 471] on span at bounding box center [557, 471] width 10 height 10
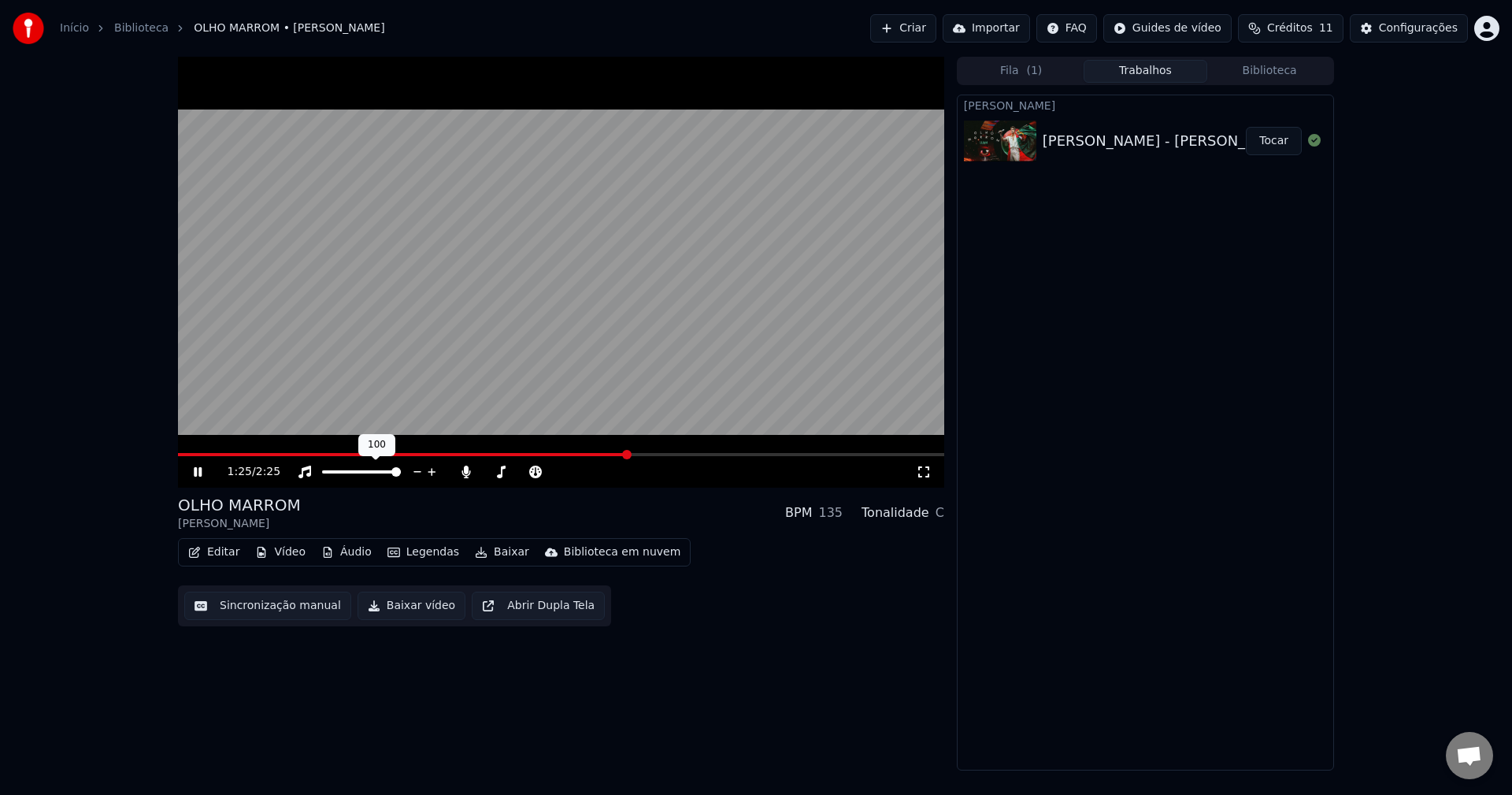
click at [401, 467] on span at bounding box center [396, 471] width 10 height 10
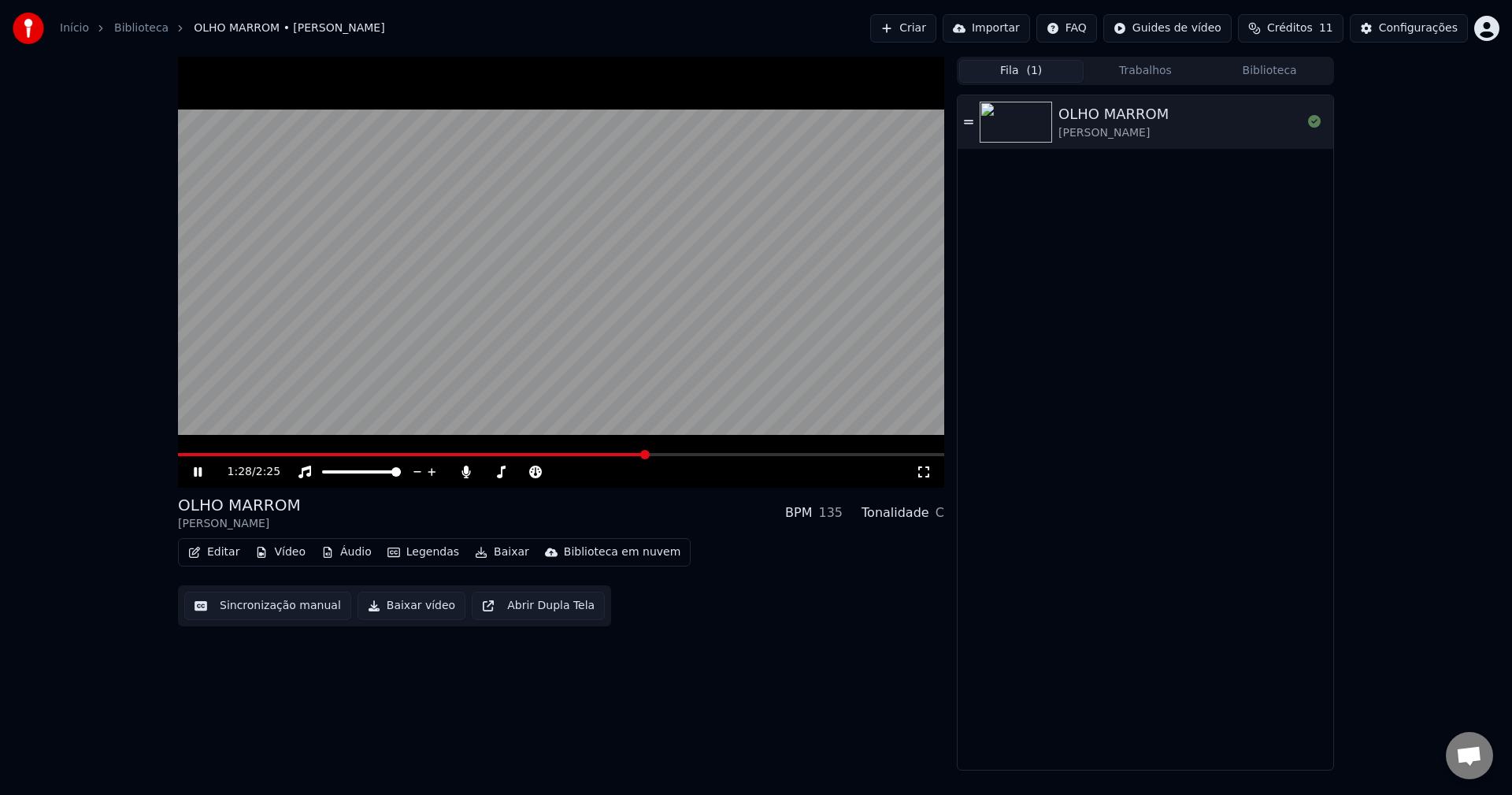
click at [1012, 69] on button "Fila ( 1 )" at bounding box center [1021, 72] width 124 height 23
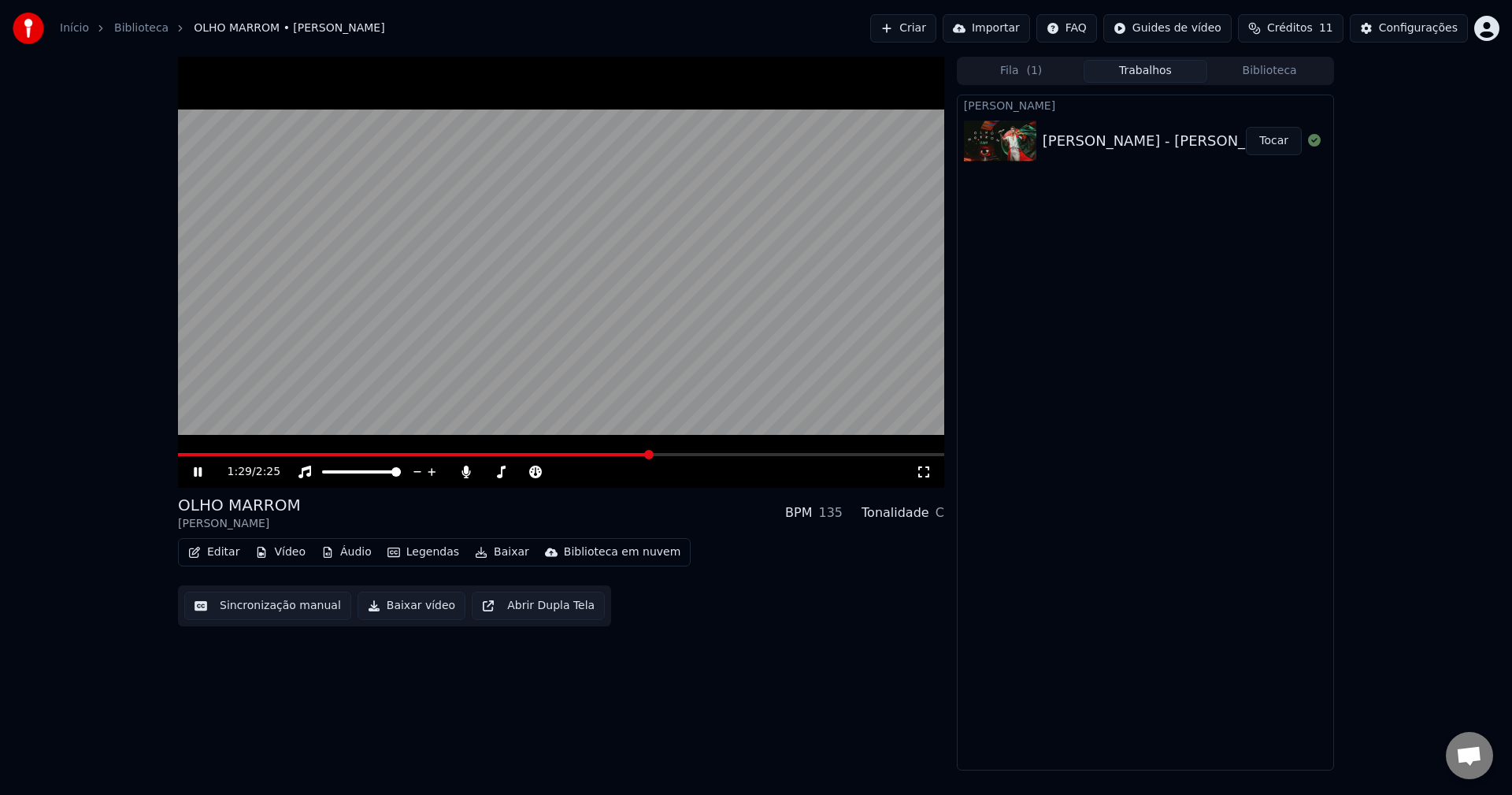
click at [1133, 66] on button "Trabalhos" at bounding box center [1146, 72] width 124 height 23
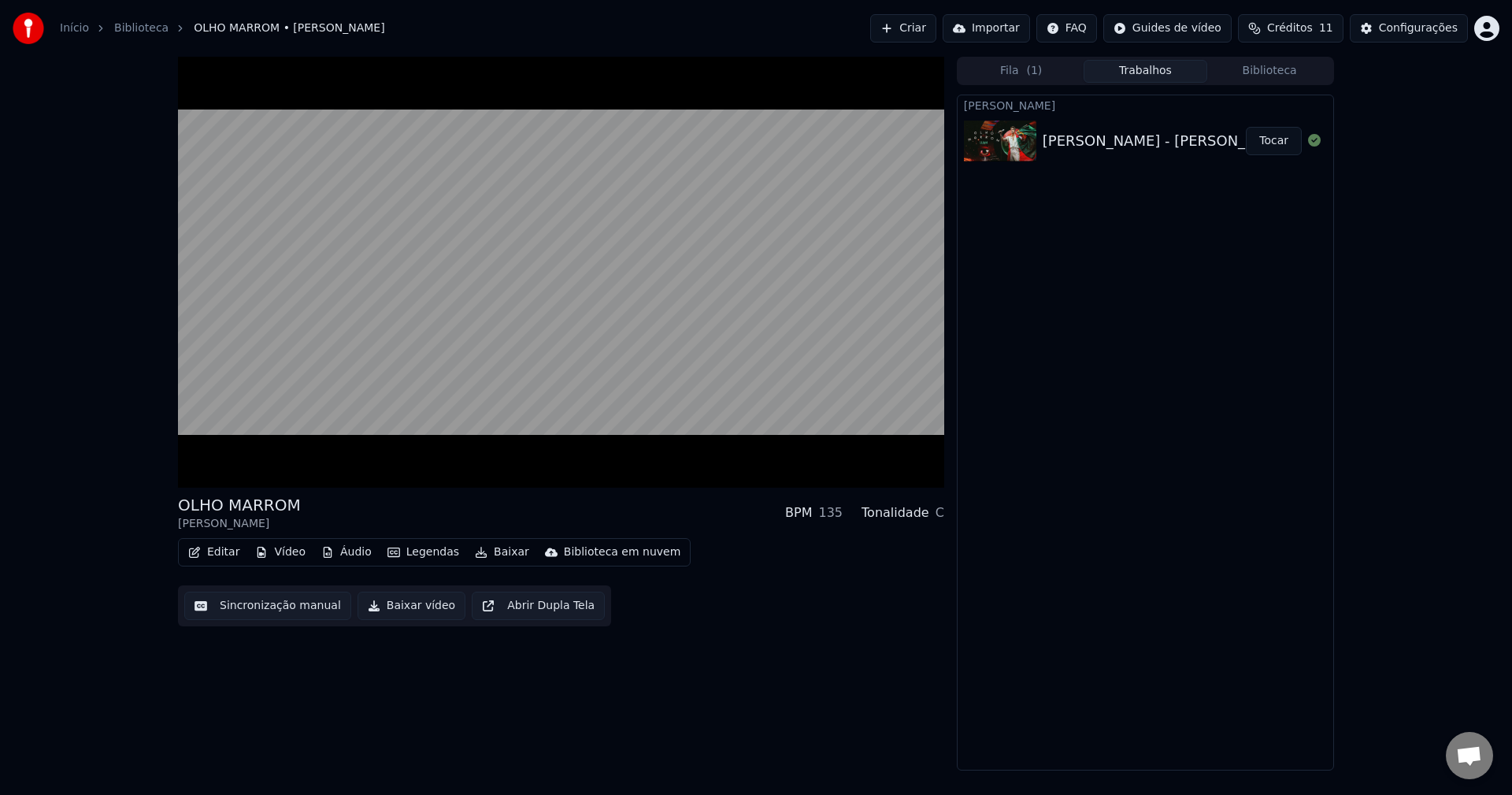
click at [1251, 65] on button "Biblioteca" at bounding box center [1269, 72] width 124 height 23
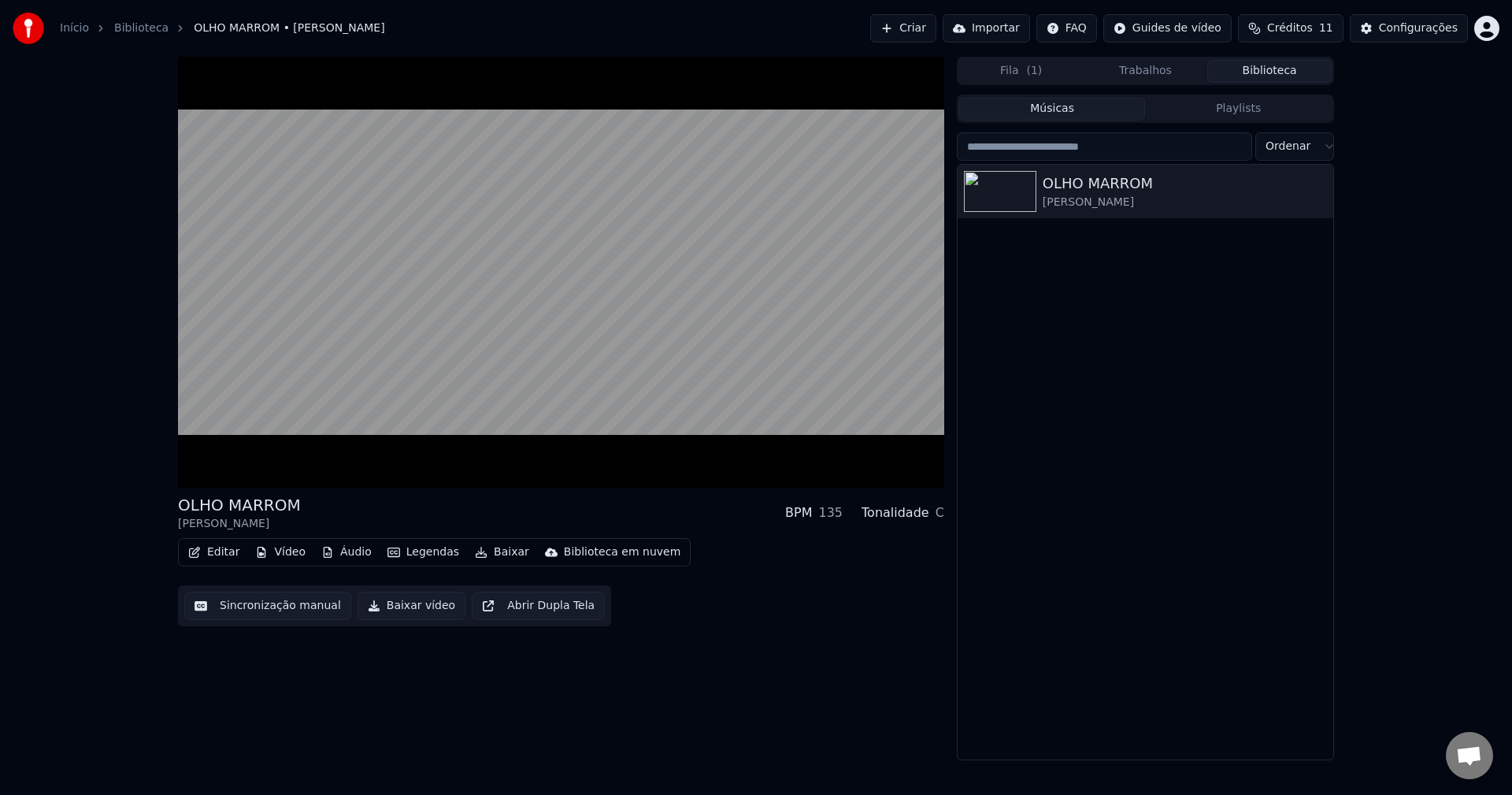
click at [1156, 65] on button "Trabalhos" at bounding box center [1146, 72] width 124 height 23
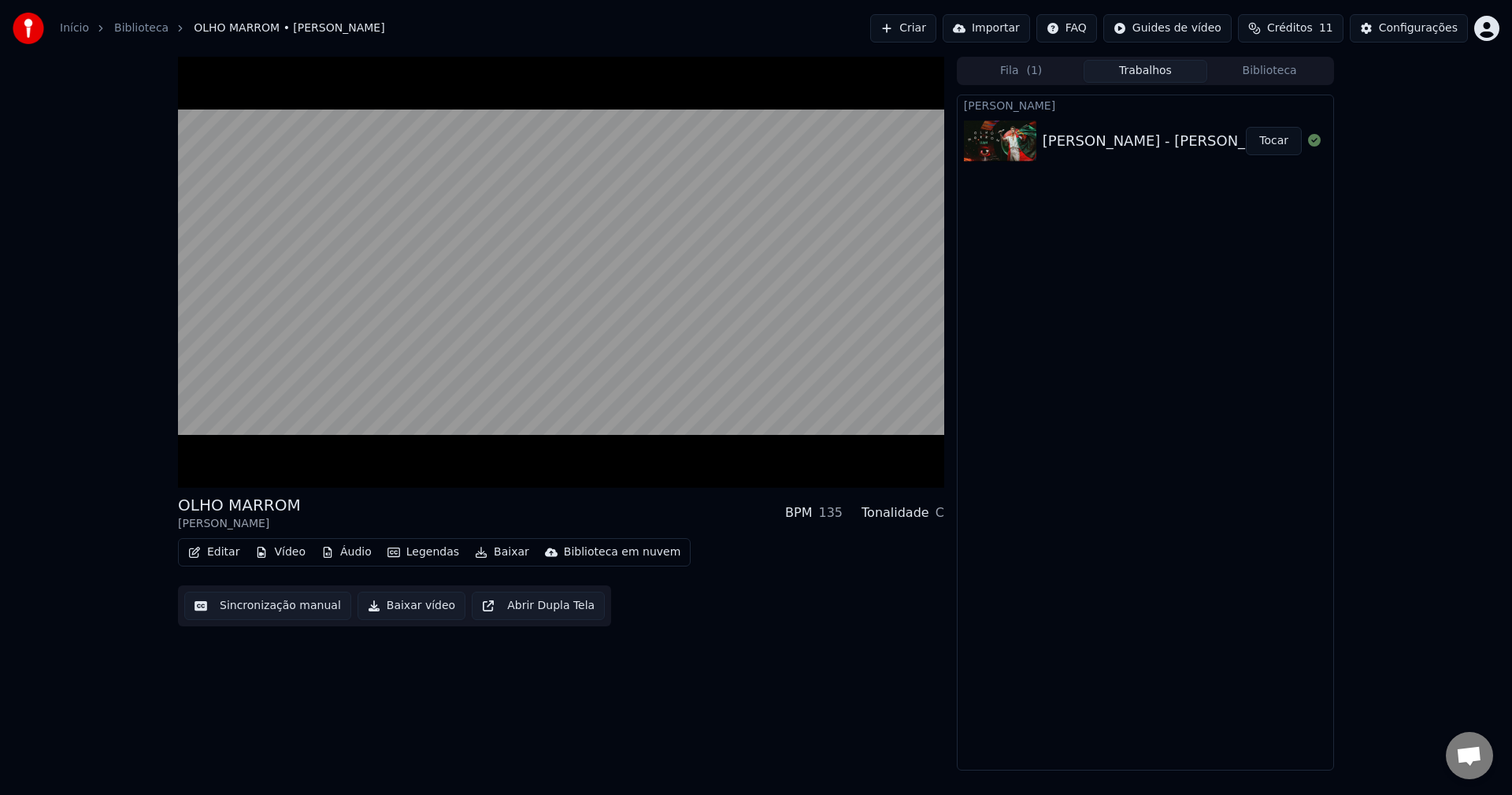
click at [1289, 27] on span "Créditos" at bounding box center [1290, 28] width 46 height 16
click at [1347, 102] on td "31" at bounding box center [1369, 105] width 101 height 29
click at [1363, 105] on td "31" at bounding box center [1369, 105] width 101 height 29
click at [1229, 105] on td "15" at bounding box center [1220, 105] width 73 height 29
click at [1321, 102] on tr "15 11 31" at bounding box center [1302, 105] width 237 height 29
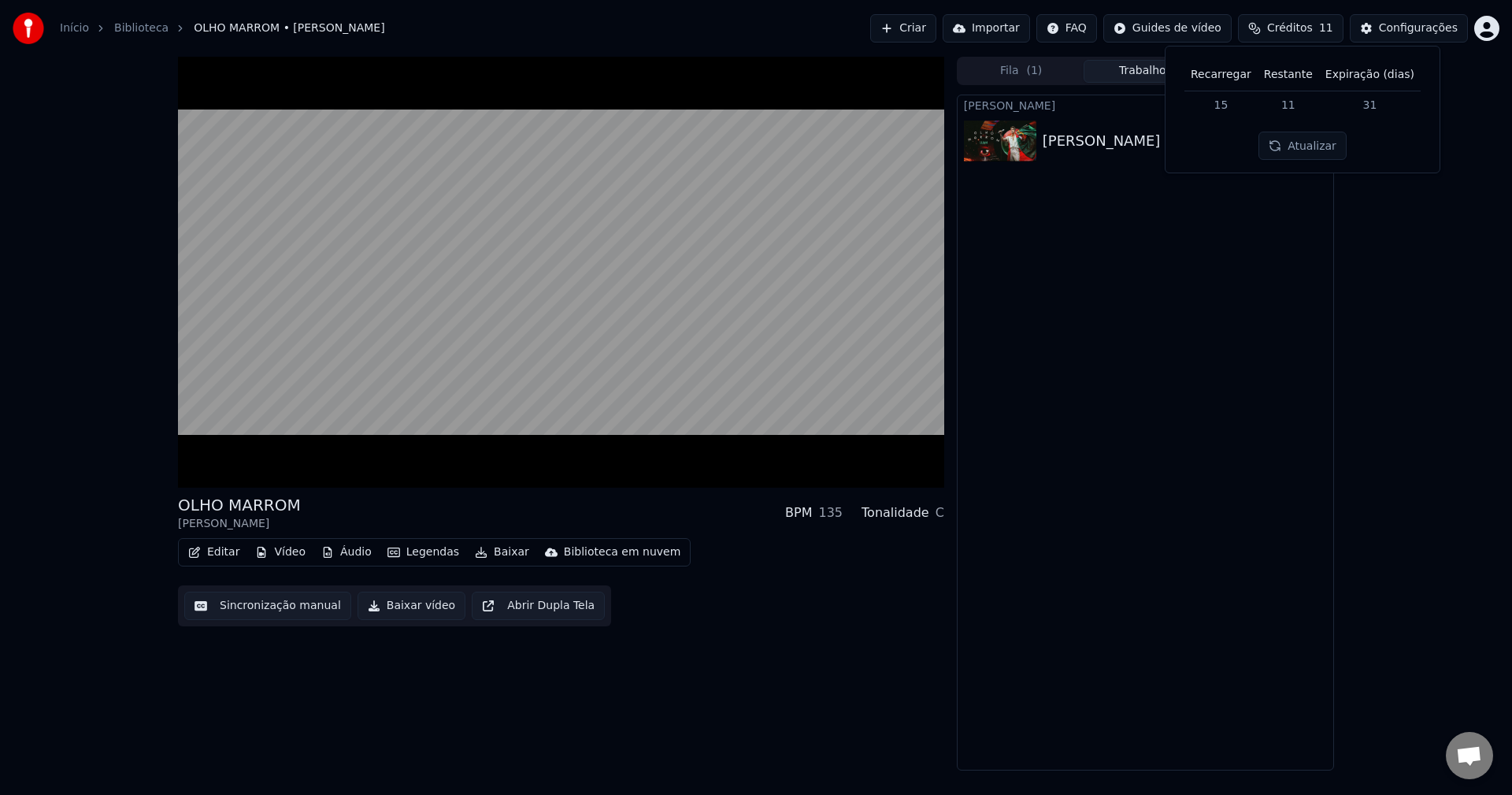
click at [1375, 102] on td "31" at bounding box center [1369, 105] width 101 height 29
click at [1196, 350] on div "Criar Karaokê Luan Santana - OLHO MARROM Tocar" at bounding box center [1145, 432] width 377 height 676
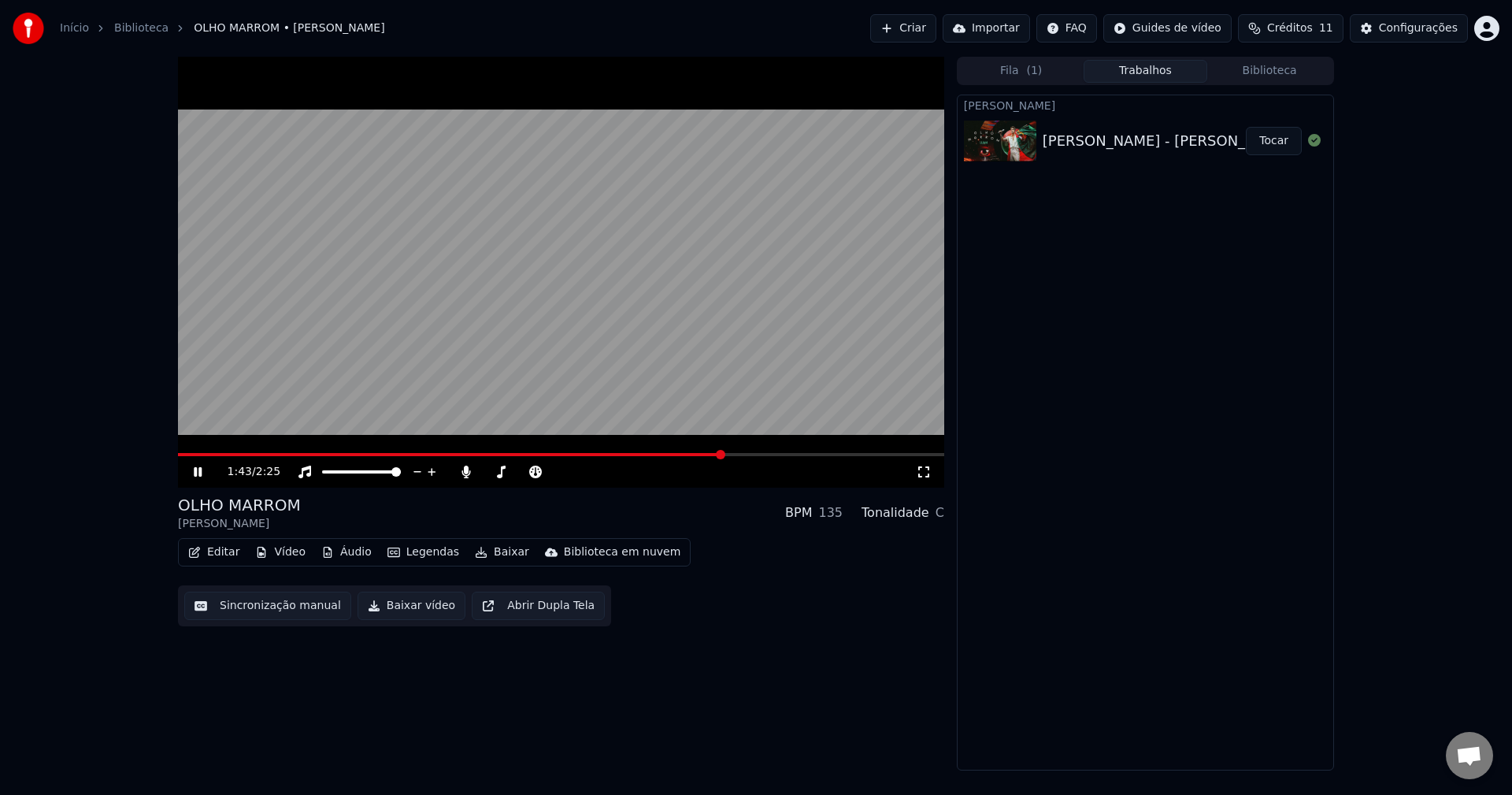
click at [662, 692] on div "1:43 / 2:25 OLHO MARROM Luan Santana BPM 135 Tonalidade C Editar Vídeo Áudio Le…" at bounding box center [561, 413] width 766 height 714
drag, startPoint x: 502, startPoint y: 470, endPoint x: 532, endPoint y: 471, distance: 30.0
click at [498, 470] on div at bounding box center [537, 471] width 127 height 16
click at [484, 474] on span at bounding box center [488, 471] width 10 height 10
click at [719, 579] on div "Editar Vídeo Áudio Legendas Baixar Biblioteca em nuvem Sincronização manual Bai…" at bounding box center [561, 582] width 766 height 88
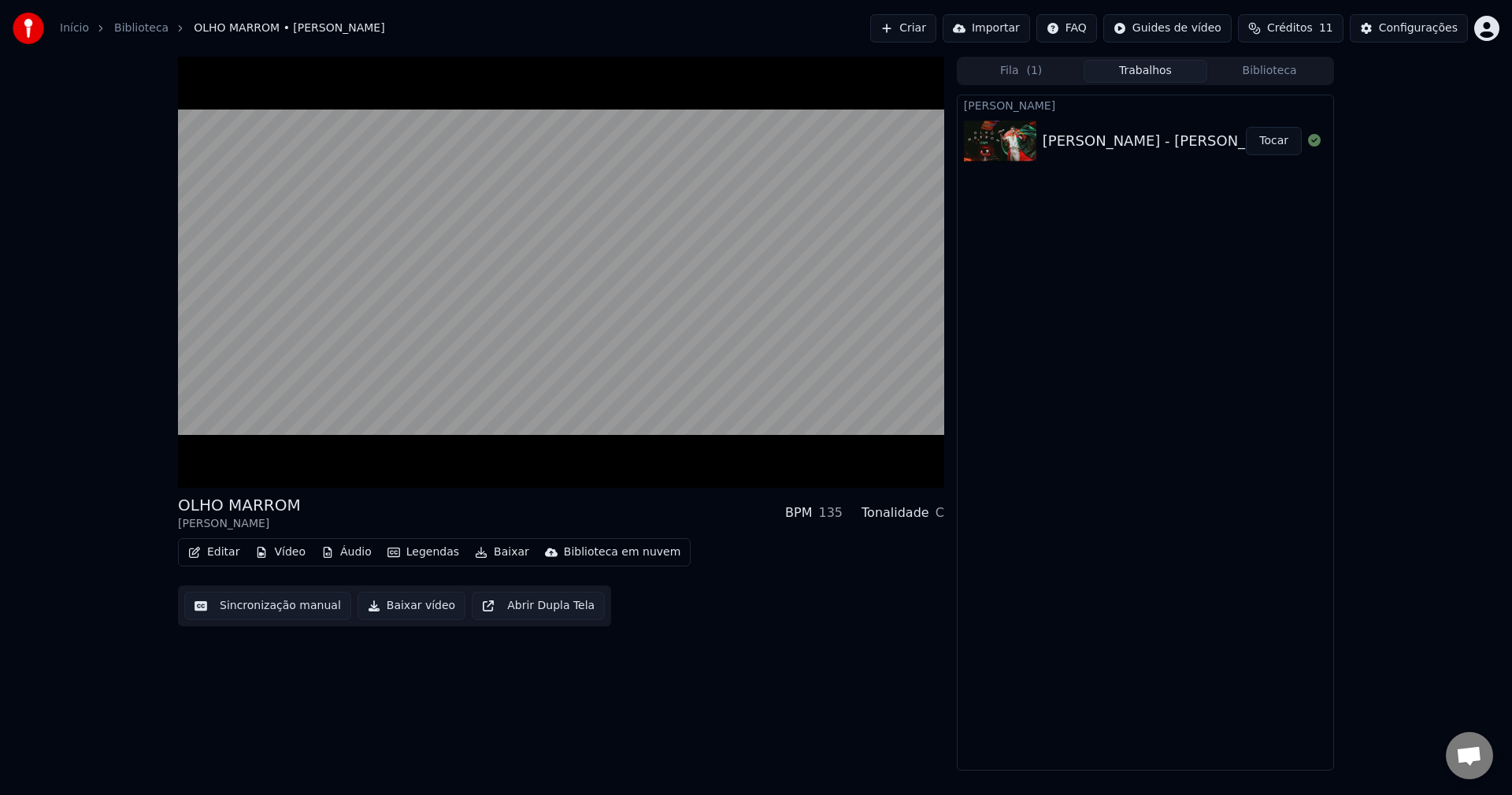
click at [262, 606] on button "Sincronização manual" at bounding box center [267, 606] width 167 height 29
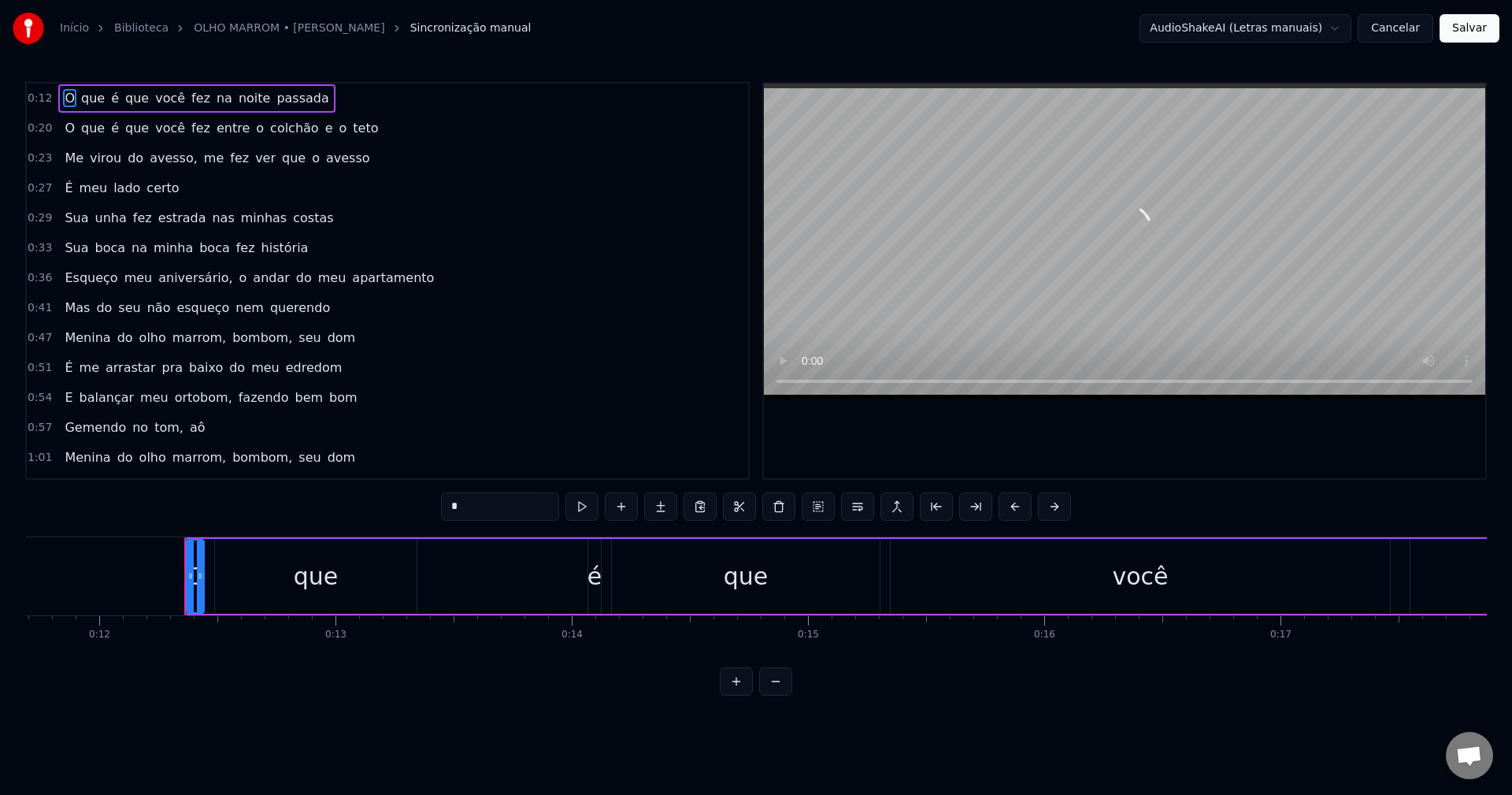
scroll to position [0, 2840]
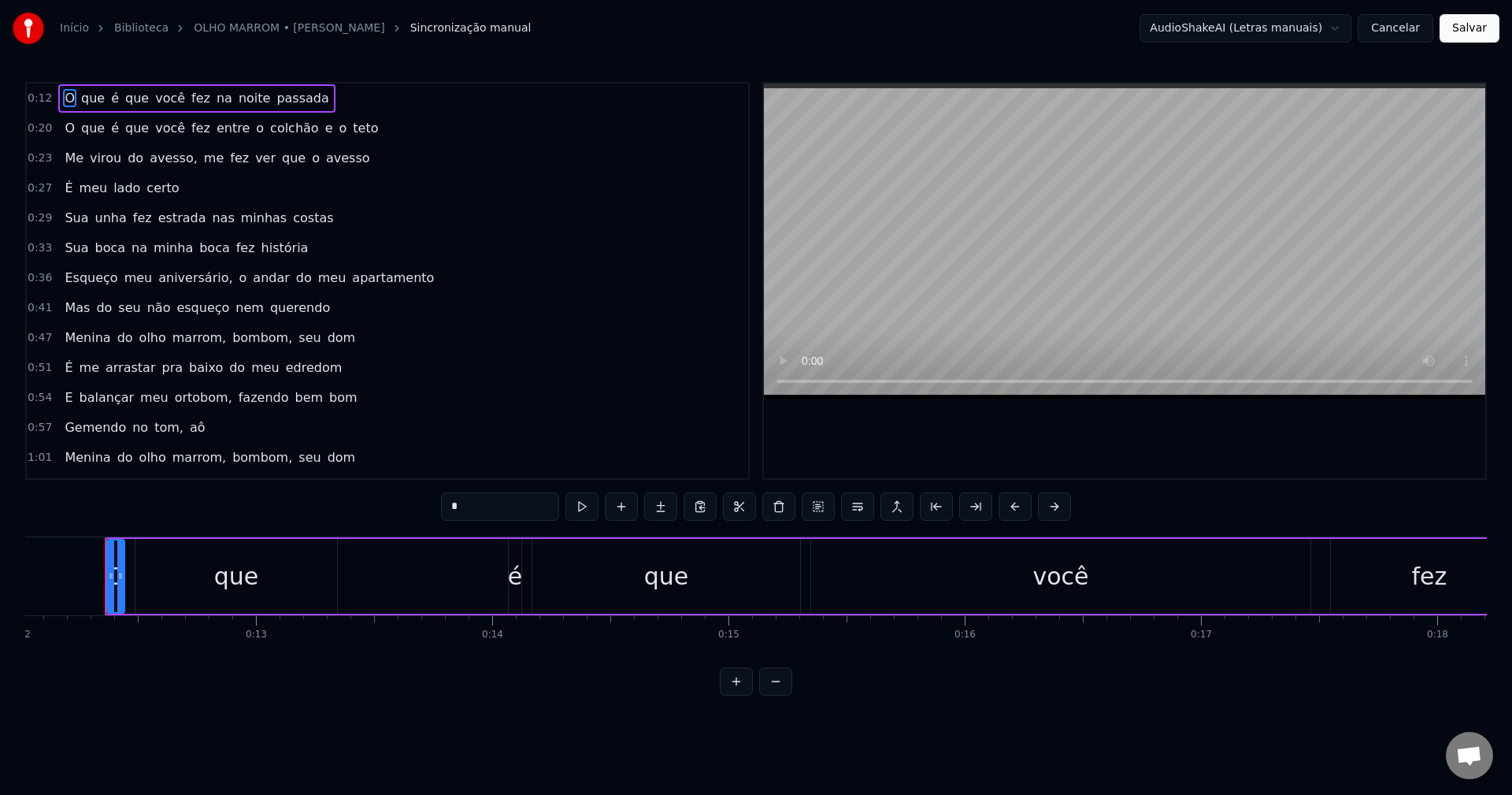
click at [77, 29] on link "Início" at bounding box center [74, 28] width 30 height 16
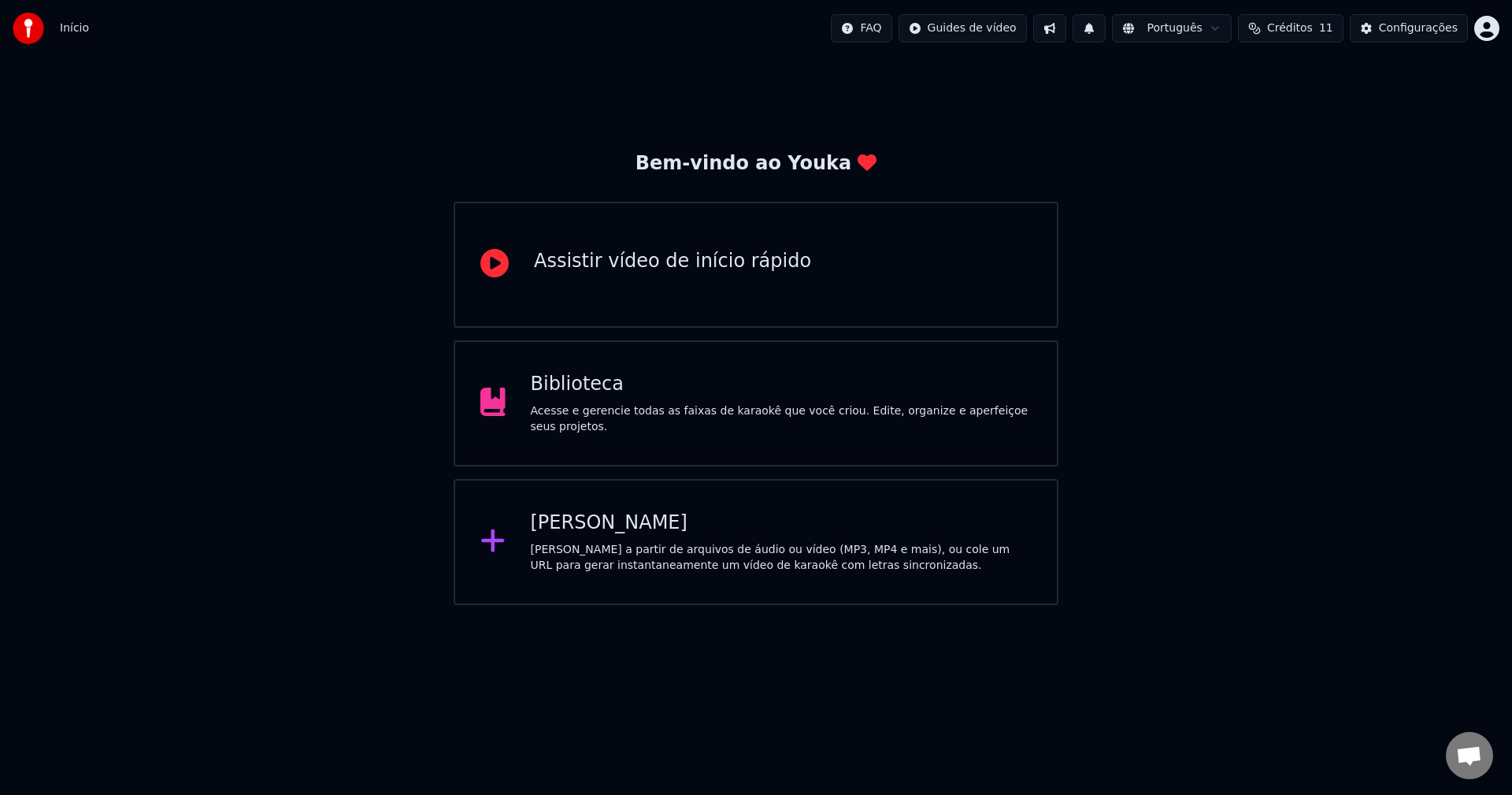
click at [665, 421] on div "Acesse e gerencie todas as faixas de karaokê que você criou. Edite, organize e …" at bounding box center [781, 419] width 502 height 31
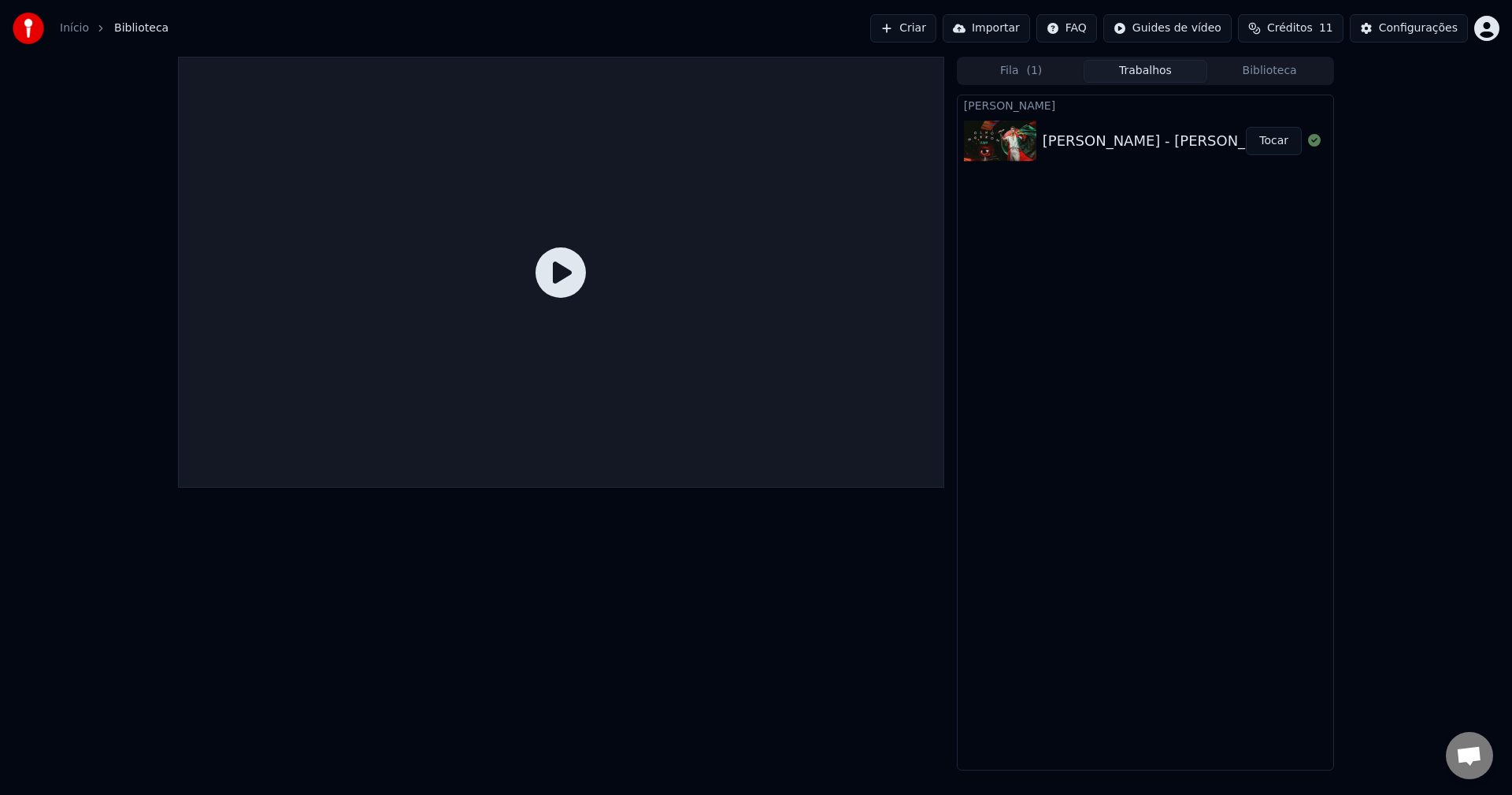
click at [513, 235] on div at bounding box center [561, 271] width 766 height 430
click at [563, 273] on icon at bounding box center [560, 272] width 51 height 51
click at [1282, 138] on button "Tocar" at bounding box center [1274, 141] width 56 height 29
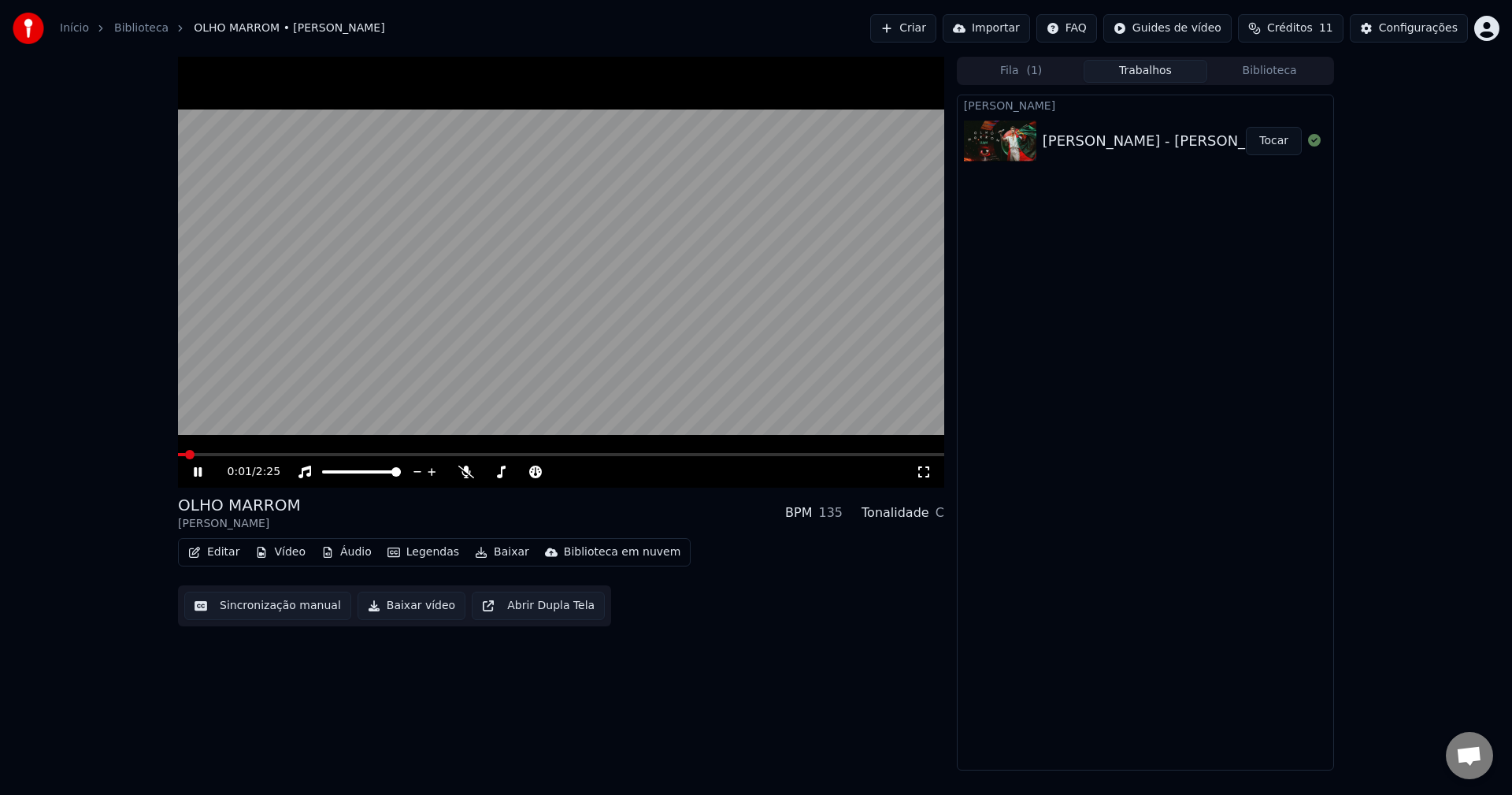
click at [1386, 213] on div "0:01 / 2:25 OLHO MARROM Luan Santana BPM 135 Tonalidade C Editar Vídeo Áudio Le…" at bounding box center [756, 413] width 1512 height 714
click at [393, 376] on video at bounding box center [561, 271] width 766 height 430
click at [543, 313] on video at bounding box center [561, 271] width 766 height 430
click at [1374, 142] on div "0:07 / 2:25 OLHO MARROM Luan Santana BPM 135 Tonalidade C Editar Vídeo Áudio Le…" at bounding box center [756, 413] width 1512 height 714
click at [1404, 33] on div "Configurações" at bounding box center [1418, 28] width 79 height 16
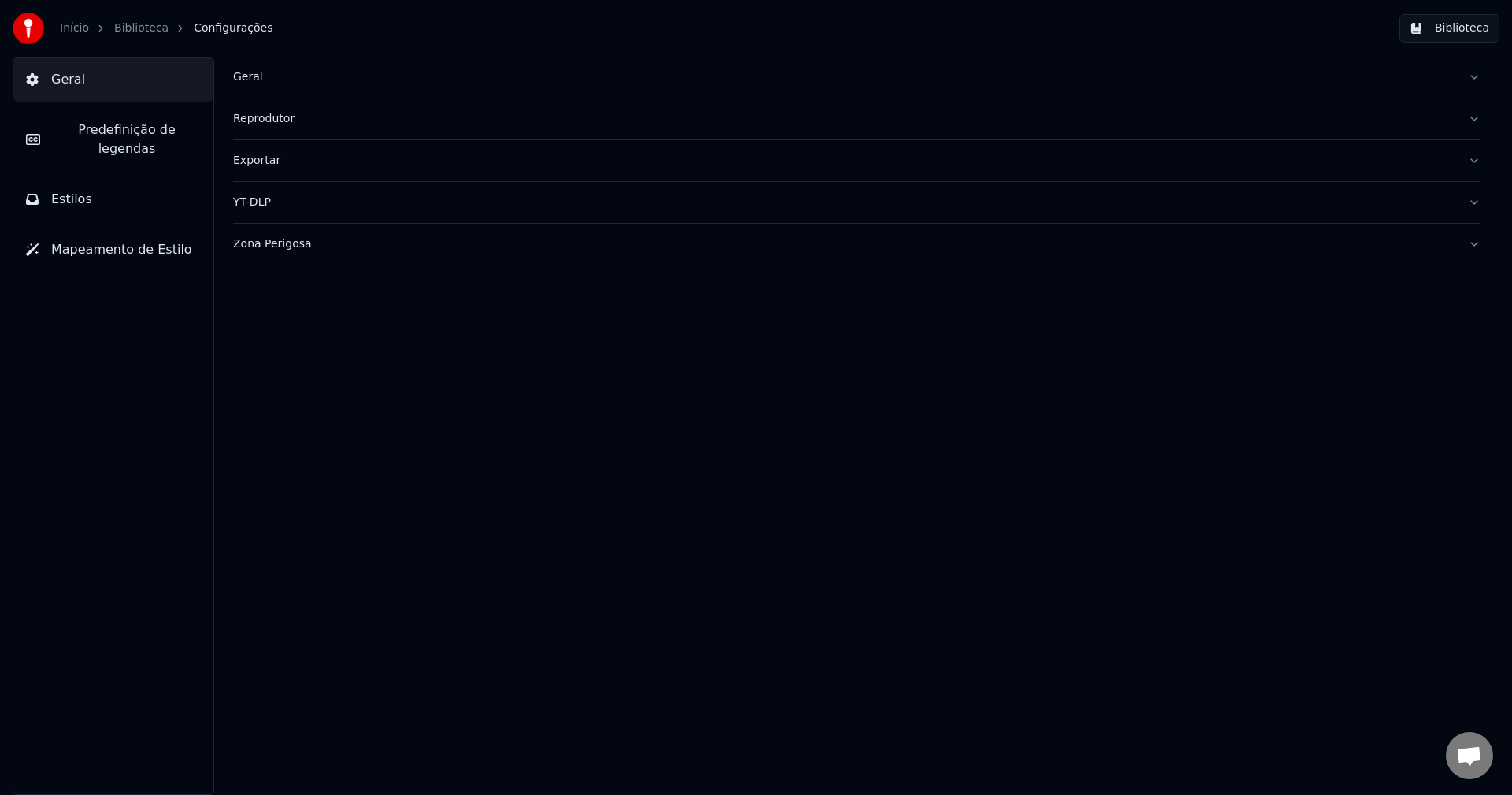
click at [75, 31] on link "Início" at bounding box center [74, 28] width 30 height 16
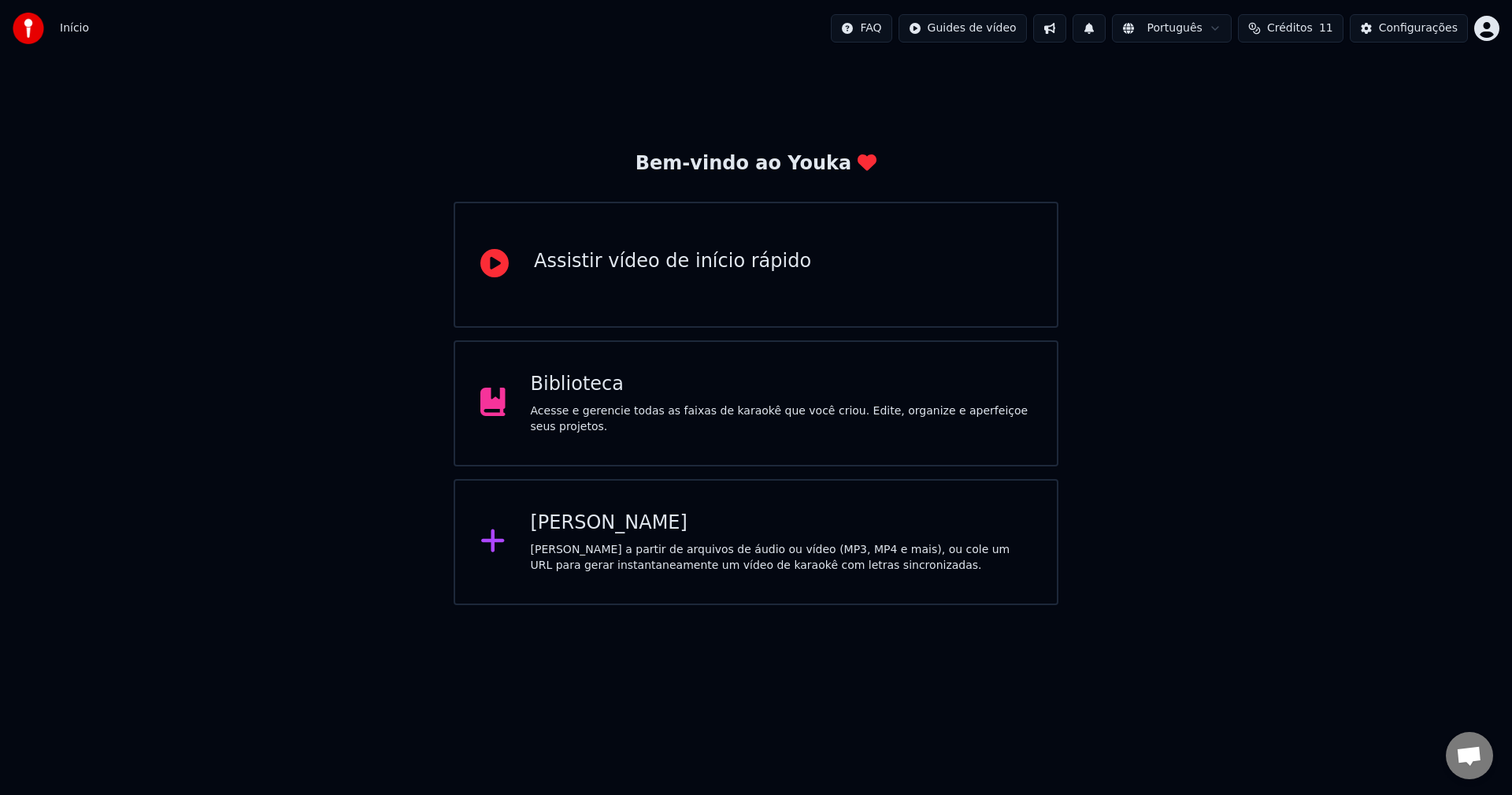
click at [1116, 156] on div "Bem-vindo ao Youka Assistir vídeo de início rápido Biblioteca Acesse e gerencie…" at bounding box center [756, 330] width 1512 height 548
click at [592, 268] on div "Assistir vídeo de início rápido" at bounding box center [673, 262] width 278 height 25
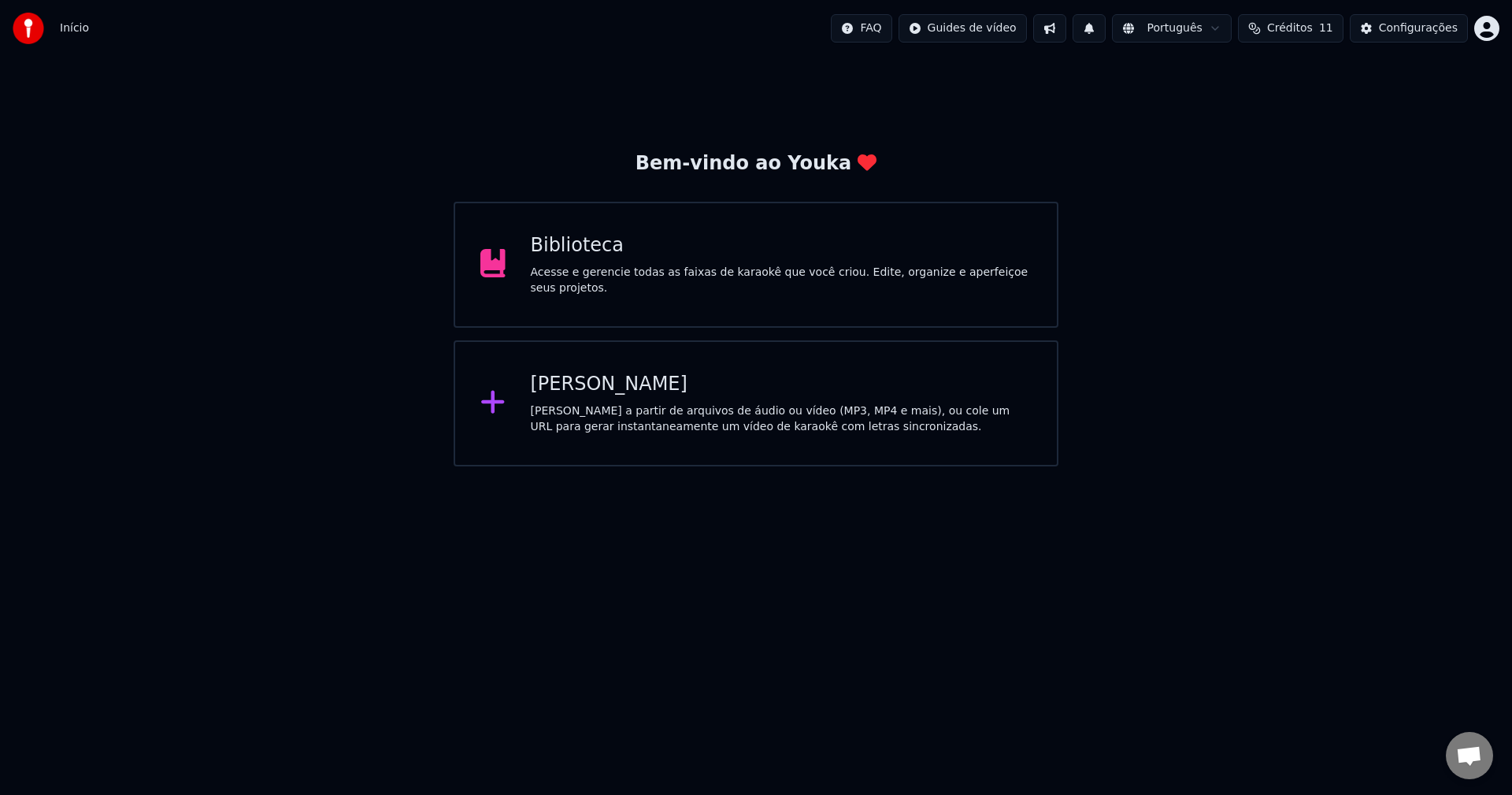
click at [673, 404] on div "Crie karaokê a partir de arquivos de áudio ou vídeo (MP3, MP4 e mais), ou cole …" at bounding box center [781, 419] width 502 height 31
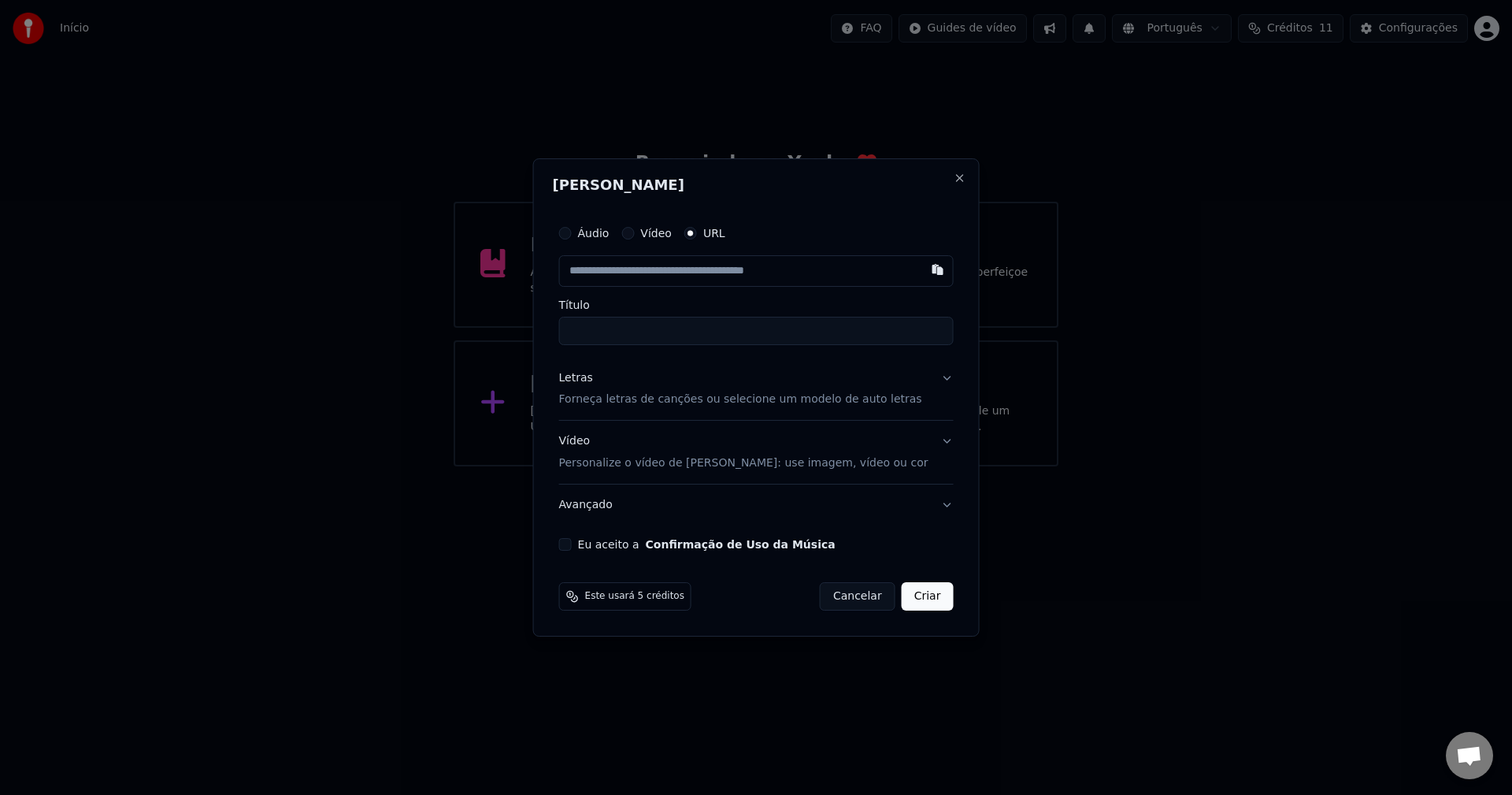
click at [592, 223] on div "Áudio Vídeo URL" at bounding box center [756, 233] width 394 height 31
click at [571, 229] on button "Áudio" at bounding box center [565, 233] width 12 height 12
click at [650, 275] on div "Escolher arquivo" at bounding box center [618, 271] width 117 height 29
type input "**********"
click at [738, 380] on div "Letras Forneça letras de canções ou selecione um modelo de auto letras" at bounding box center [740, 388] width 362 height 38
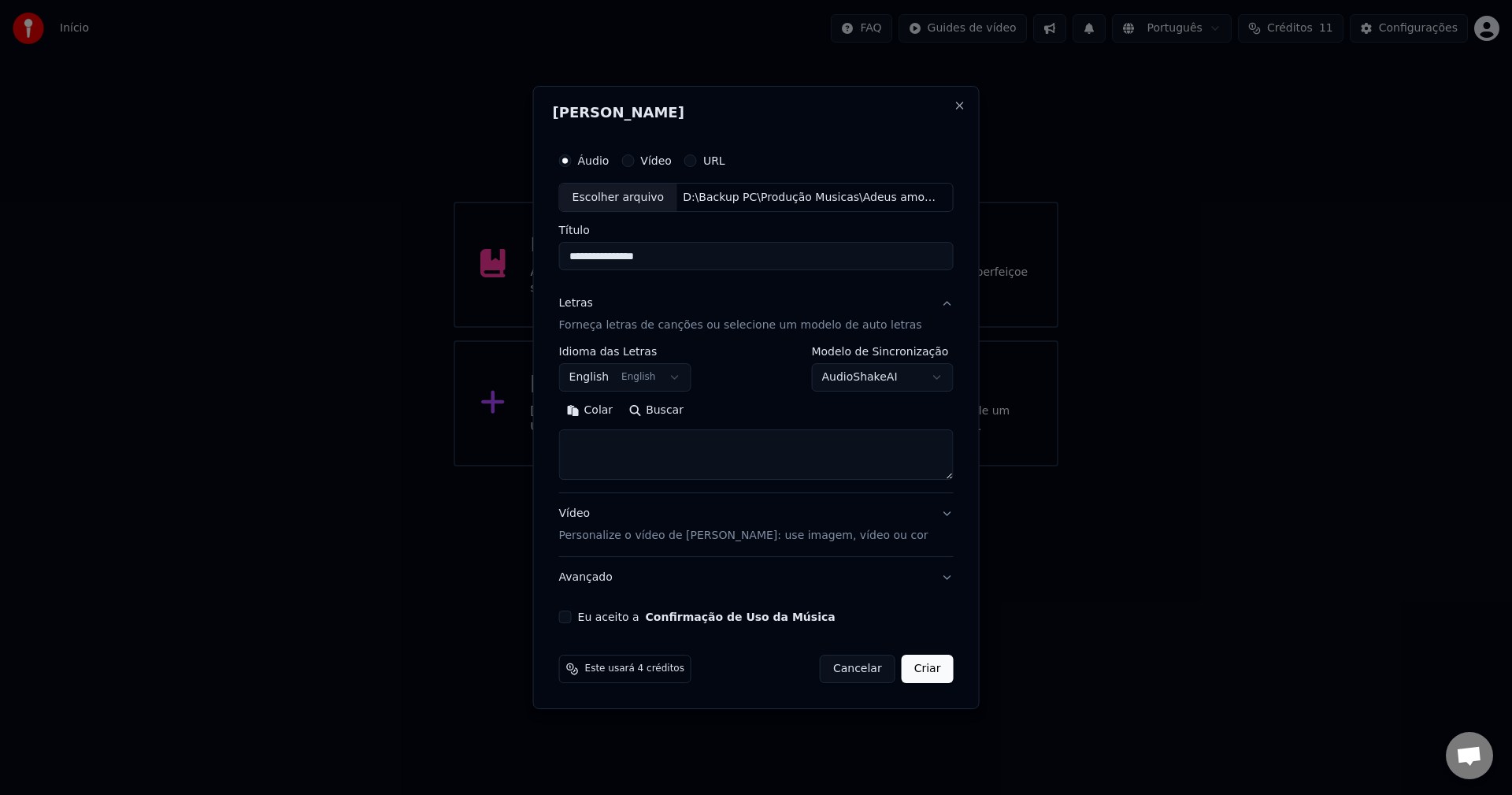
click at [683, 374] on body "**********" at bounding box center [756, 233] width 1512 height 467
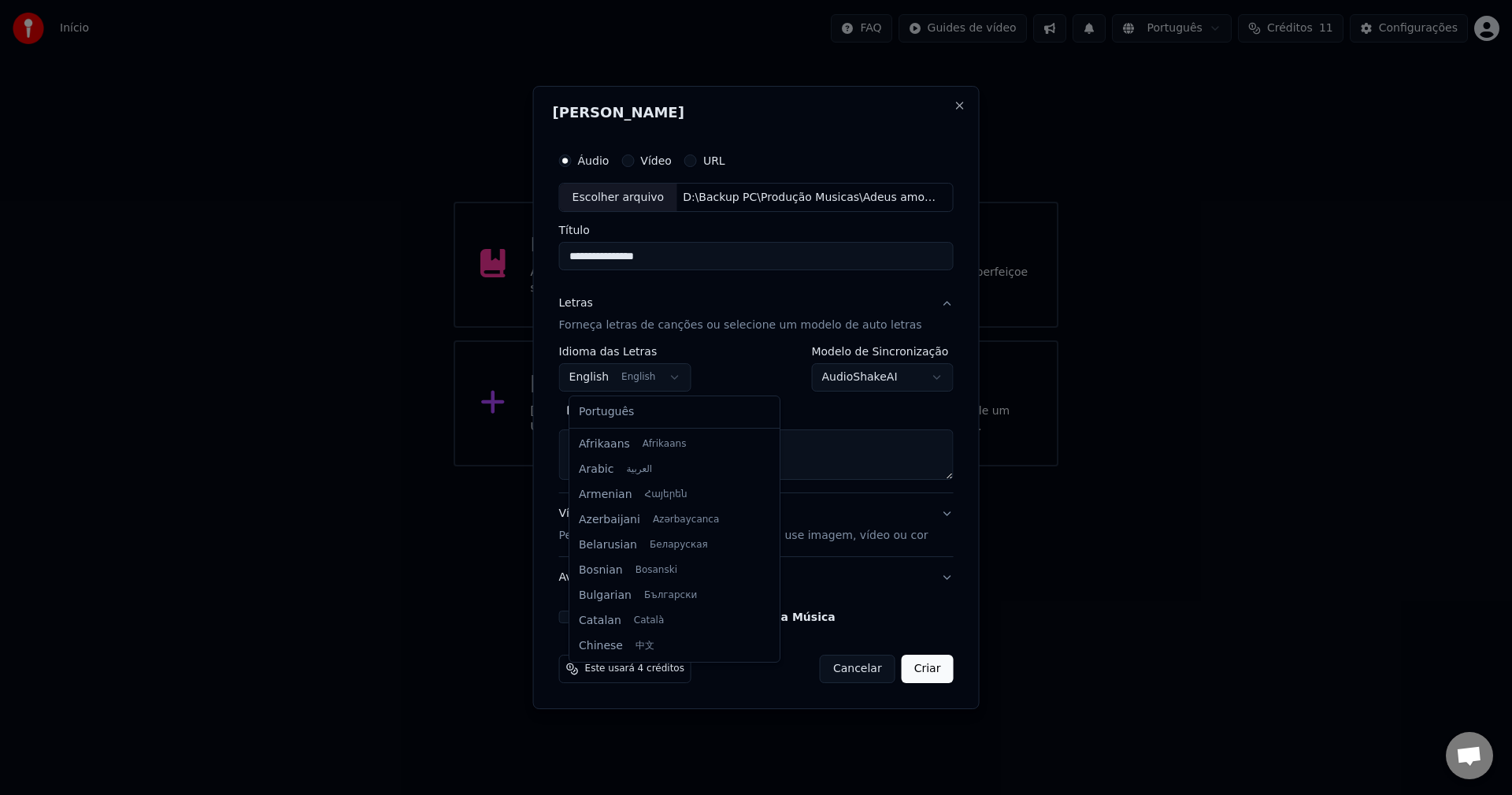
scroll to position [126, 0]
select select "**"
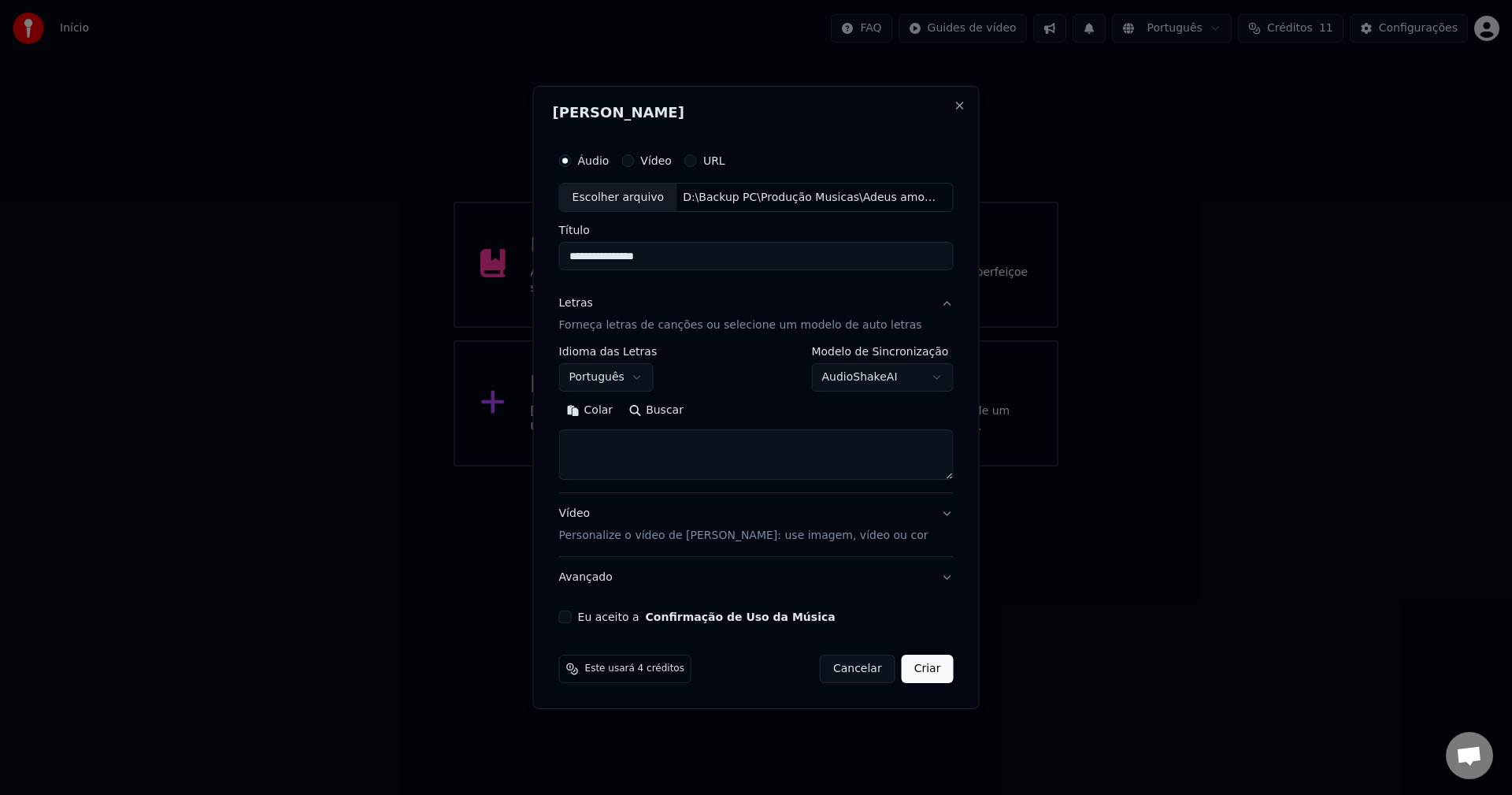
click at [605, 455] on textarea at bounding box center [756, 455] width 394 height 51
click at [600, 412] on button "Colar" at bounding box center [590, 411] width 62 height 25
click at [566, 622] on div "**********" at bounding box center [756, 384] width 407 height 492
click at [570, 622] on button "Eu aceito a Confirmação de Uso da Música" at bounding box center [565, 617] width 12 height 12
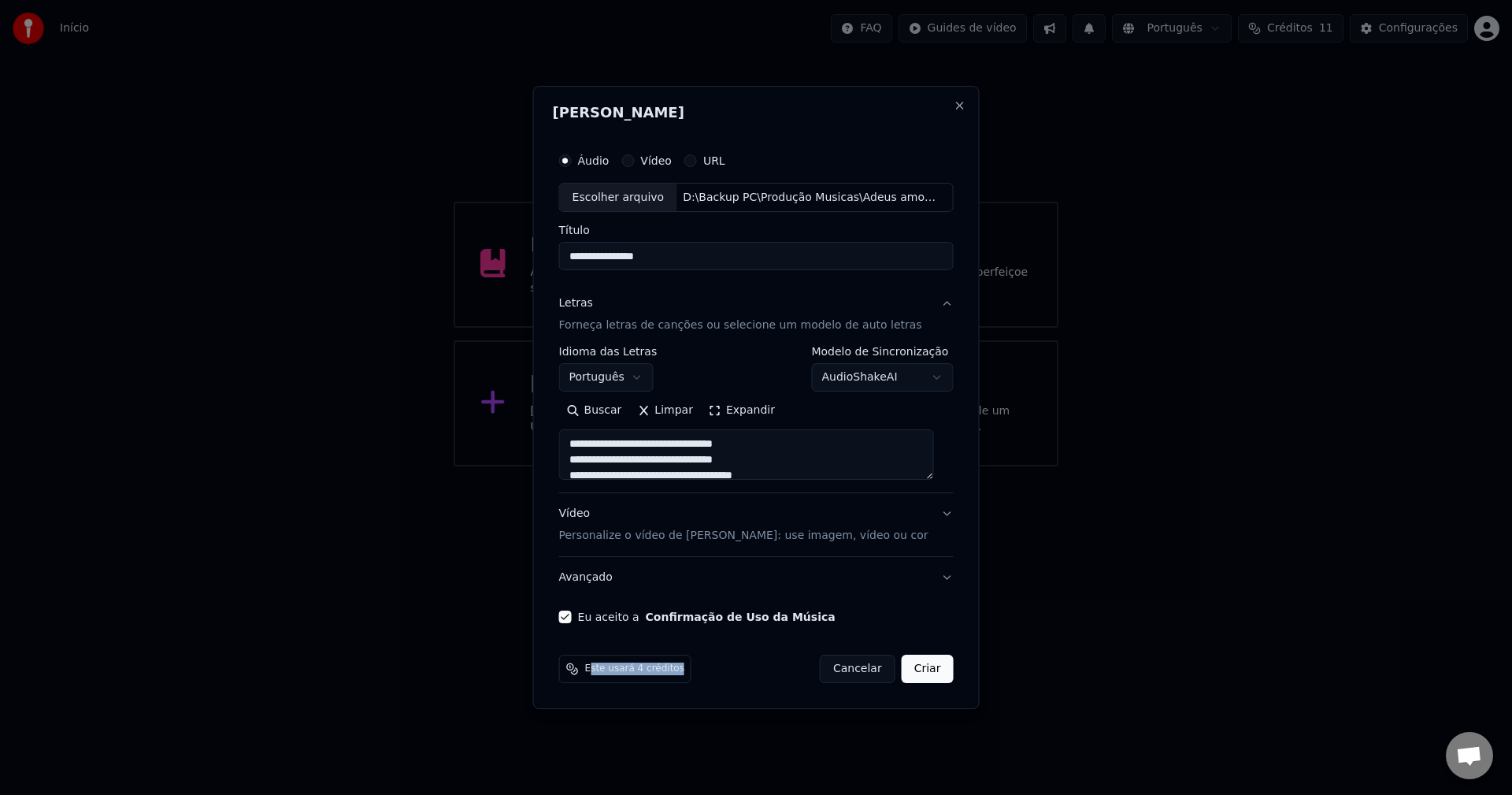
drag, startPoint x: 597, startPoint y: 667, endPoint x: 690, endPoint y: 667, distance: 93.0
click at [682, 667] on div "Este usará 4 créditos" at bounding box center [625, 669] width 133 height 29
click at [731, 670] on div "Este usará 4 créditos Cancelar Criar" at bounding box center [756, 669] width 394 height 29
drag, startPoint x: 647, startPoint y: 669, endPoint x: 737, endPoint y: 669, distance: 90.0
click at [681, 669] on div "Este usará 4 créditos" at bounding box center [625, 669] width 133 height 29
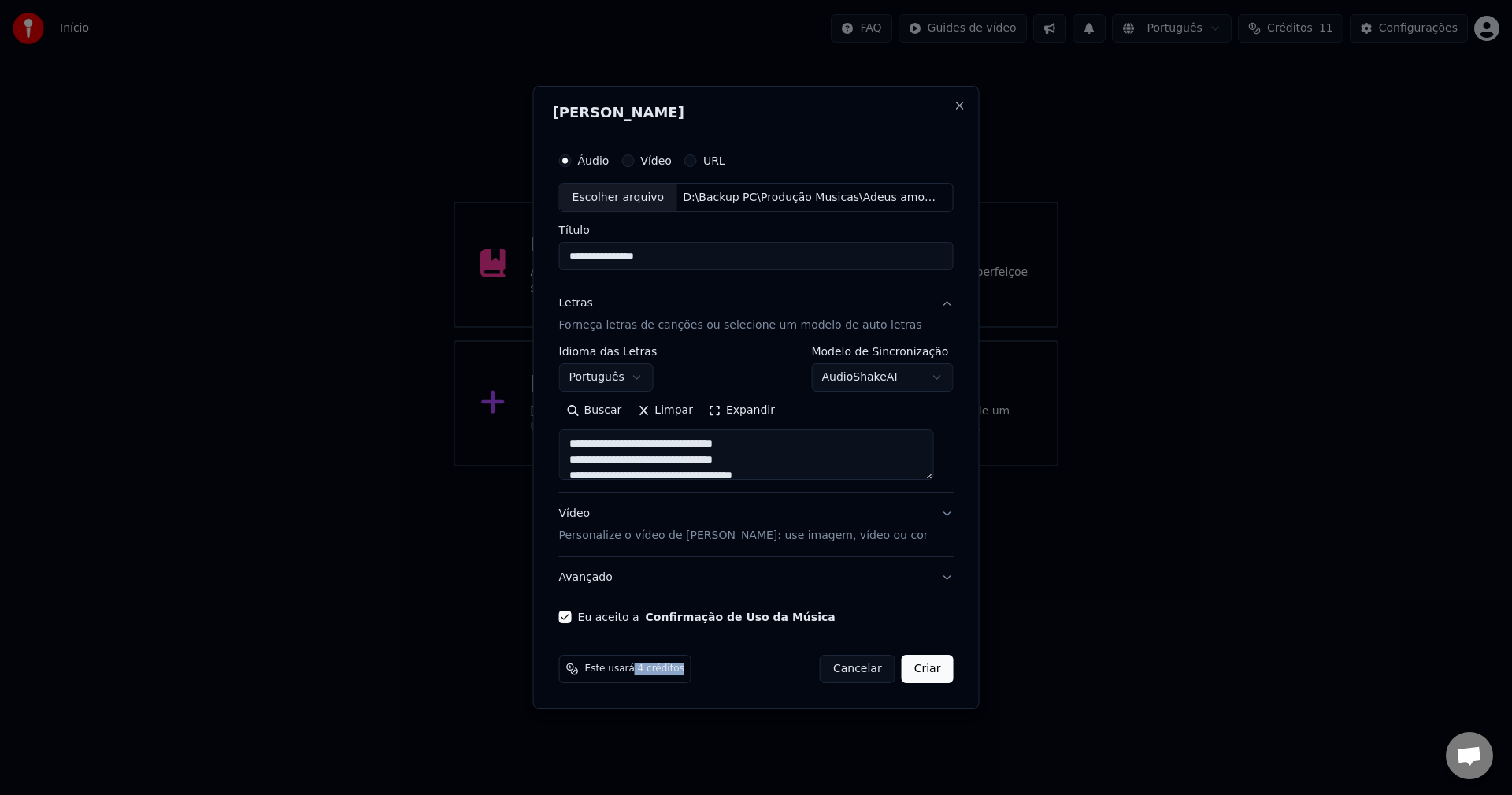
click at [751, 666] on div "Este usará 4 créditos Cancelar Criar" at bounding box center [756, 669] width 394 height 29
click at [696, 159] on button "URL" at bounding box center [690, 160] width 12 height 12
type textarea "**********"
click at [633, 160] on button "Vídeo" at bounding box center [627, 159] width 12 height 12
click at [599, 169] on div "Áudio Vídeo URL" at bounding box center [756, 160] width 394 height 31
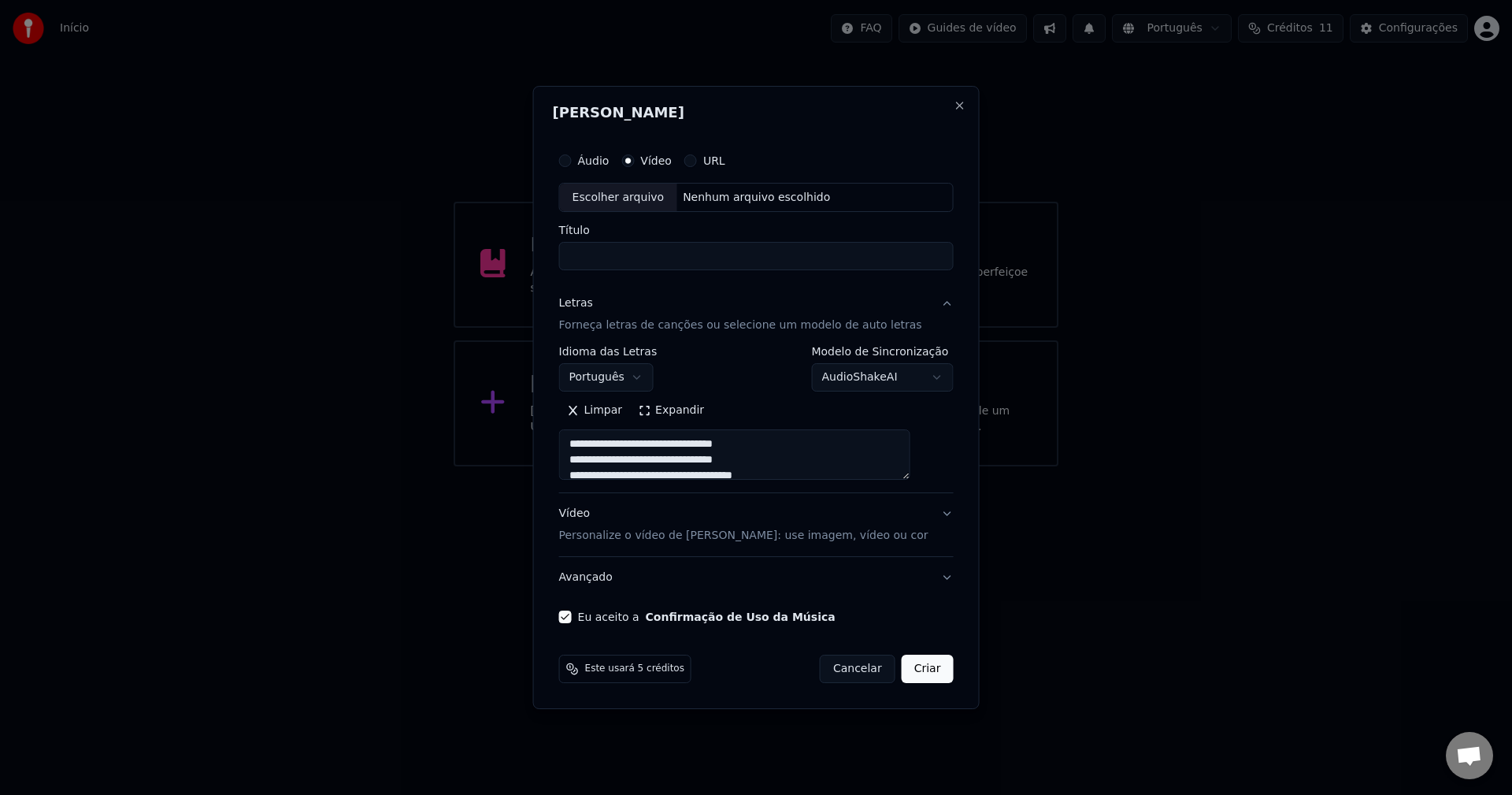
click at [571, 162] on button "Áudio" at bounding box center [565, 160] width 12 height 12
click at [632, 202] on div "Escolher arquivo" at bounding box center [618, 198] width 117 height 29
type textarea "**********"
type input "**********"
type textarea "**********"
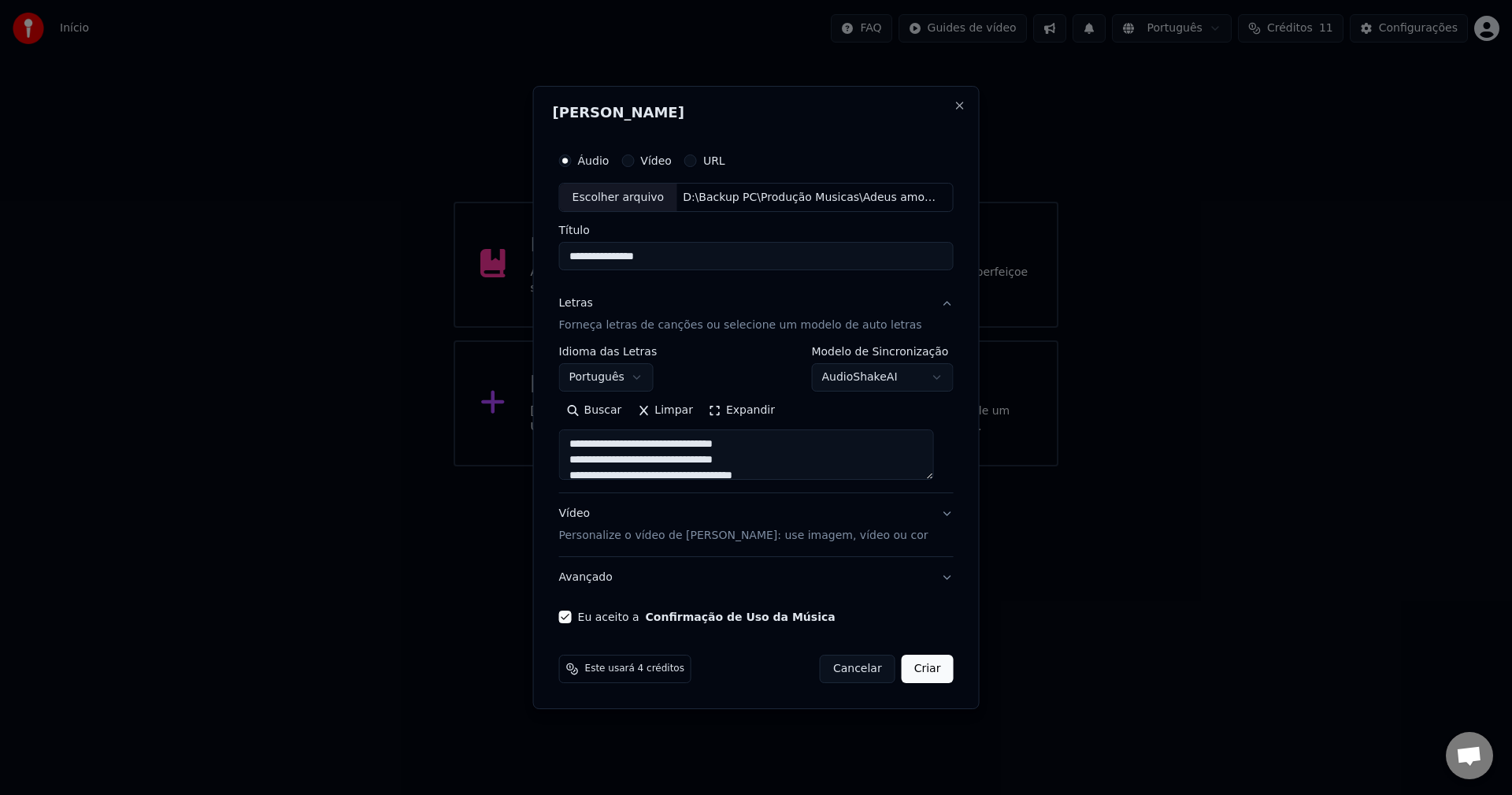
click at [878, 382] on body "**********" at bounding box center [756, 233] width 1512 height 467
select select "**********"
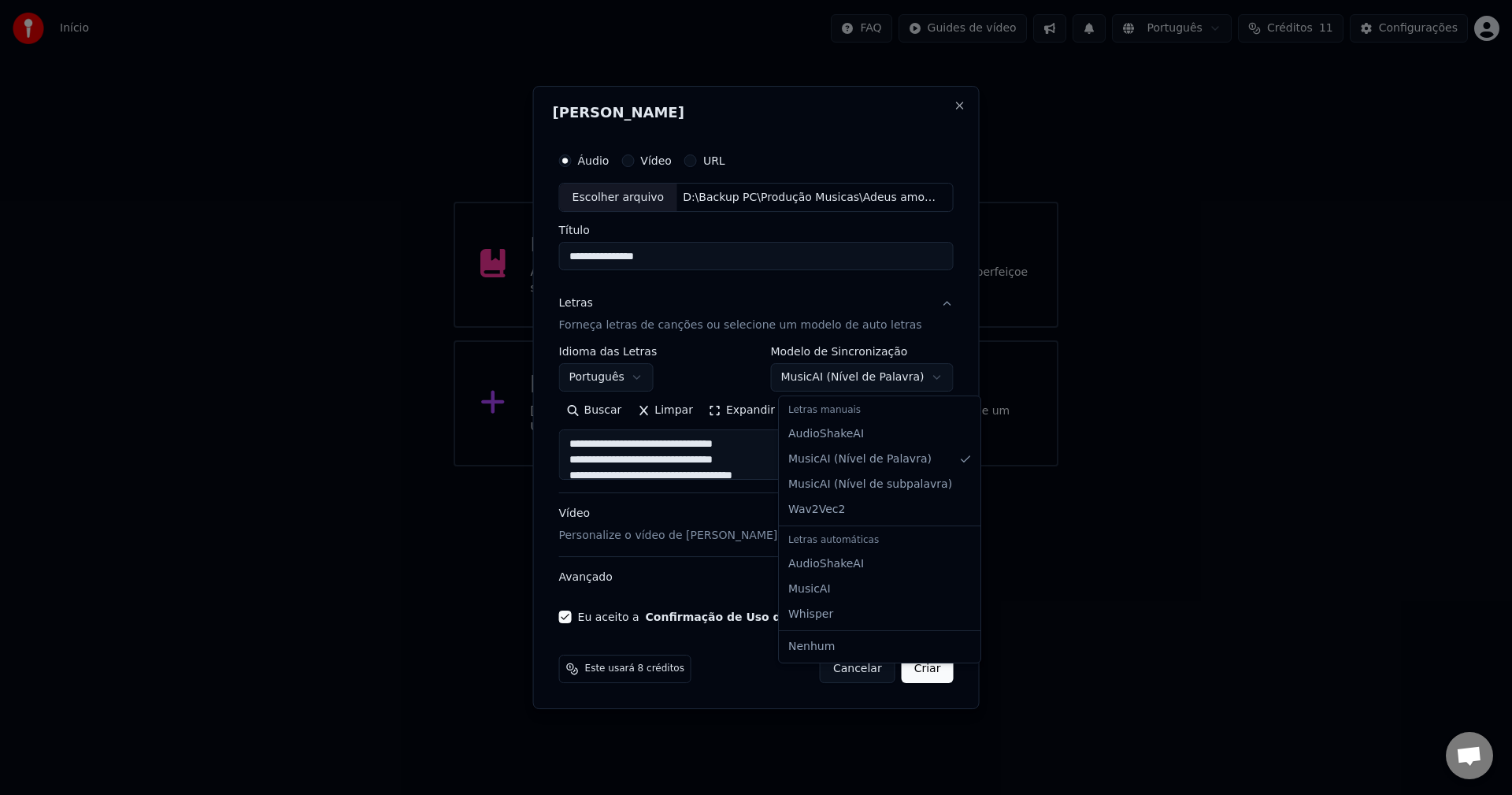
click at [868, 378] on body "**********" at bounding box center [756, 233] width 1512 height 467
type textarea "**********"
click at [852, 384] on body "**********" at bounding box center [756, 233] width 1512 height 467
select select "********"
type textarea "**********"
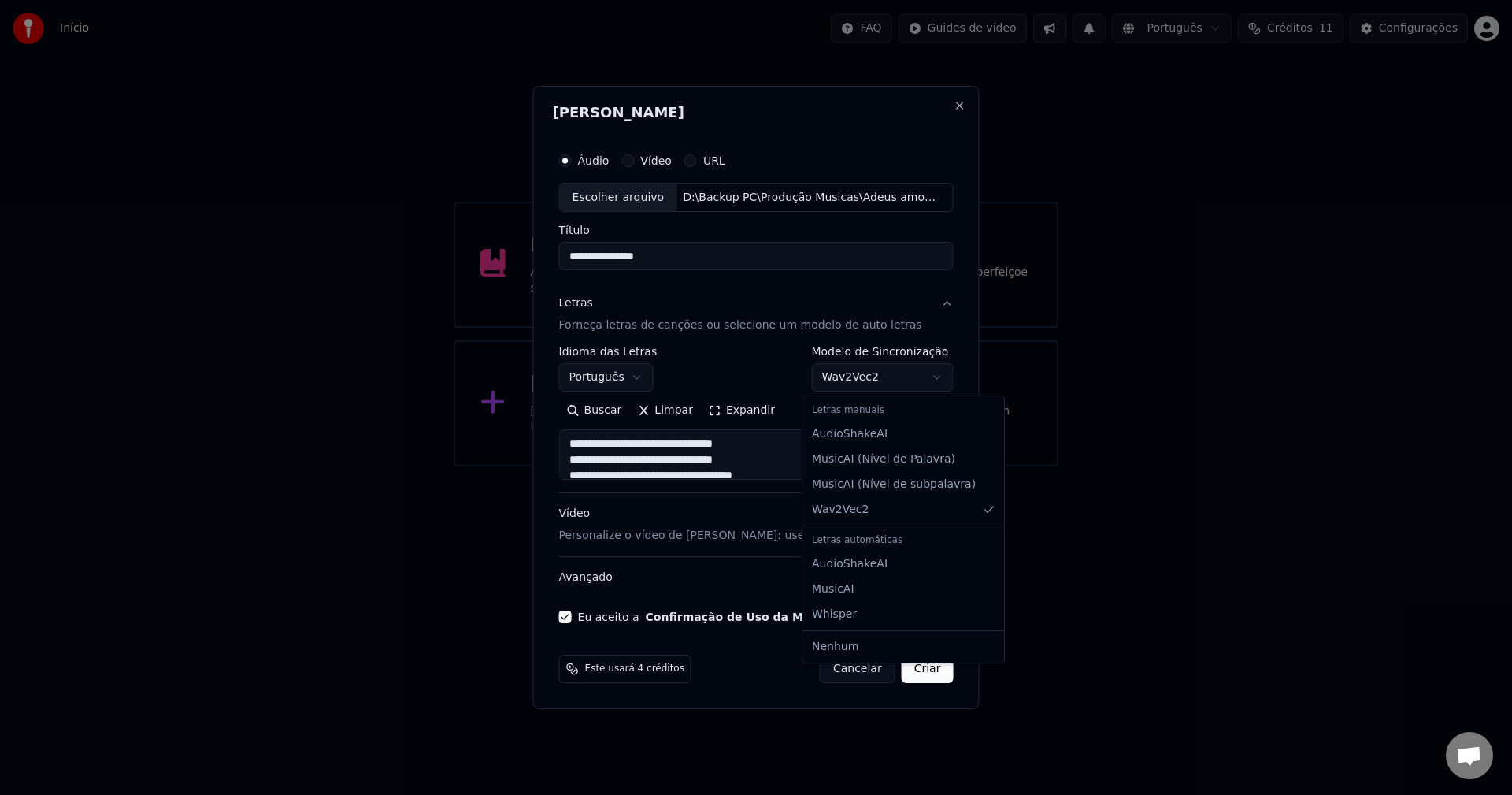
click at [840, 378] on body "**********" at bounding box center [756, 233] width 1512 height 467
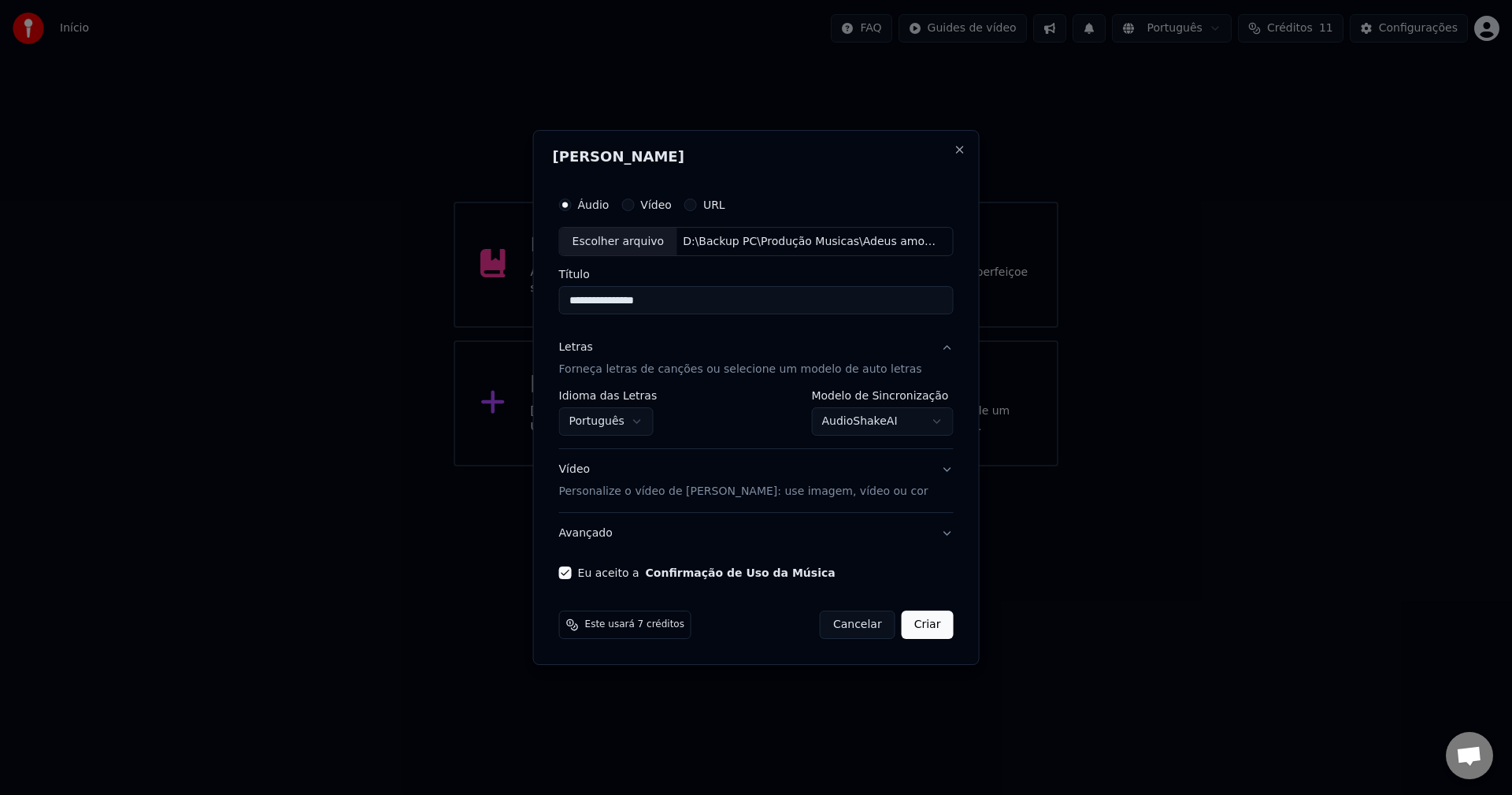
click at [863, 429] on body "**********" at bounding box center [756, 233] width 1512 height 467
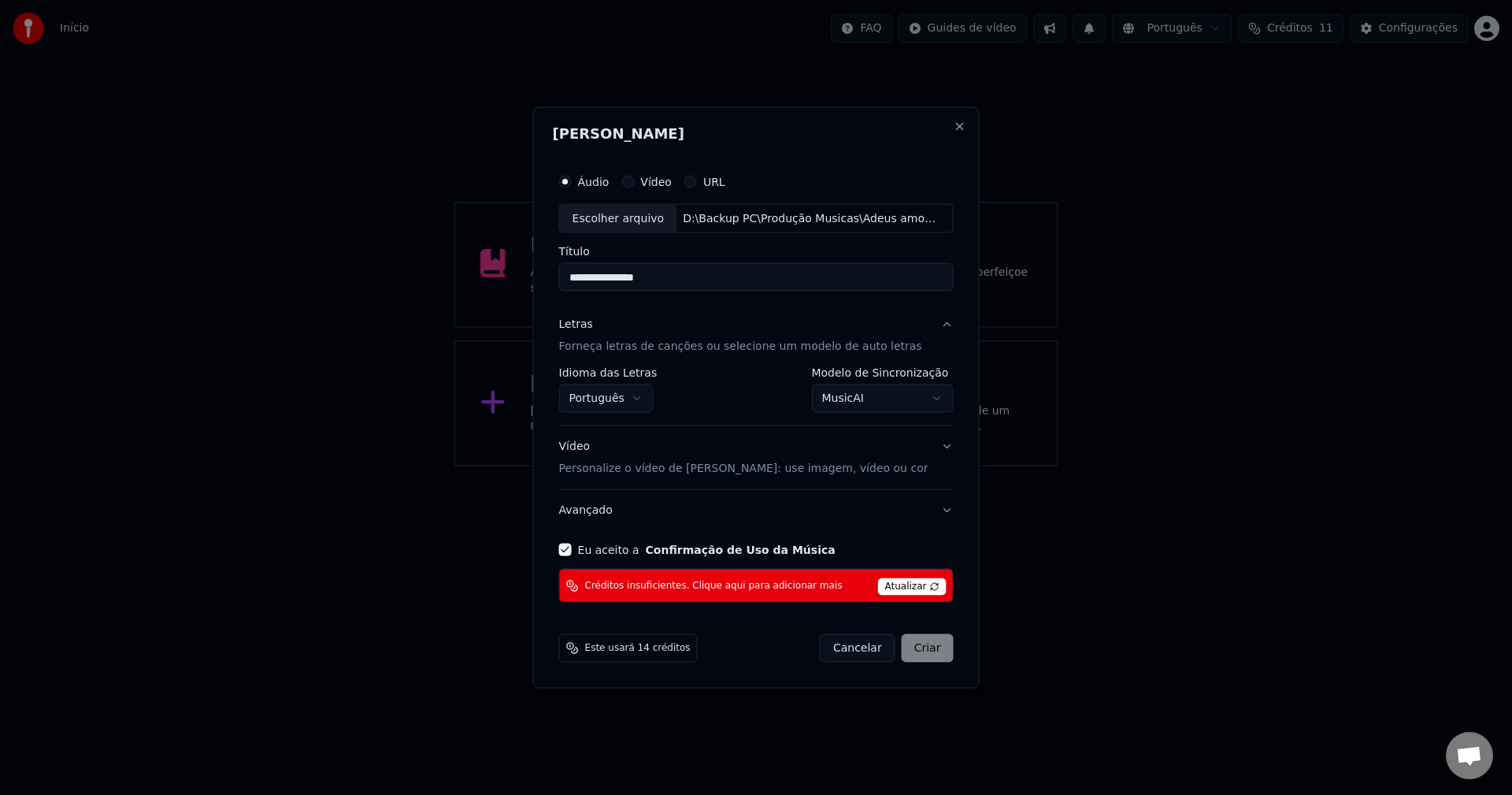
click at [875, 396] on body "**********" at bounding box center [756, 233] width 1512 height 467
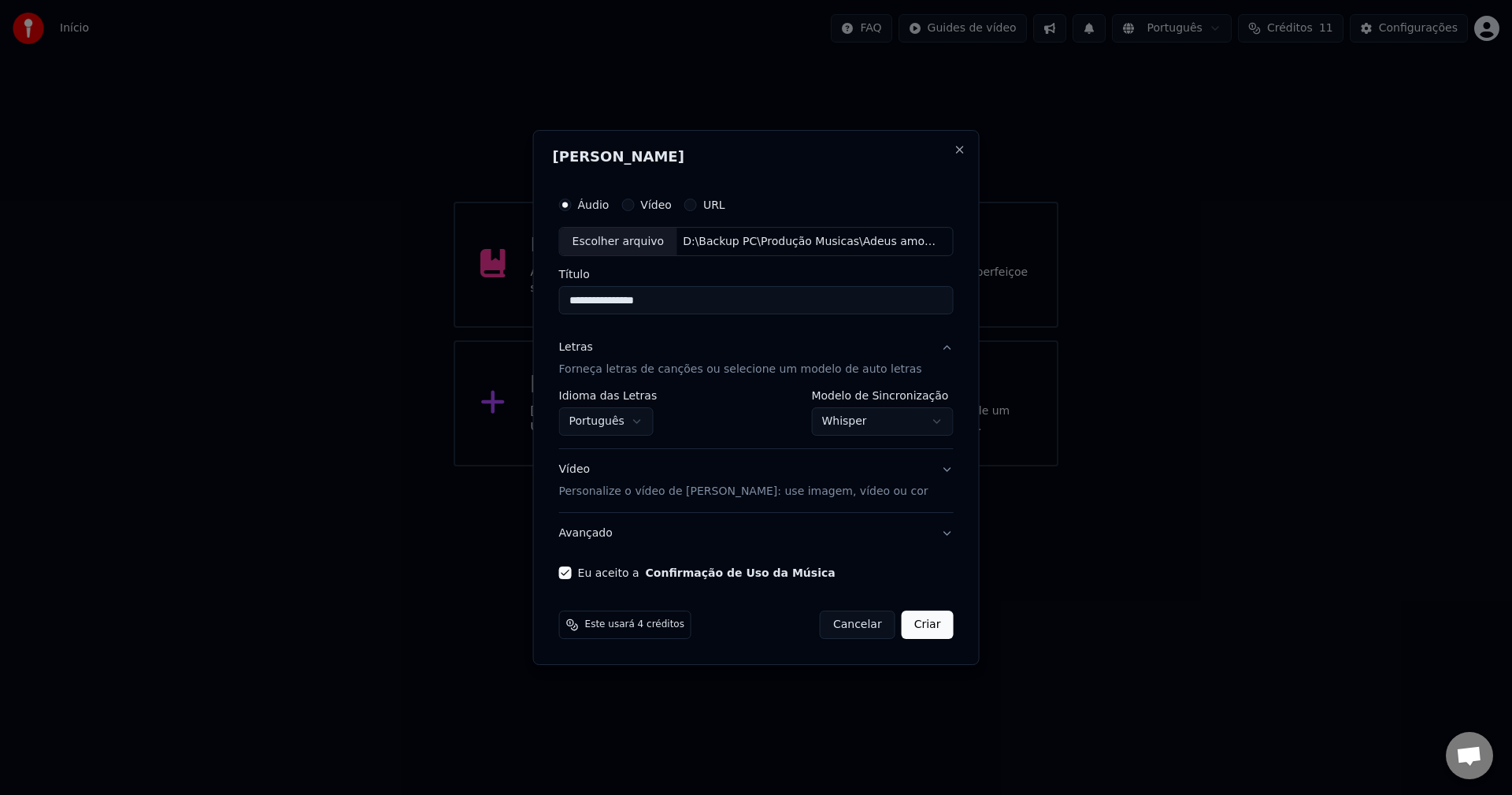
click at [879, 422] on body "**********" at bounding box center [756, 233] width 1512 height 467
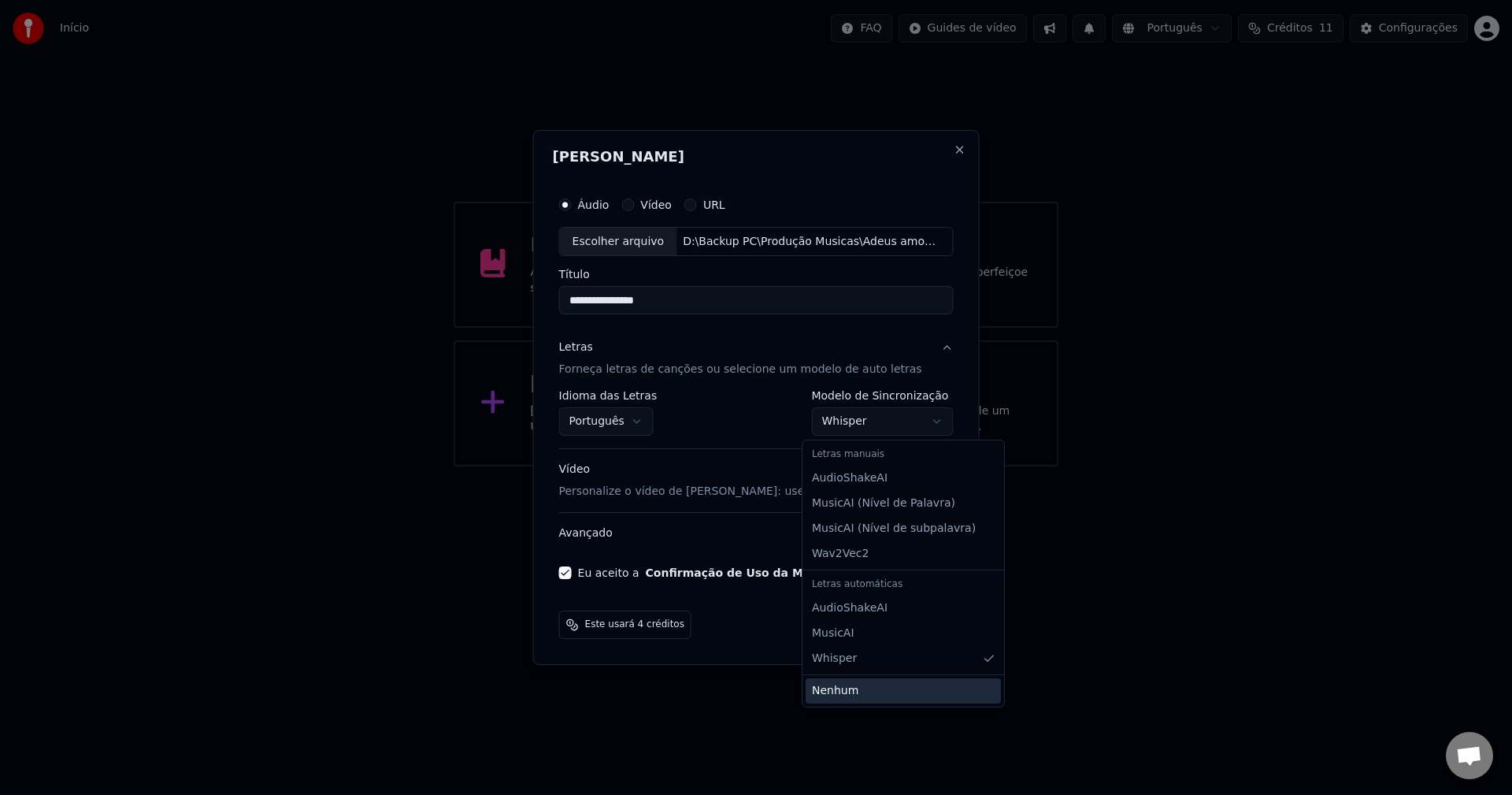
select select "****"
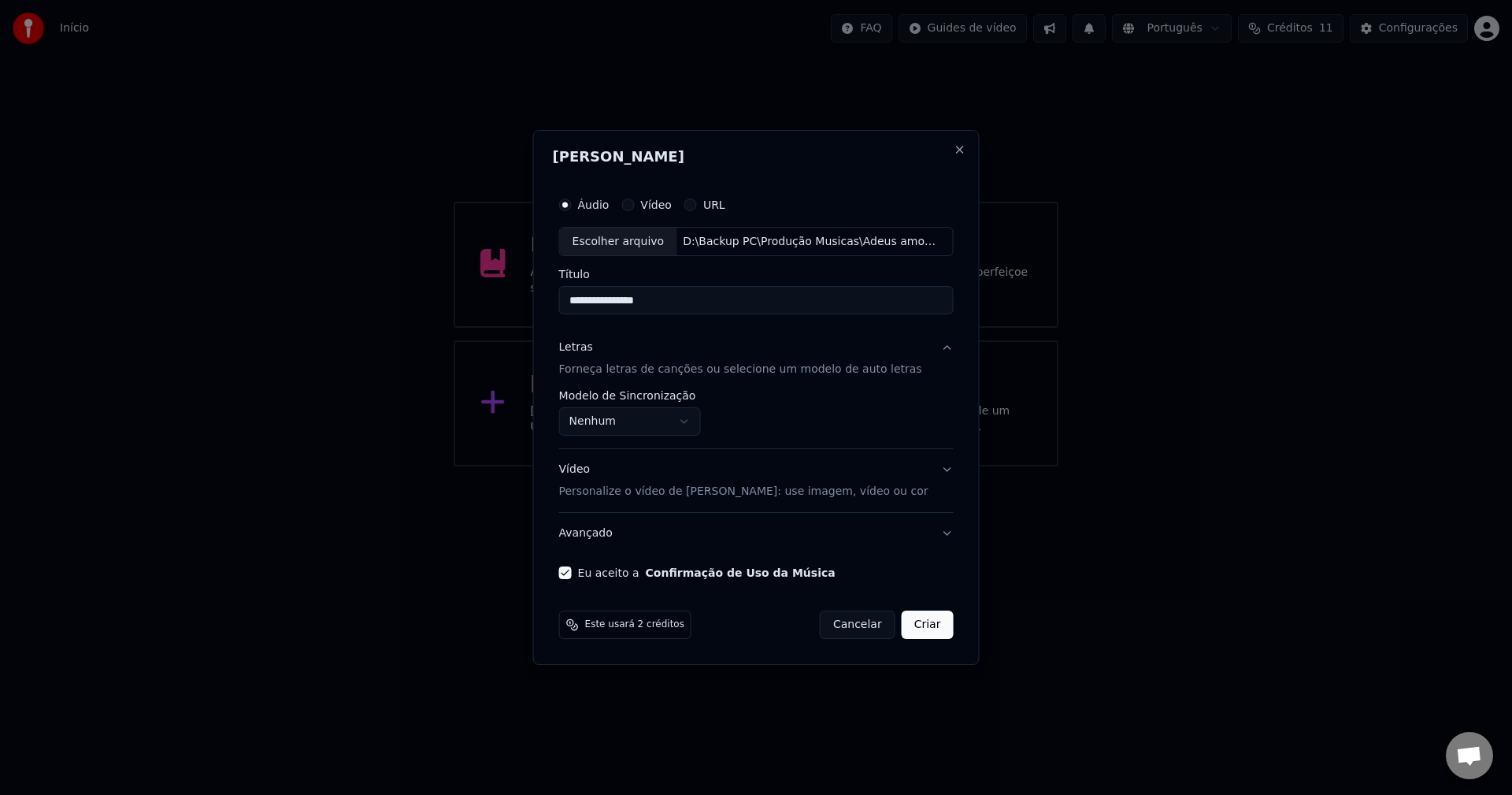
drag, startPoint x: 643, startPoint y: 298, endPoint x: 763, endPoint y: 308, distance: 120.4
click at [763, 308] on input "**********" at bounding box center [756, 301] width 394 height 29
type input "**********"
click at [931, 538] on button "Avançado" at bounding box center [756, 533] width 394 height 41
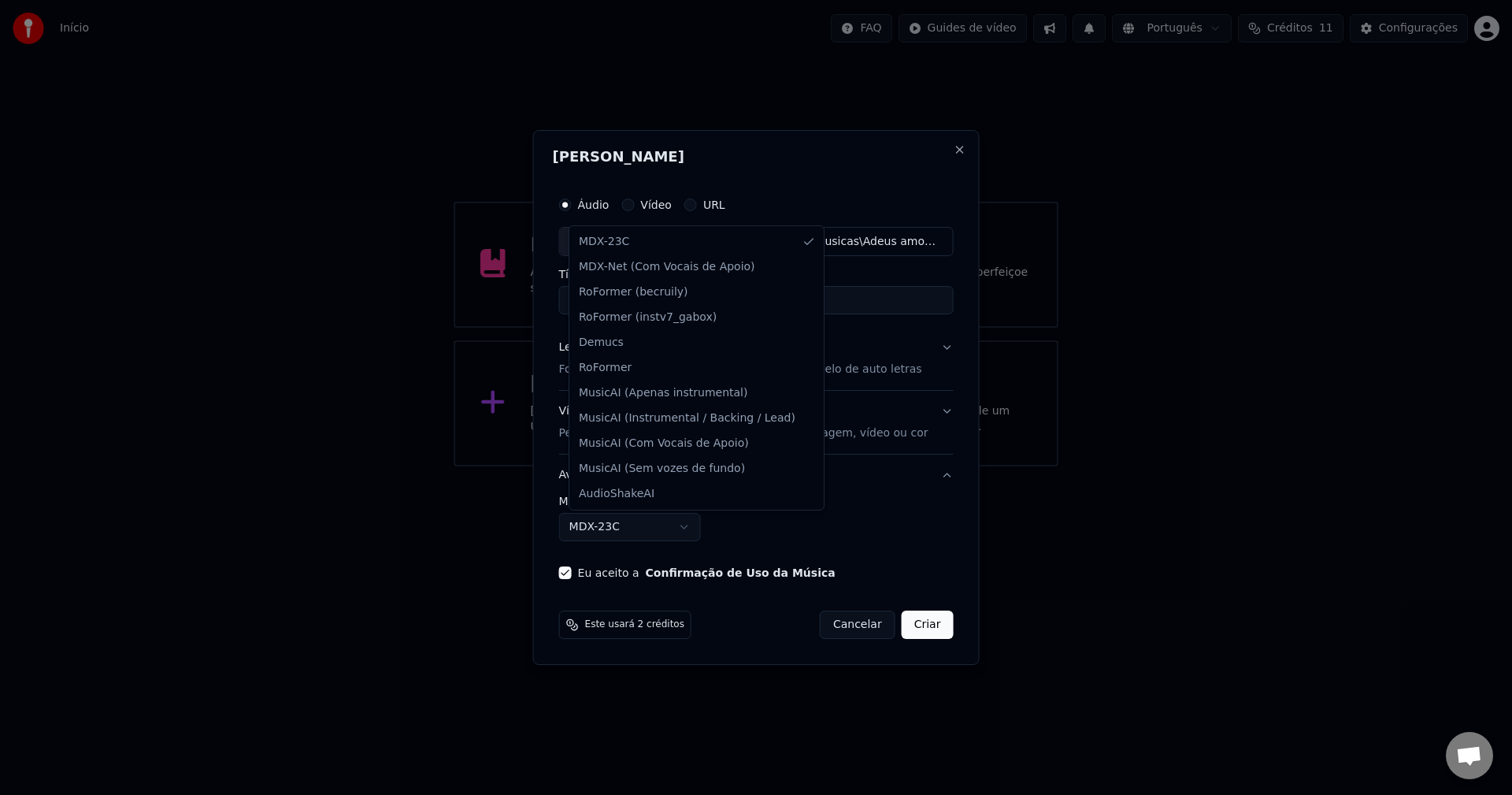
click at [665, 467] on body "**********" at bounding box center [756, 233] width 1512 height 467
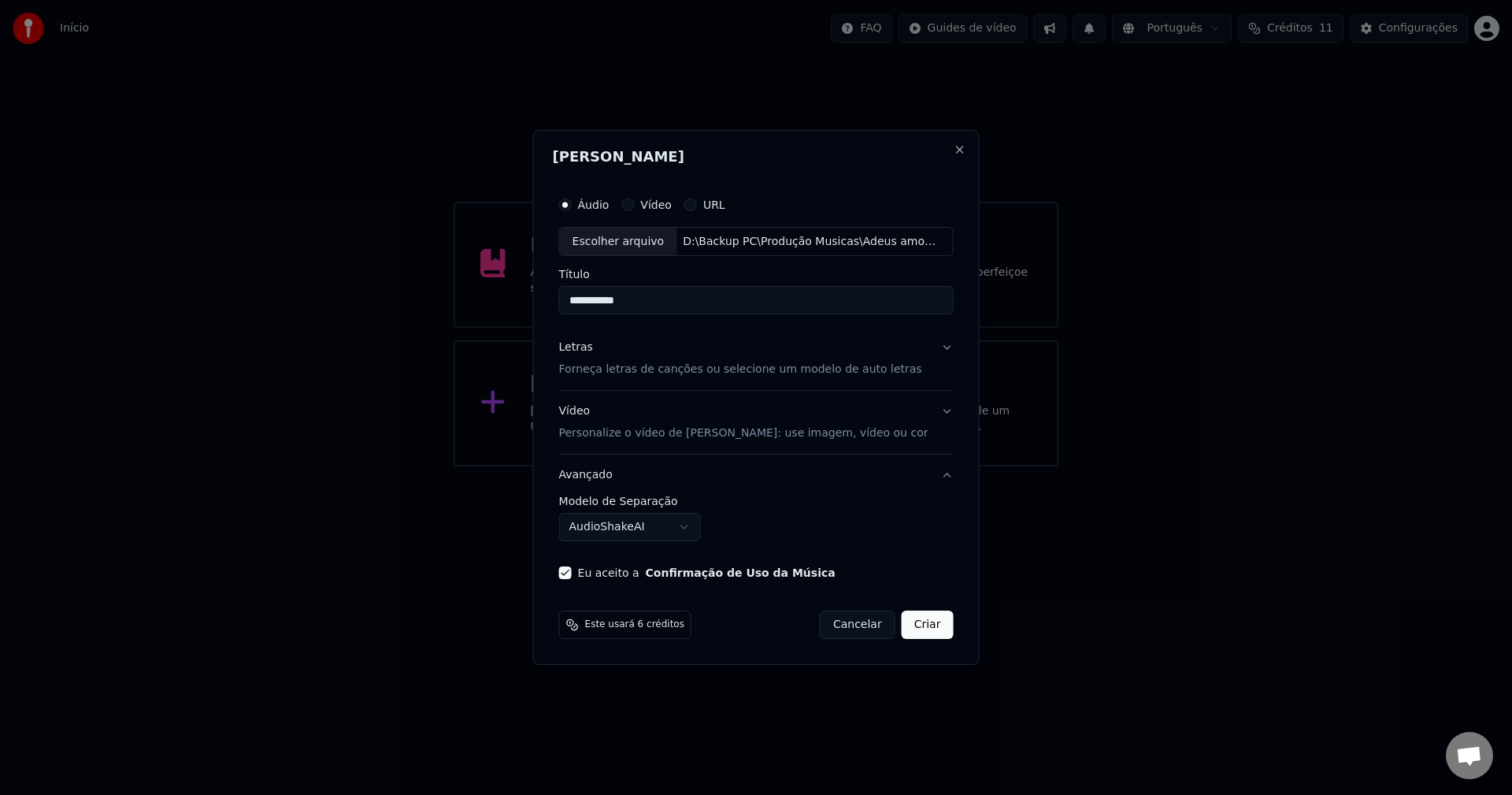
click at [670, 467] on body "**********" at bounding box center [756, 233] width 1512 height 467
click at [723, 467] on body "**********" at bounding box center [756, 233] width 1512 height 467
click at [721, 467] on body "**********" at bounding box center [756, 233] width 1512 height 467
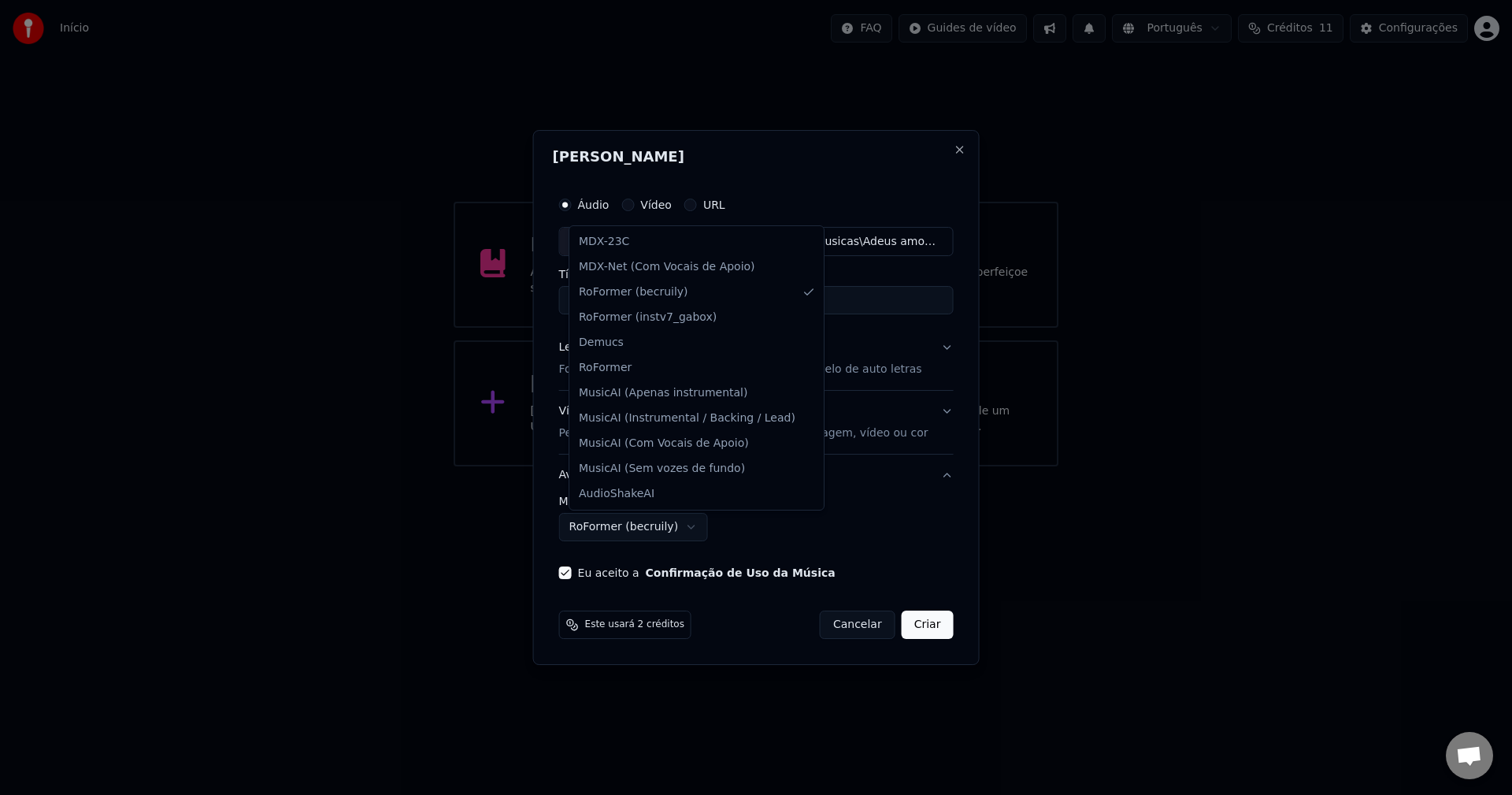
click at [604, 467] on body "**********" at bounding box center [756, 233] width 1512 height 467
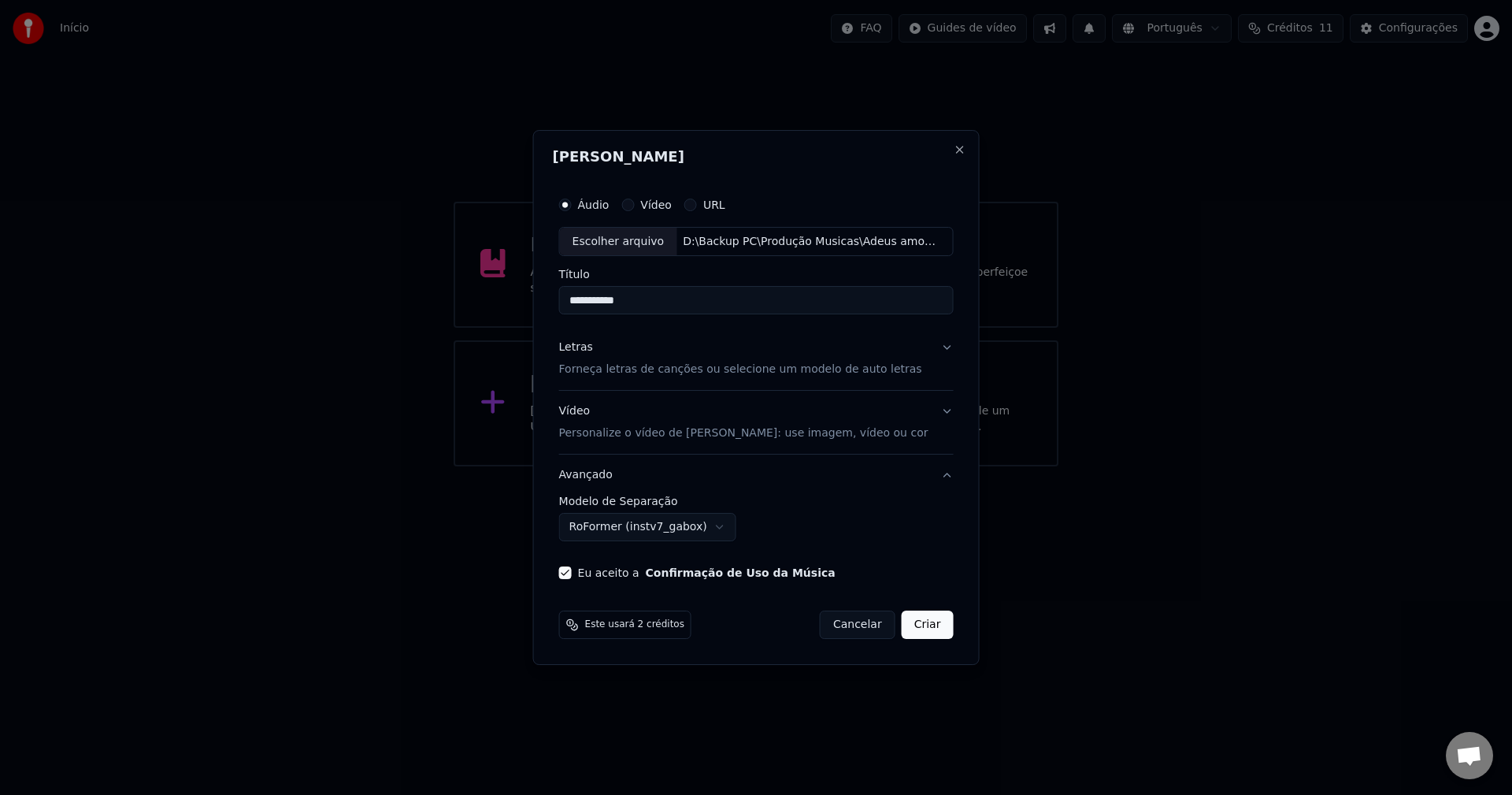
click at [677, 467] on body "**********" at bounding box center [756, 233] width 1512 height 467
click at [672, 467] on body "**********" at bounding box center [756, 233] width 1512 height 467
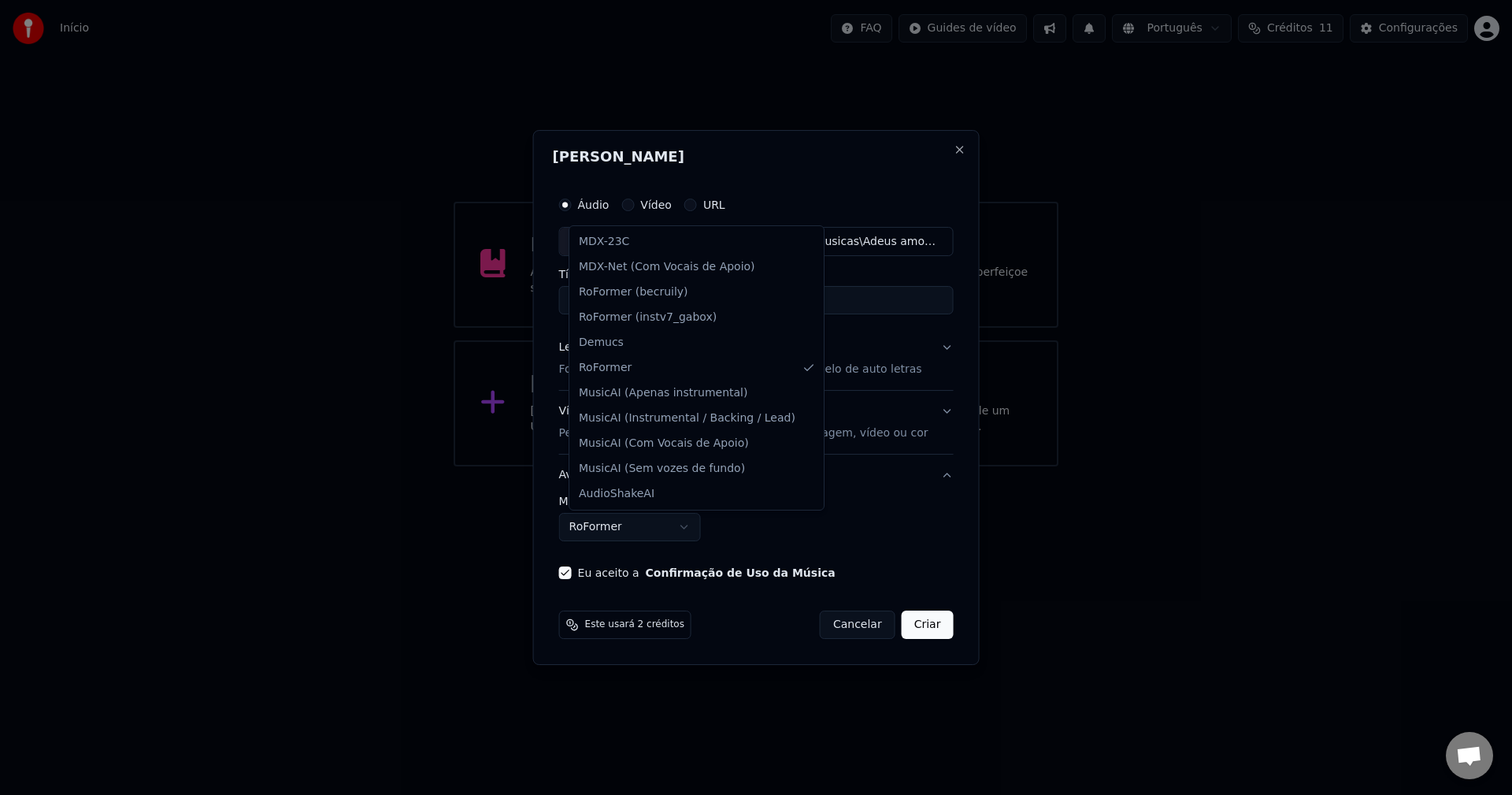
click at [673, 467] on body "**********" at bounding box center [756, 233] width 1512 height 467
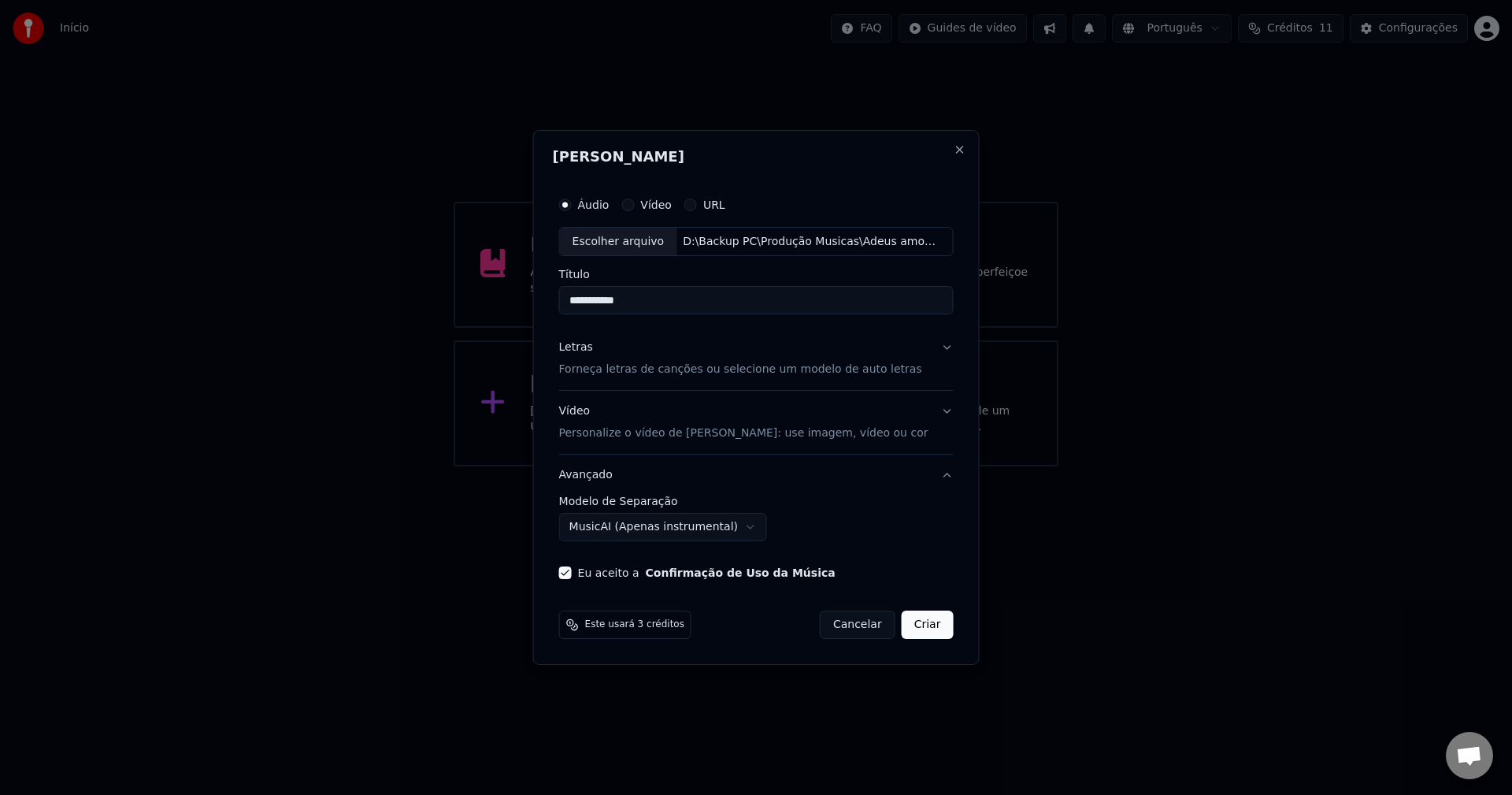
click at [706, 467] on body "**********" at bounding box center [756, 233] width 1512 height 467
click at [728, 467] on body "**********" at bounding box center [756, 233] width 1512 height 467
click at [727, 467] on body "**********" at bounding box center [756, 233] width 1512 height 467
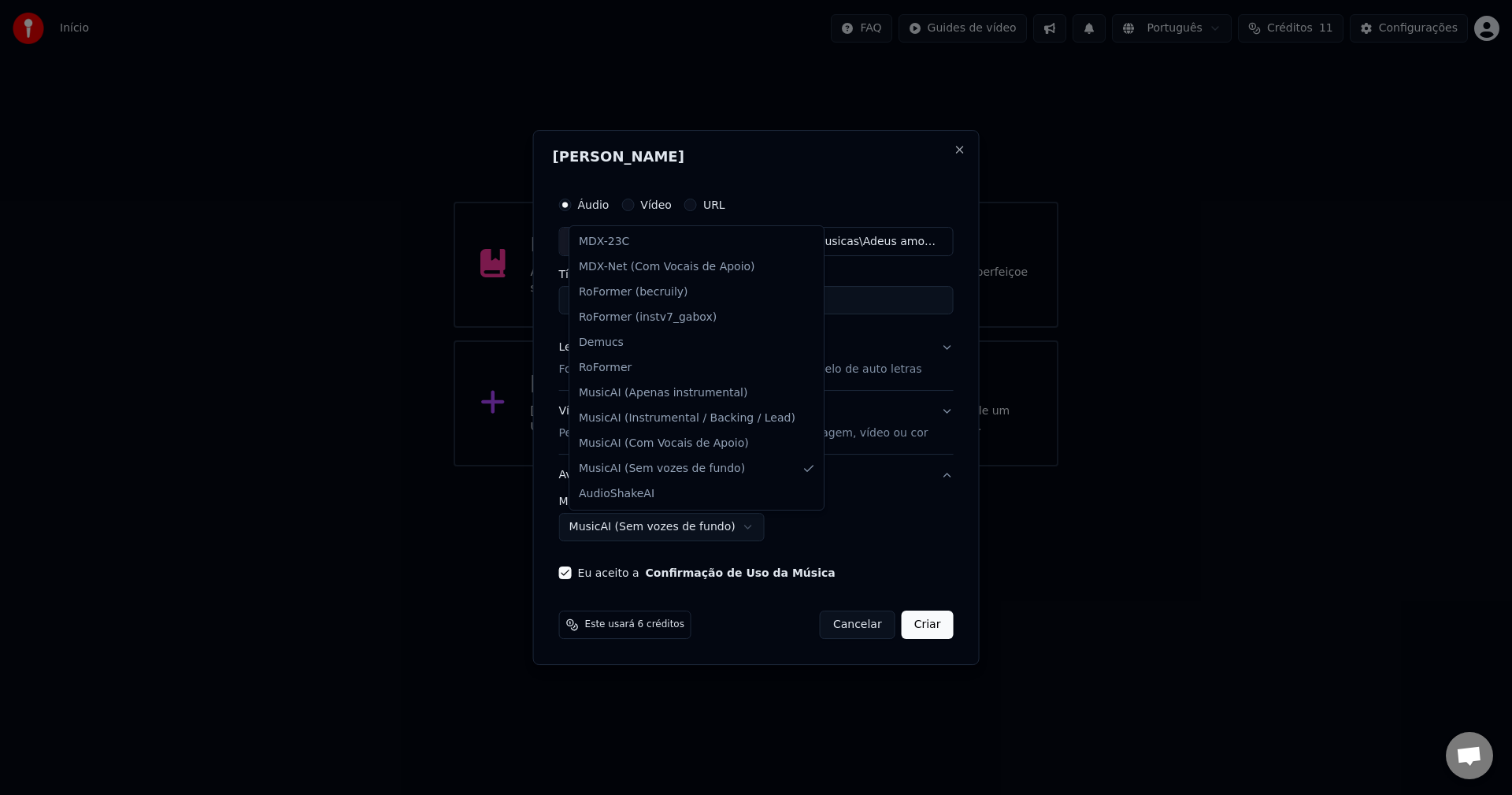
click at [717, 467] on body "**********" at bounding box center [756, 233] width 1512 height 467
click at [679, 467] on body "**********" at bounding box center [756, 233] width 1512 height 467
select select "******"
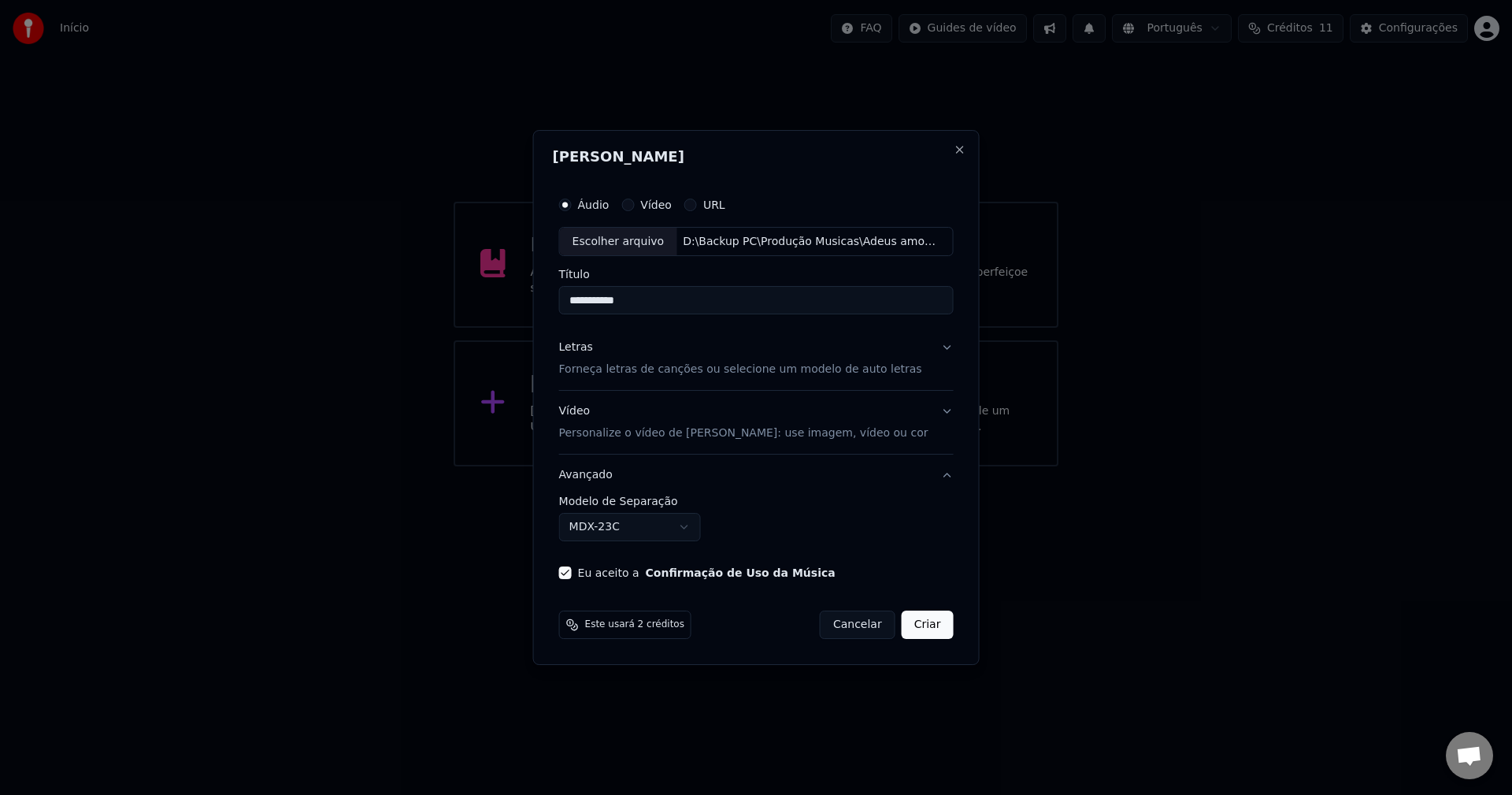
click at [923, 628] on button "Criar" at bounding box center [927, 625] width 52 height 29
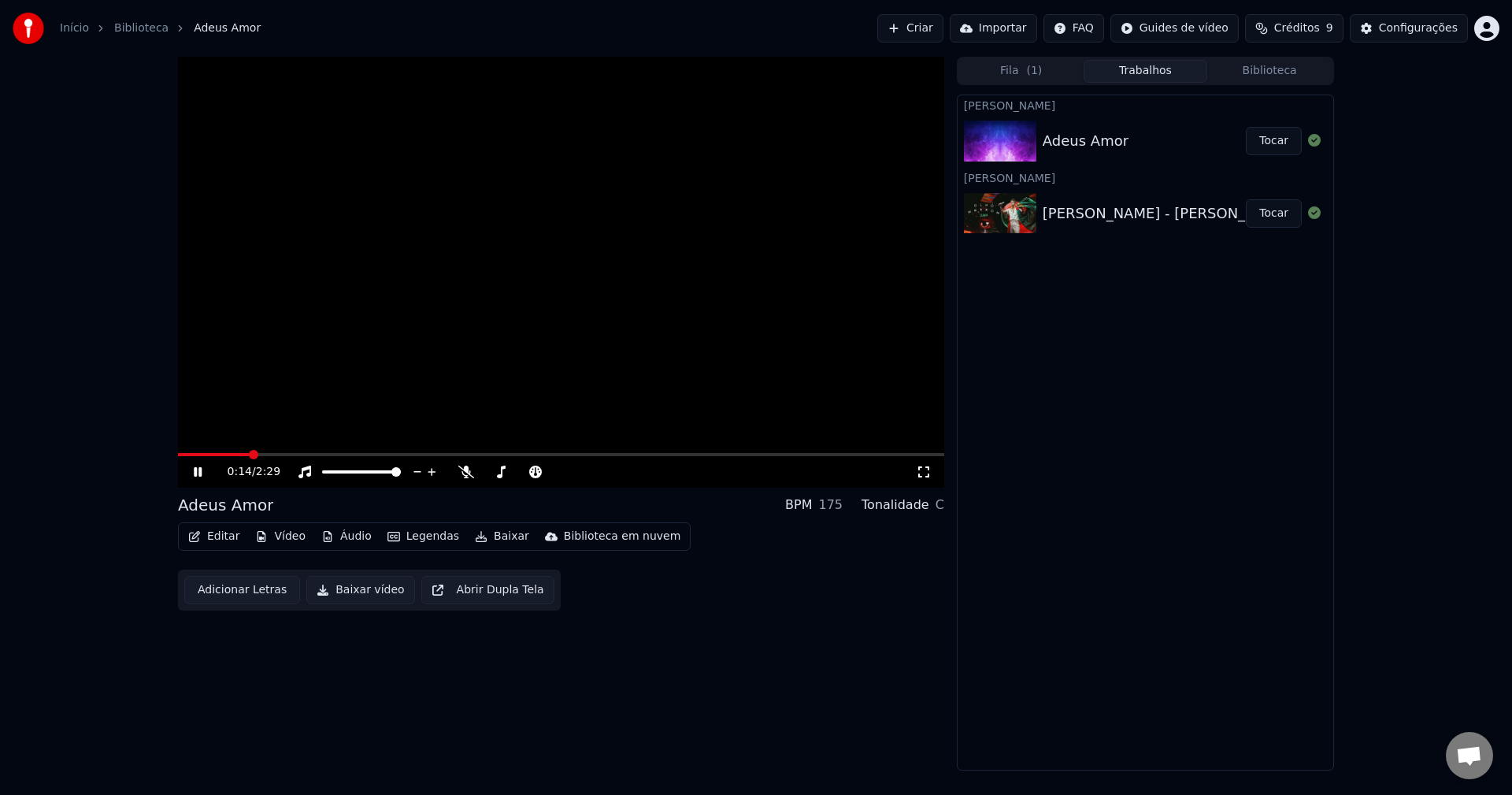
click at [567, 301] on video at bounding box center [561, 271] width 766 height 430
click at [567, 302] on video at bounding box center [561, 271] width 766 height 430
click at [216, 539] on button "Editar" at bounding box center [214, 536] width 64 height 22
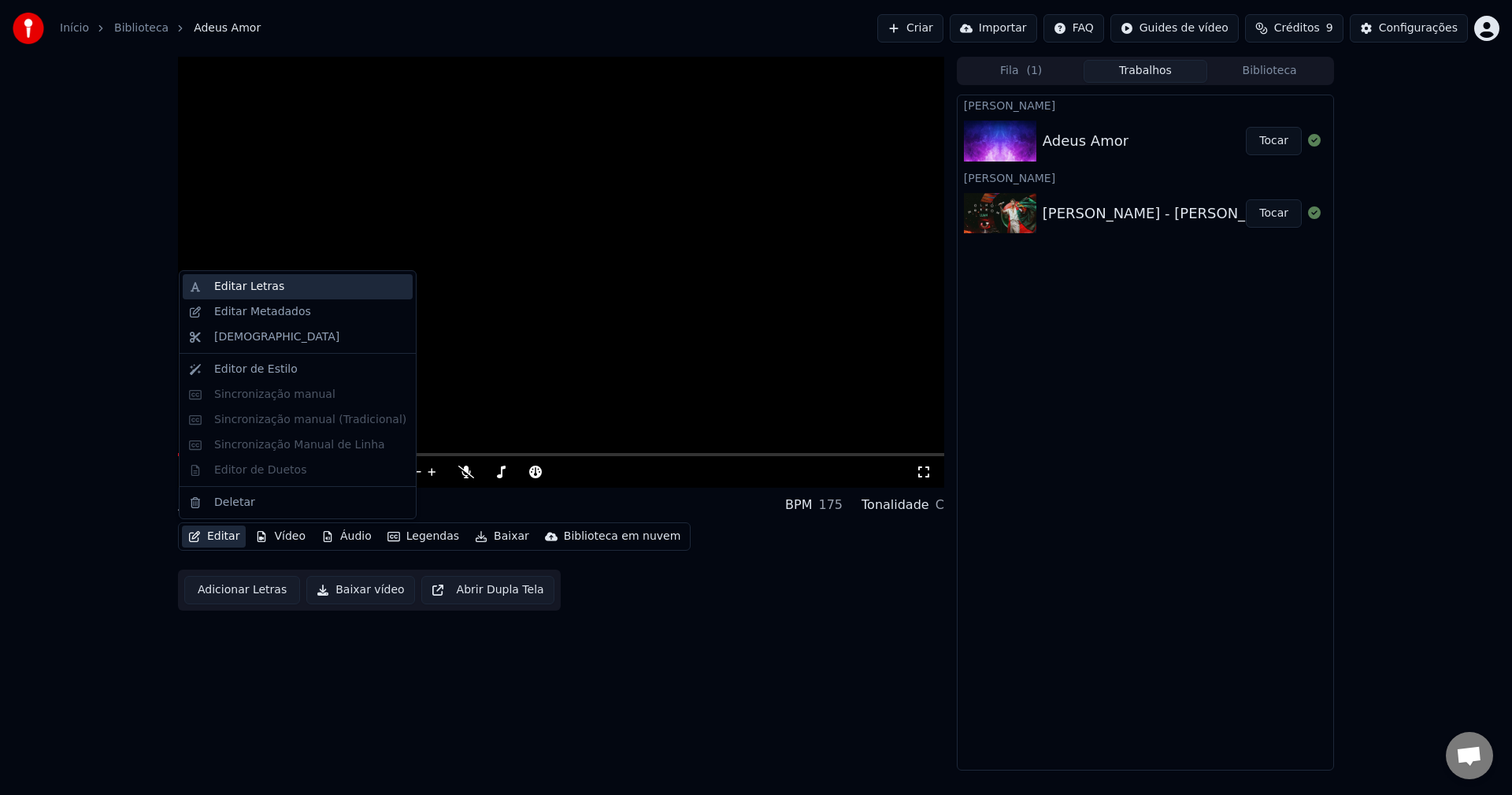
click at [296, 284] on div "Editar Letras" at bounding box center [309, 286] width 192 height 16
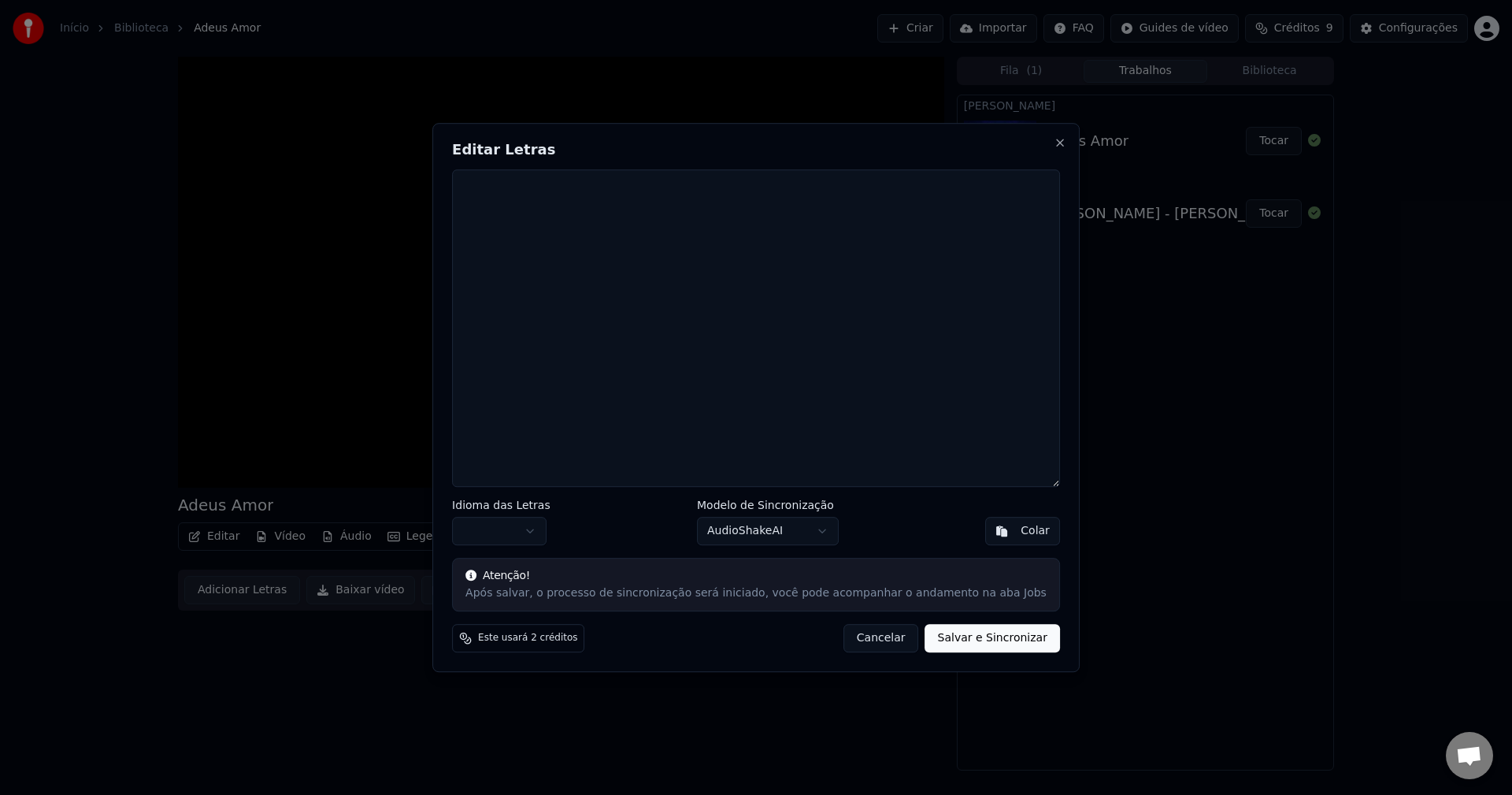
click at [631, 263] on textarea at bounding box center [756, 327] width 608 height 318
paste textarea "**********"
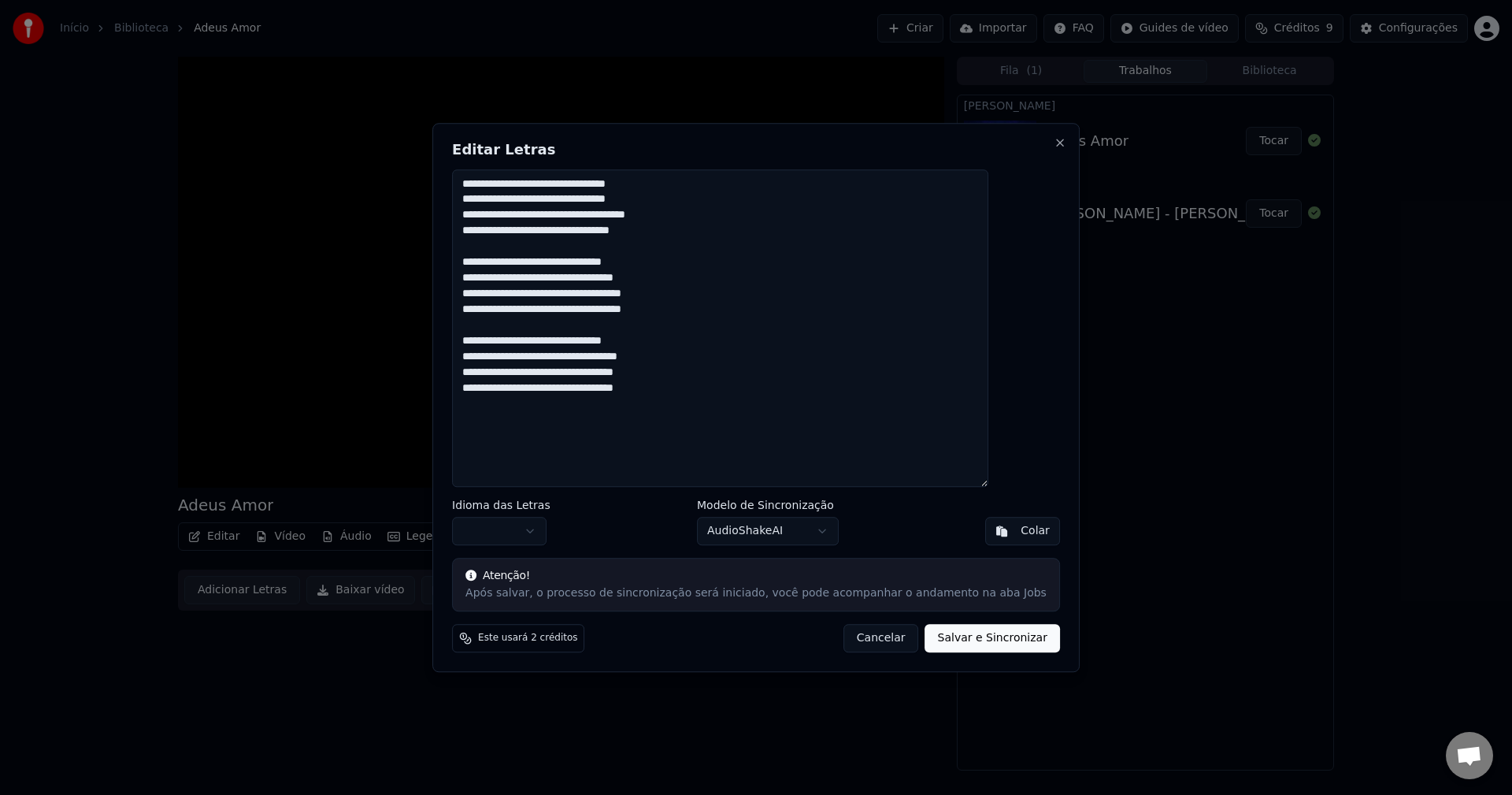
type textarea "**********"
click at [566, 531] on body "**********" at bounding box center [756, 397] width 1512 height 795
click at [566, 532] on body "**********" at bounding box center [756, 397] width 1512 height 795
click at [967, 639] on button "Salvar e Sincronizar" at bounding box center [992, 638] width 135 height 29
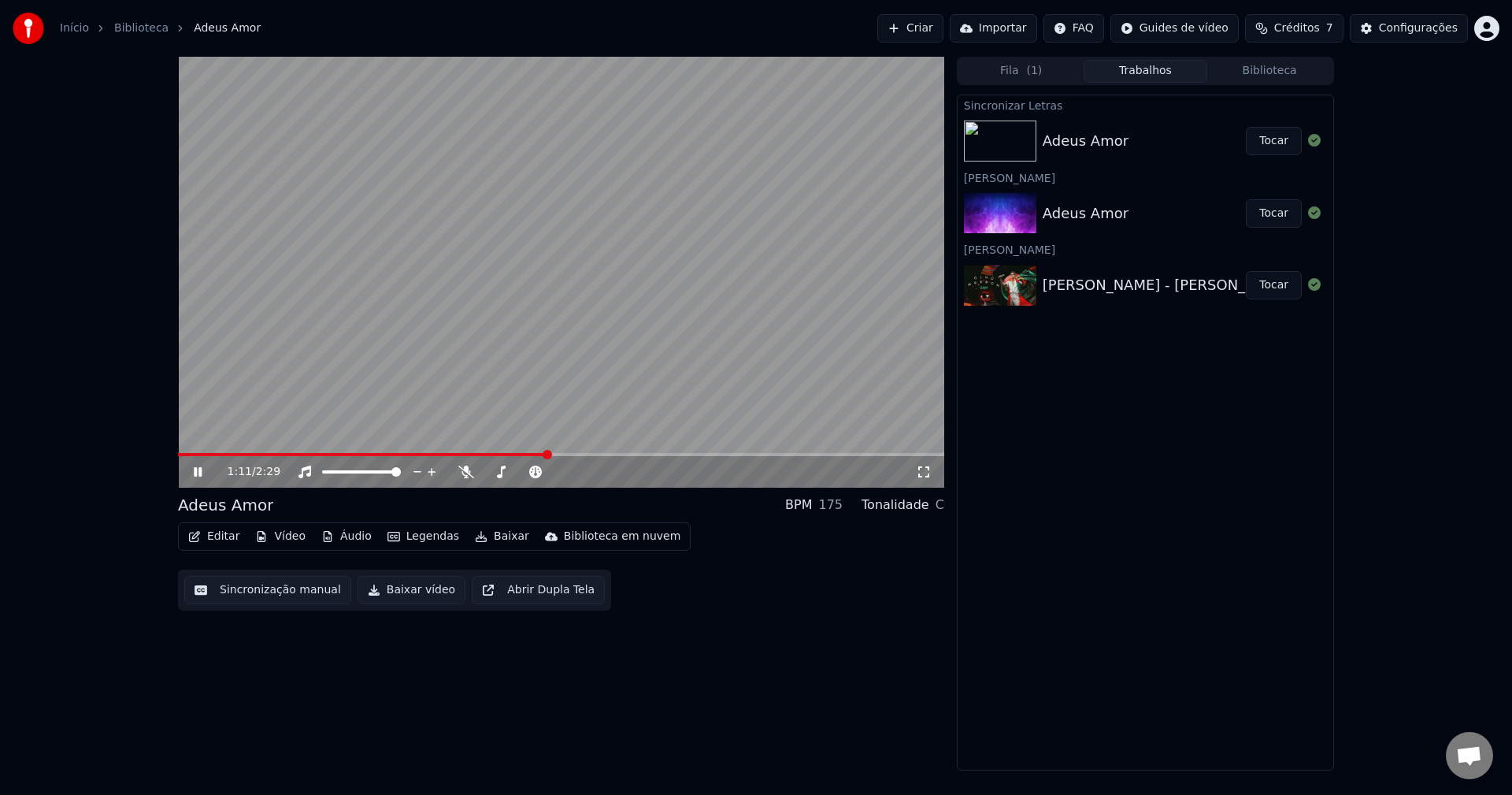
click at [736, 653] on div "1:11 / 2:29 Adeus Amor BPM 175 Tonalidade C Editar Vídeo Áudio Legendas Baixar …" at bounding box center [561, 413] width 766 height 714
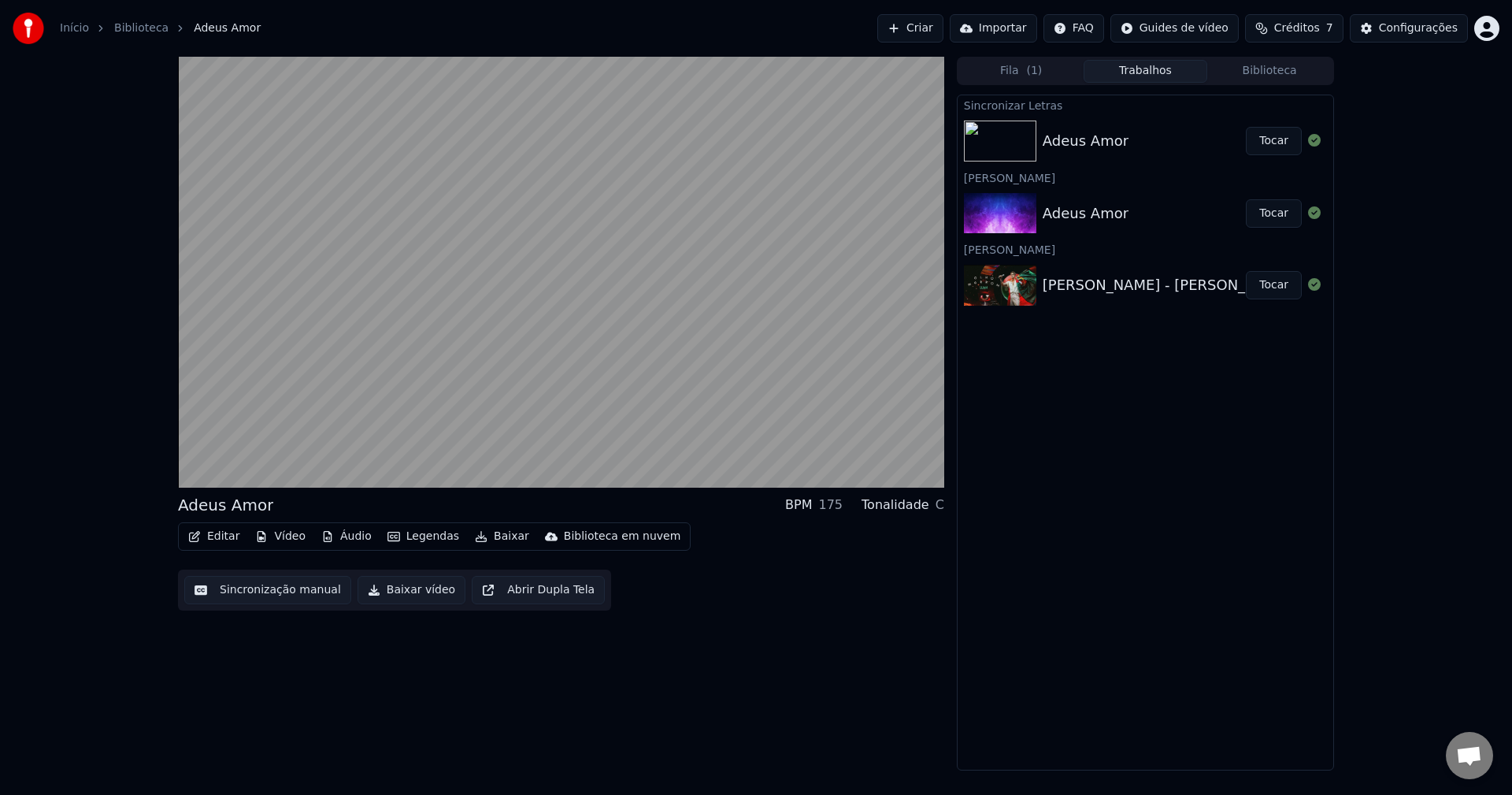
click at [743, 600] on div "Editar Vídeo Áudio Legendas Baixar Biblioteca em nuvem Sincronização manual Bai…" at bounding box center [561, 566] width 766 height 88
click at [678, 602] on div "Editar Vídeo Áudio Legendas Baixar Biblioteca em nuvem Sincronização manual Bai…" at bounding box center [561, 566] width 766 height 88
click at [684, 601] on div "Editar Vídeo Áudio Legendas Baixar Biblioteca em nuvem Sincronização manual Bai…" at bounding box center [561, 566] width 766 height 88
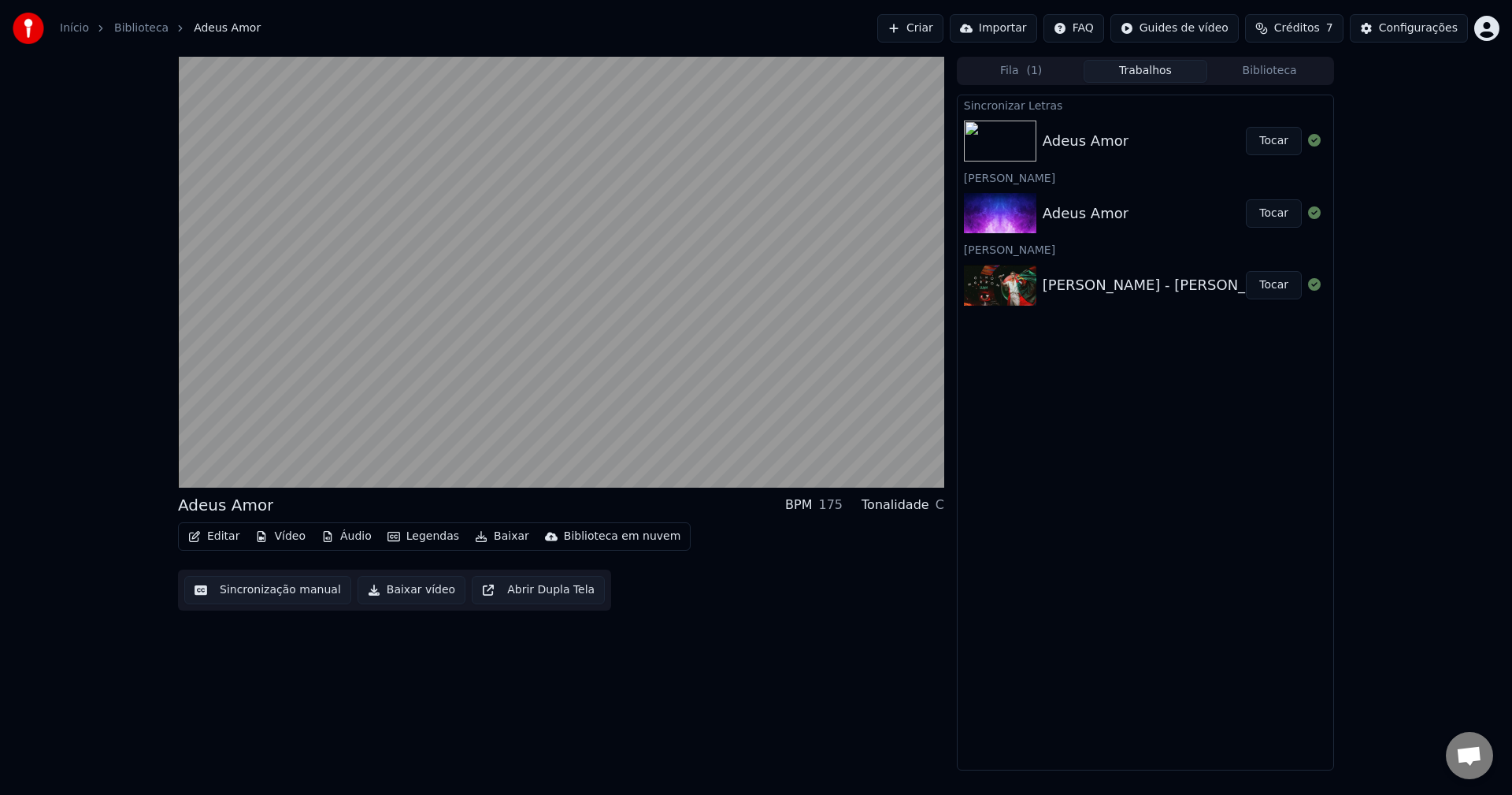
click at [684, 601] on div "Editar Vídeo Áudio Legendas Baixar Biblioteca em nuvem Sincronização manual Bai…" at bounding box center [561, 566] width 766 height 88
click at [685, 601] on div "Editar Vídeo Áudio Legendas Baixar Biblioteca em nuvem Sincronização manual Bai…" at bounding box center [561, 566] width 766 height 88
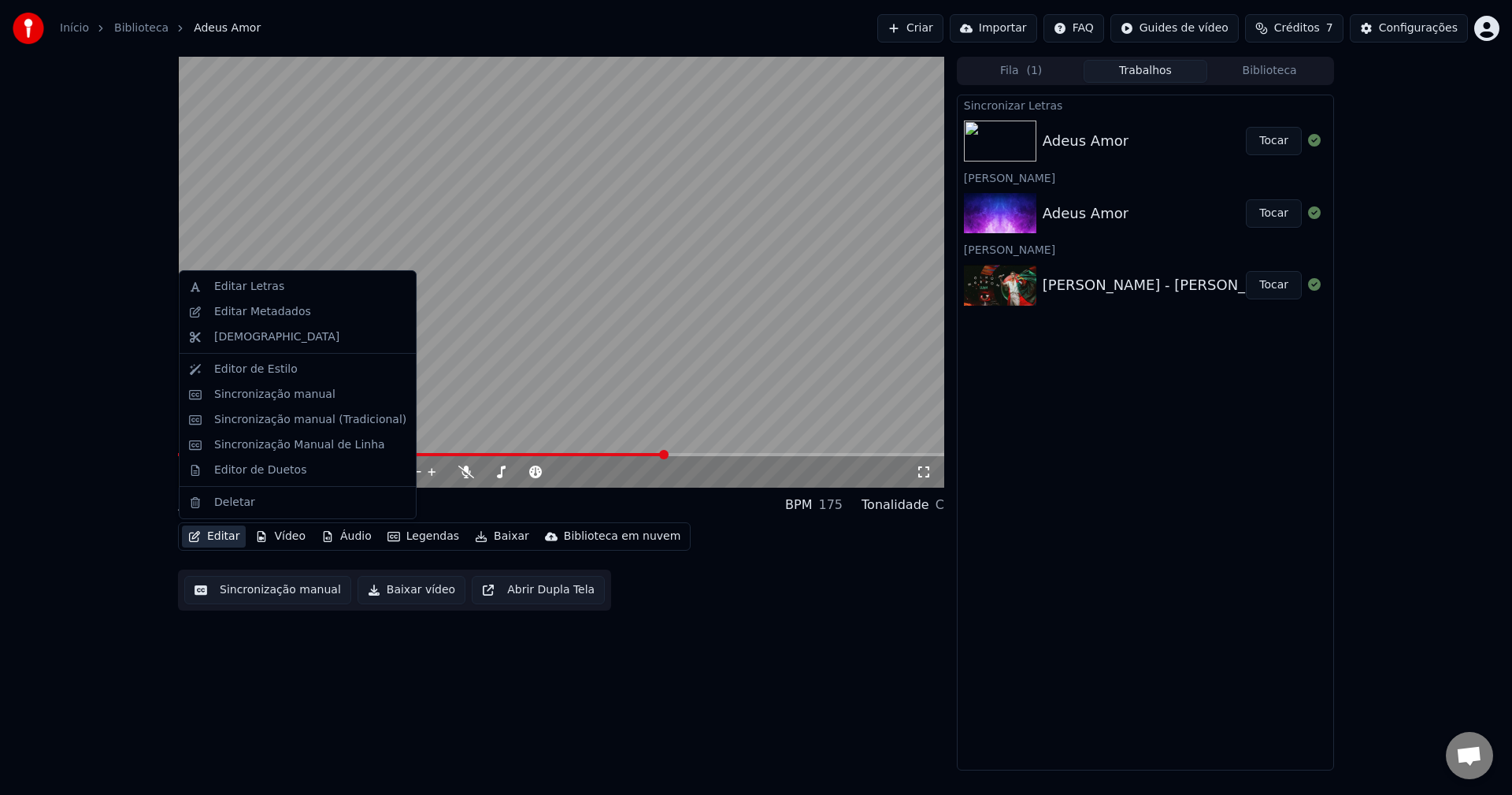
click at [217, 539] on button "Editar" at bounding box center [214, 536] width 64 height 22
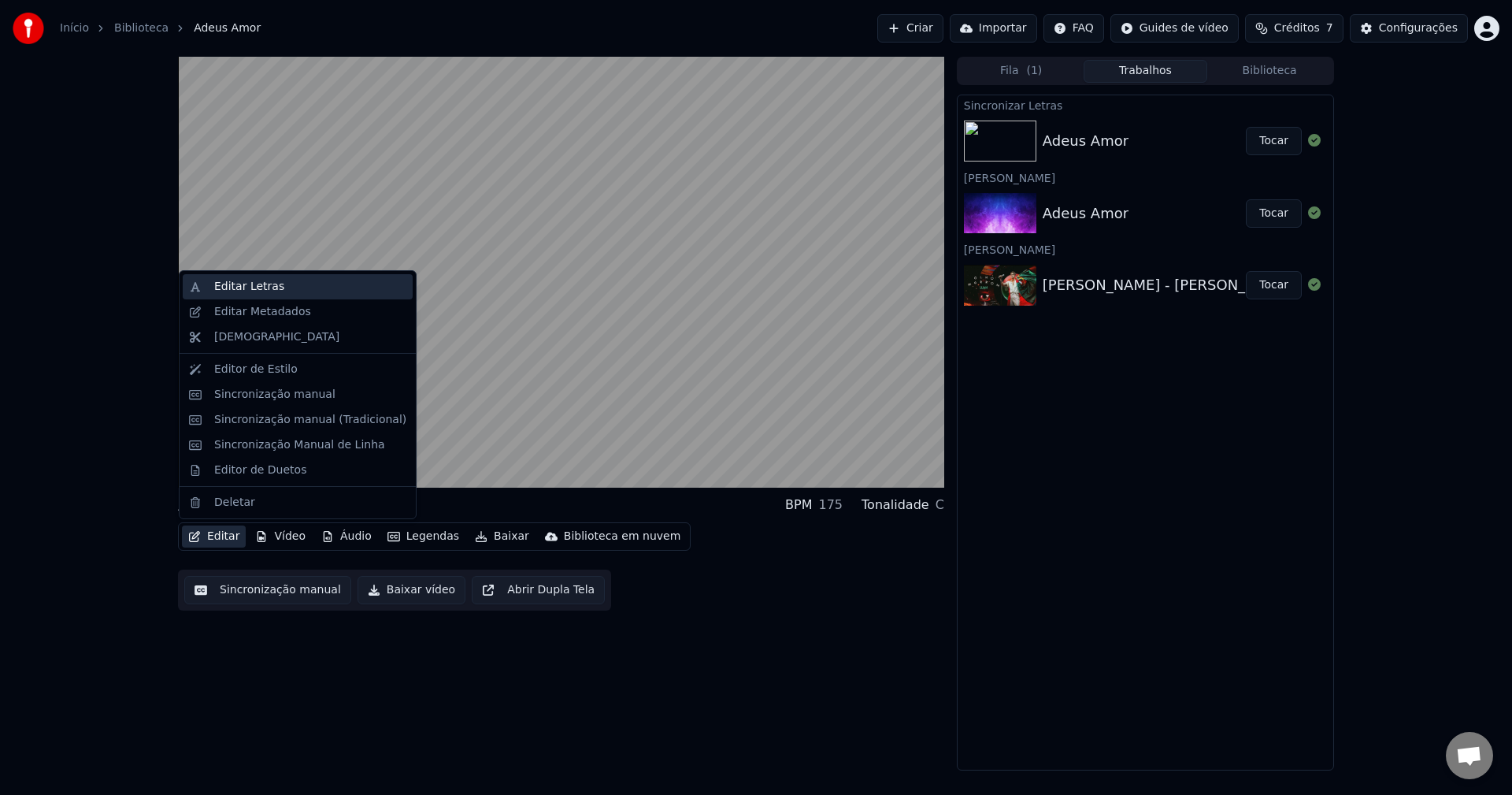
click at [286, 284] on div "Editar Letras" at bounding box center [309, 286] width 192 height 16
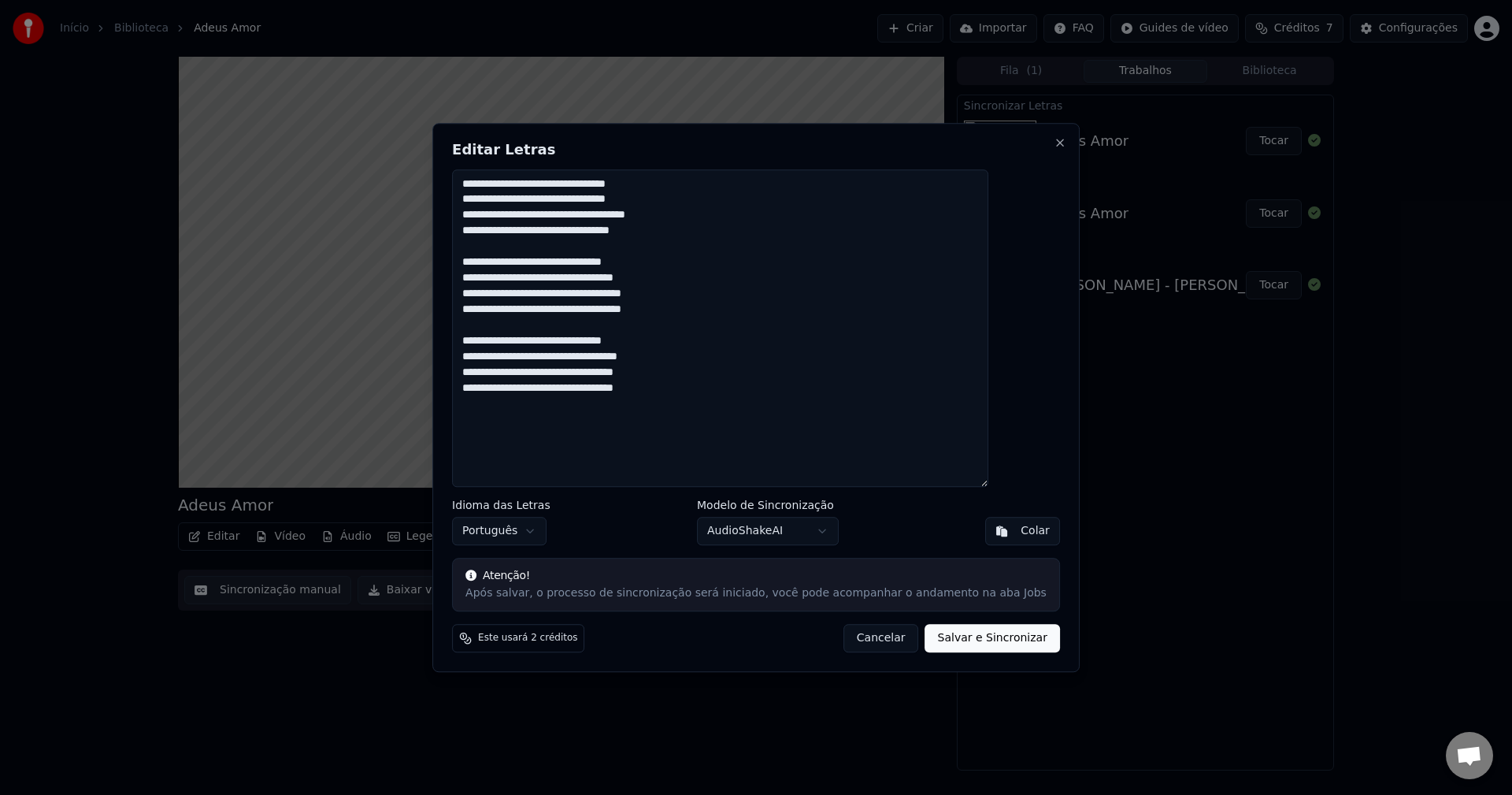
click at [784, 529] on body "**********" at bounding box center [756, 397] width 1512 height 795
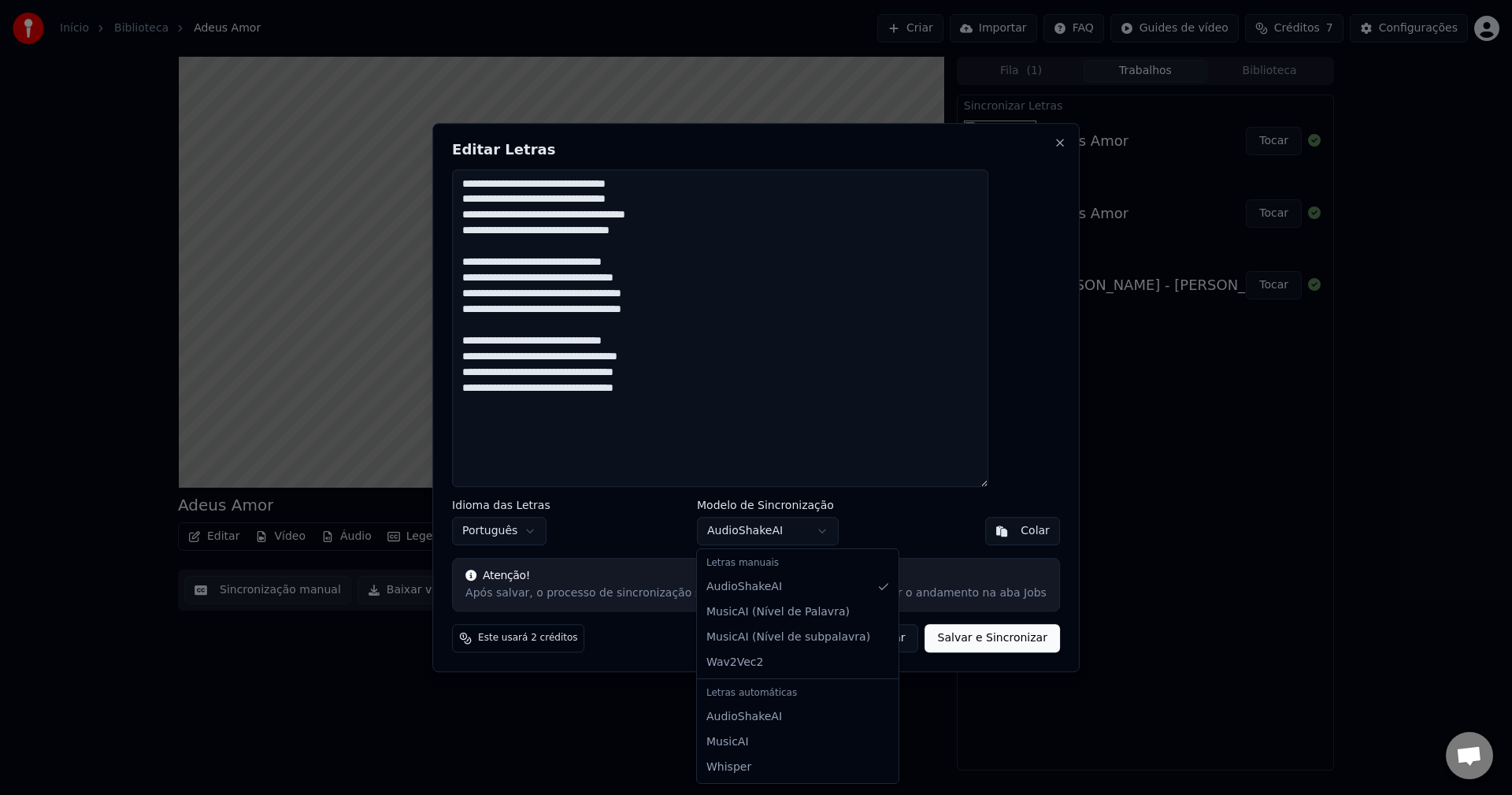
click at [784, 529] on body "**********" at bounding box center [756, 397] width 1512 height 795
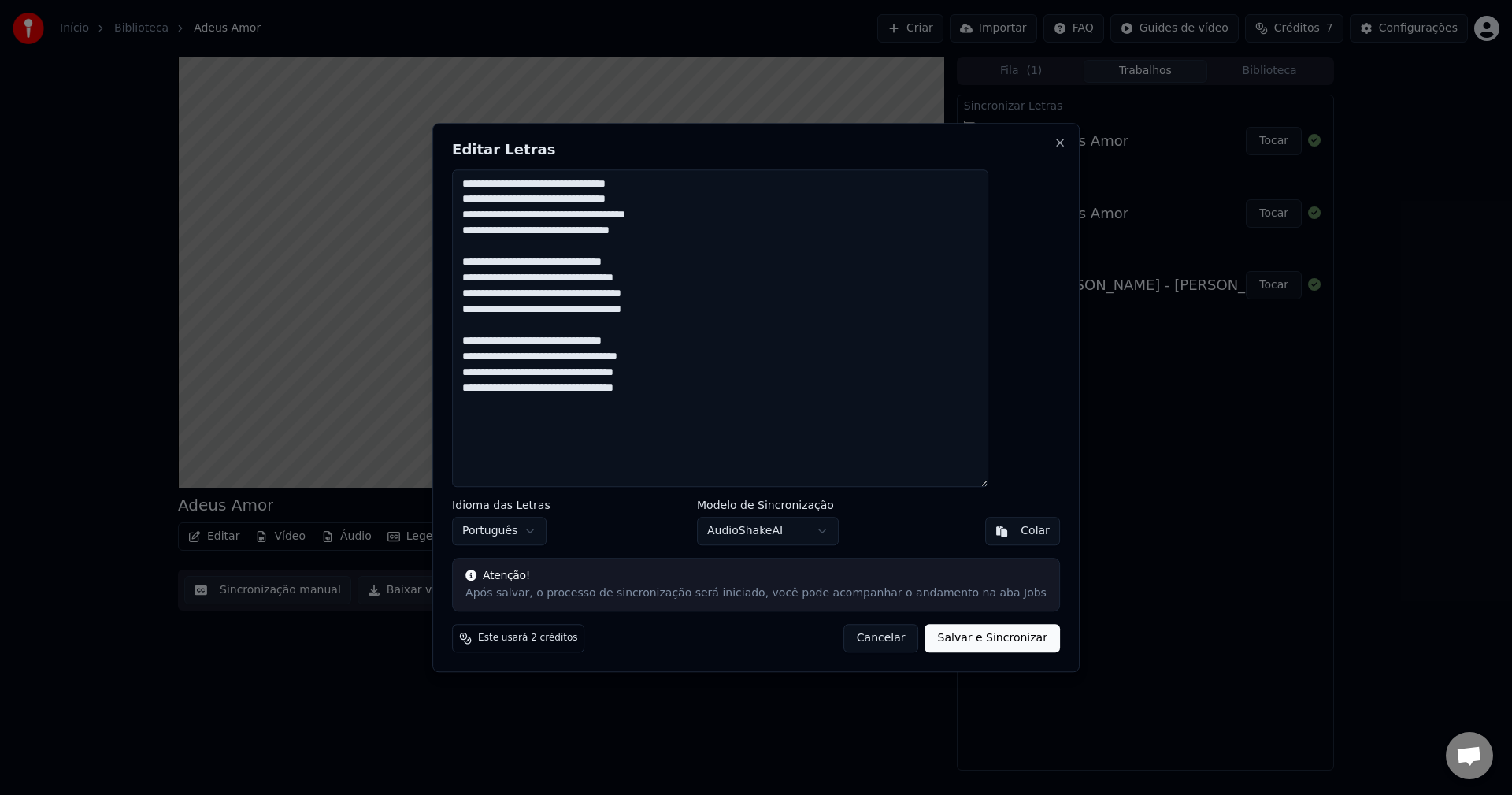
click at [911, 525] on div "Idioma das Letras Português Modelo de Sincronização AudioShakeAI Colar" at bounding box center [756, 522] width 608 height 46
drag, startPoint x: 715, startPoint y: 151, endPoint x: 1198, endPoint y: 155, distance: 483.0
click at [1198, 155] on body "**********" at bounding box center [756, 397] width 1512 height 795
click at [1017, 139] on div "**********" at bounding box center [756, 397] width 647 height 549
click at [1053, 143] on button "Close" at bounding box center [1059, 142] width 12 height 12
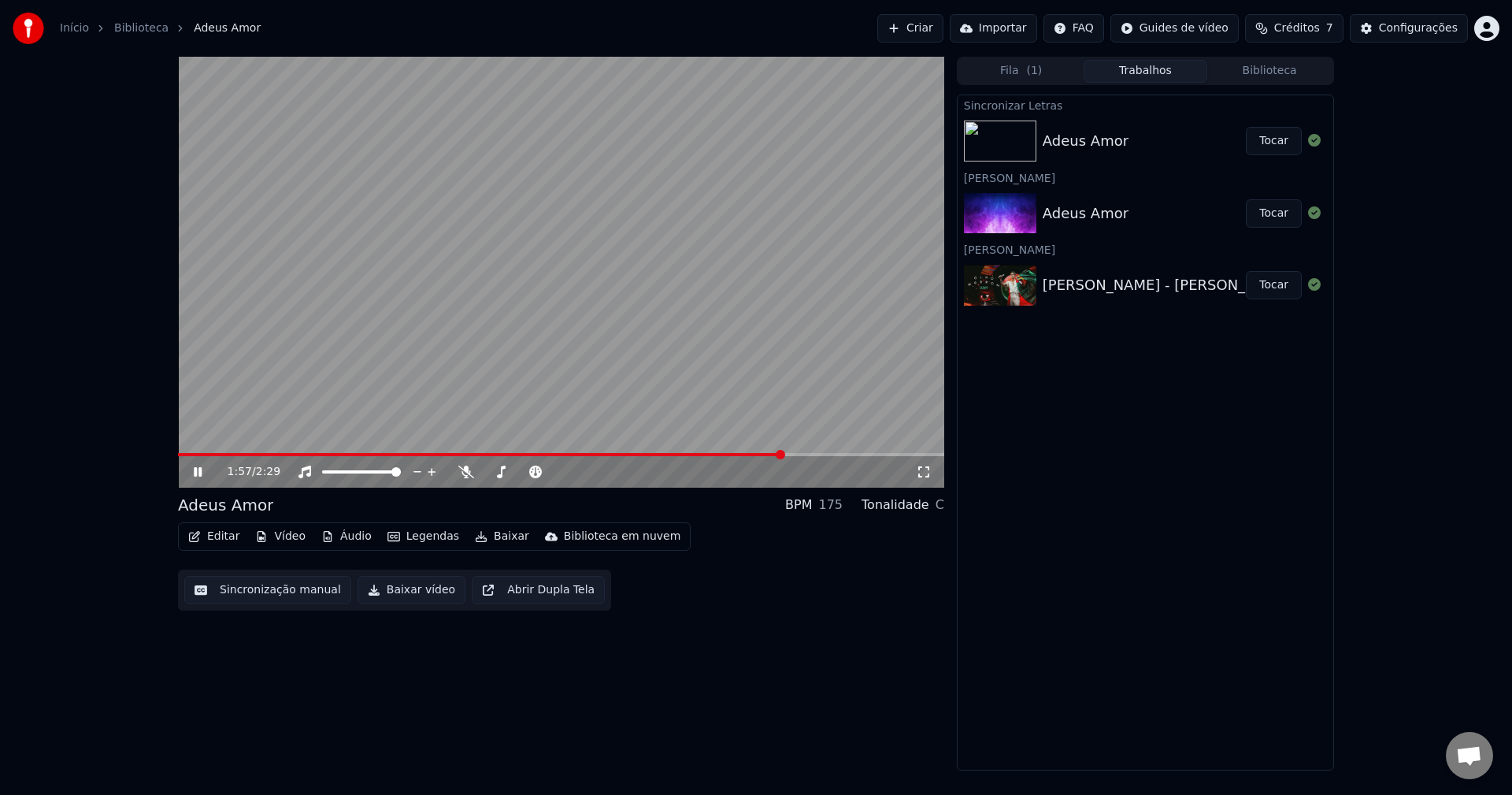
click at [1125, 141] on div "Adeus Amor" at bounding box center [1144, 140] width 203 height 22
click at [1111, 220] on div "Adeus Amor" at bounding box center [1086, 213] width 86 height 22
click at [1085, 126] on div "Adeus Amor Tocar" at bounding box center [1146, 141] width 376 height 53
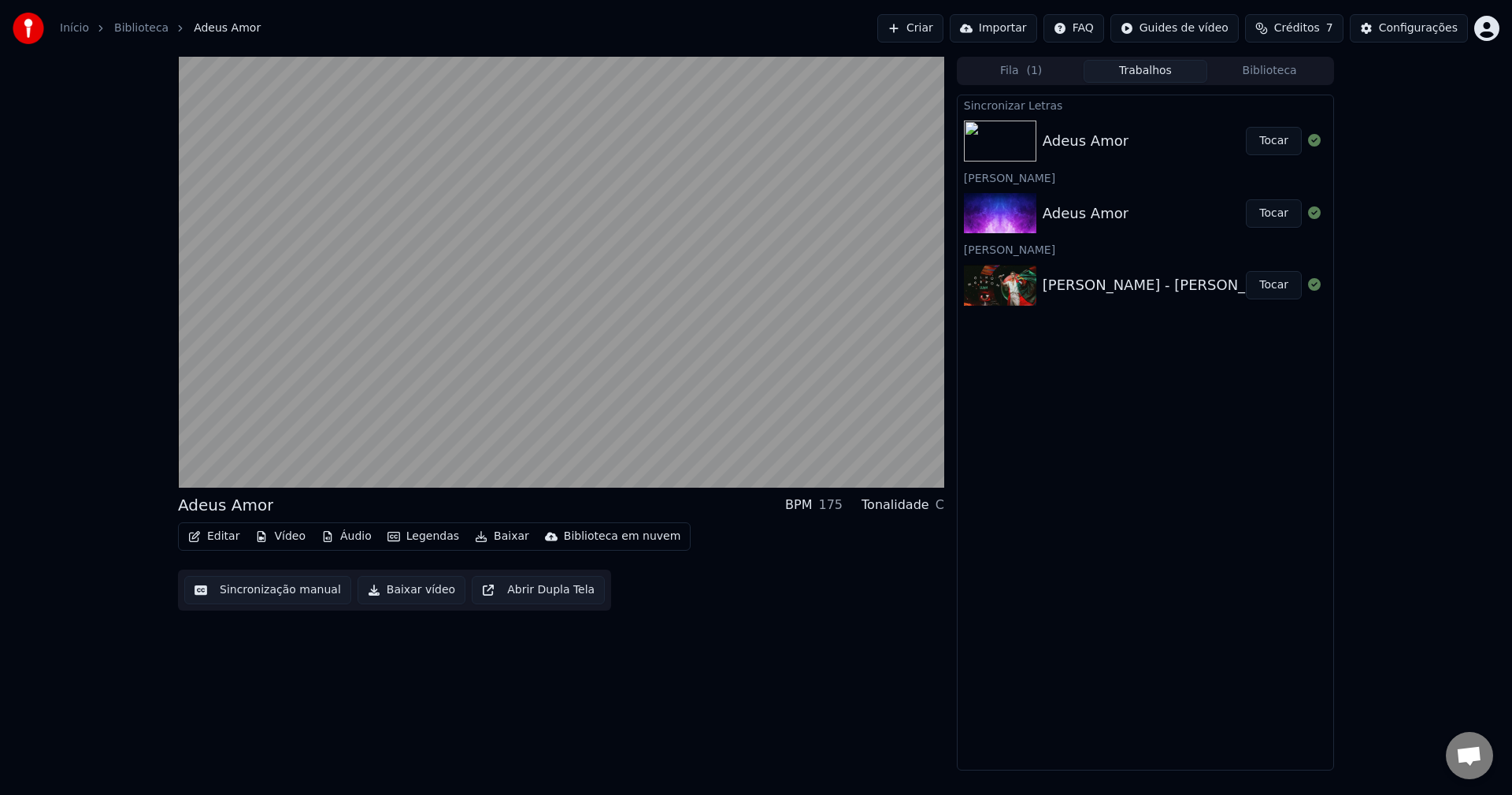
click at [1120, 192] on div "Adeus Amor Tocar" at bounding box center [1146, 214] width 376 height 53
click at [1134, 213] on div "Adeus Amor" at bounding box center [1144, 213] width 203 height 22
click at [1116, 211] on div "Adeus Amor" at bounding box center [1086, 213] width 86 height 22
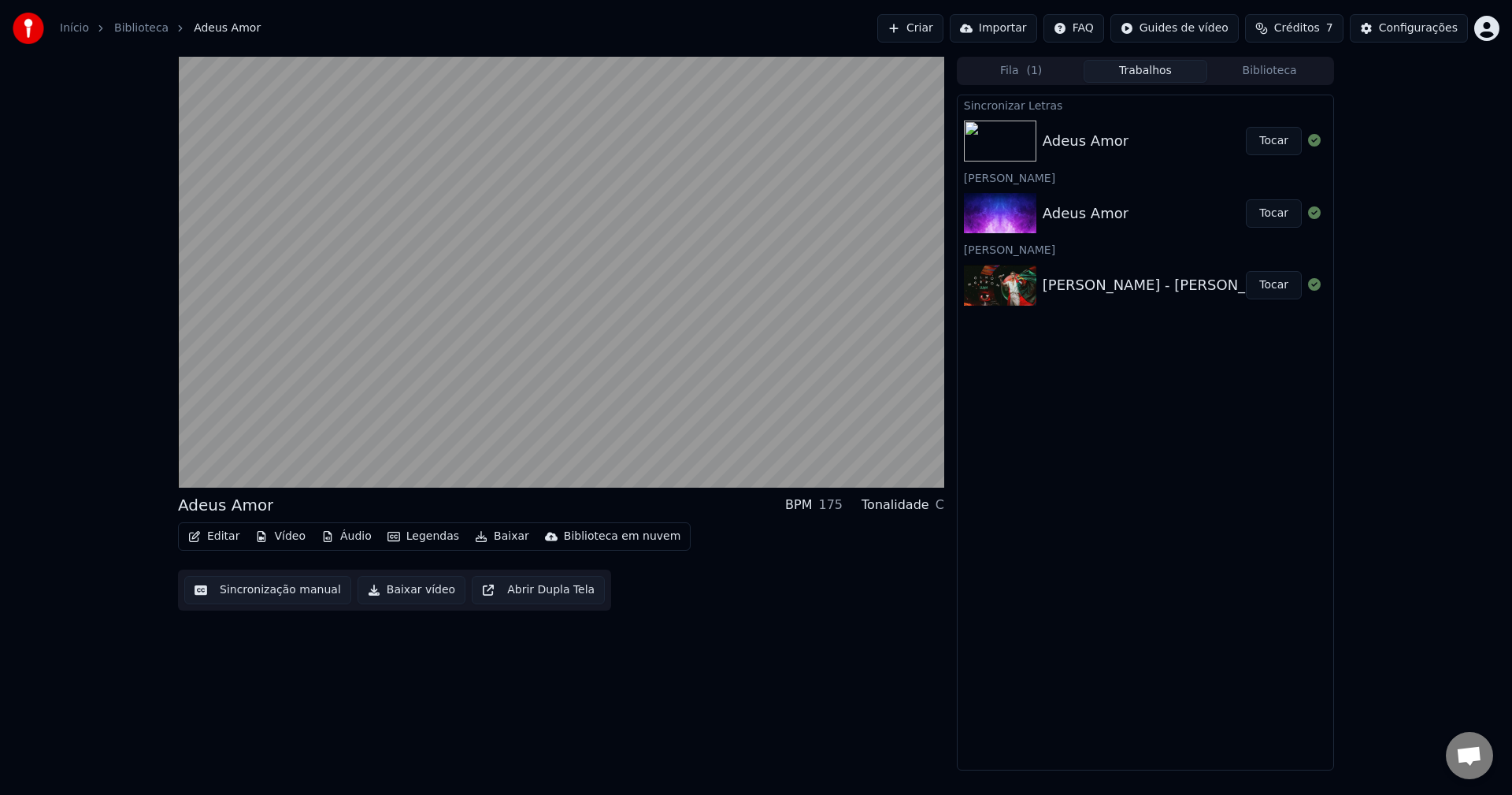
click at [1116, 211] on div "Adeus Amor" at bounding box center [1086, 213] width 86 height 22
click at [1102, 169] on div "Criar Karaokê" at bounding box center [1146, 178] width 376 height 19
click at [1073, 119] on div "Adeus Amor Tocar" at bounding box center [1146, 141] width 376 height 53
click at [1247, 73] on button "Biblioteca" at bounding box center [1269, 72] width 124 height 23
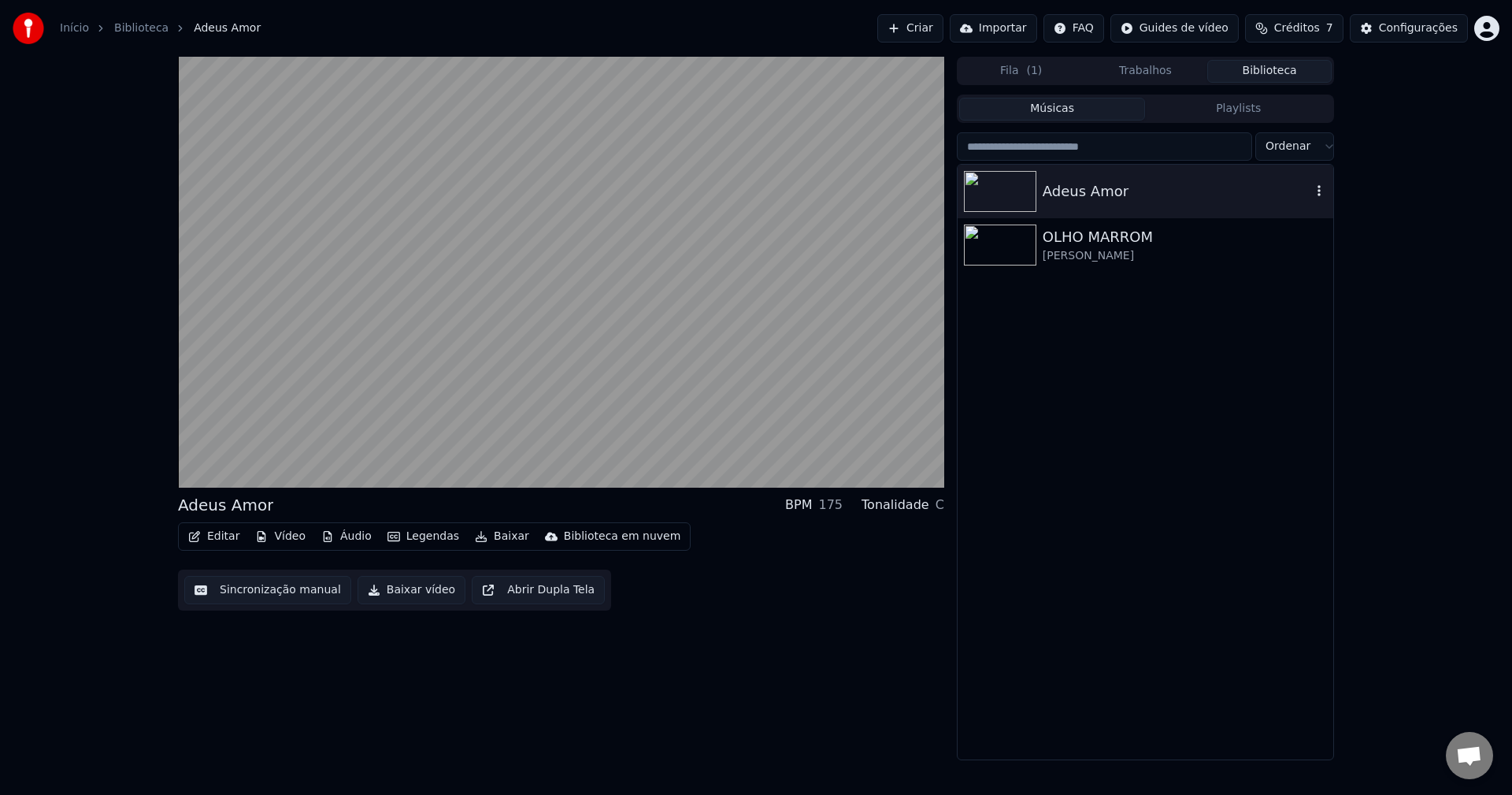
click at [1107, 192] on div "Adeus Amor" at bounding box center [1176, 191] width 268 height 22
click at [1318, 189] on icon "button" at bounding box center [1318, 190] width 16 height 12
click at [1174, 151] on input "search" at bounding box center [1105, 147] width 296 height 29
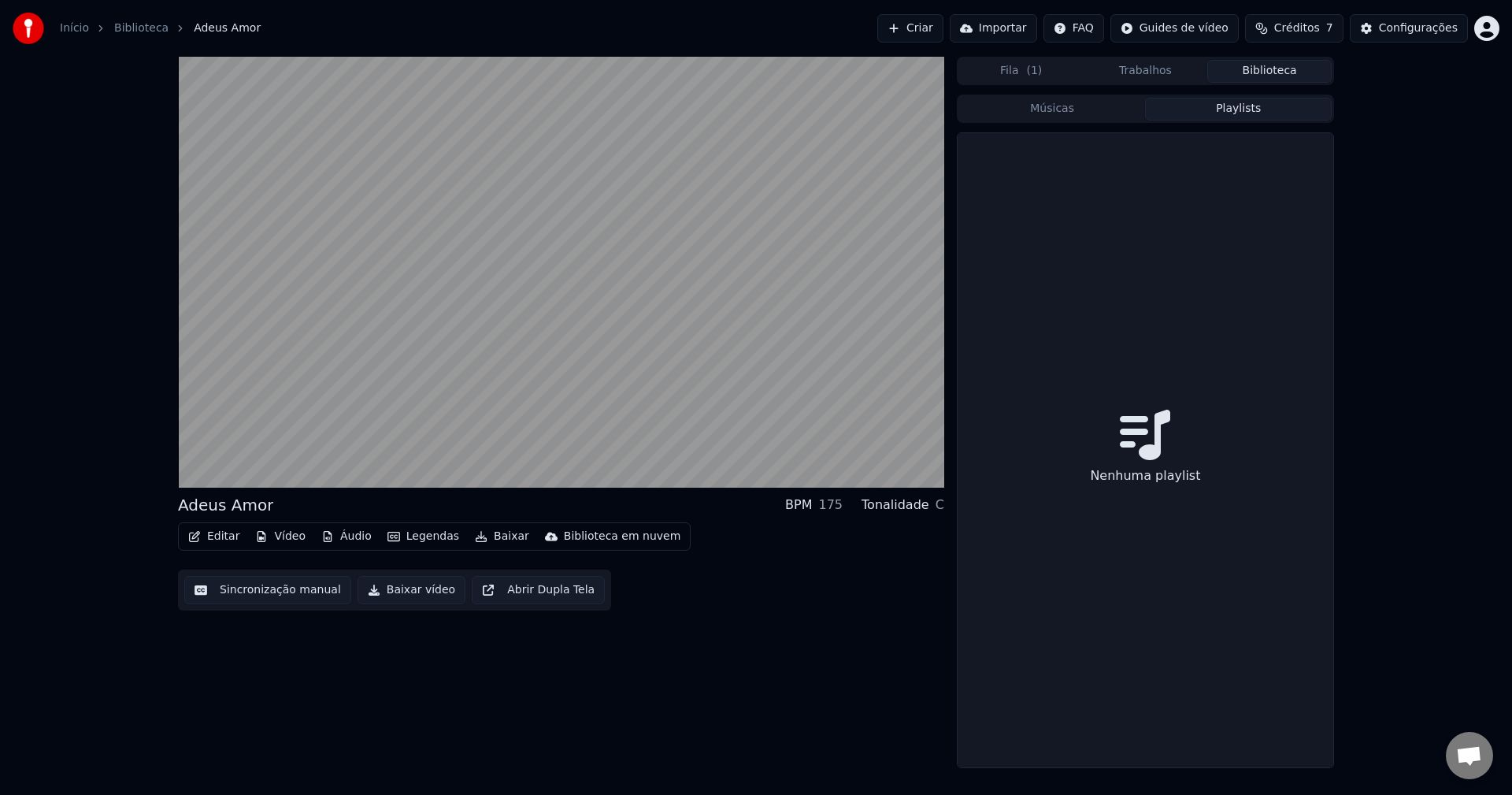
click at [1218, 106] on button "Playlists" at bounding box center [1238, 109] width 187 height 23
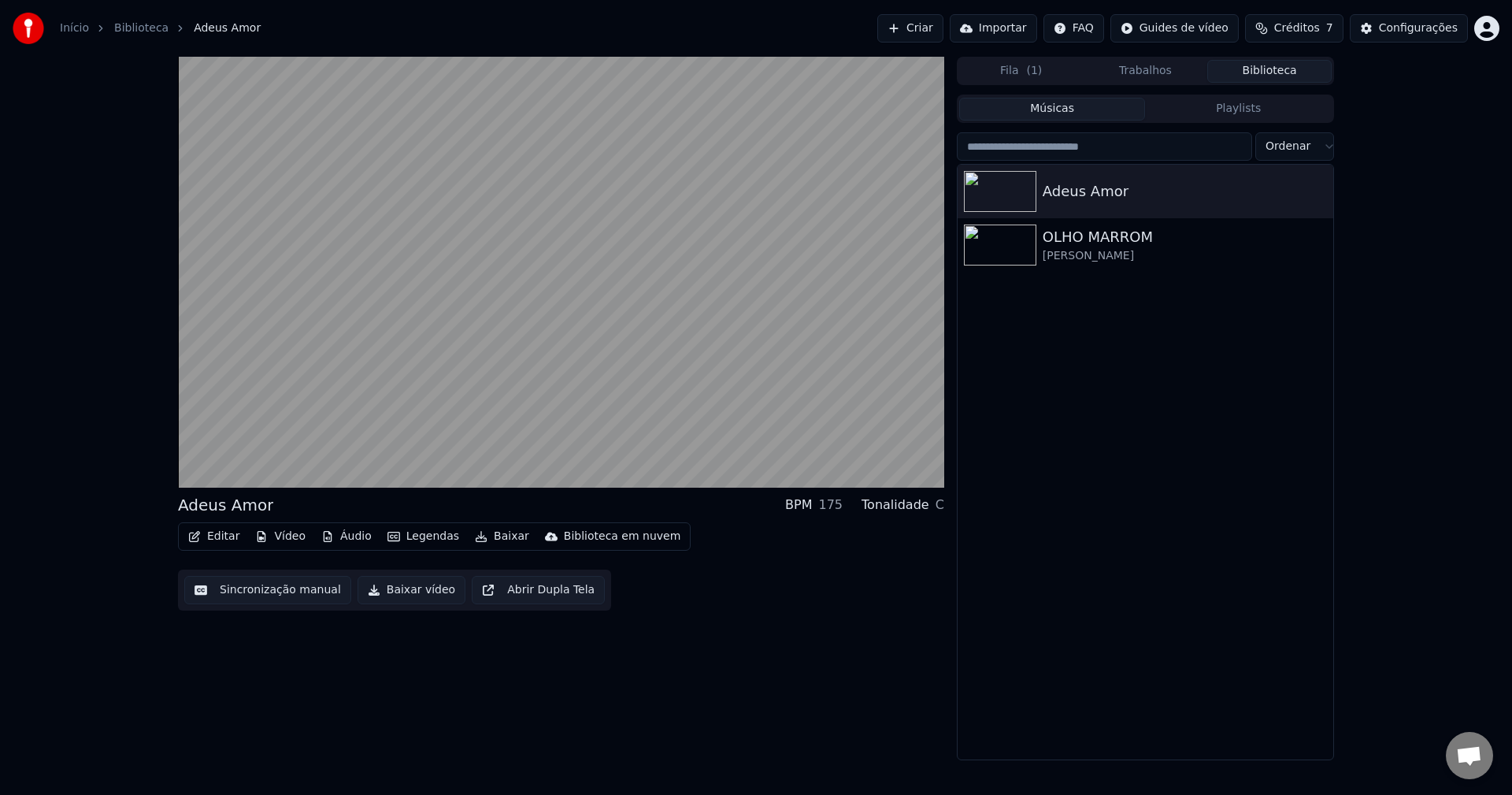
click at [1057, 114] on button "Músicas" at bounding box center [1052, 109] width 187 height 23
click at [1062, 75] on button "Fila ( 1 )" at bounding box center [1021, 72] width 124 height 23
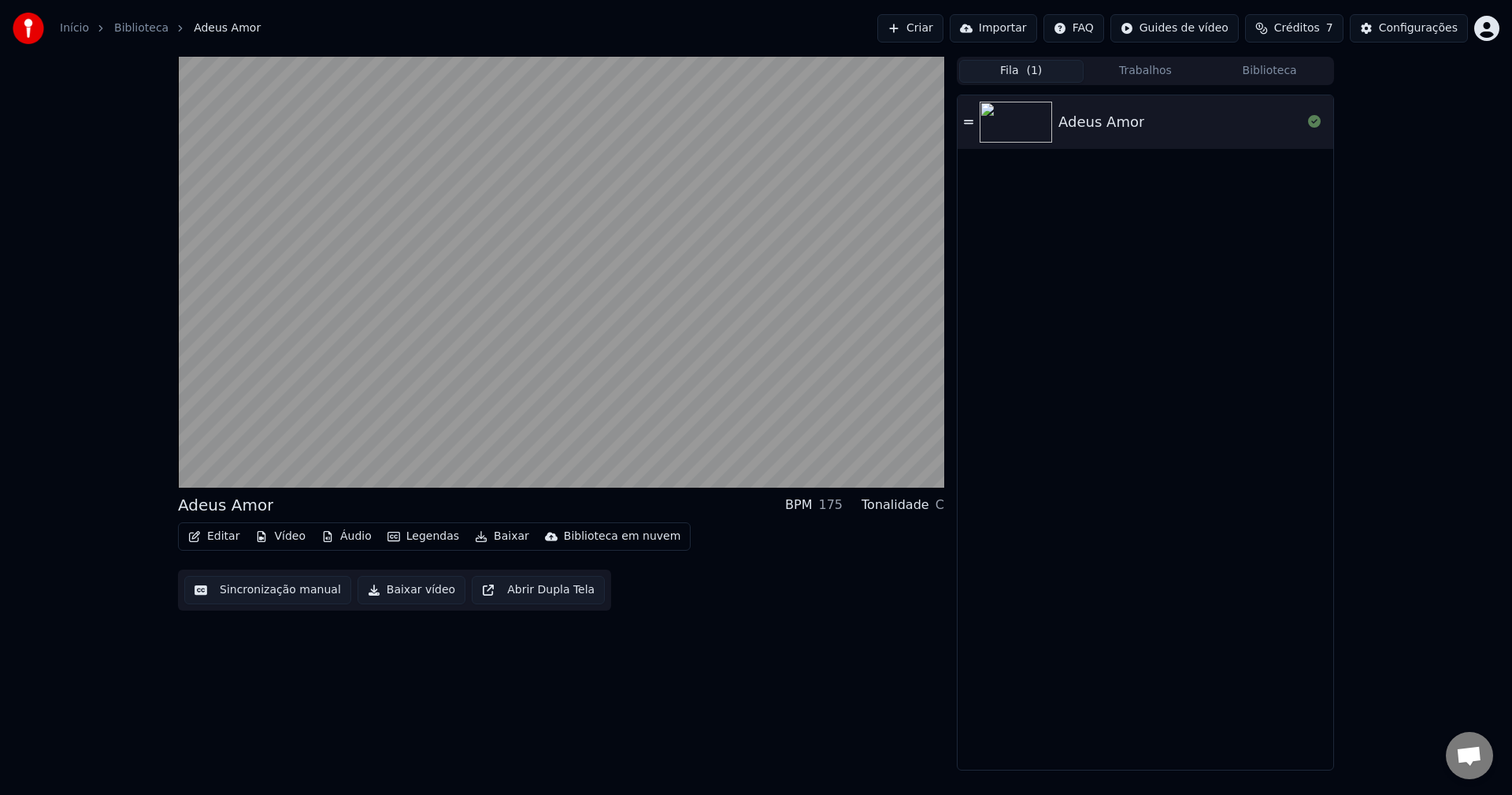
click at [1176, 126] on div "Adeus Amor" at bounding box center [1179, 121] width 243 height 22
click at [293, 590] on button "Sincronização manual" at bounding box center [267, 590] width 167 height 29
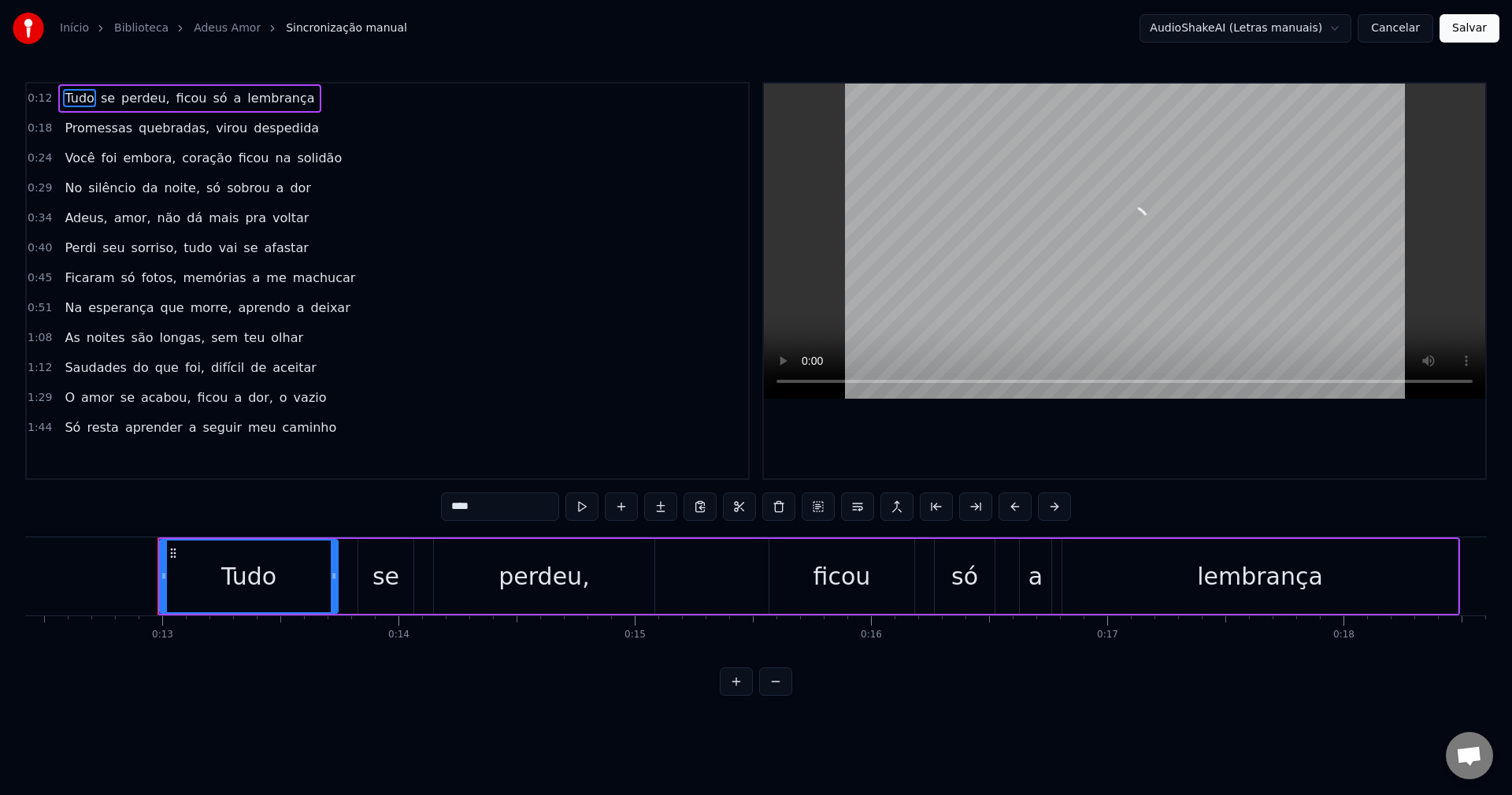
scroll to position [0, 2987]
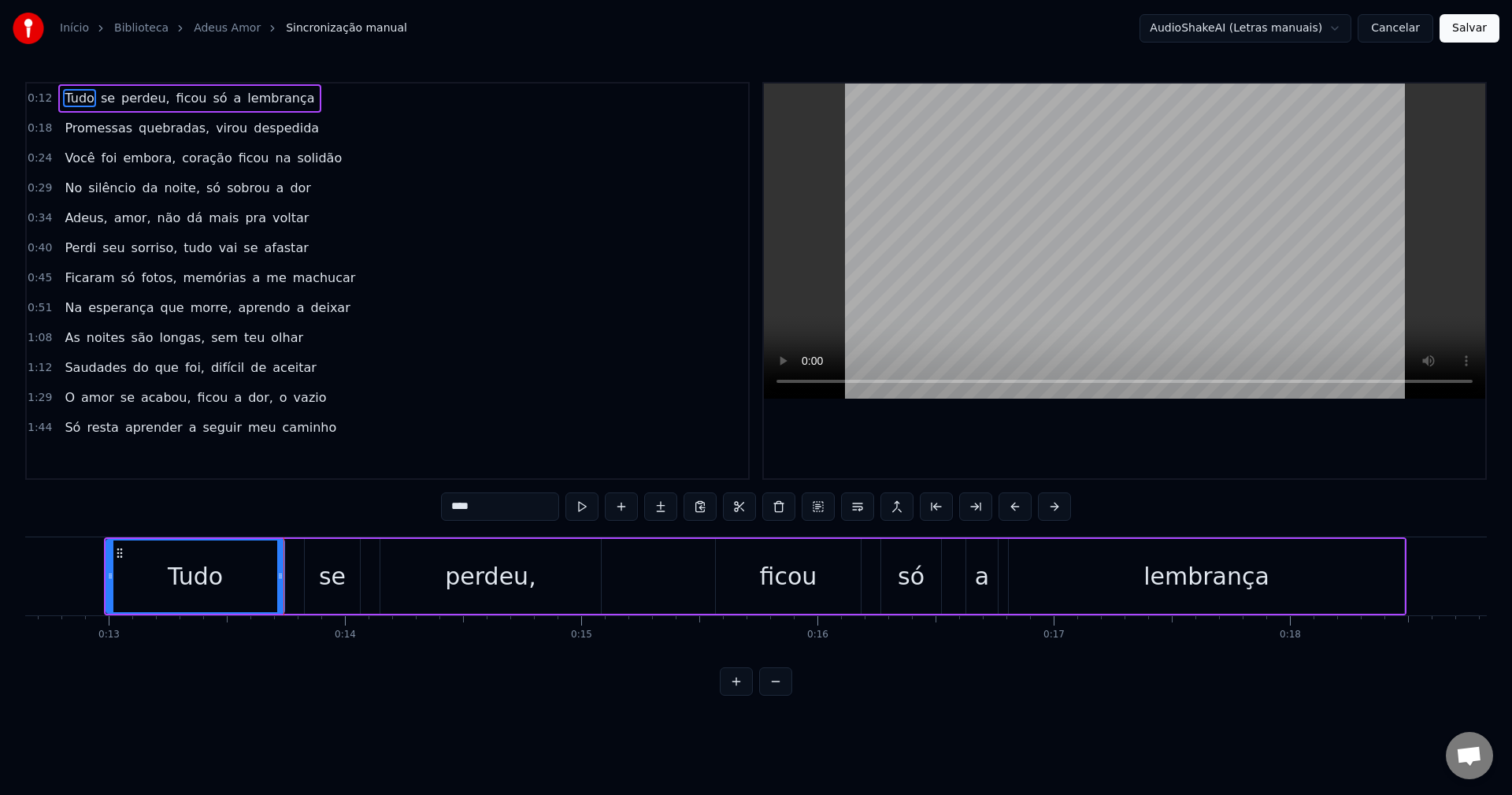
click at [104, 101] on span "se" at bounding box center [108, 97] width 17 height 18
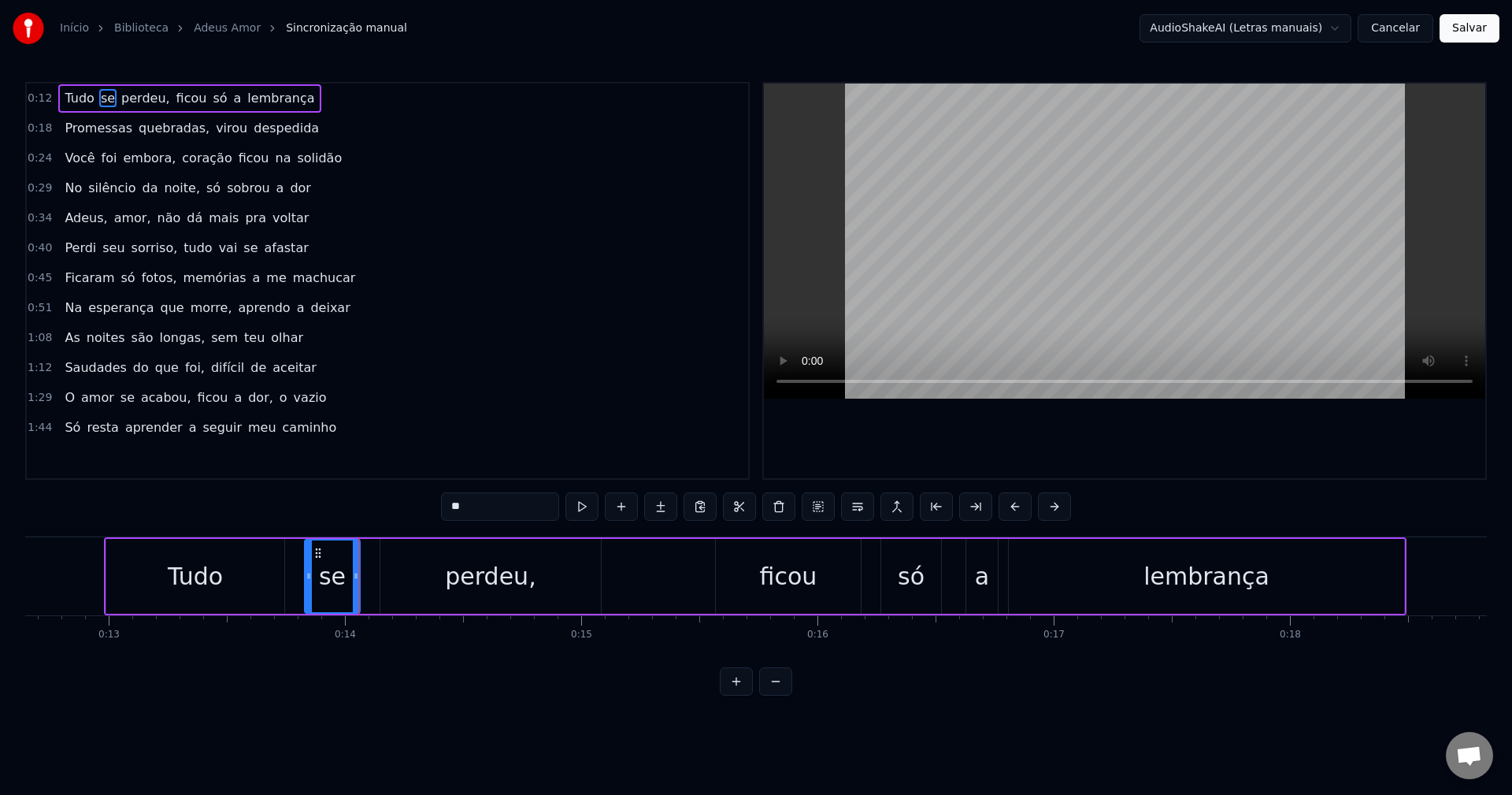
click at [125, 97] on span "perdeu," at bounding box center [145, 97] width 52 height 18
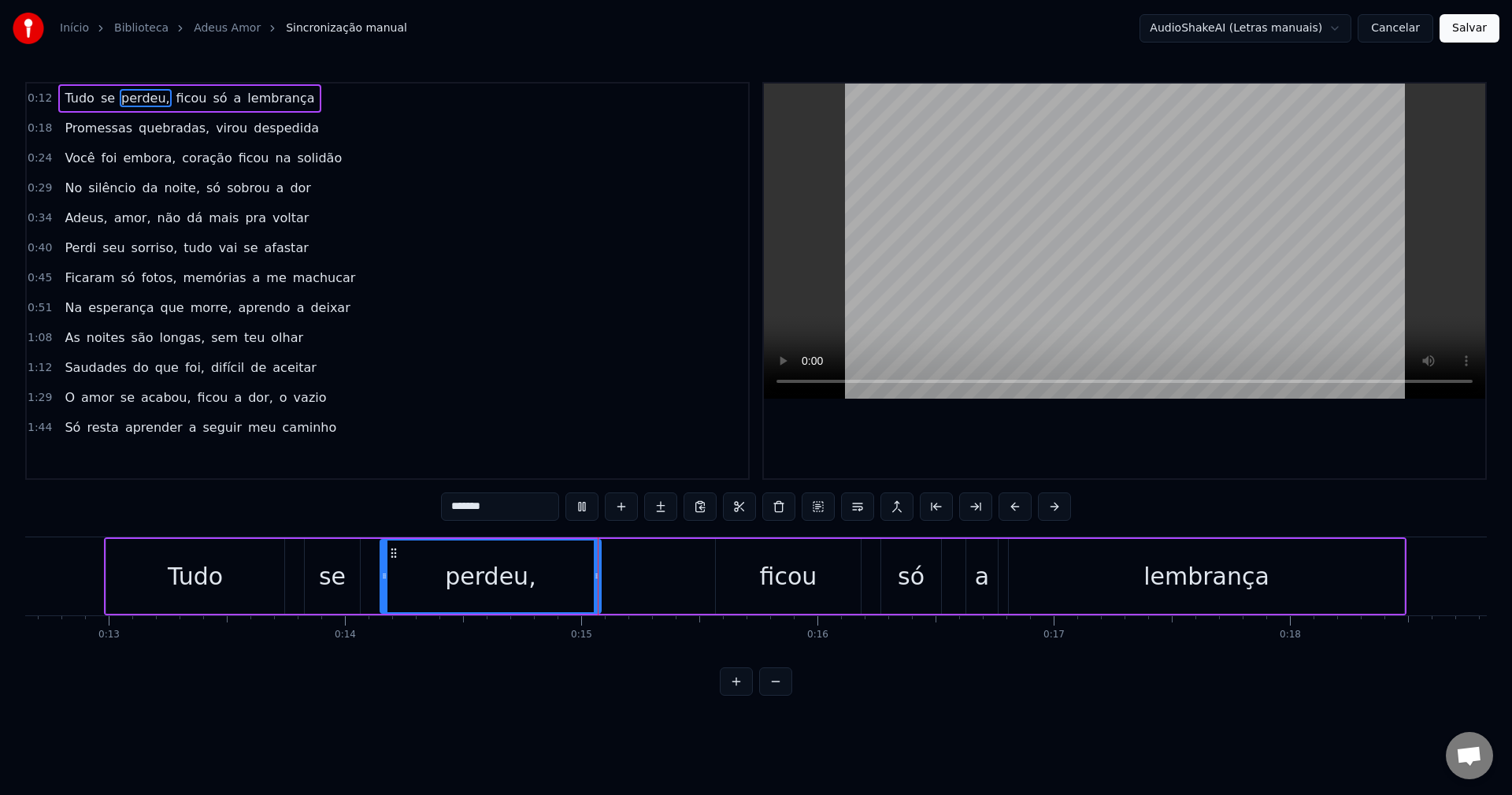
click at [182, 94] on span "ficou" at bounding box center [191, 97] width 33 height 18
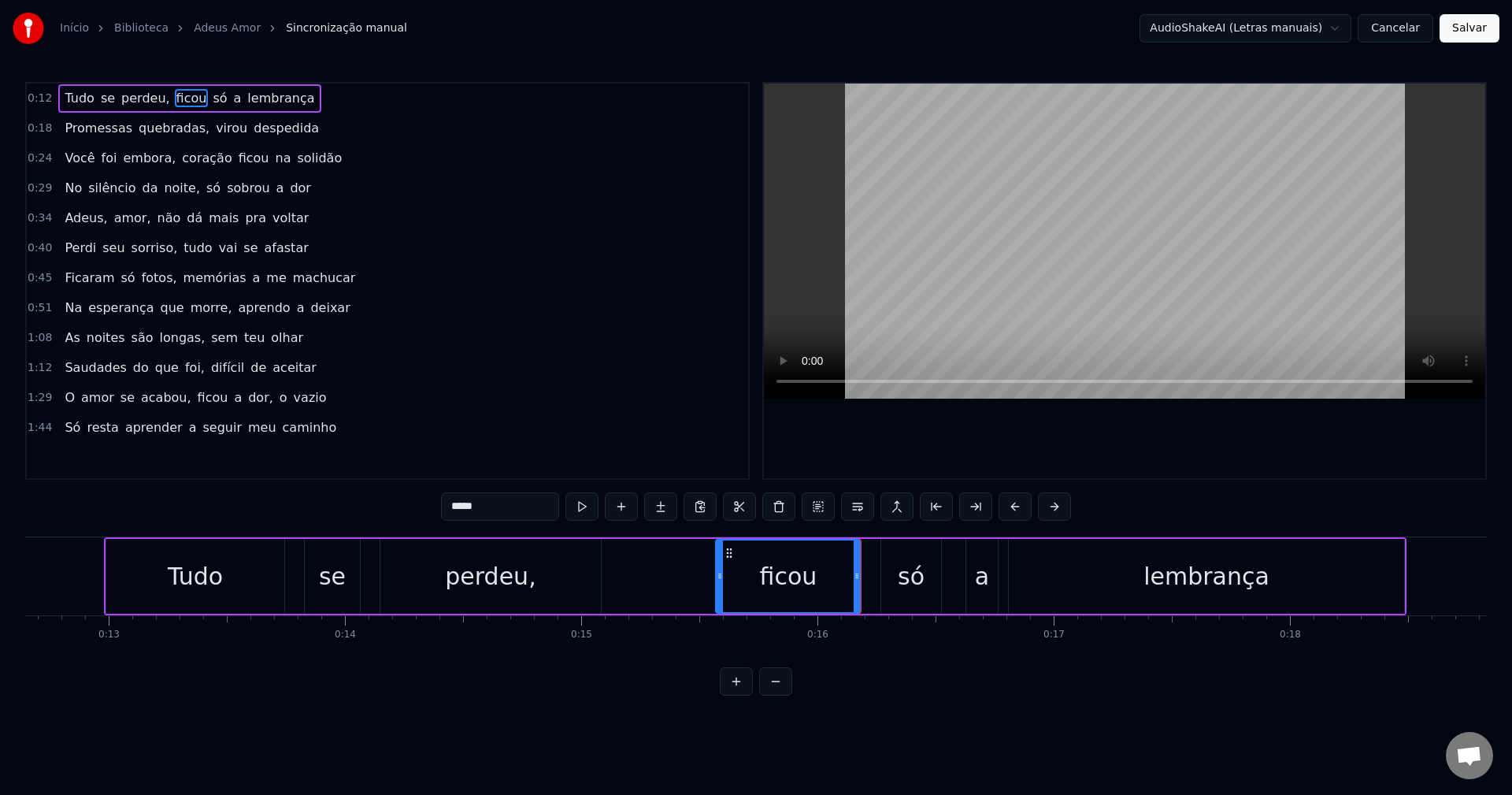
click at [211, 97] on span "só" at bounding box center [219, 97] width 17 height 18
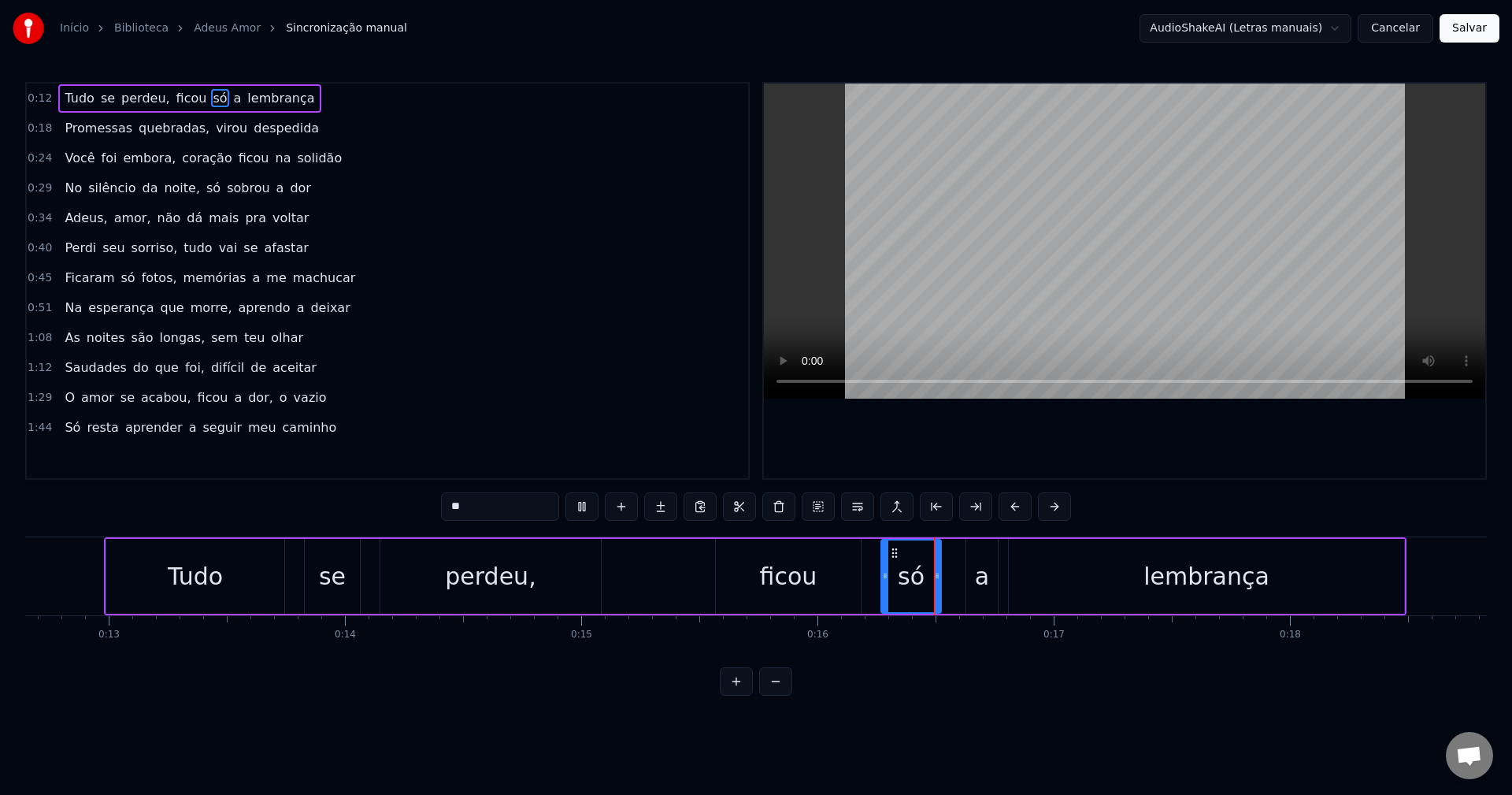
click at [232, 97] on span "a" at bounding box center [238, 97] width 11 height 18
click at [259, 96] on span "lembrança" at bounding box center [280, 97] width 70 height 18
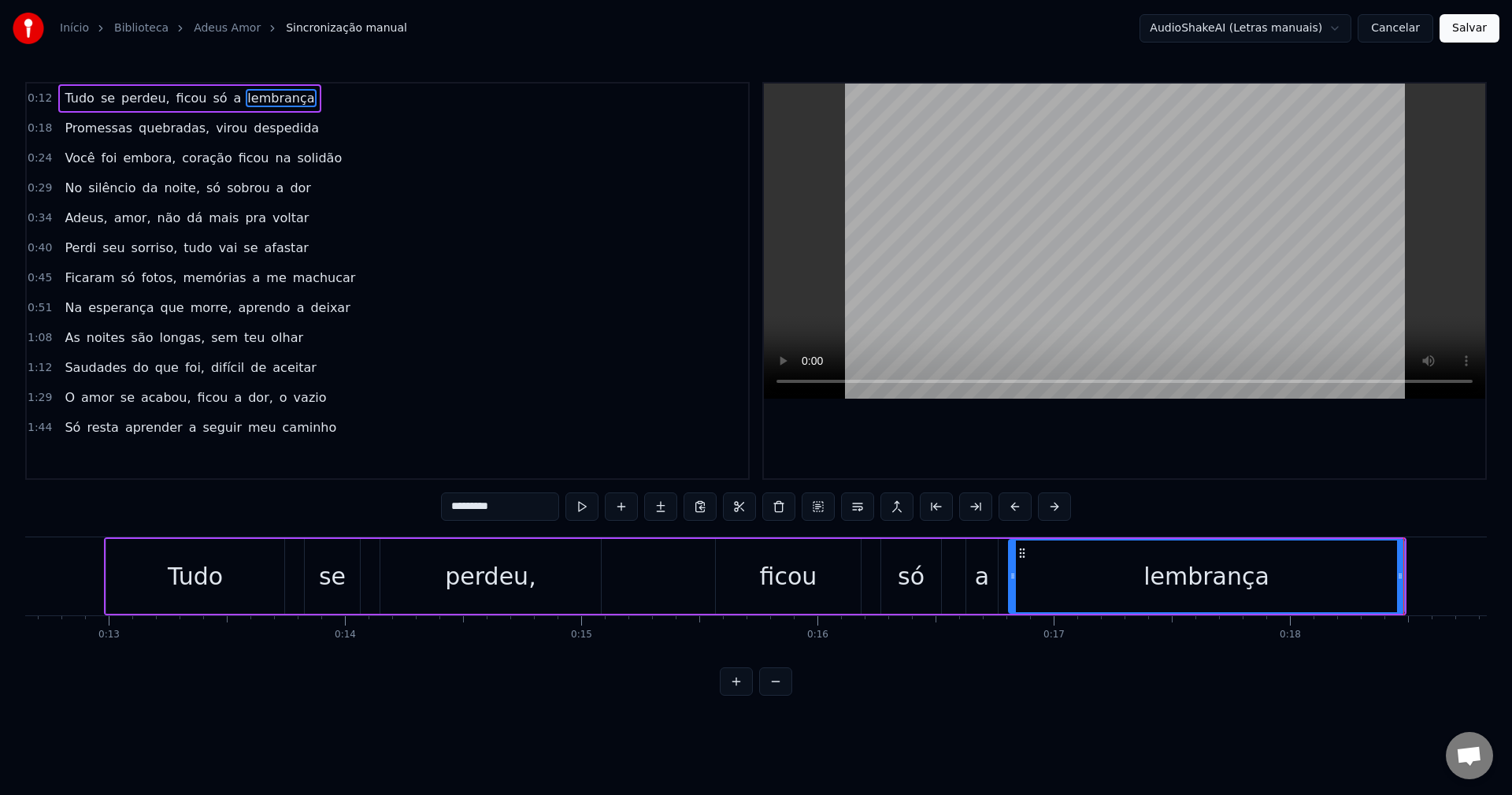
click at [86, 128] on span "Promessas" at bounding box center [98, 128] width 71 height 18
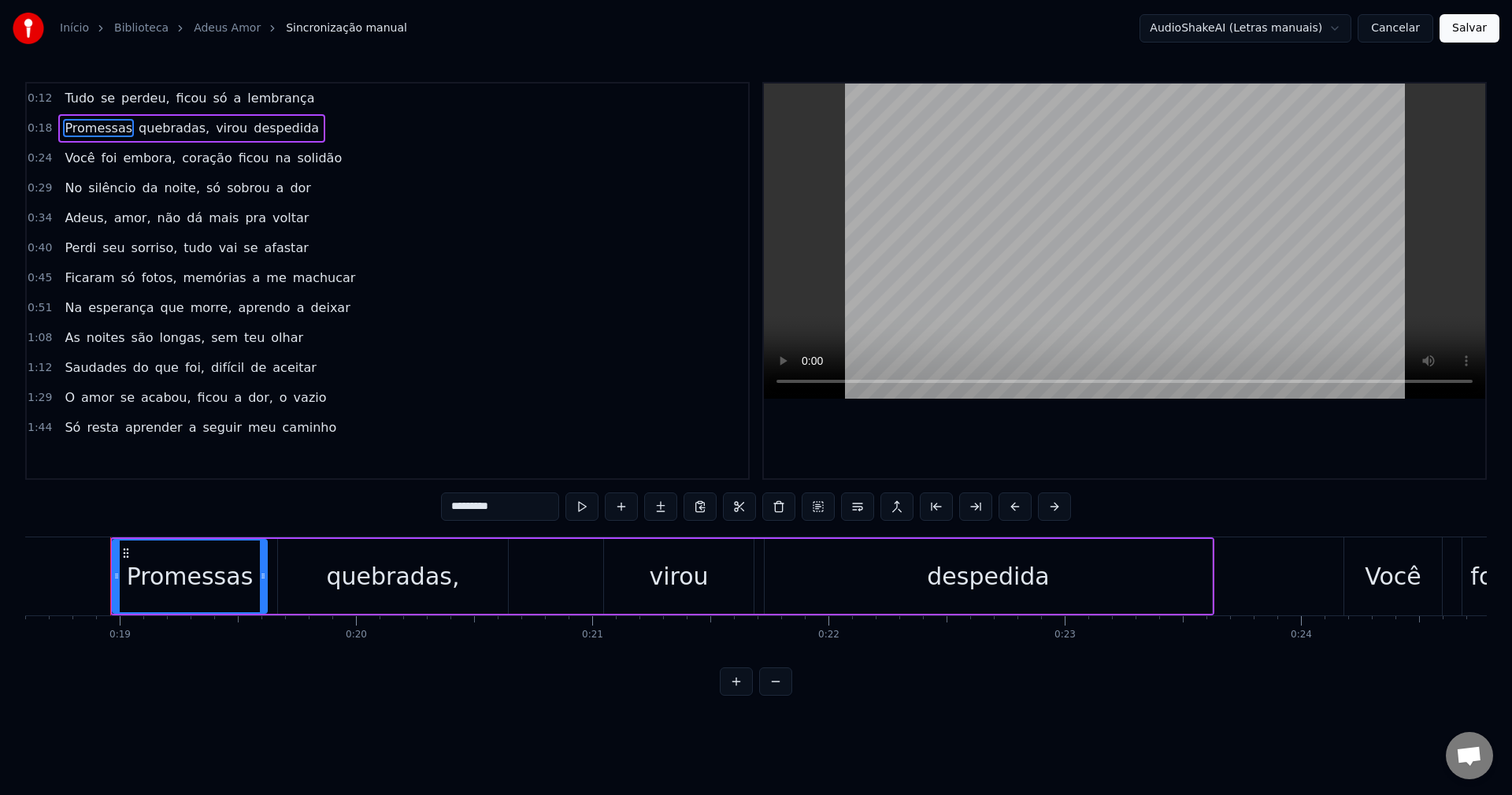
scroll to position [0, 4400]
click at [137, 129] on span "quebradas," at bounding box center [175, 128] width 74 height 18
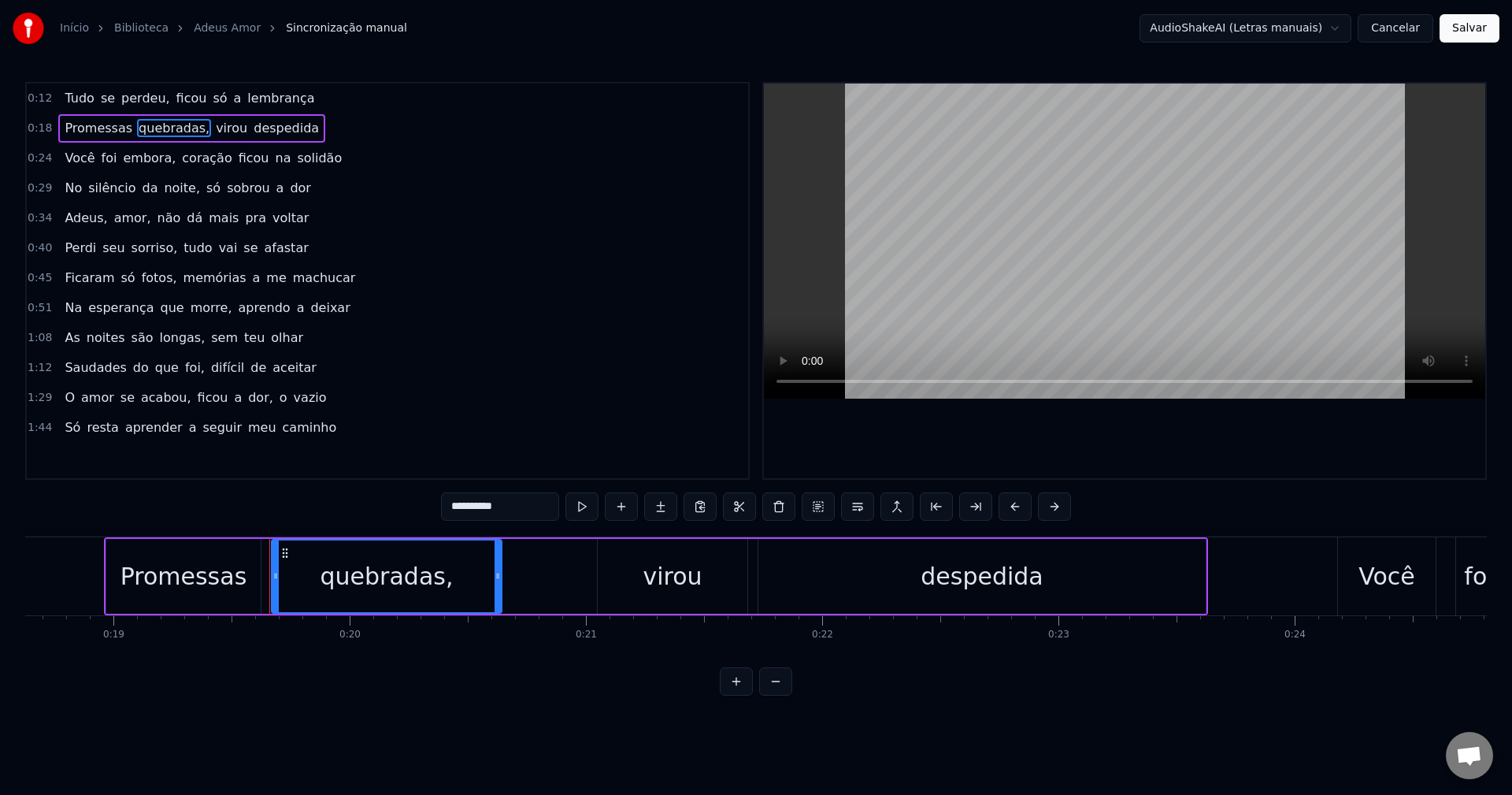
click at [98, 119] on span "Promessas" at bounding box center [98, 128] width 71 height 18
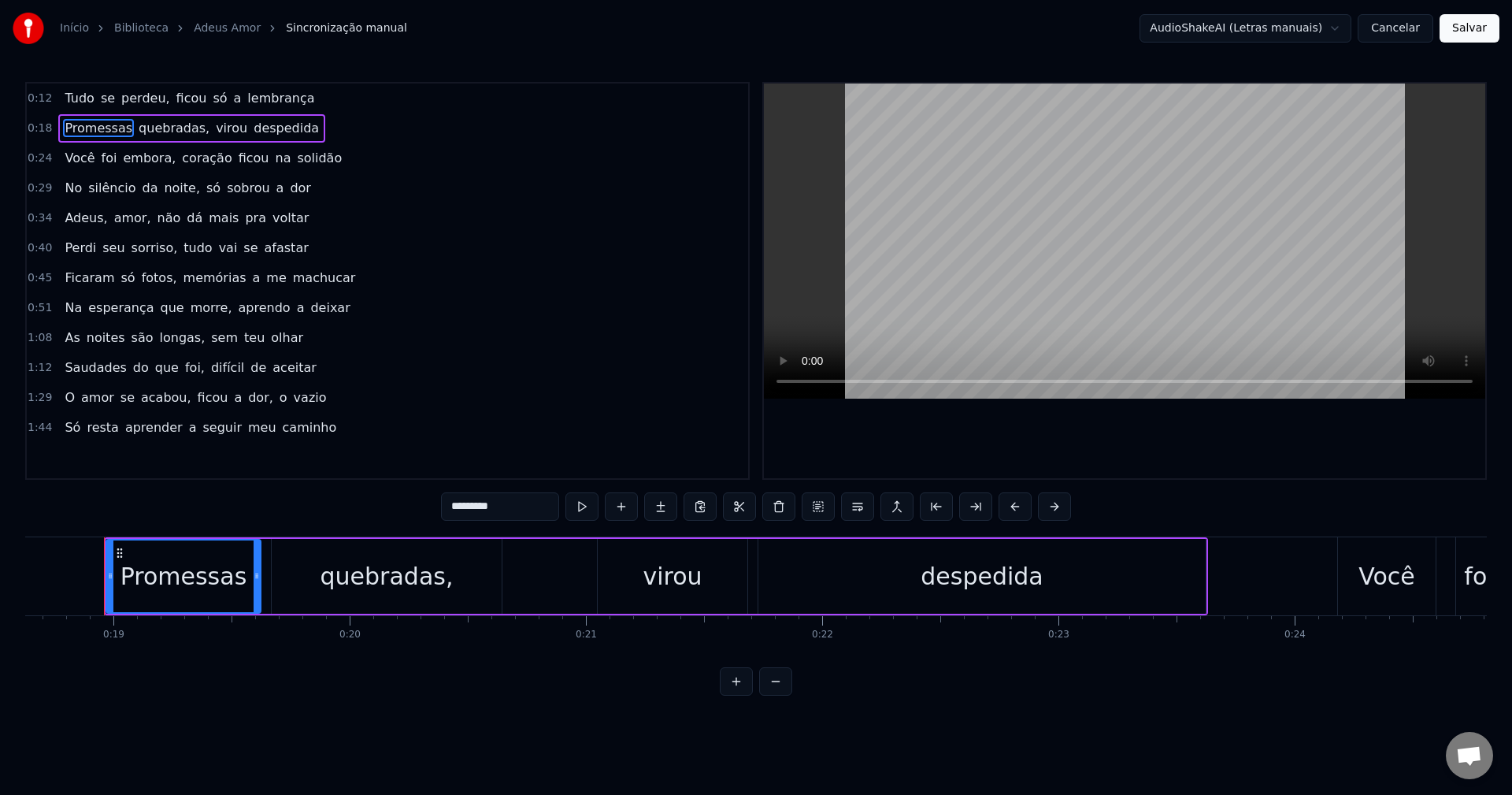
click at [143, 122] on span "quebradas," at bounding box center [175, 128] width 74 height 18
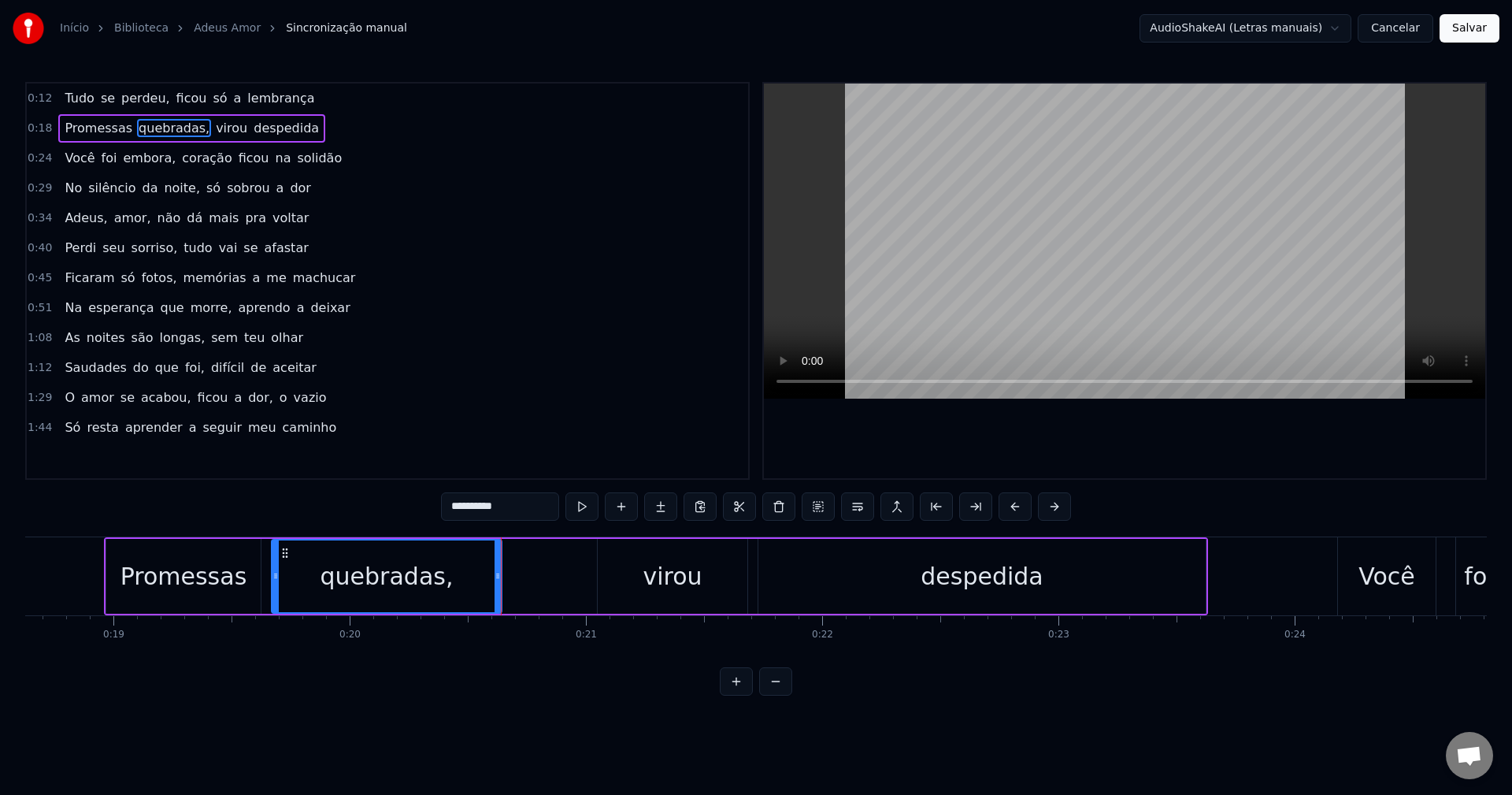
click at [214, 132] on span "virou" at bounding box center [231, 128] width 34 height 18
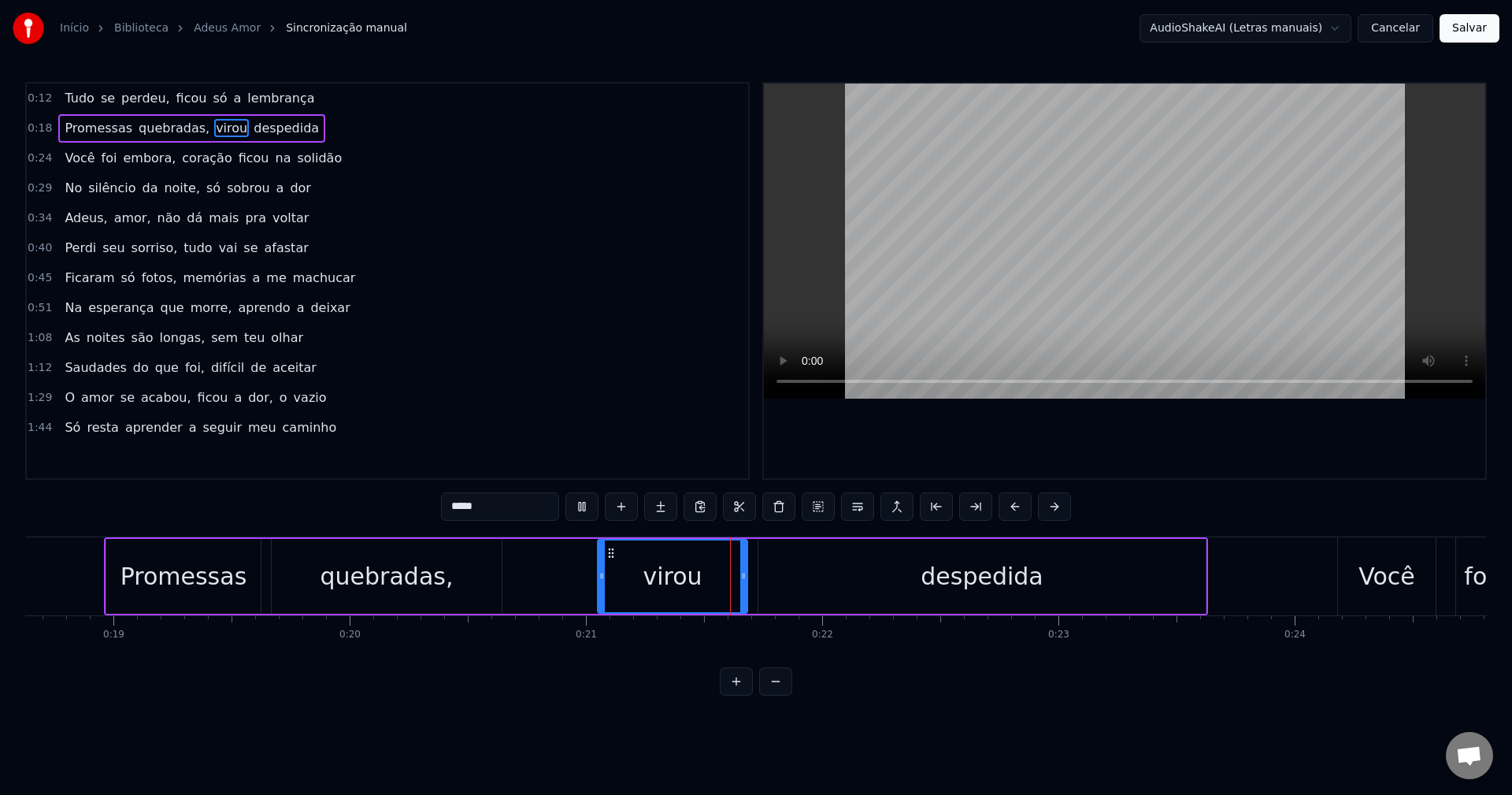
click at [263, 130] on span "despedida" at bounding box center [286, 128] width 69 height 18
type input "*********"
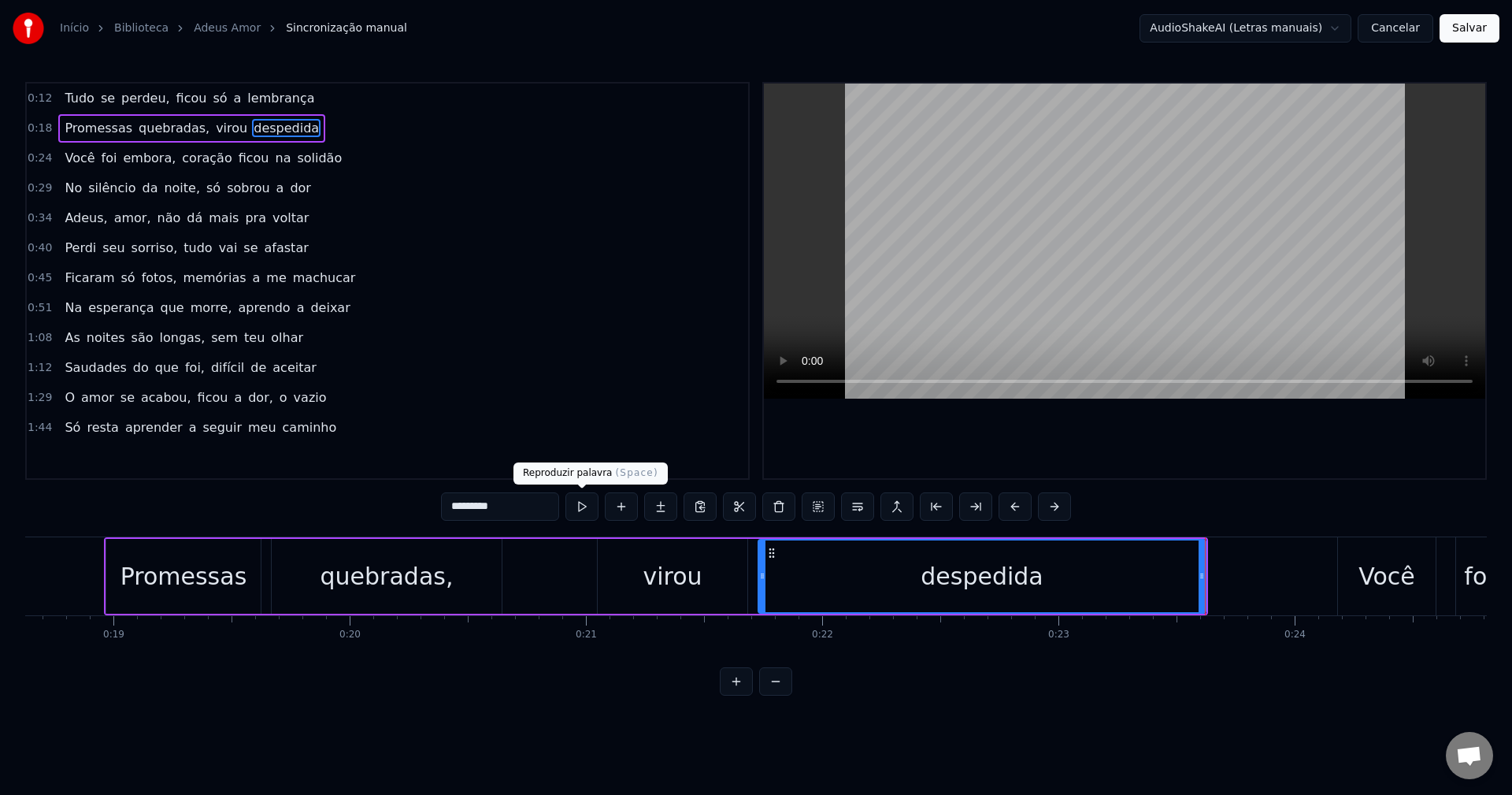
click at [586, 508] on button at bounding box center [582, 507] width 33 height 29
click at [741, 696] on button at bounding box center [735, 681] width 33 height 29
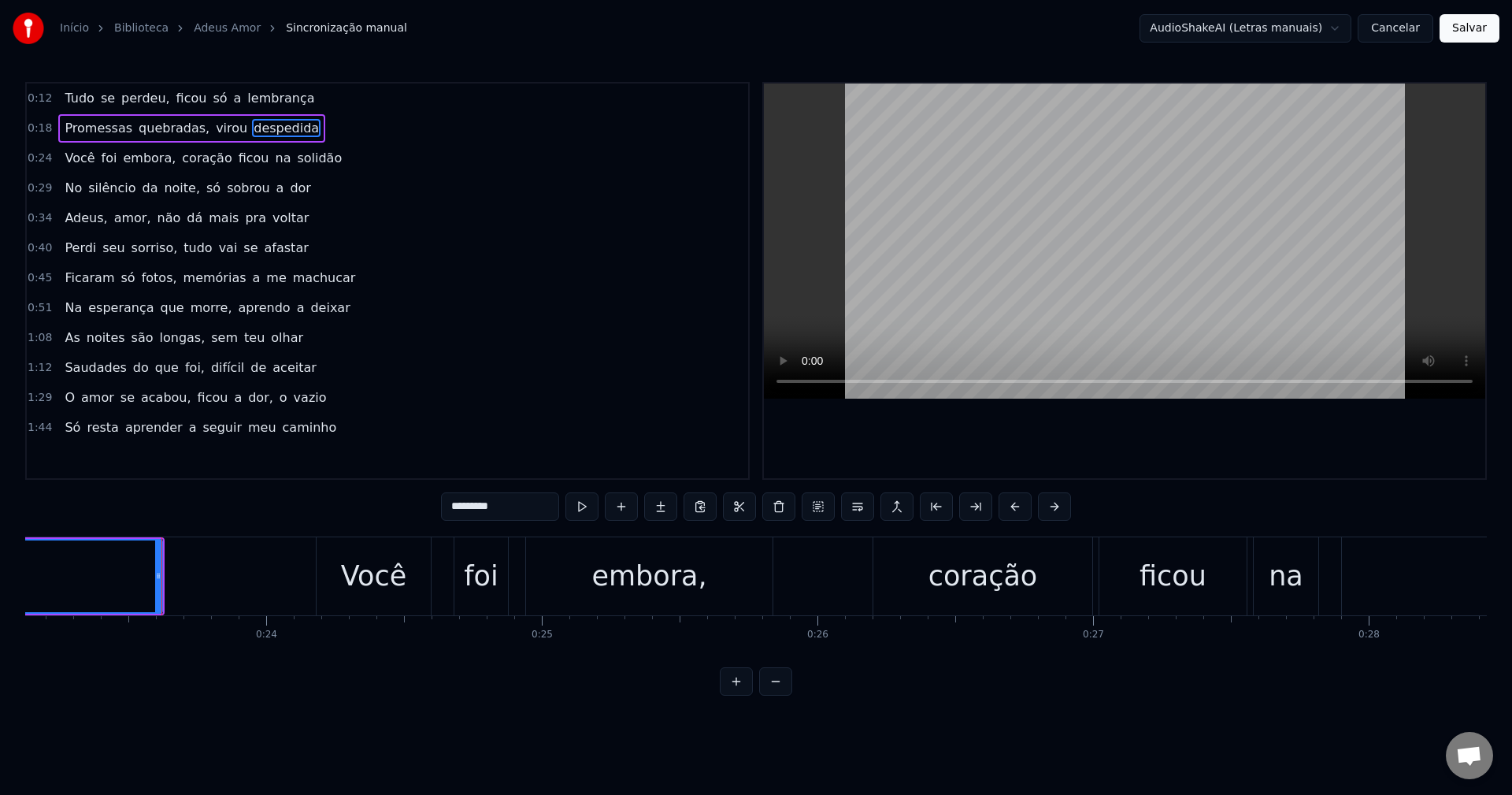
scroll to position [0, 6431]
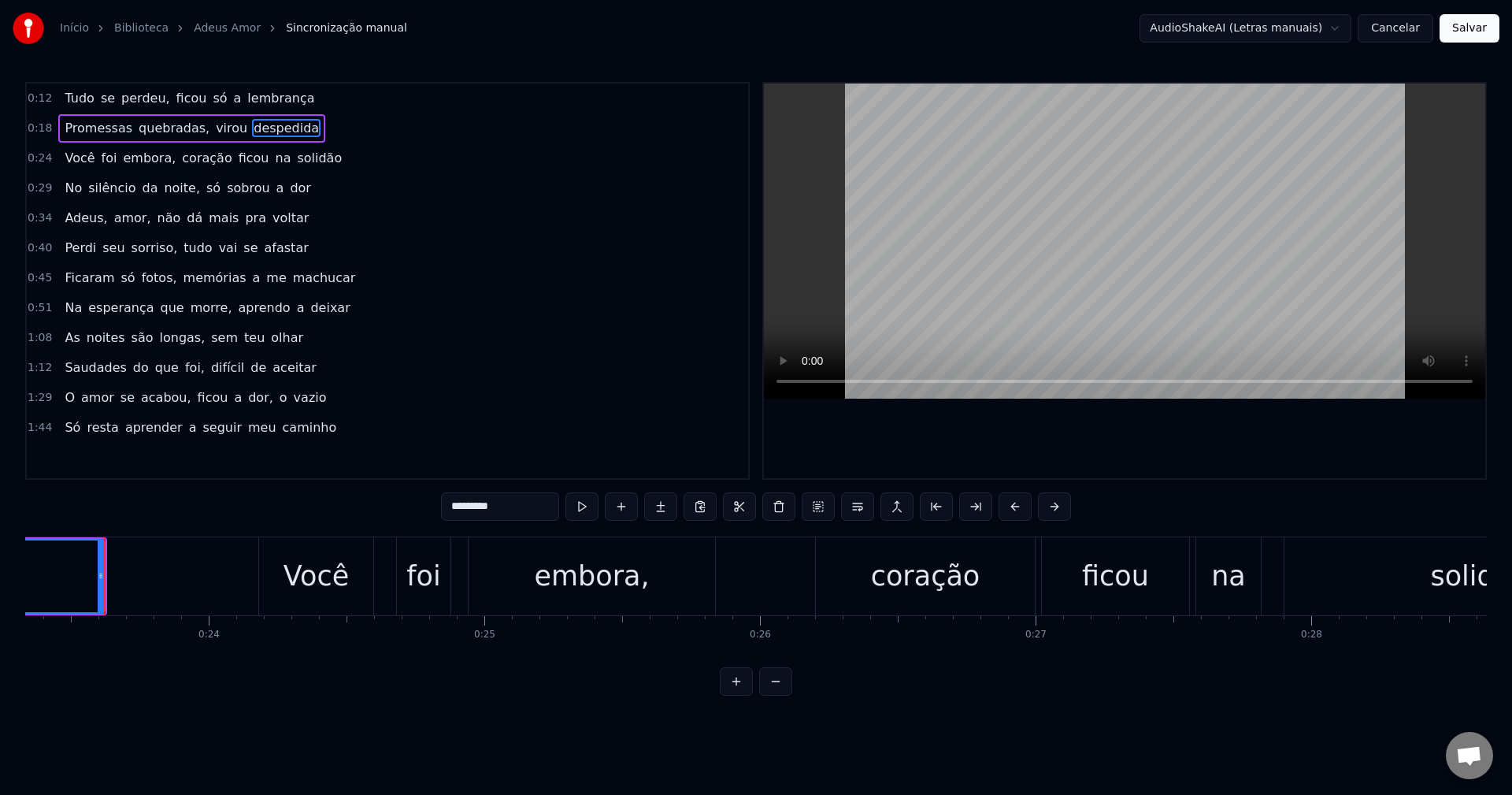
click at [782, 695] on button at bounding box center [776, 681] width 33 height 29
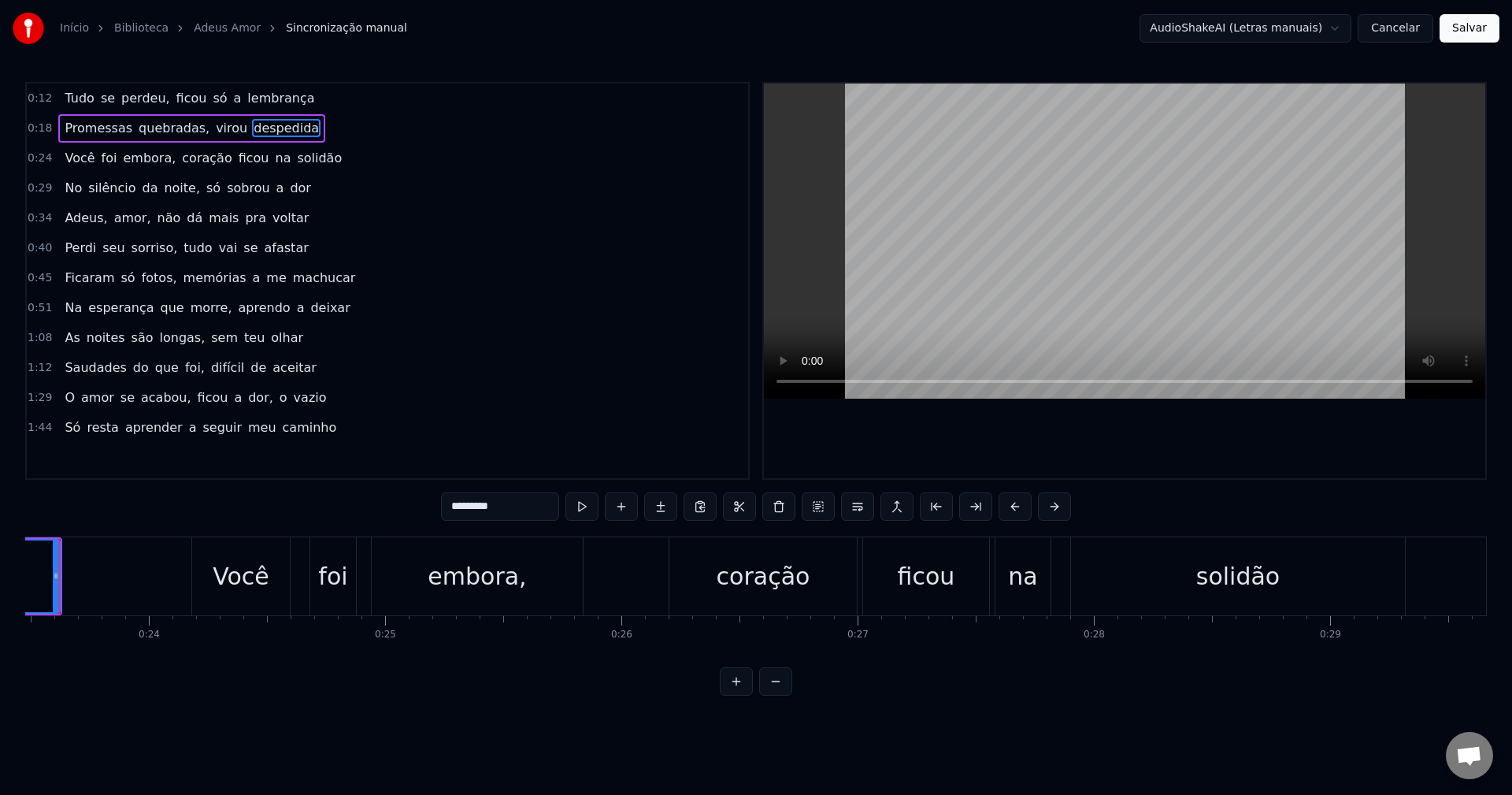
scroll to position [0, 5500]
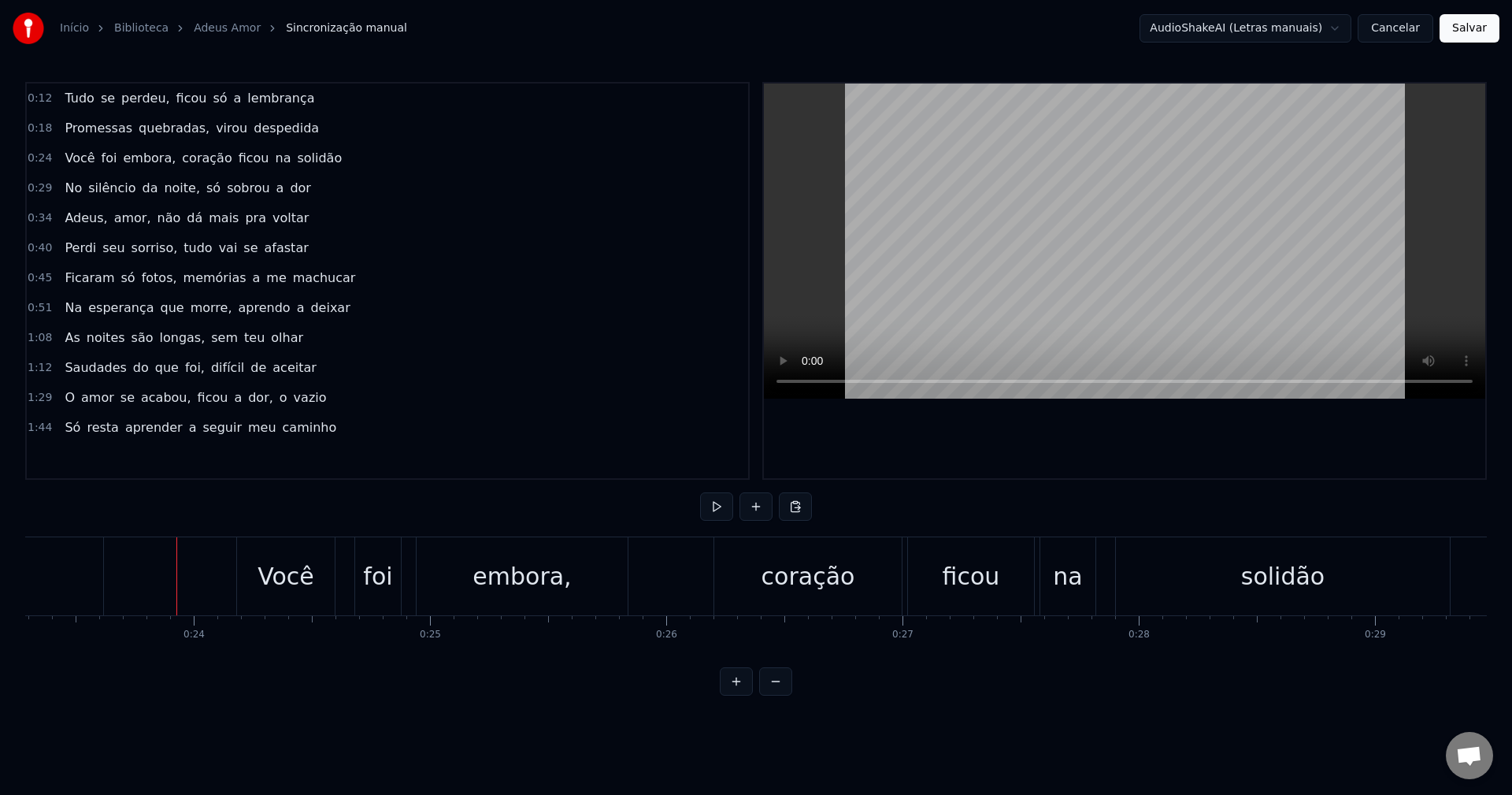
click at [278, 586] on div "Você" at bounding box center [285, 575] width 56 height 35
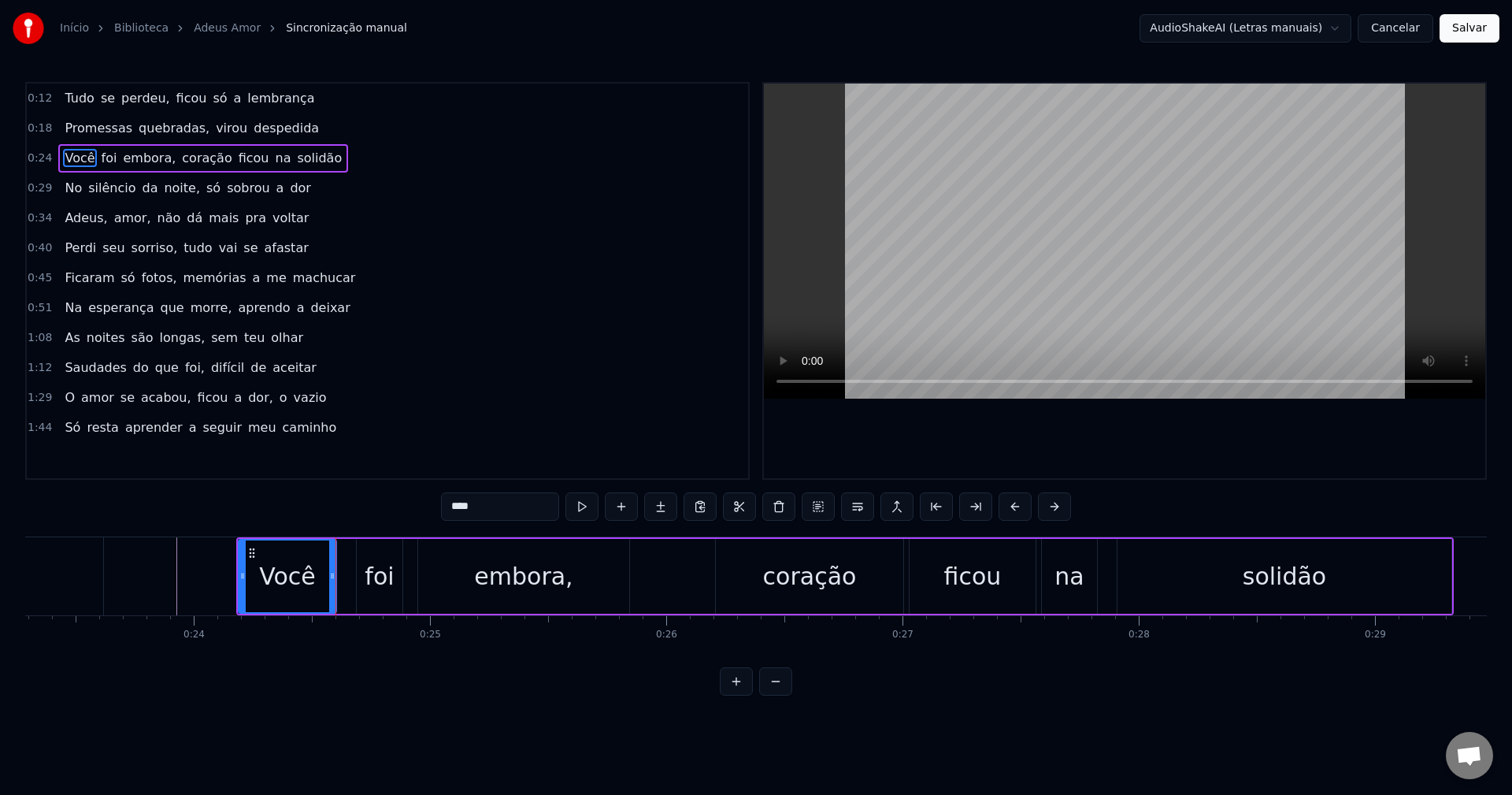
click at [1267, 30] on html "Início Biblioteca Adeus Amor Sincronização manual AudioShakeAI (Letras manuais)…" at bounding box center [756, 360] width 1512 height 721
click at [1269, 28] on html "Início Biblioteca Adeus Amor Sincronização manual AudioShakeAI (Letras manuais)…" at bounding box center [756, 360] width 1512 height 721
click at [1273, 31] on html "Início Biblioteca Adeus Amor Sincronização manual AudioShakeAI (Letras manuais)…" at bounding box center [756, 360] width 1512 height 721
click at [220, 25] on link "Adeus Amor" at bounding box center [227, 28] width 67 height 16
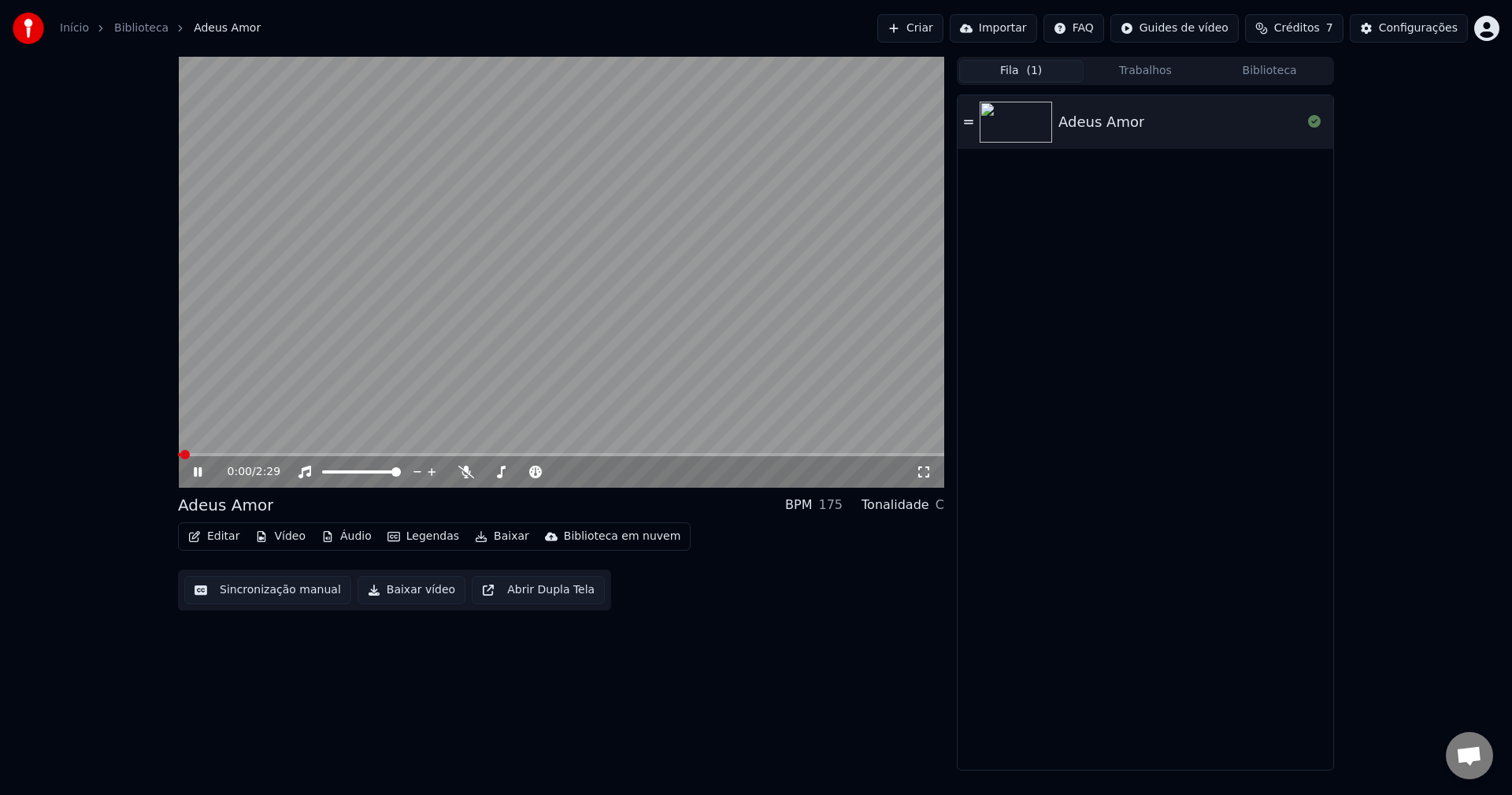
click at [509, 345] on video at bounding box center [561, 271] width 766 height 430
click at [508, 345] on video at bounding box center [561, 271] width 766 height 430
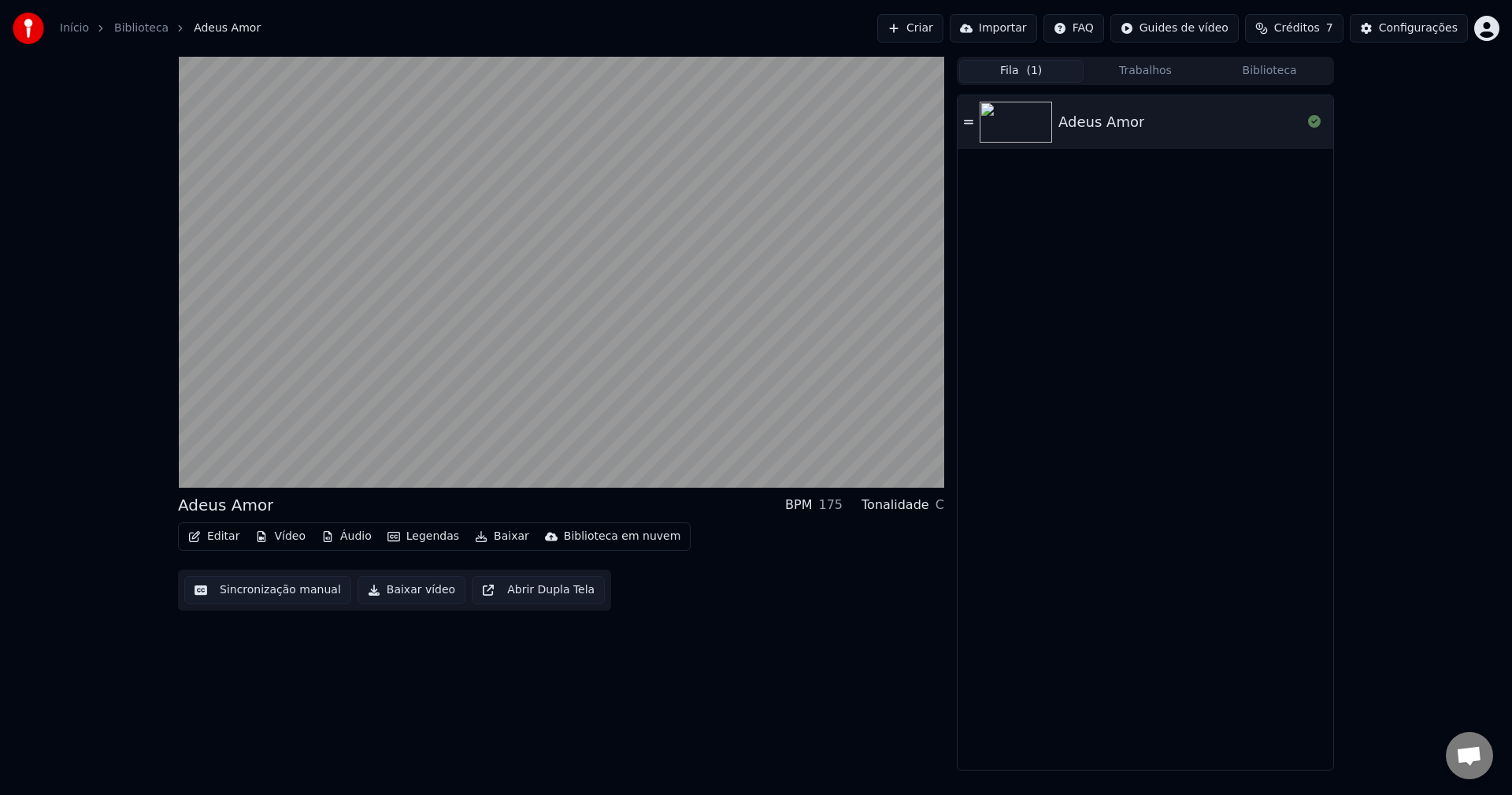
click at [283, 538] on button "Vídeo" at bounding box center [280, 536] width 63 height 22
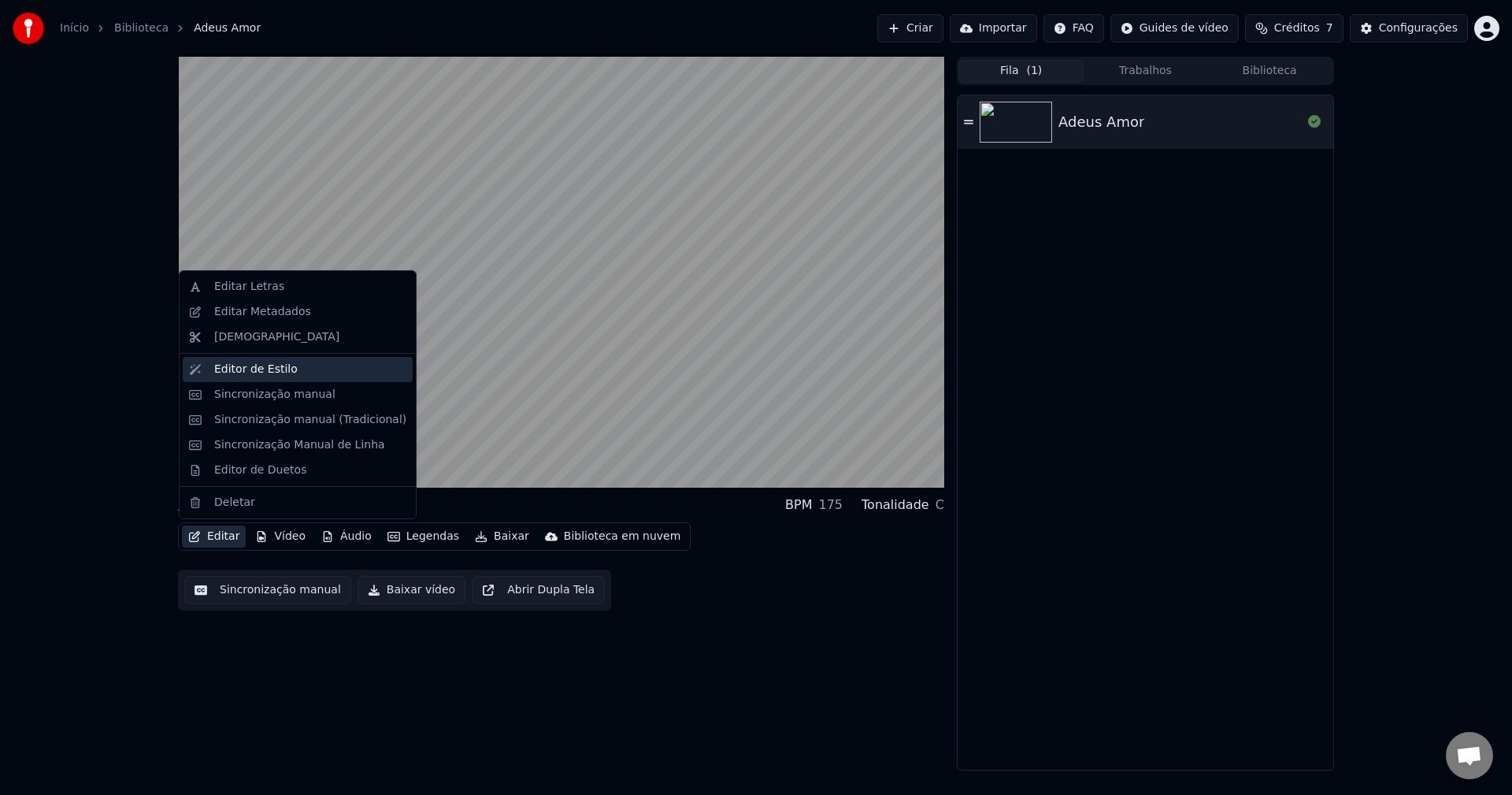
click at [281, 371] on div "Editor de Estilo" at bounding box center [255, 369] width 83 height 16
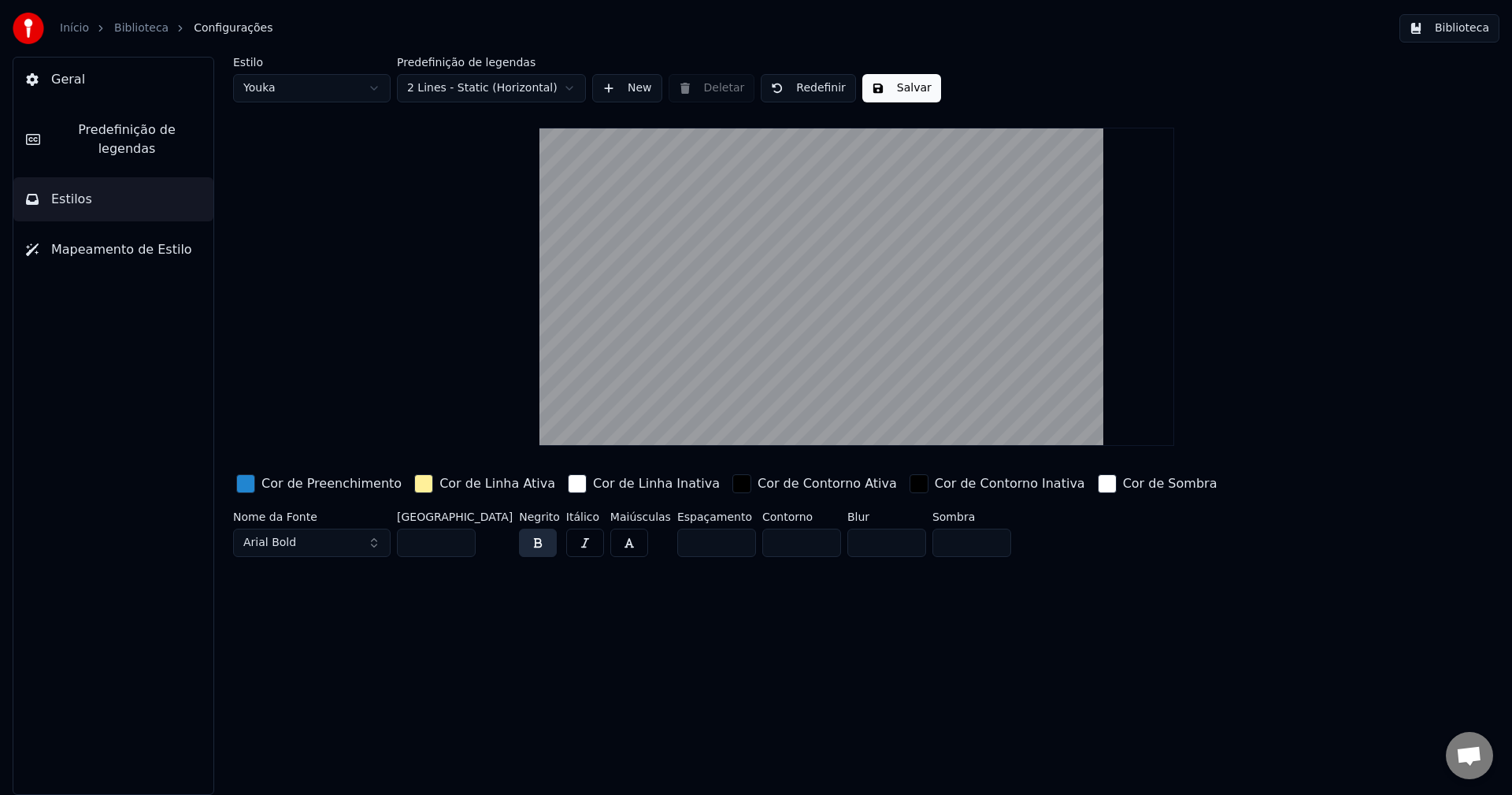
click at [70, 31] on link "Início" at bounding box center [74, 28] width 30 height 16
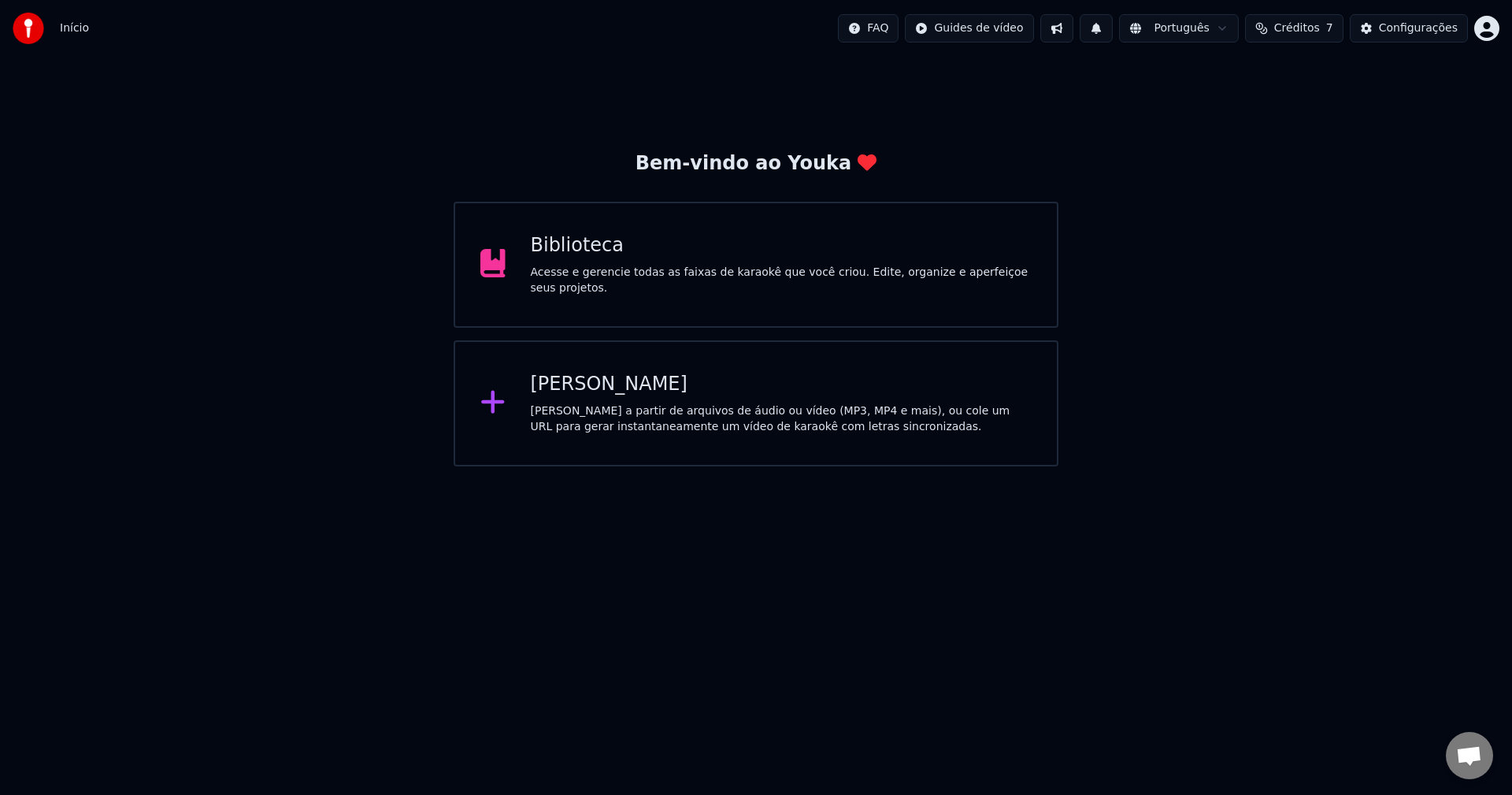
click at [782, 273] on div "Acesse e gerencie todas as faixas de karaokê que você criou. Edite, organize e …" at bounding box center [781, 280] width 502 height 31
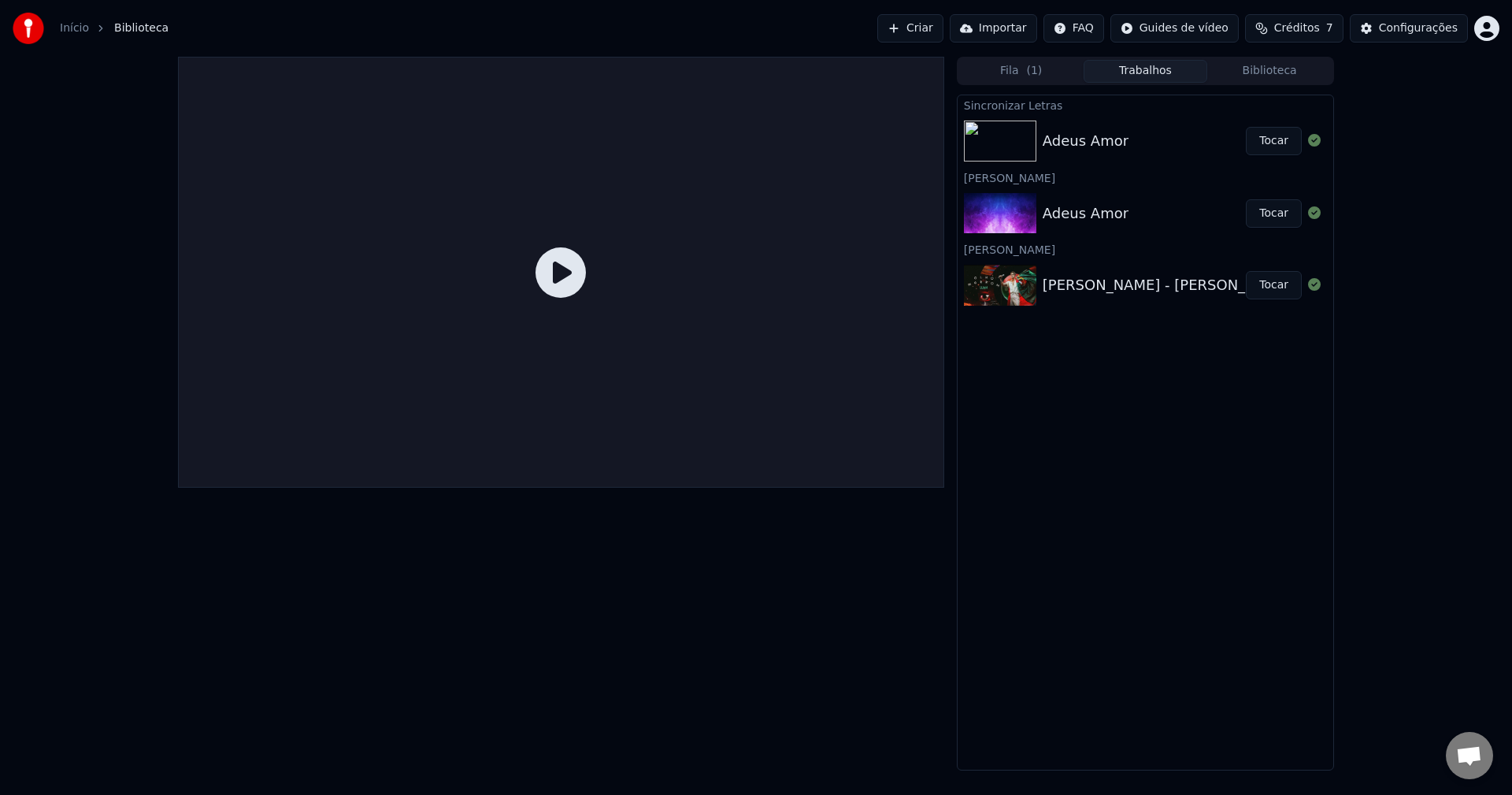
click at [1134, 70] on button "Trabalhos" at bounding box center [1146, 72] width 124 height 23
click at [1074, 148] on div "Adeus Amor" at bounding box center [1086, 140] width 86 height 22
click at [1102, 130] on div "Adeus Amor" at bounding box center [1086, 140] width 86 height 22
click at [999, 137] on img at bounding box center [1000, 140] width 72 height 41
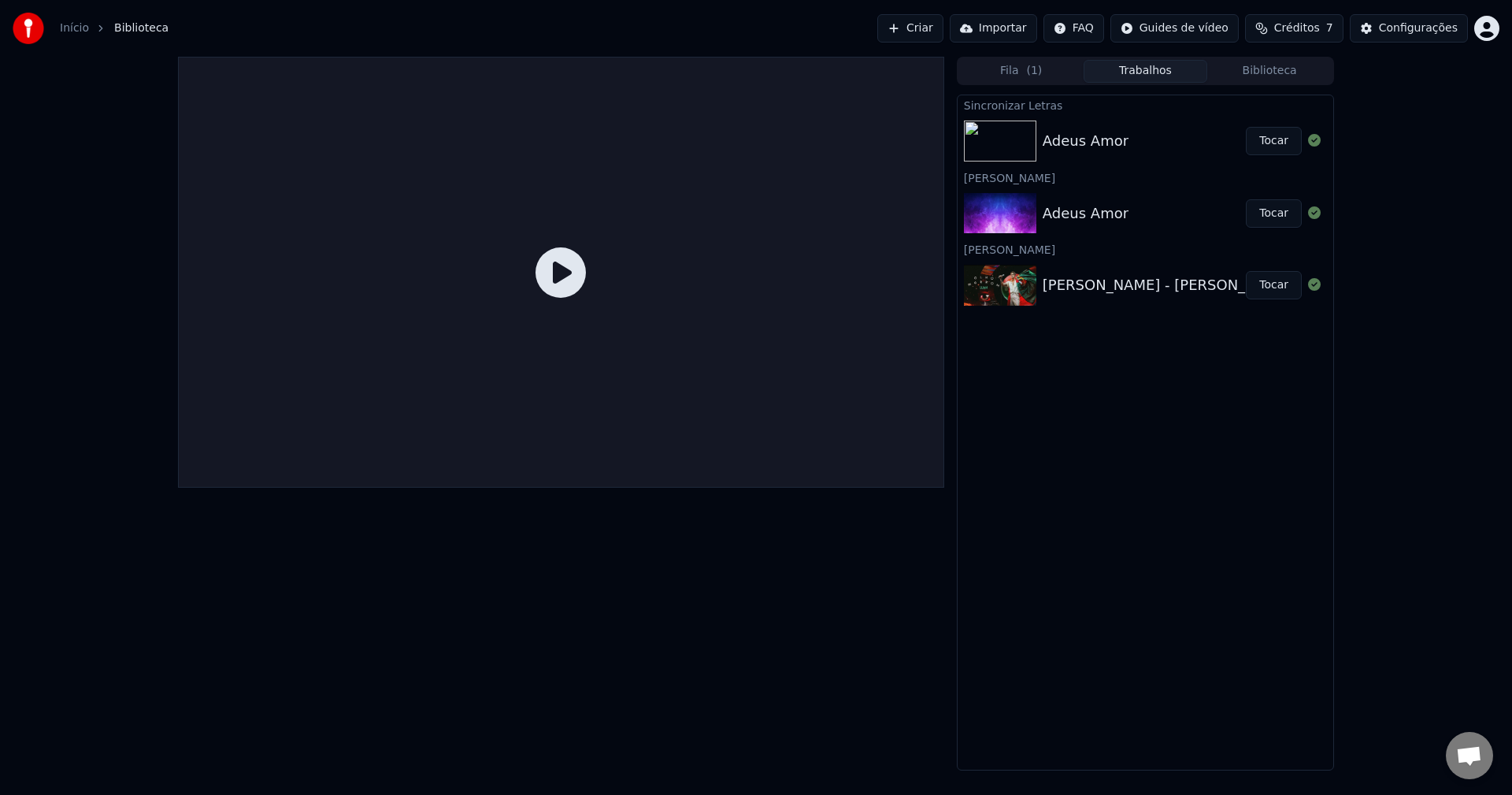
click at [999, 137] on img at bounding box center [1000, 140] width 72 height 41
click at [1288, 143] on button "Tocar" at bounding box center [1274, 141] width 56 height 29
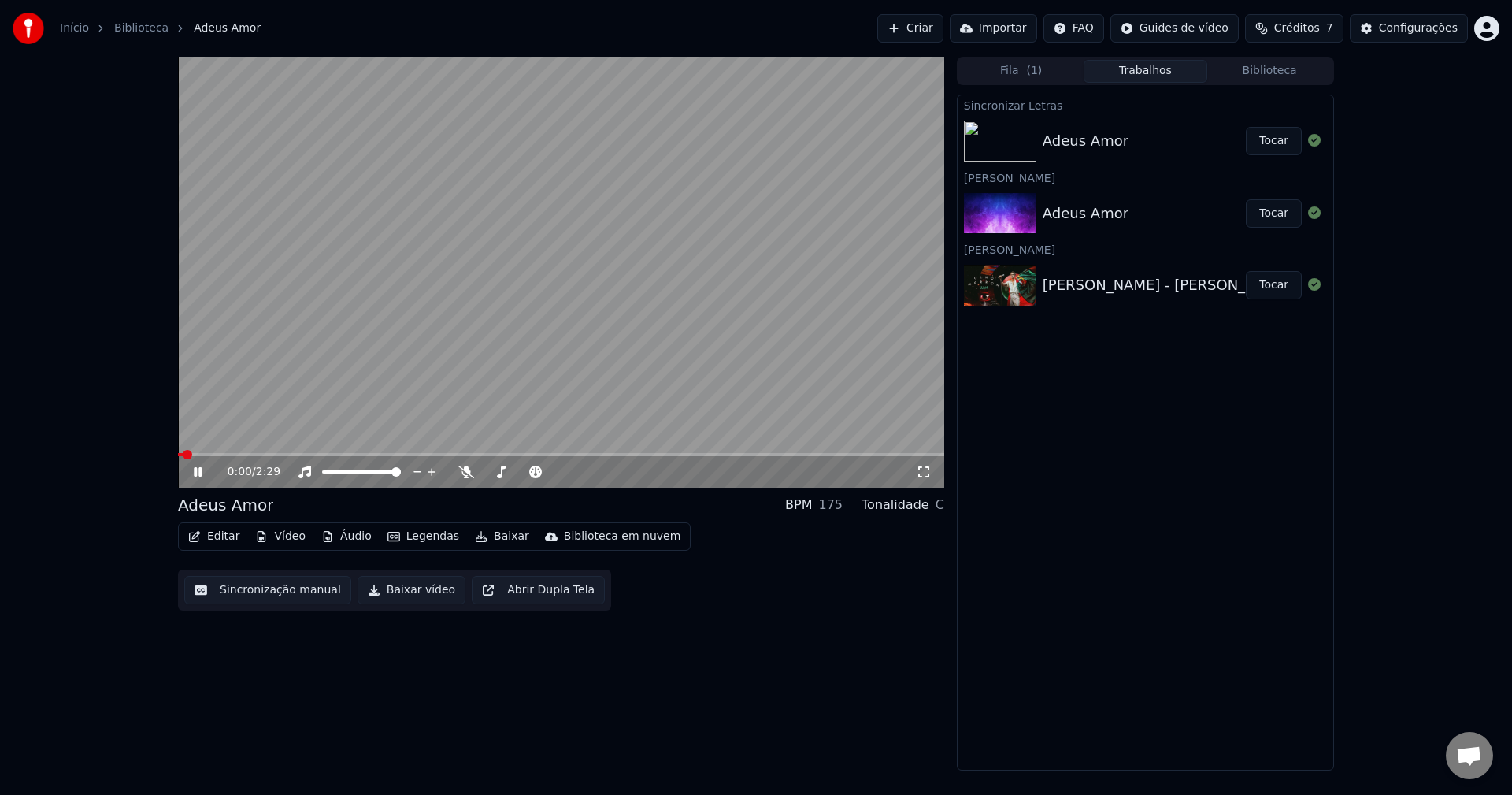
click at [217, 539] on button "Editar" at bounding box center [214, 536] width 64 height 22
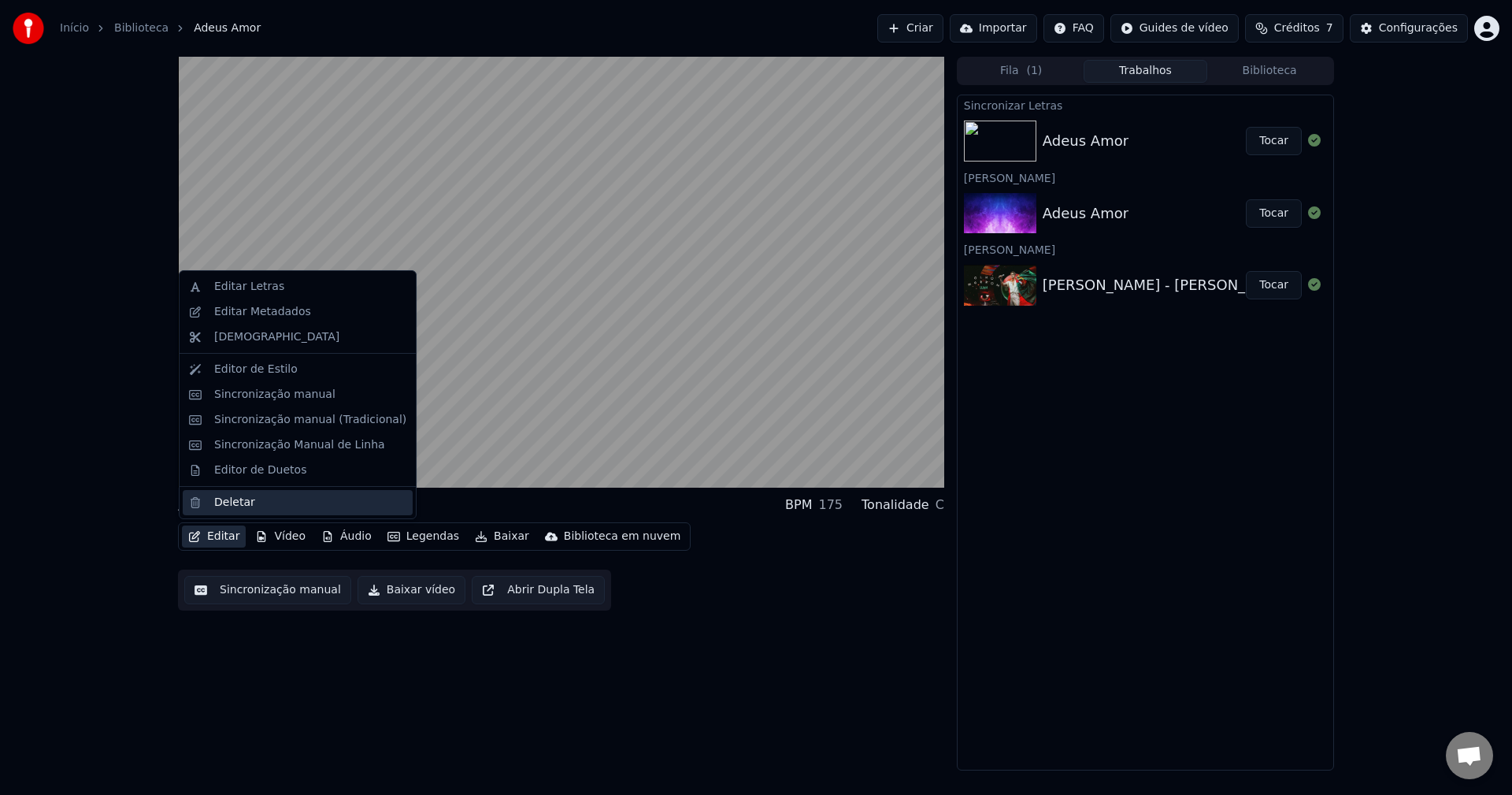
click at [223, 502] on div "Deletar" at bounding box center [234, 502] width 41 height 16
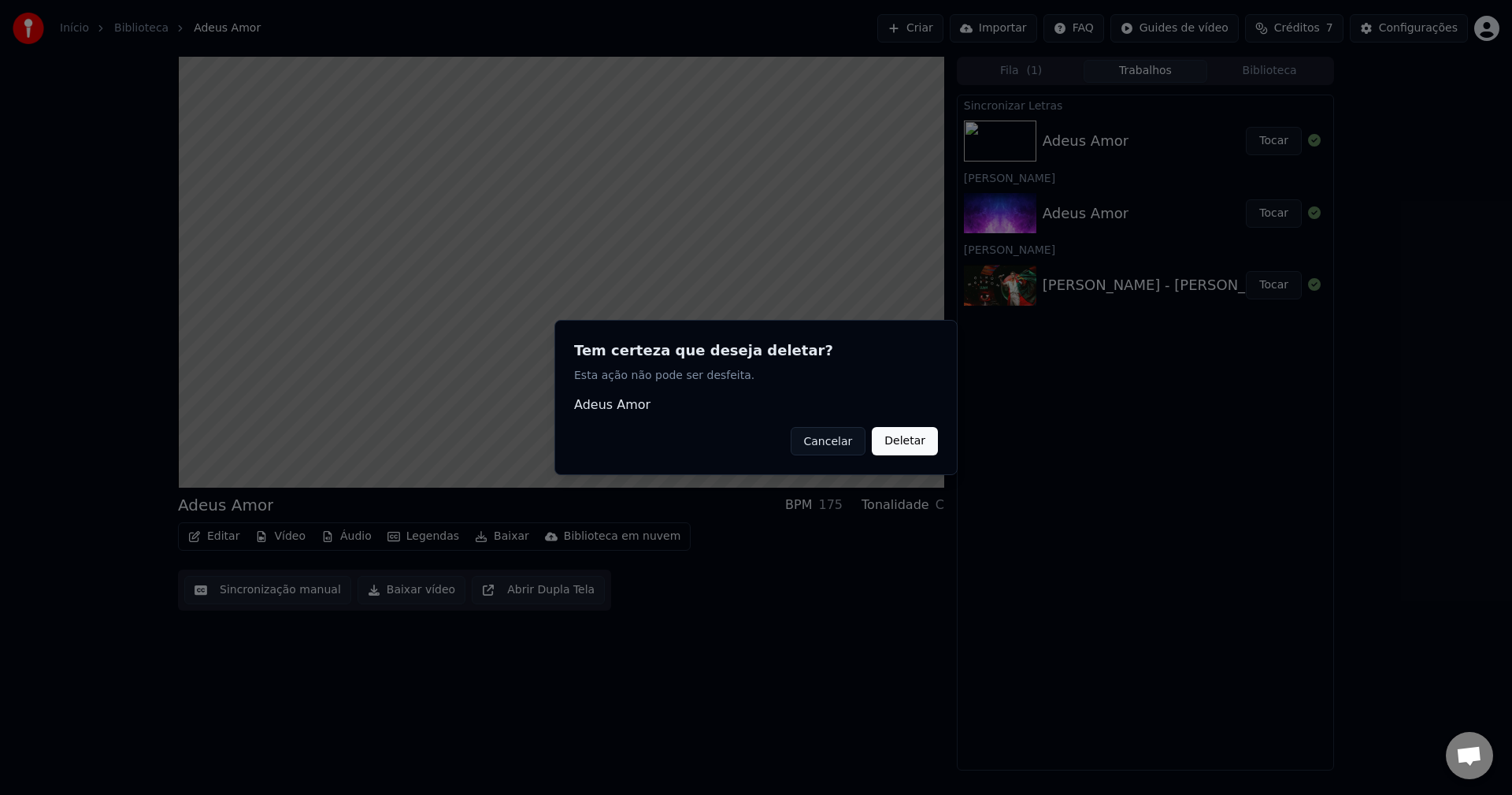
click at [922, 444] on button "Deletar" at bounding box center [904, 441] width 66 height 29
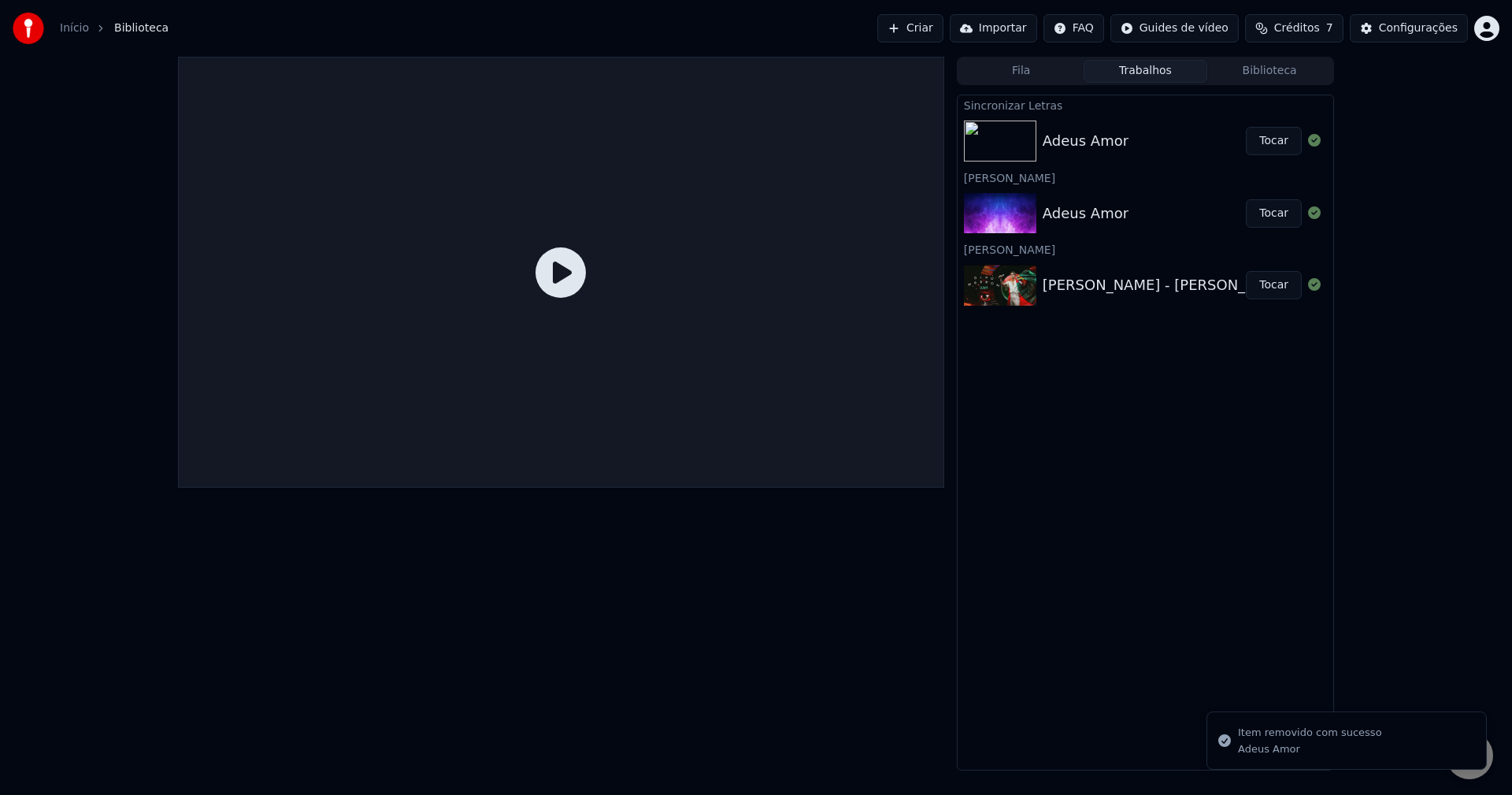
click at [1129, 155] on div "Adeus Amor Tocar" at bounding box center [1146, 141] width 376 height 53
click at [1286, 138] on button "Tocar" at bounding box center [1274, 141] width 56 height 29
click at [1287, 147] on button "Tocar" at bounding box center [1274, 141] width 56 height 29
click at [1260, 216] on button "Tocar" at bounding box center [1274, 214] width 56 height 29
click at [1274, 217] on button "Tocar" at bounding box center [1274, 214] width 56 height 29
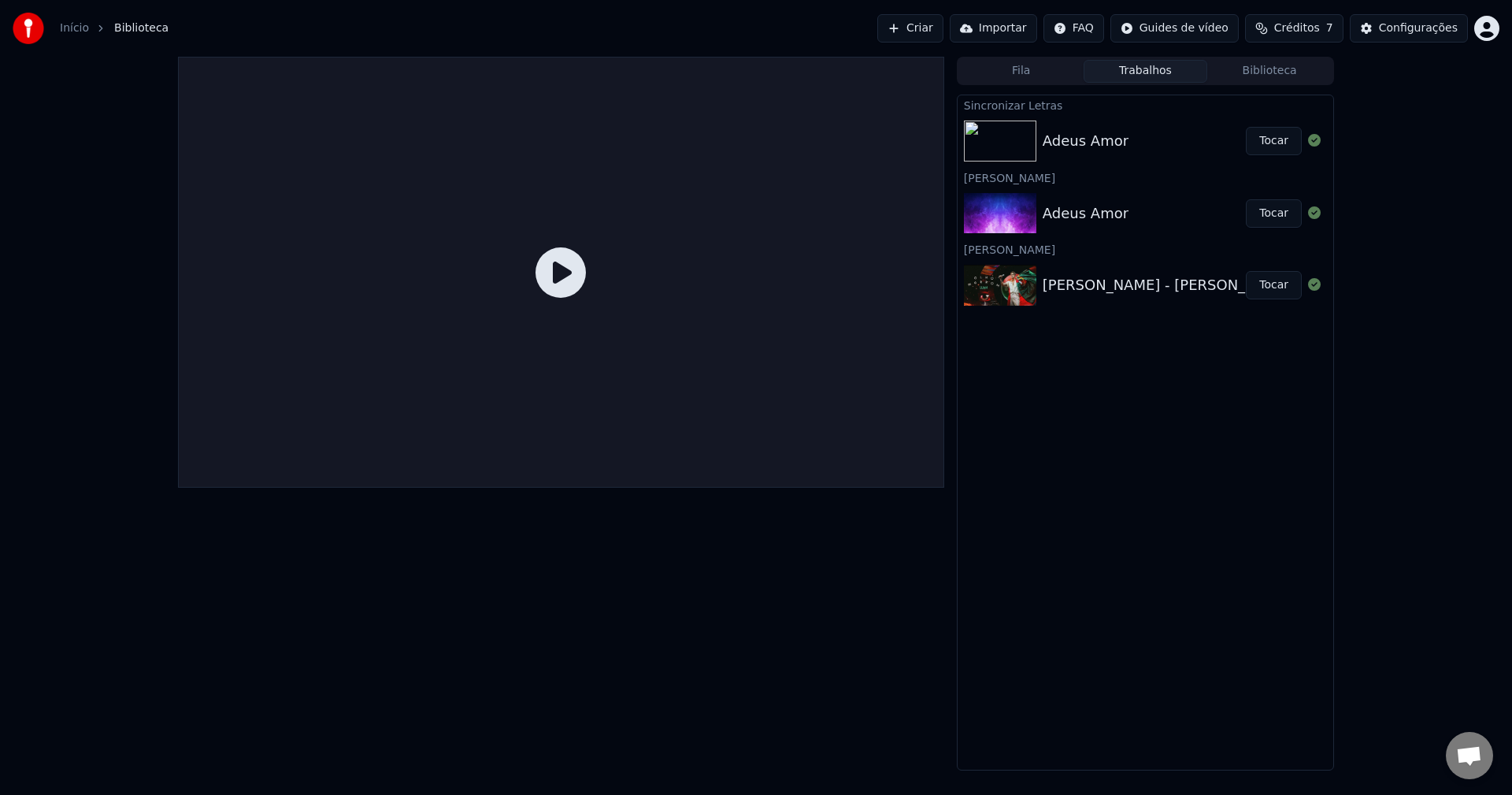
click at [1286, 216] on button "Tocar" at bounding box center [1274, 214] width 56 height 29
click at [1039, 99] on div "Sincronizar Letras" at bounding box center [1146, 105] width 376 height 19
click at [1027, 70] on button "Fila" at bounding box center [1021, 72] width 124 height 23
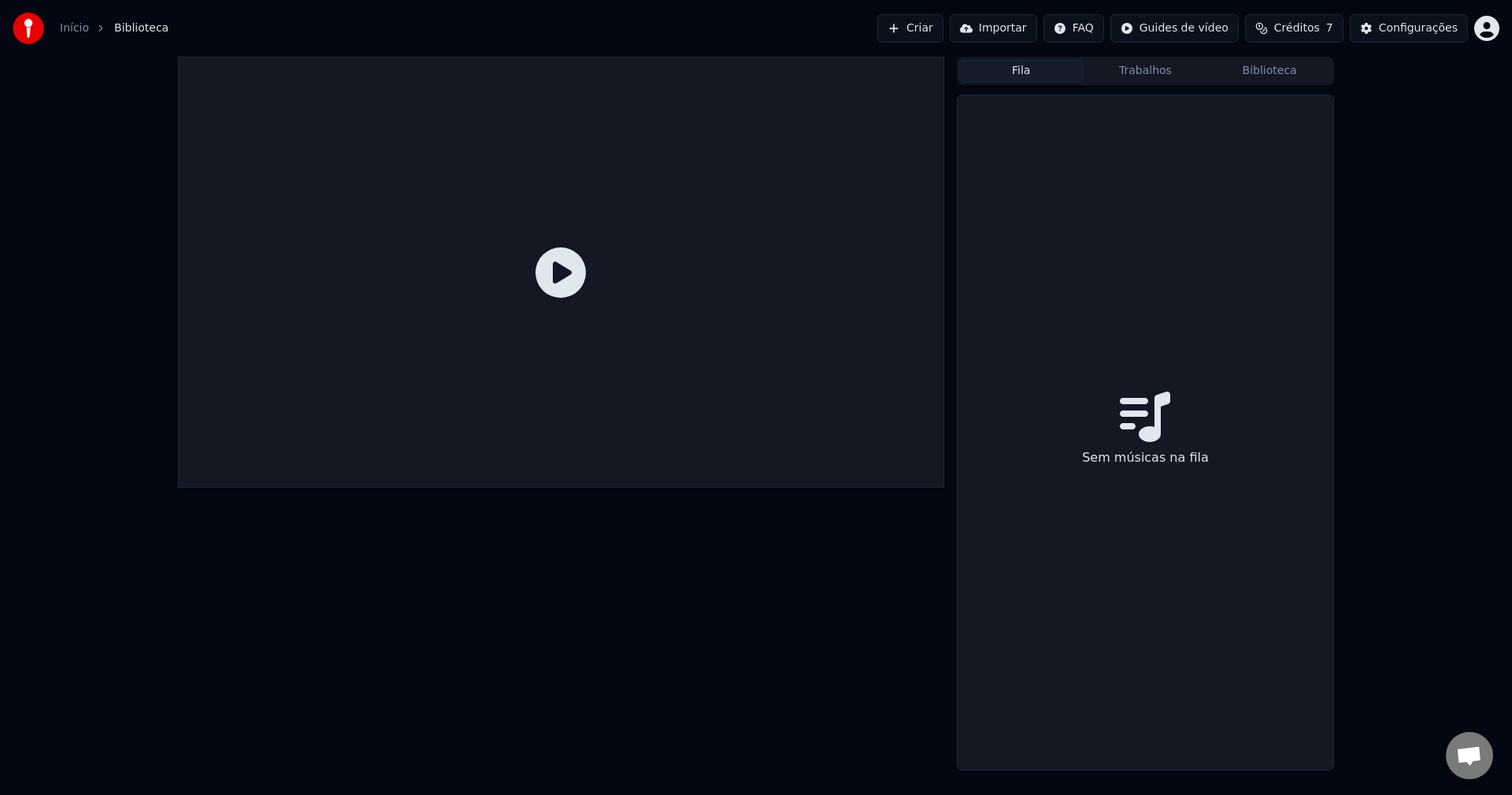
click at [1181, 87] on div "Fila Trabalhos Biblioteca Sem músicas na fila" at bounding box center [1145, 413] width 377 height 714
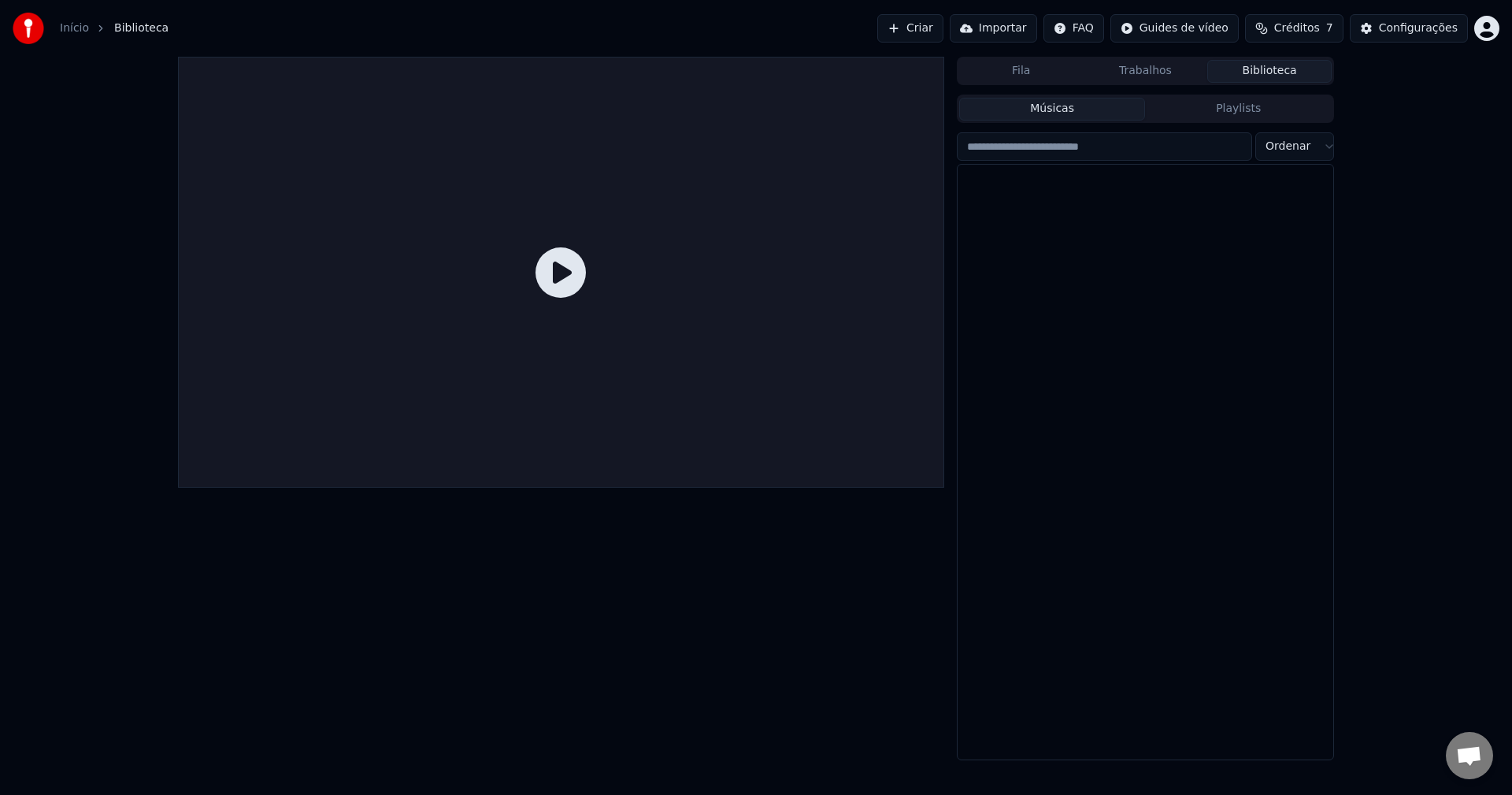
click at [1273, 71] on button "Biblioteca" at bounding box center [1269, 72] width 124 height 23
click at [1077, 190] on div "OLHO MARROM" at bounding box center [1176, 183] width 268 height 22
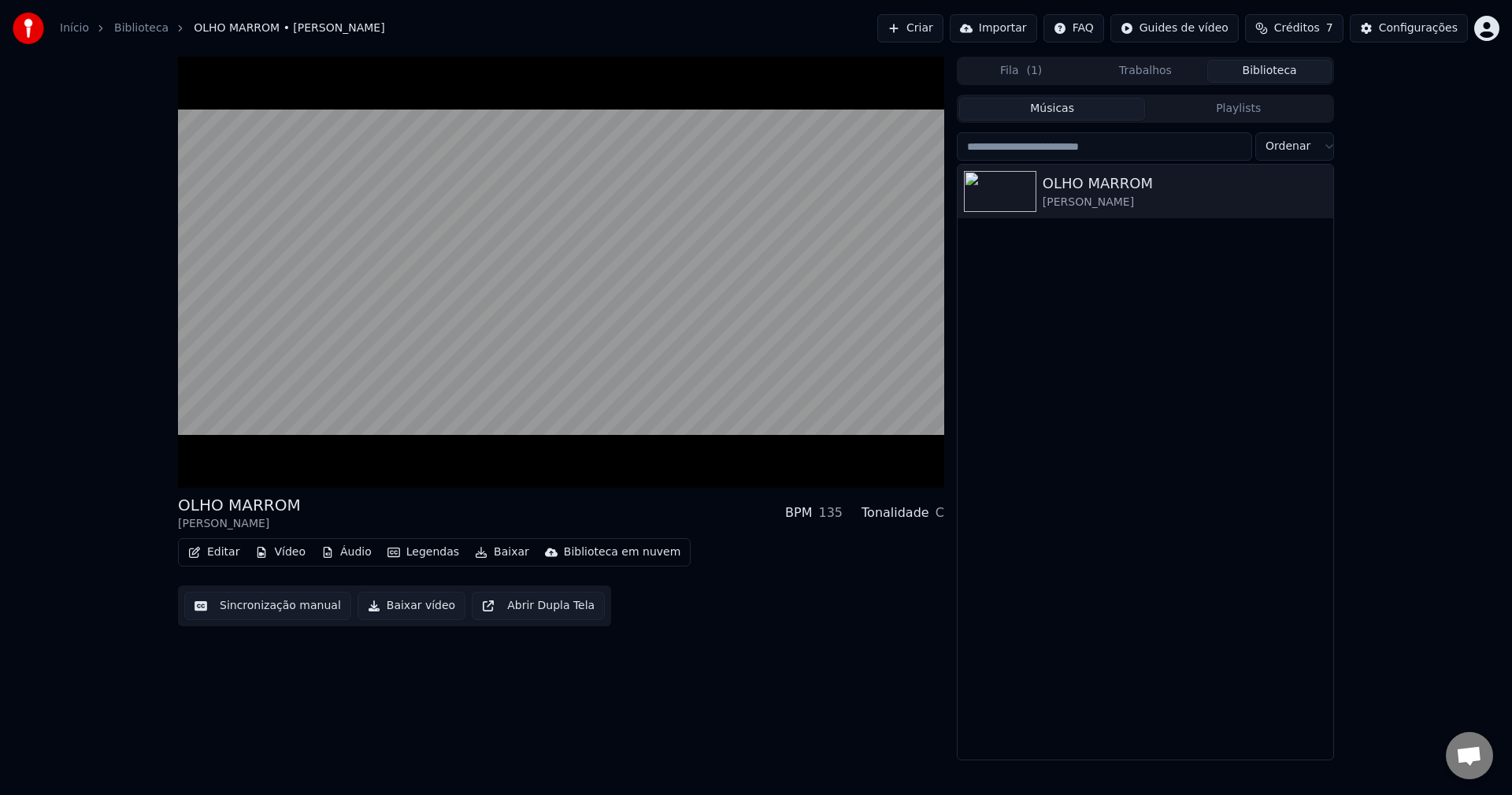
click at [1165, 74] on button "Trabalhos" at bounding box center [1146, 72] width 124 height 23
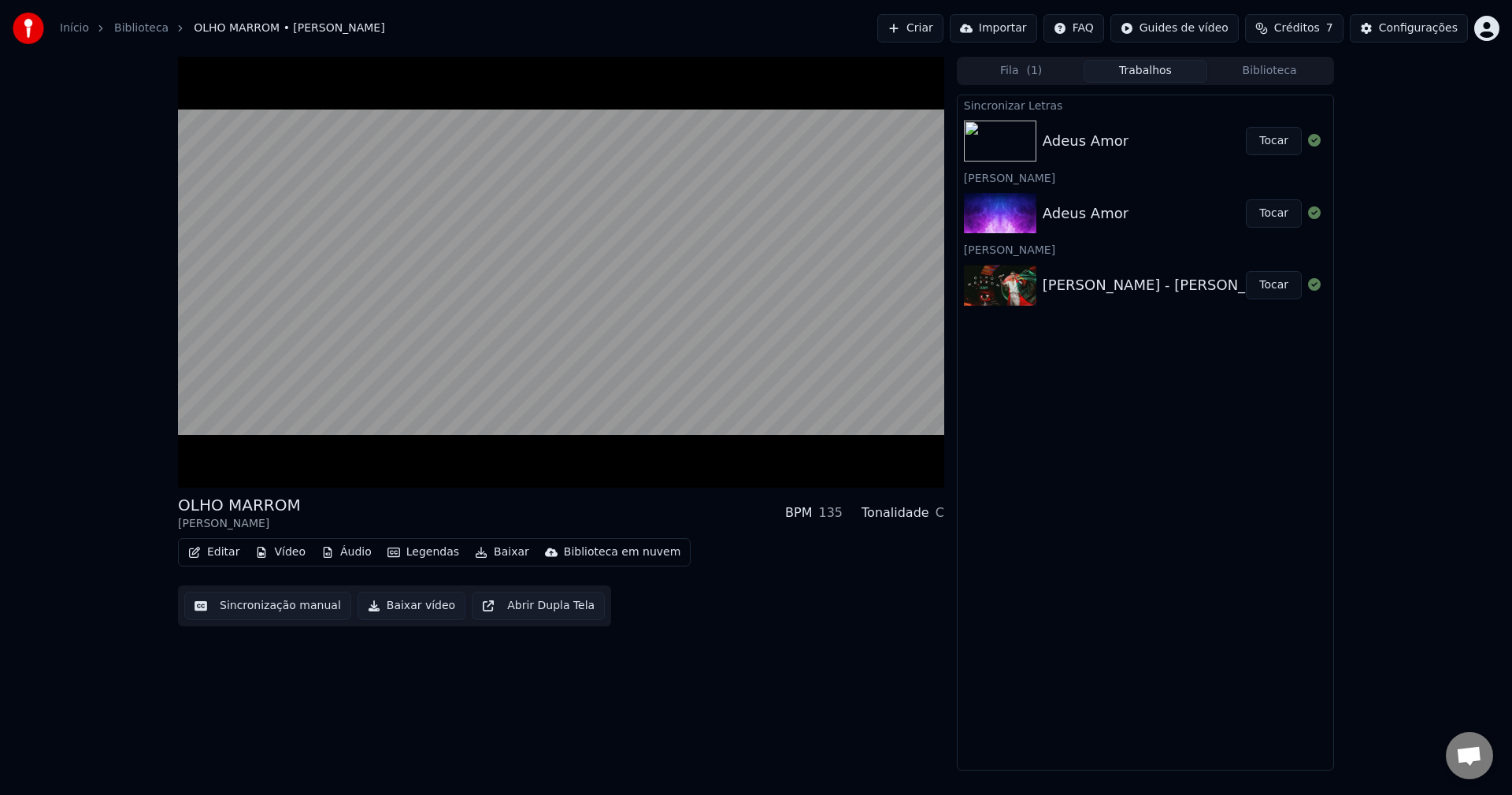
click at [1150, 151] on div "Adeus Amor" at bounding box center [1144, 140] width 203 height 22
click at [1093, 204] on div "Adeus Amor" at bounding box center [1086, 213] width 86 height 22
click at [986, 142] on img at bounding box center [1000, 140] width 72 height 41
click at [994, 220] on img at bounding box center [1000, 213] width 72 height 41
click at [1111, 401] on div "Sincronizar Letras Adeus Amor Tocar Criar Karaokê Adeus Amor Tocar Criar Karaok…" at bounding box center [1145, 432] width 377 height 676
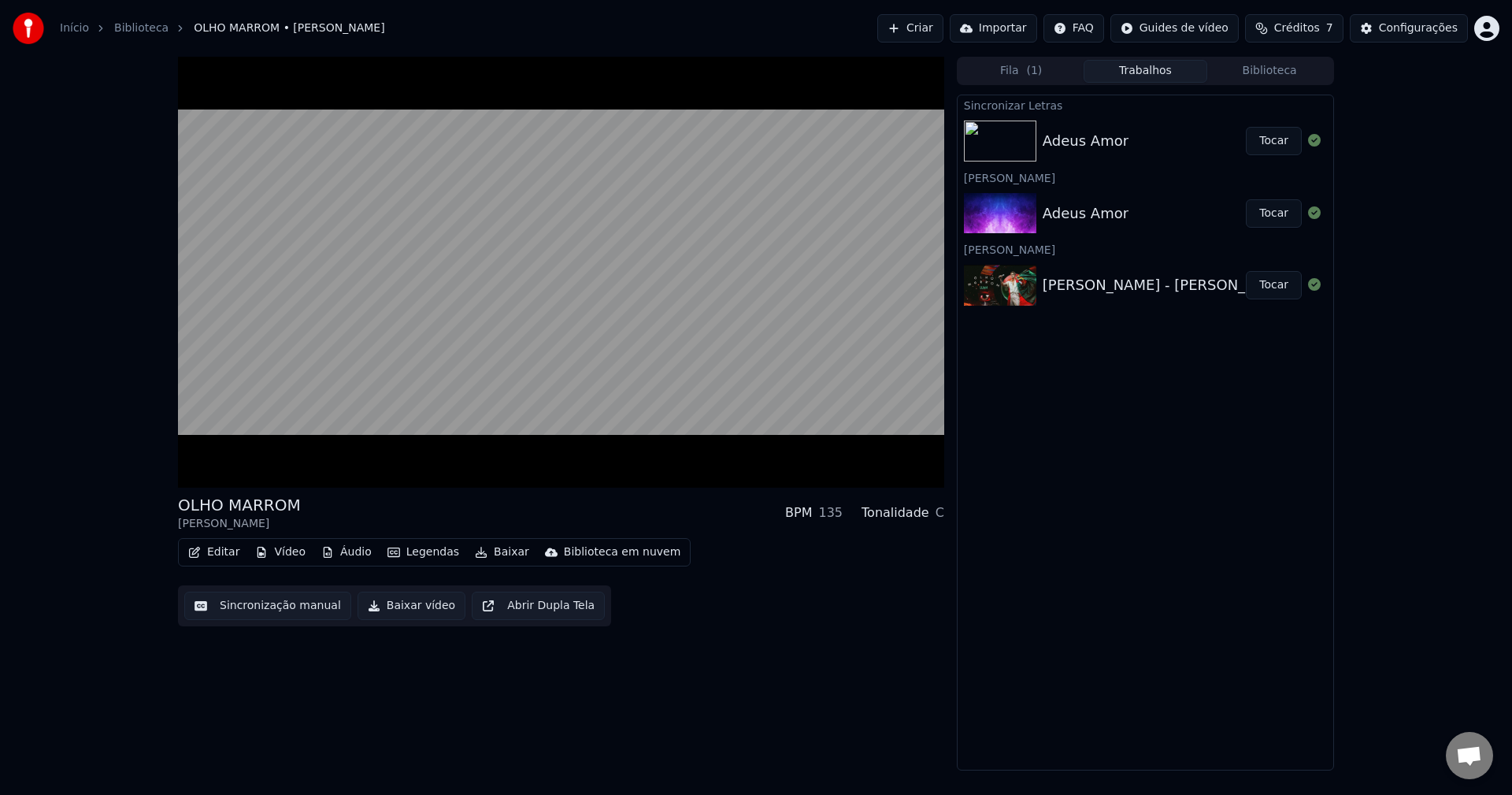
click at [1174, 427] on div "Sincronizar Letras Adeus Amor Tocar Criar Karaokê Adeus Amor Tocar Criar Karaok…" at bounding box center [1145, 432] width 377 height 676
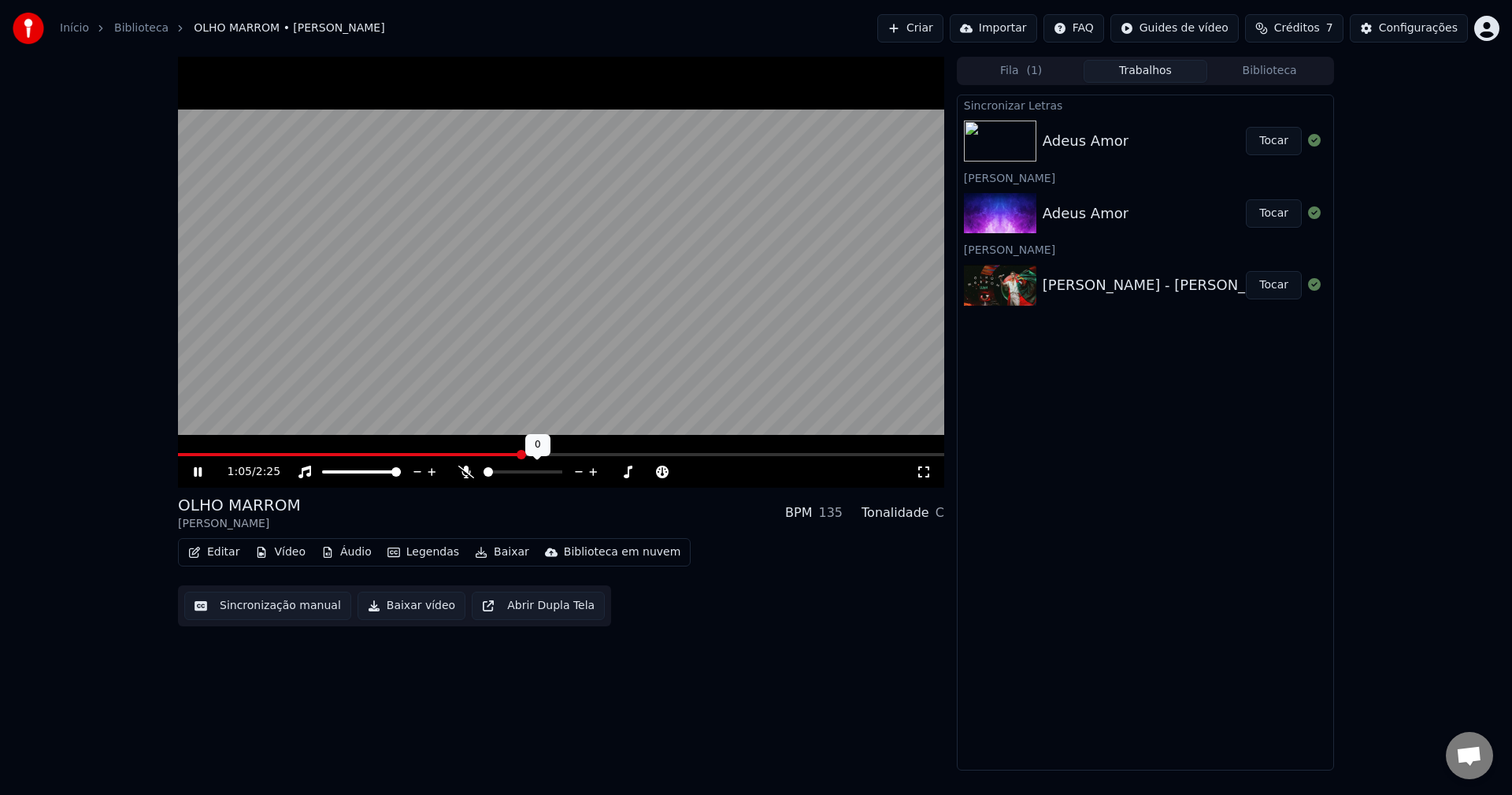
click at [526, 470] on div at bounding box center [537, 471] width 127 height 16
click at [517, 471] on span at bounding box center [517, 471] width 10 height 10
click at [557, 471] on span at bounding box center [552, 471] width 10 height 10
click at [178, 456] on span at bounding box center [231, 454] width 106 height 3
click at [486, 476] on span at bounding box center [490, 471] width 10 height 10
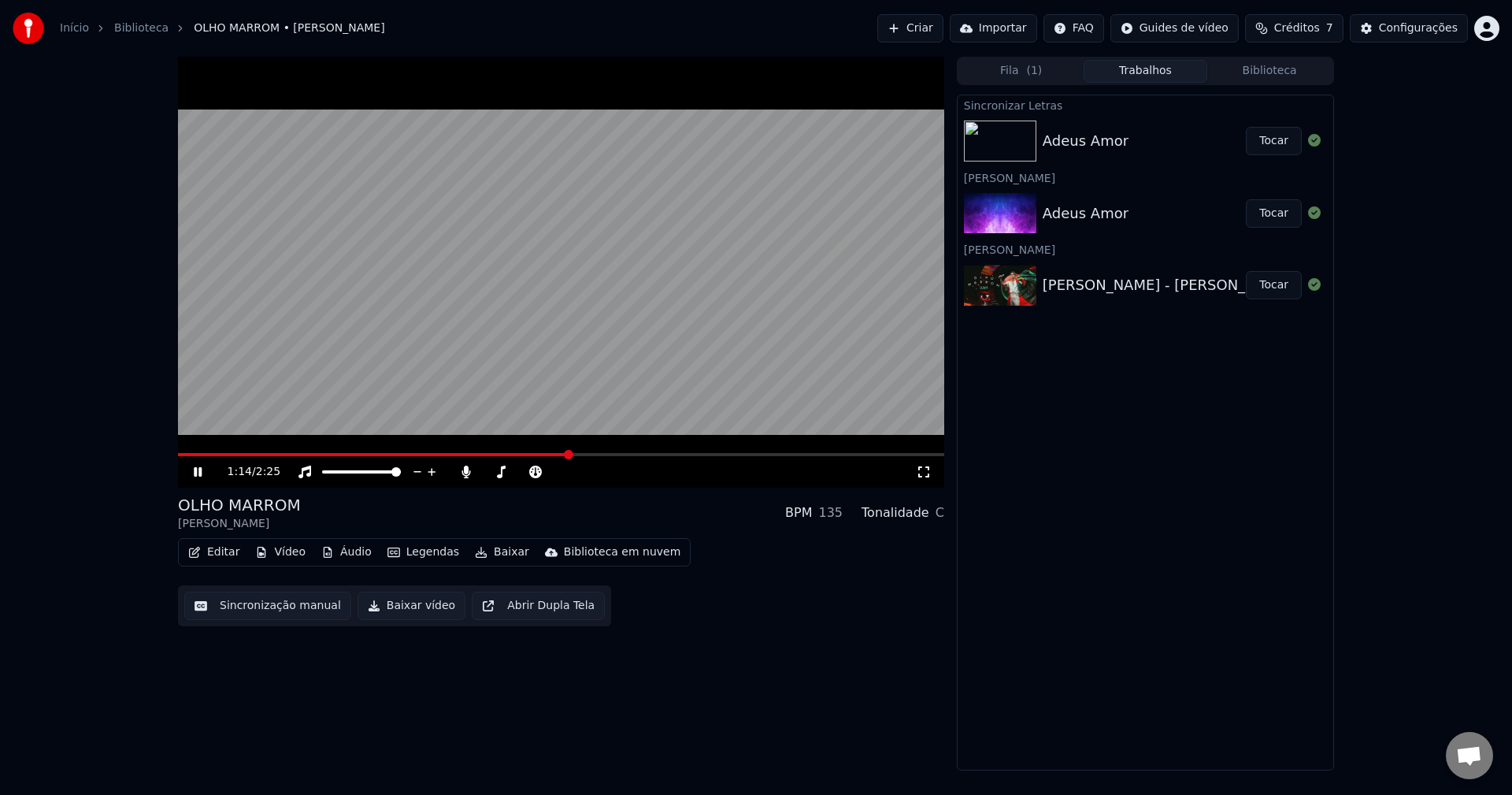
drag, startPoint x: 926, startPoint y: 471, endPoint x: 926, endPoint y: 490, distance: 19.0
click at [926, 471] on icon at bounding box center [923, 471] width 16 height 12
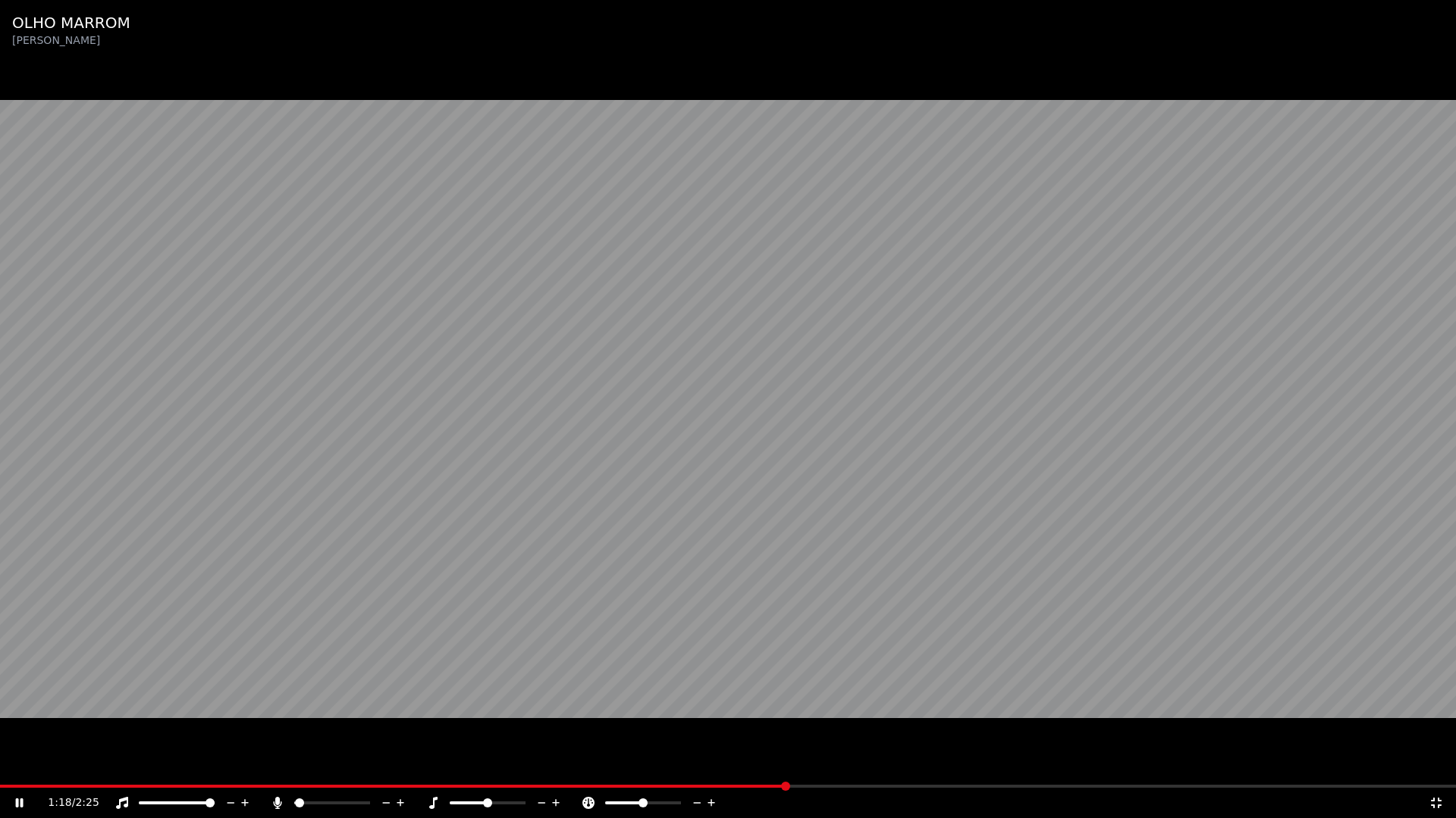
click at [1368, 315] on video at bounding box center [728, 409] width 1456 height 818
click at [703, 362] on video at bounding box center [728, 409] width 1456 height 818
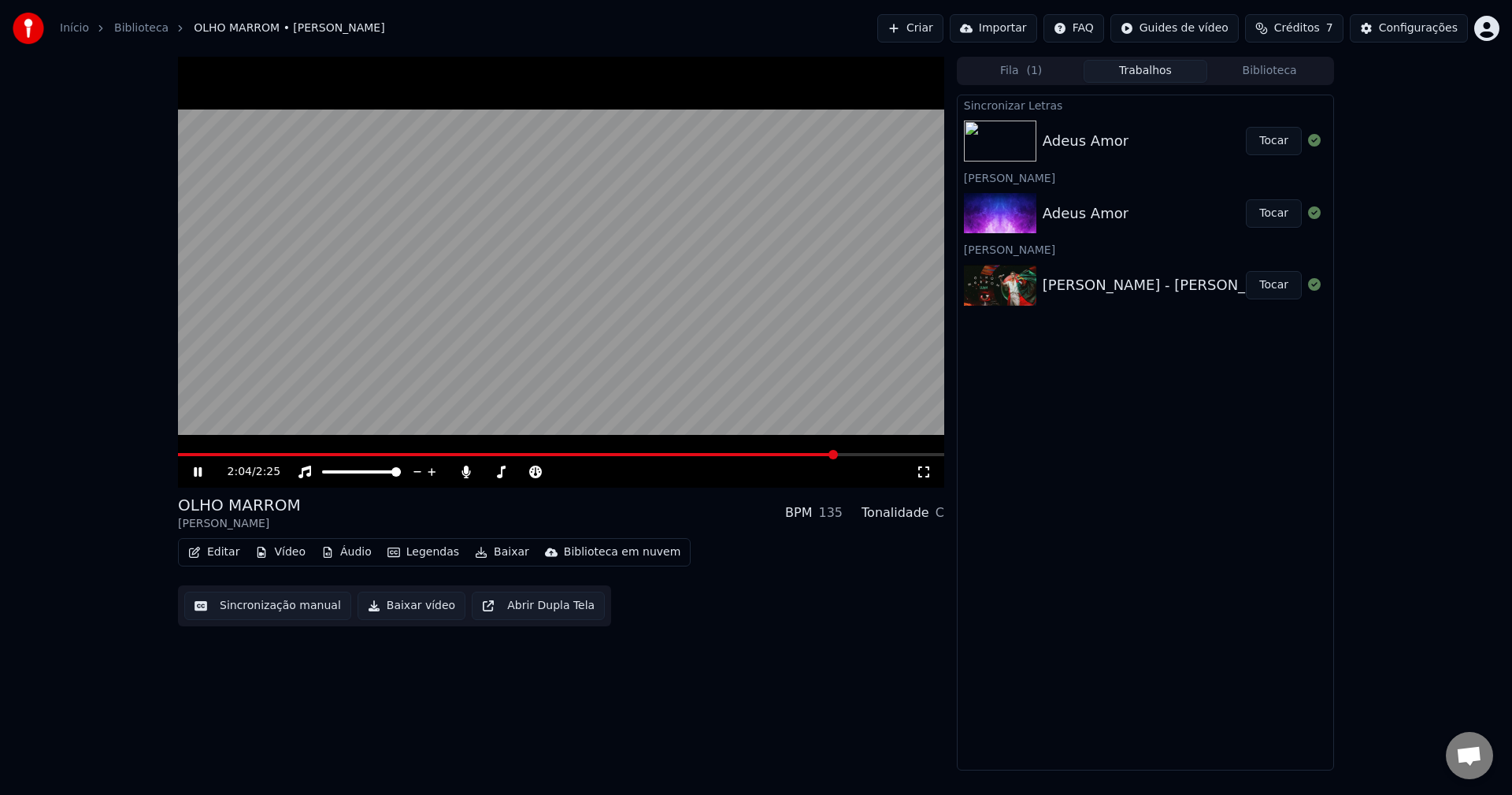
click at [1259, 70] on button "Biblioteca" at bounding box center [1269, 72] width 124 height 23
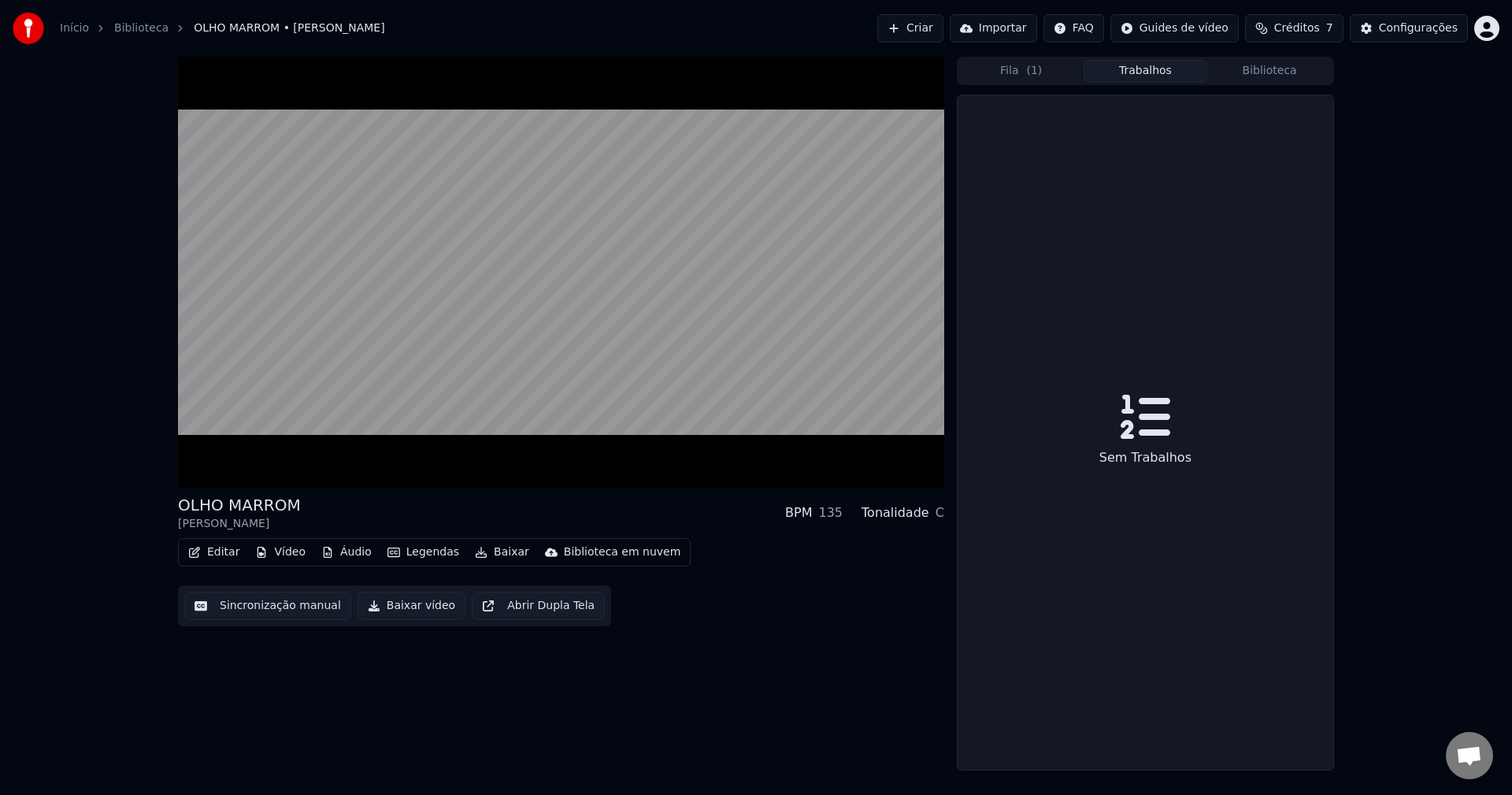
click at [1189, 69] on button "Trabalhos" at bounding box center [1146, 72] width 124 height 23
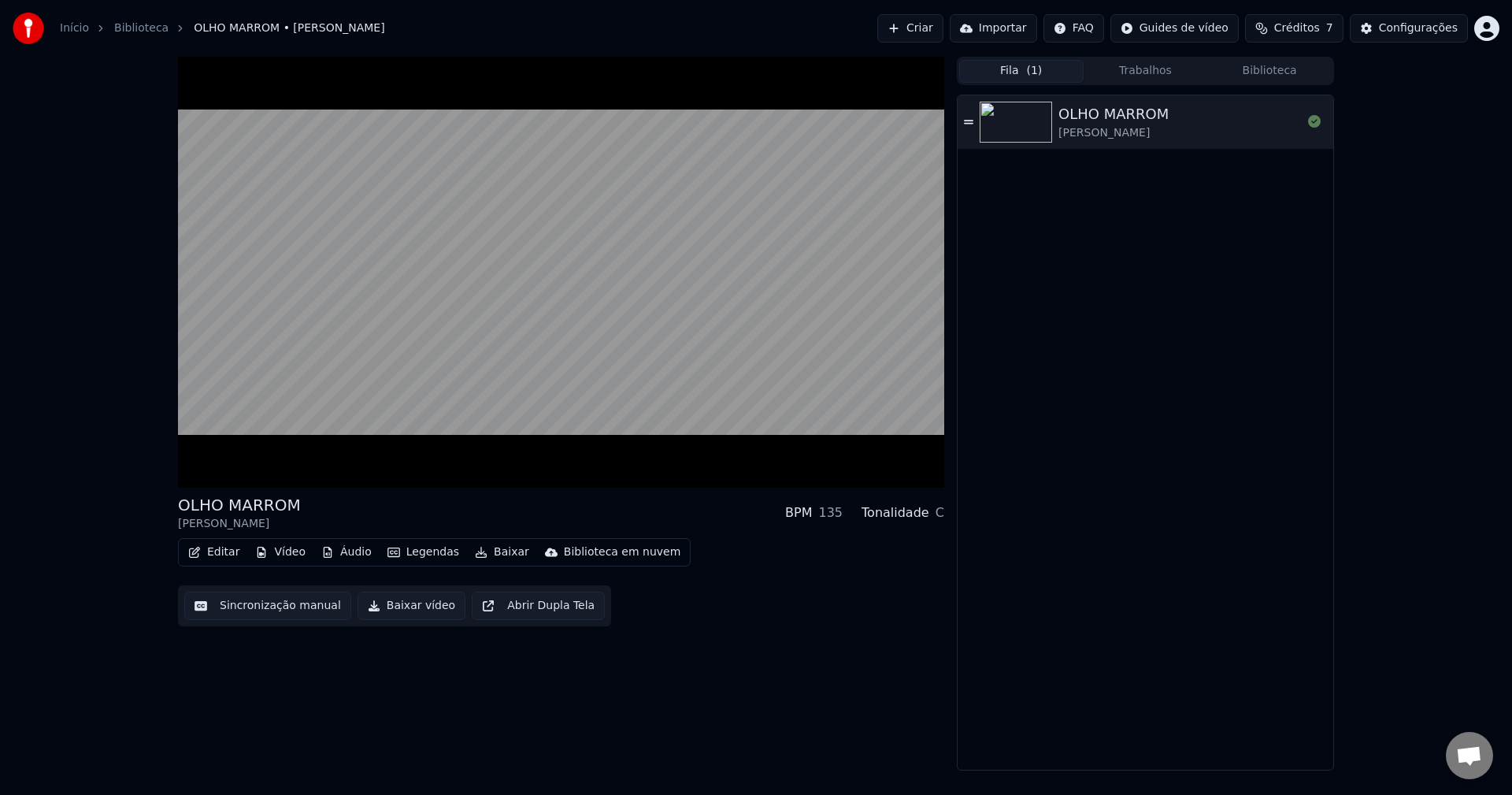
click at [1029, 74] on span "( 1 )" at bounding box center [1033, 71] width 16 height 16
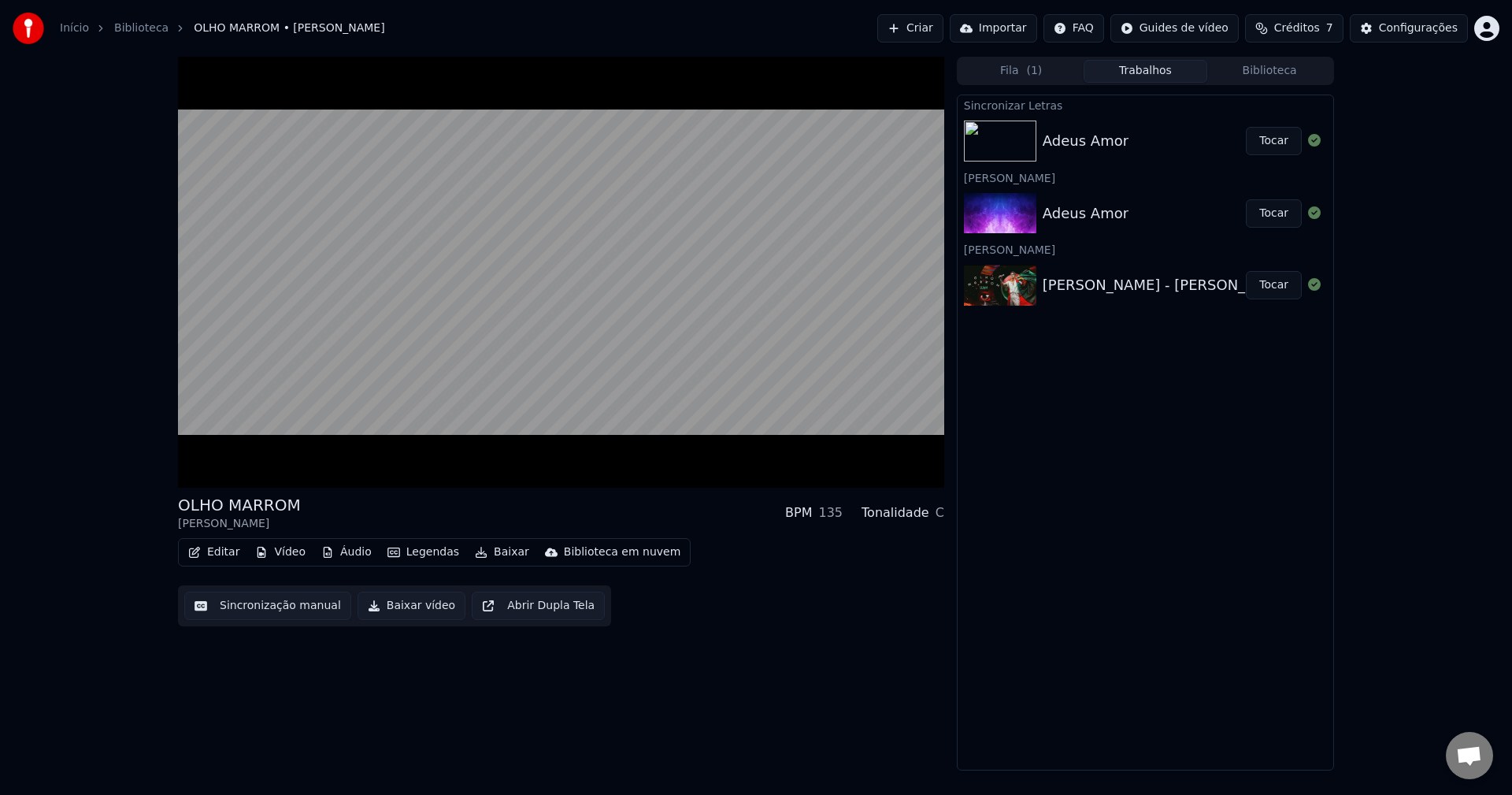
drag, startPoint x: 1148, startPoint y: 70, endPoint x: 1222, endPoint y: 66, distance: 74.1
click at [1149, 70] on button "Trabalhos" at bounding box center [1146, 72] width 124 height 23
click at [1256, 66] on button "Biblioteca" at bounding box center [1269, 72] width 124 height 23
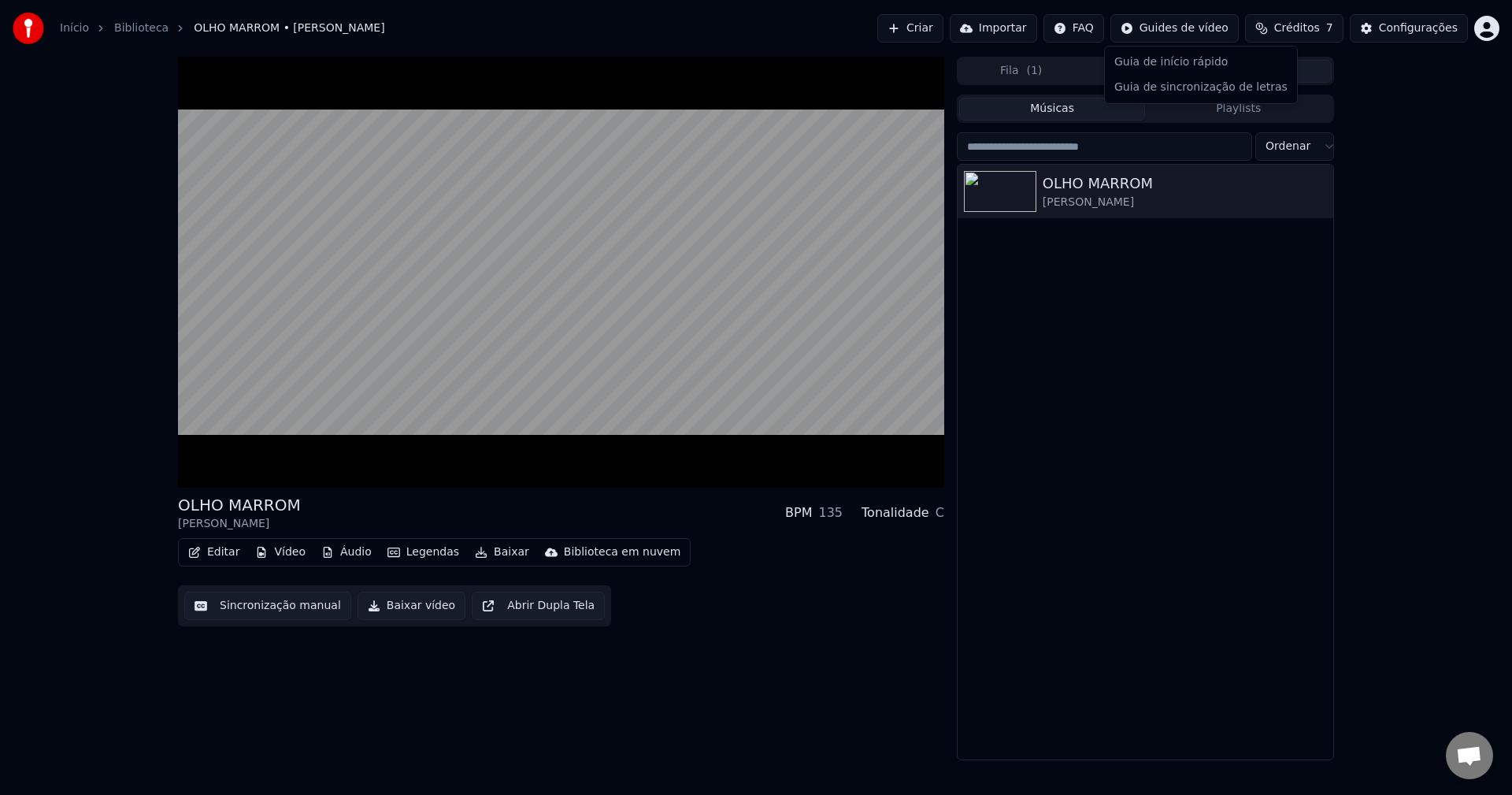
click at [1176, 28] on html "Início Biblioteca OLHO MARROM • Luan Santana Criar Importar FAQ Guides de vídeo…" at bounding box center [756, 397] width 1512 height 795
click at [1426, 31] on html "Início Biblioteca OLHO MARROM • Luan Santana Criar Importar FAQ Guides de vídeo…" at bounding box center [756, 397] width 1512 height 795
click at [1426, 31] on div "Configurações" at bounding box center [1418, 28] width 79 height 16
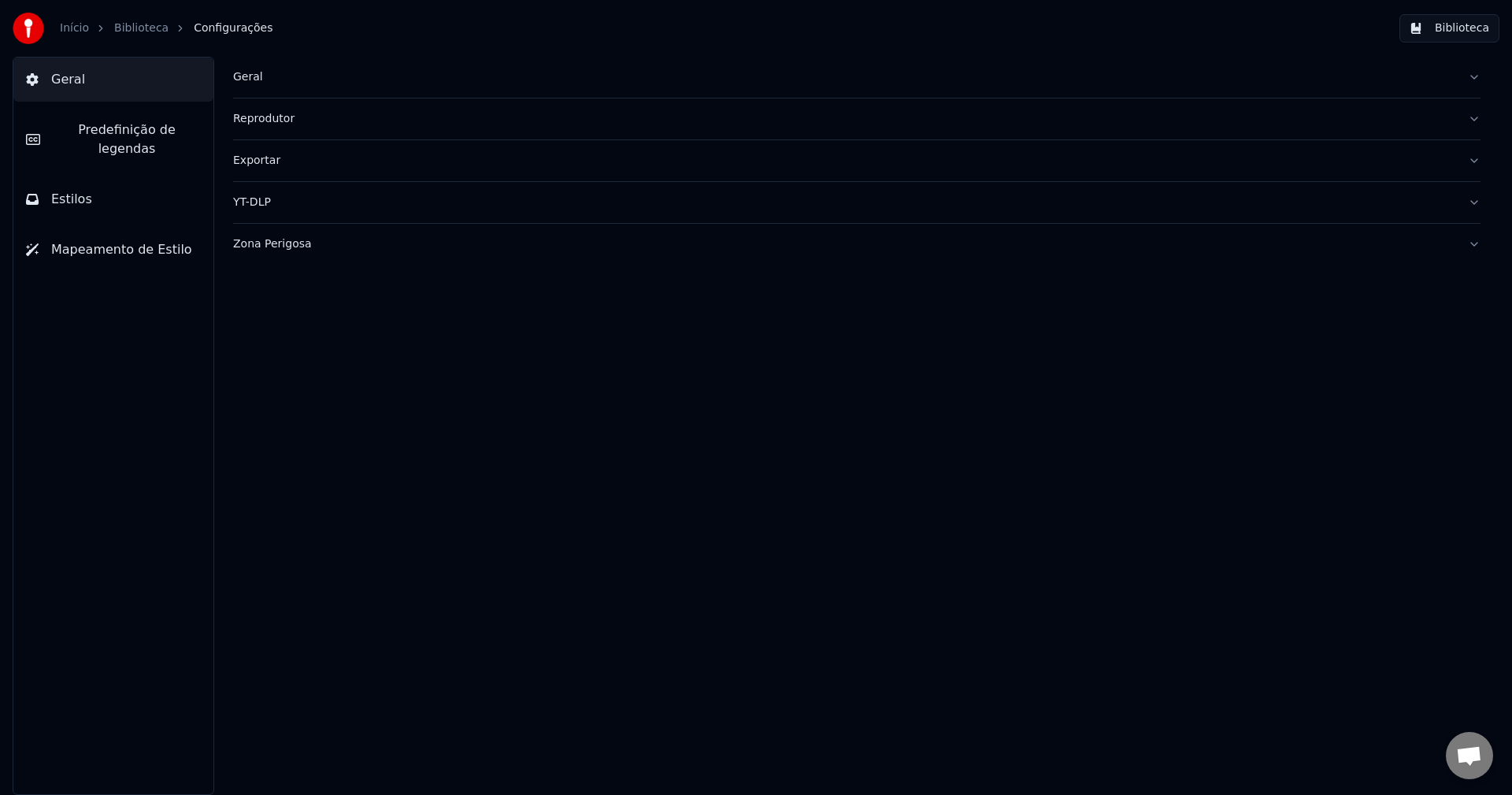
click at [1472, 37] on button "Biblioteca" at bounding box center [1449, 29] width 100 height 29
